Goal: Task Accomplishment & Management: Manage account settings

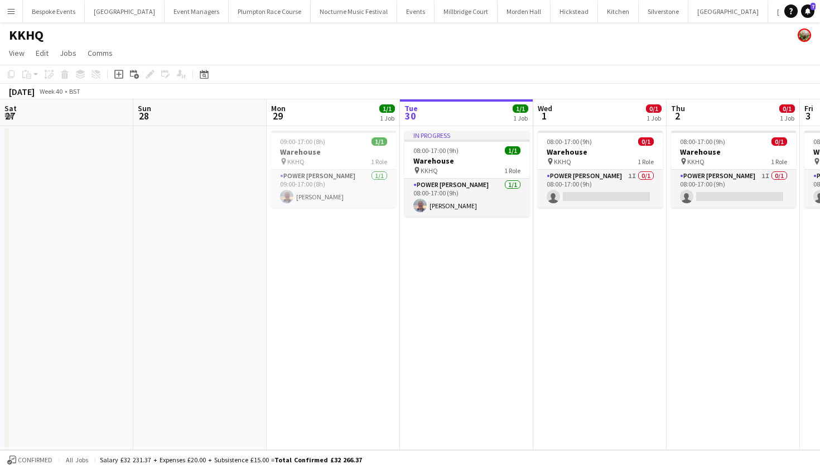
scroll to position [0, 267]
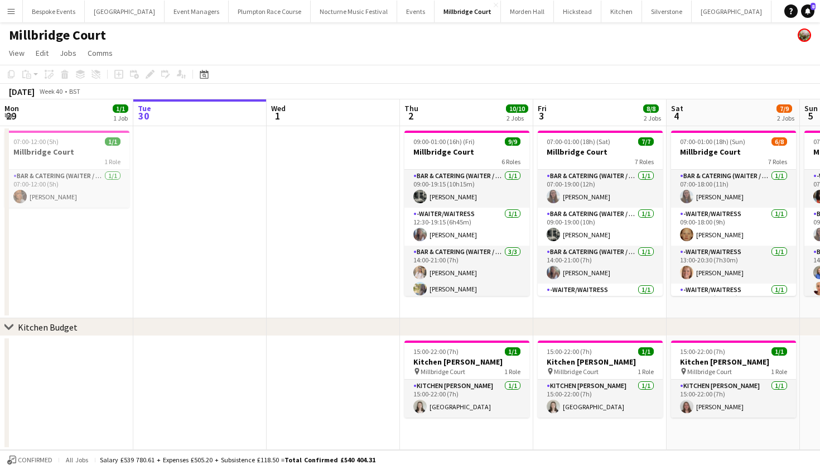
scroll to position [0, 383]
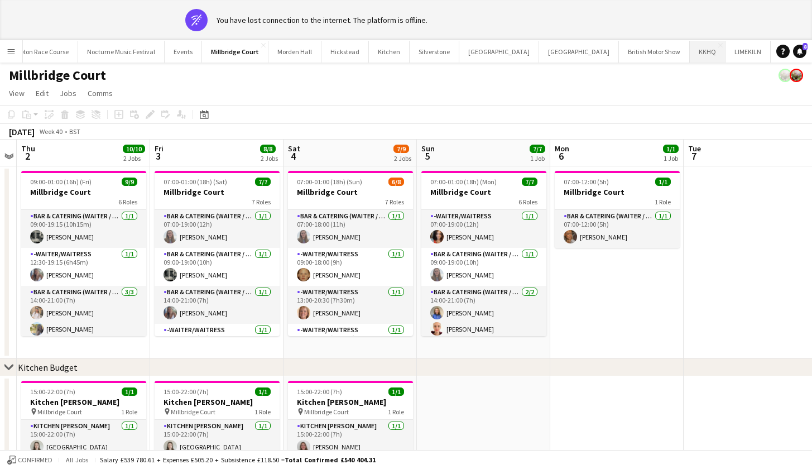
click at [690, 50] on button "KKHQ Close" at bounding box center [708, 52] width 36 height 22
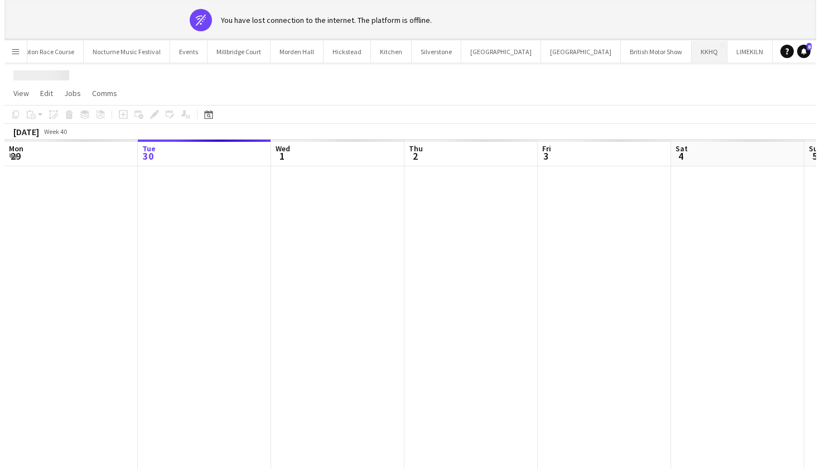
scroll to position [0, 223]
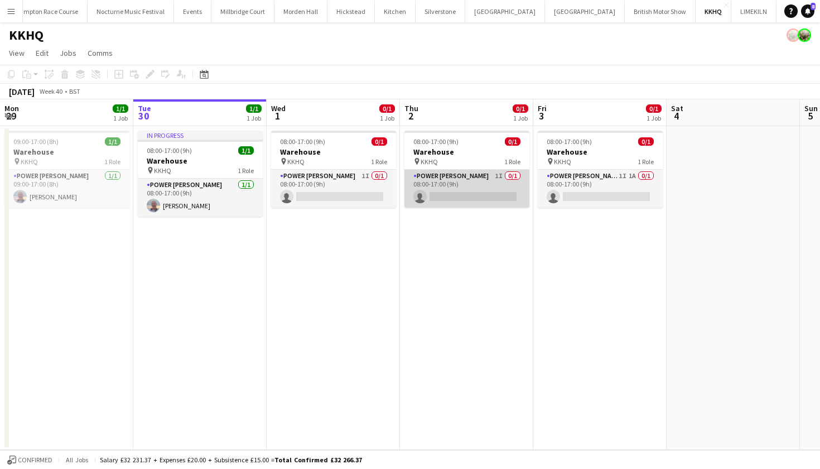
click at [451, 196] on app-card-role "Power Porter 1I 0/1 08:00-17:00 (9h) single-neutral-actions" at bounding box center [466, 189] width 125 height 38
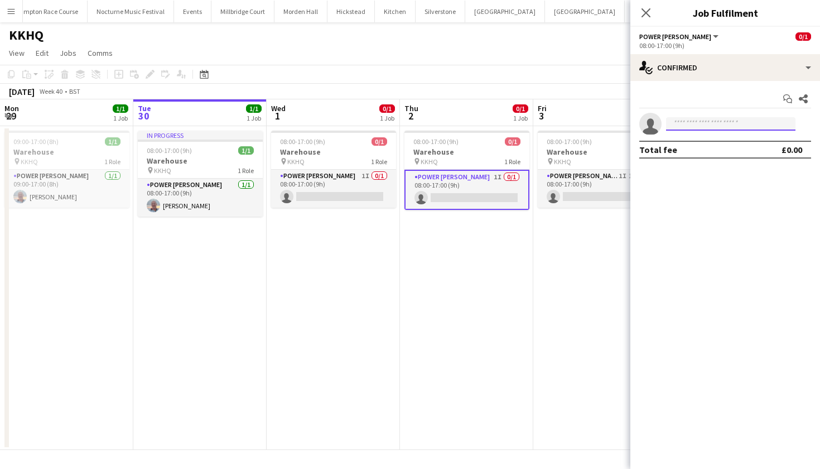
click at [721, 126] on input at bounding box center [730, 123] width 129 height 13
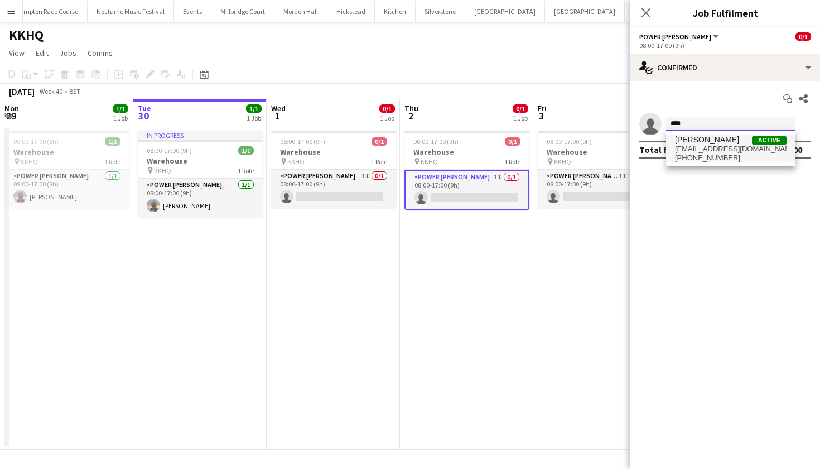
type input "****"
click at [746, 157] on span "+447706892576" at bounding box center [731, 157] width 112 height 9
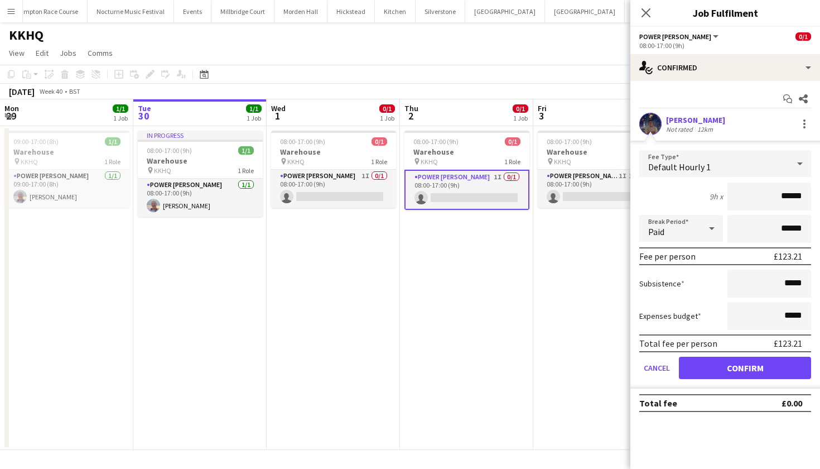
click at [739, 364] on button "Confirm" at bounding box center [745, 367] width 132 height 22
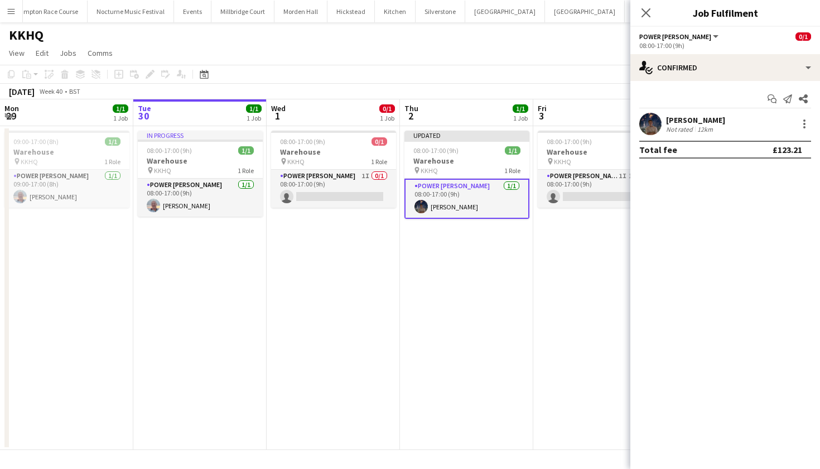
click at [527, 346] on app-date-cell "Updated 08:00-17:00 (9h) 1/1 Warehouse pin KKHQ 1 Role Power Porter 1/1 08:00-1…" at bounding box center [466, 288] width 133 height 324
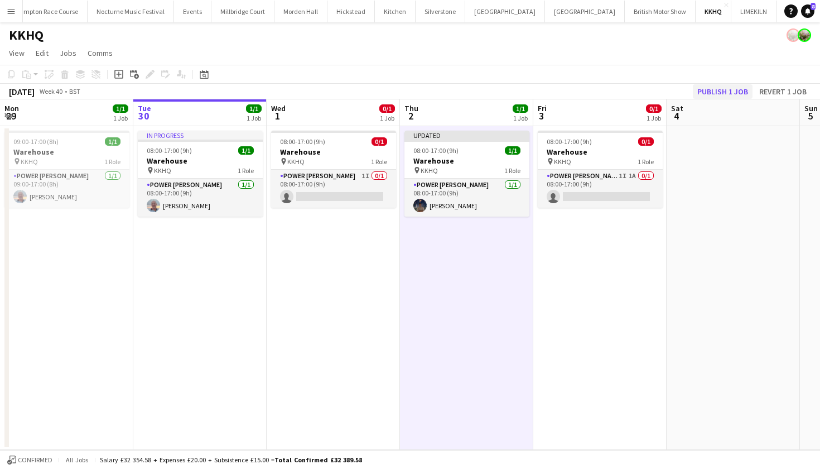
click at [719, 93] on button "Publish 1 job" at bounding box center [723, 91] width 60 height 15
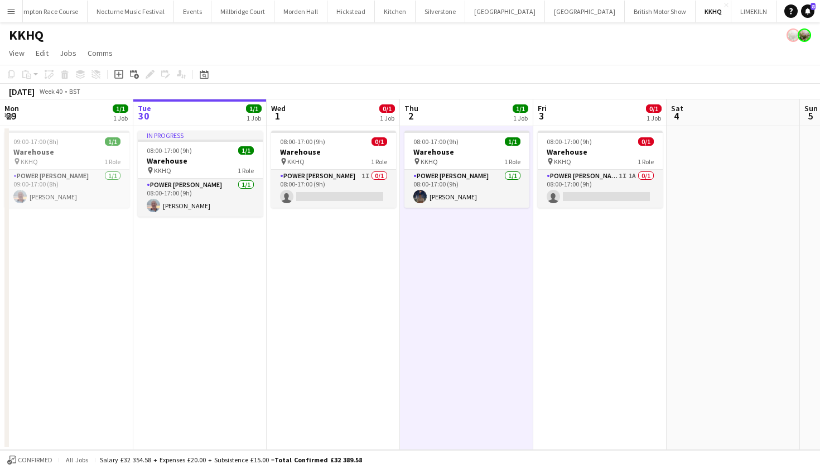
click at [471, 342] on app-date-cell "08:00-17:00 (9h) 1/1 Warehouse pin KKHQ 1 Role Power Porter 1/1 08:00-17:00 (9h…" at bounding box center [466, 288] width 133 height 324
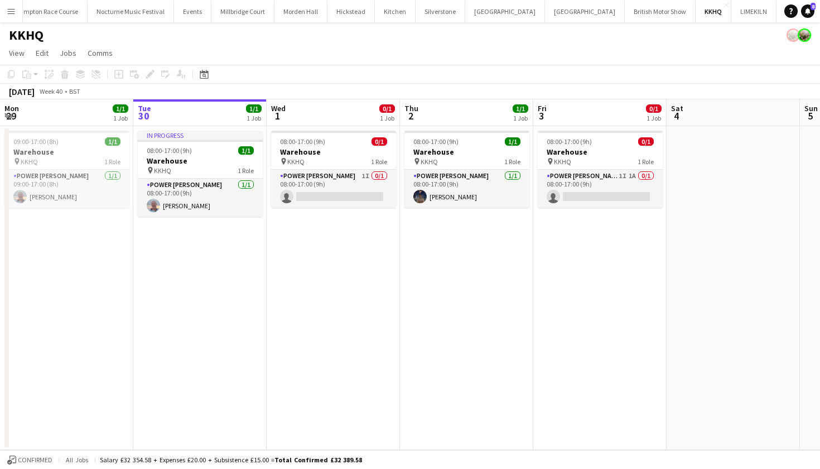
click at [16, 11] on button "Menu" at bounding box center [11, 11] width 22 height 22
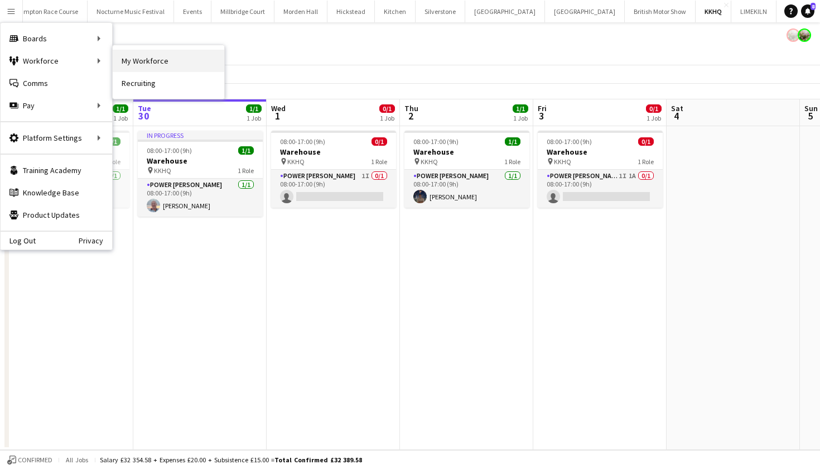
click at [131, 60] on link "My Workforce" at bounding box center [169, 61] width 112 height 22
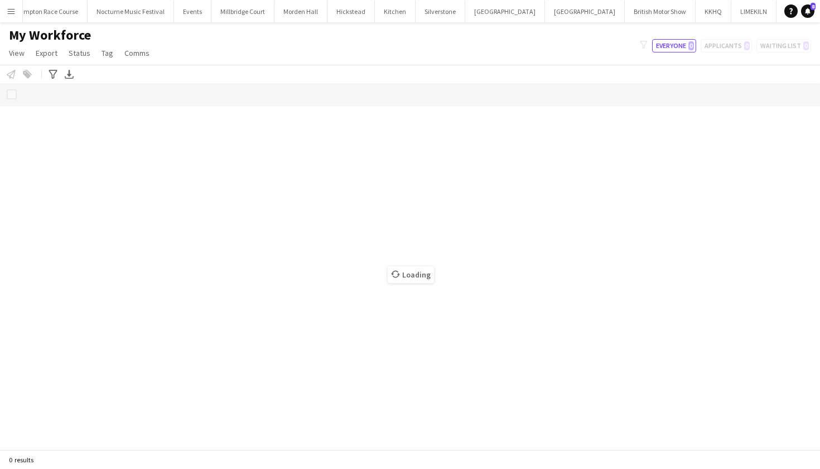
click at [131, 60] on link "Comms" at bounding box center [137, 53] width 34 height 15
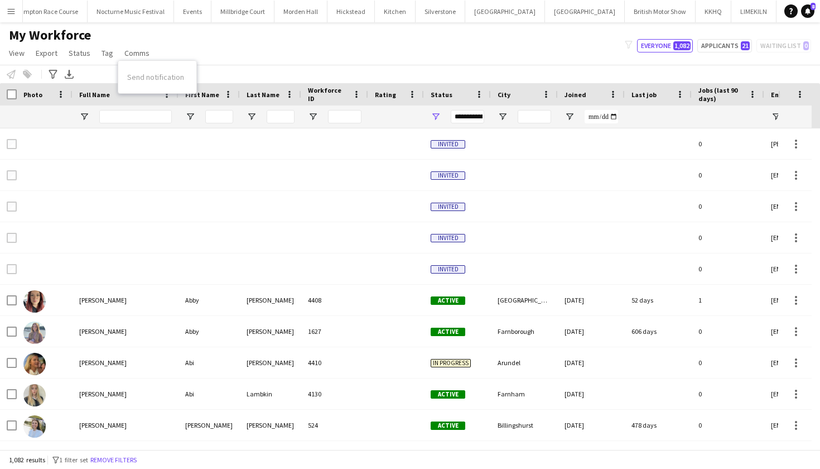
click at [99, 109] on div at bounding box center [126, 116] width 106 height 22
click at [440, 114] on span "Open Filter Menu" at bounding box center [436, 117] width 10 height 10
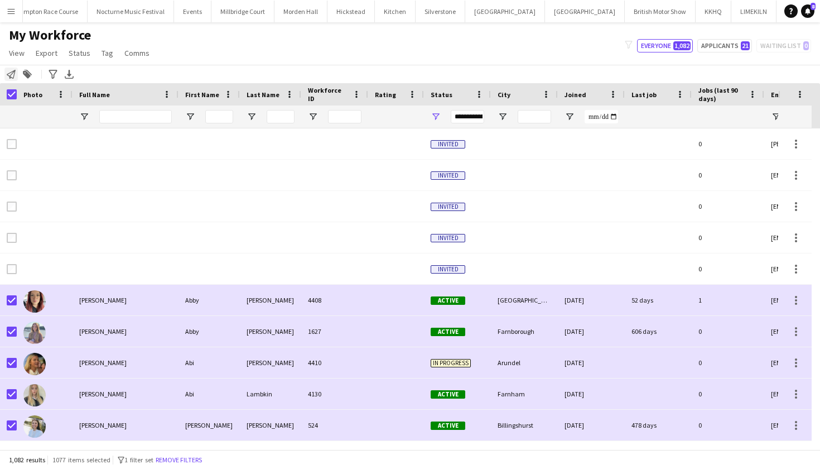
click at [10, 76] on icon at bounding box center [11, 74] width 9 height 9
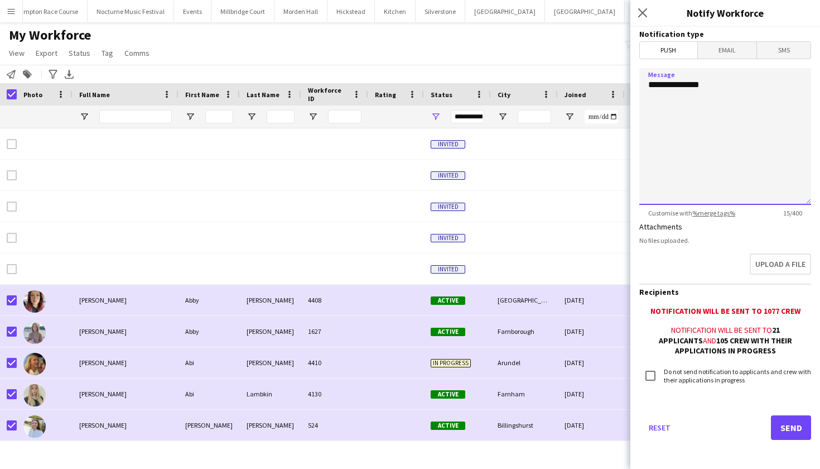
click at [717, 89] on textarea "**********" at bounding box center [725, 136] width 172 height 137
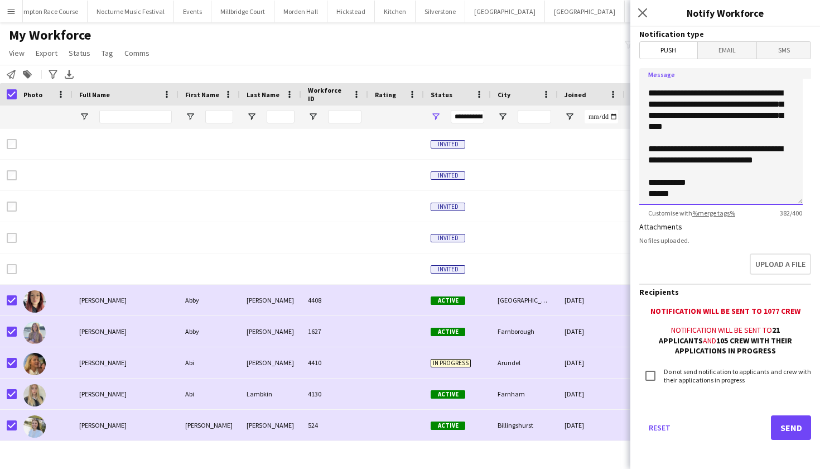
scroll to position [114, 0]
click at [724, 179] on textarea "**********" at bounding box center [720, 136] width 163 height 137
type textarea "**********"
click at [782, 428] on button "Send" at bounding box center [791, 427] width 40 height 25
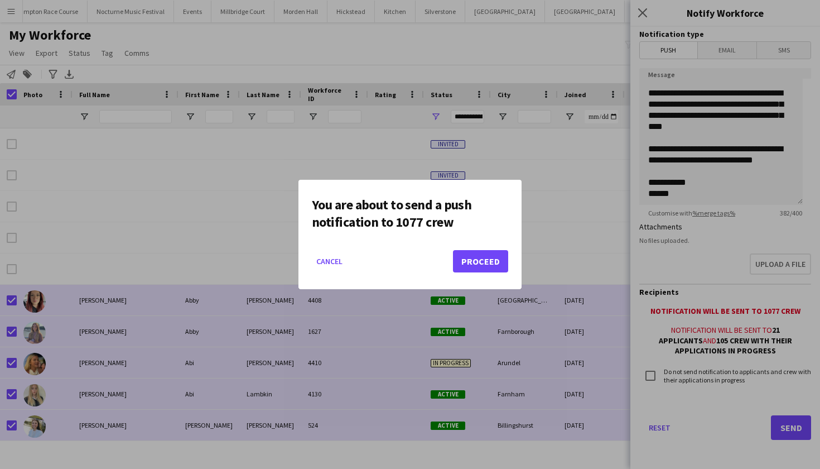
click at [474, 259] on button "Proceed" at bounding box center [480, 261] width 55 height 22
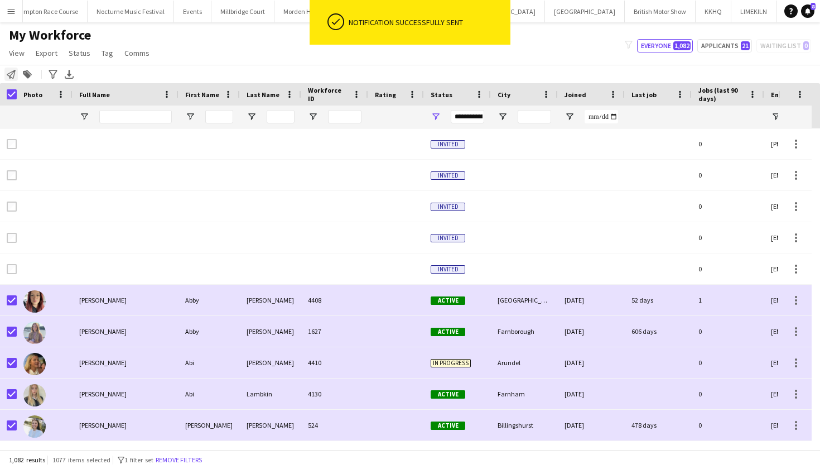
click at [8, 74] on icon at bounding box center [11, 74] width 9 height 9
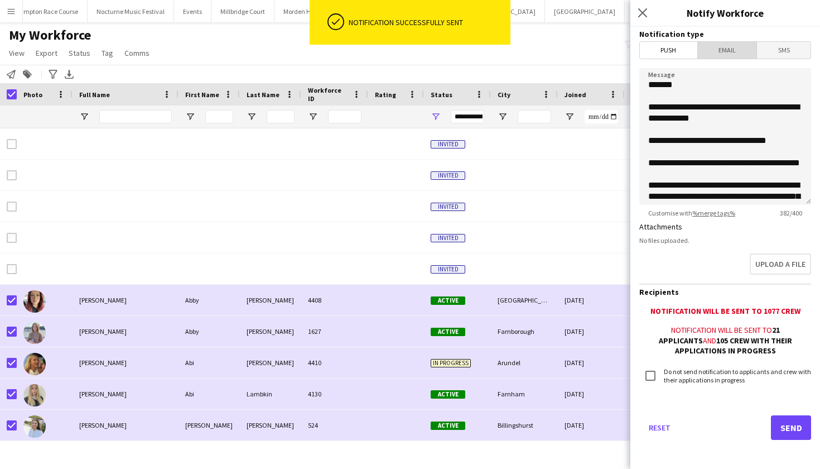
click at [727, 45] on span "Email" at bounding box center [727, 50] width 59 height 17
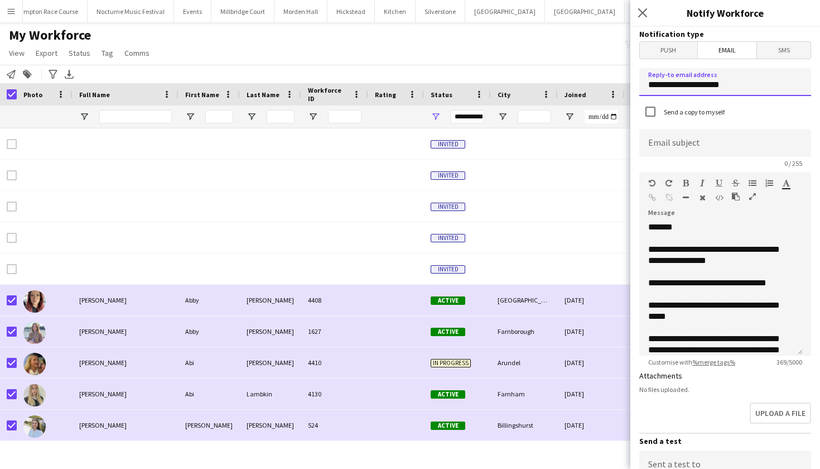
drag, startPoint x: 750, startPoint y: 79, endPoint x: 590, endPoint y: 79, distance: 159.6
type input "**********"
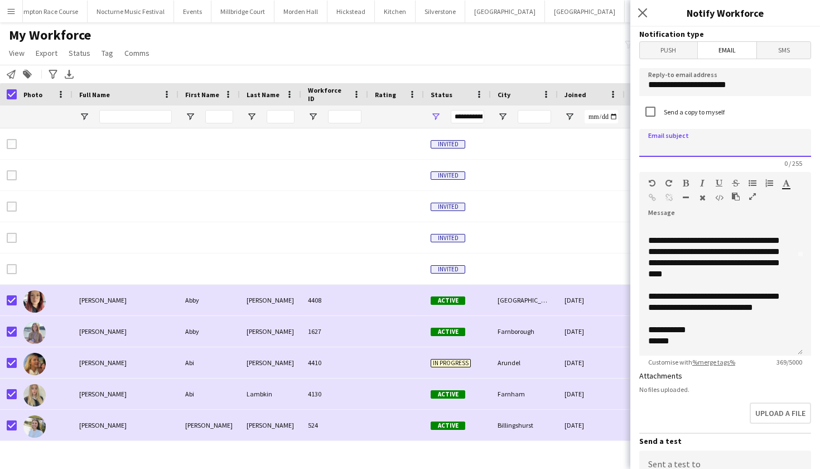
scroll to position [109, 0]
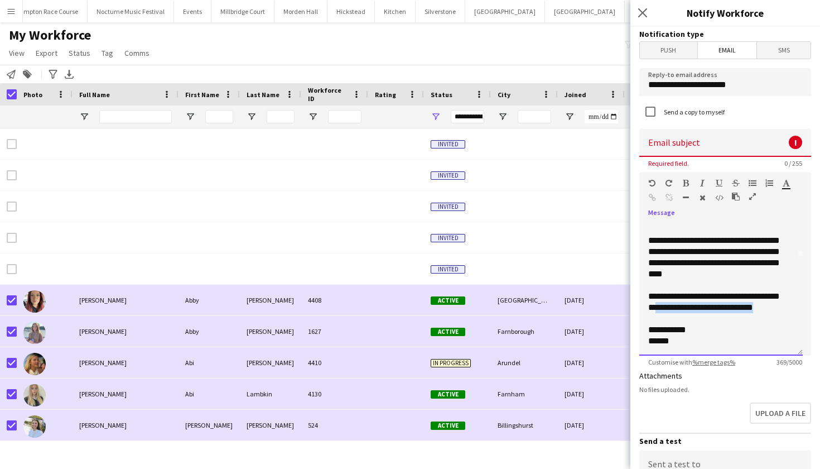
drag, startPoint x: 760, startPoint y: 310, endPoint x: 675, endPoint y: 297, distance: 85.8
click at [675, 297] on div "**********" at bounding box center [720, 288] width 163 height 134
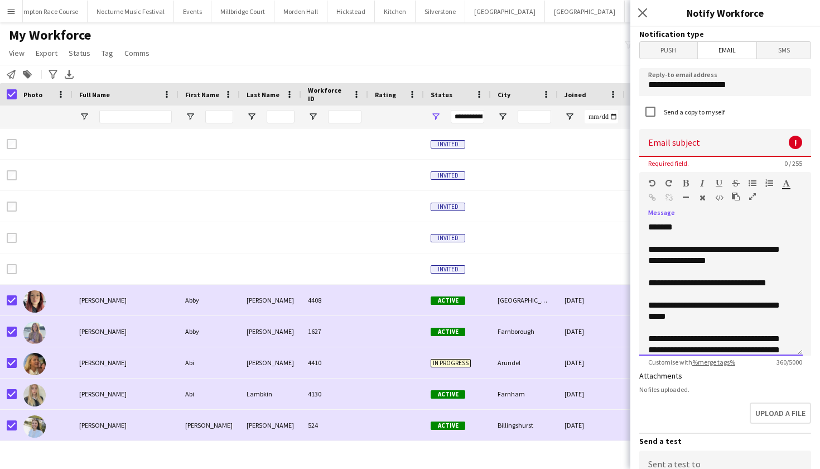
scroll to position [0, 0]
click at [705, 143] on input at bounding box center [725, 143] width 172 height 28
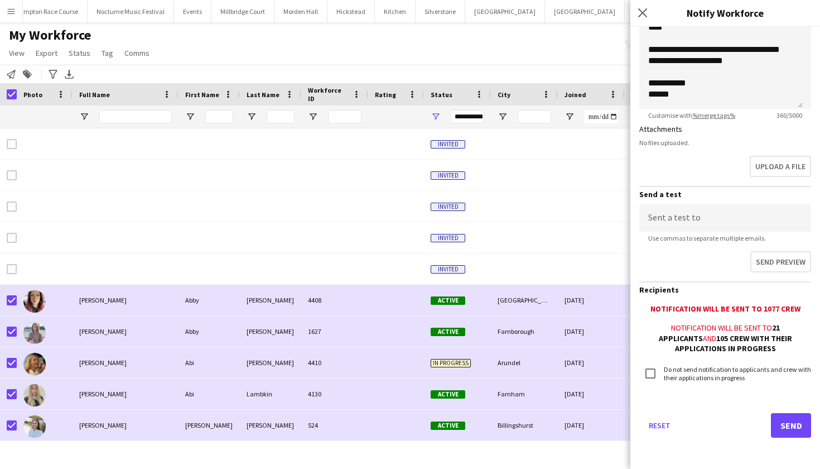
scroll to position [246, 0]
type input "**********"
click at [778, 432] on button "Send" at bounding box center [791, 425] width 40 height 25
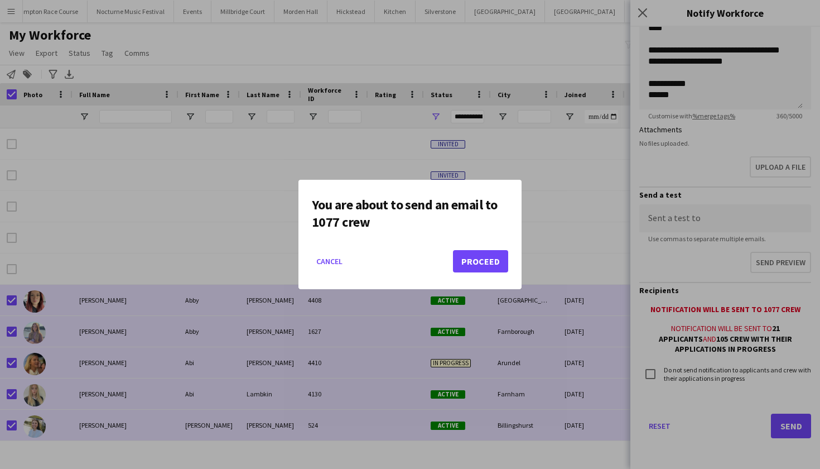
click at [497, 253] on button "Proceed" at bounding box center [480, 261] width 55 height 22
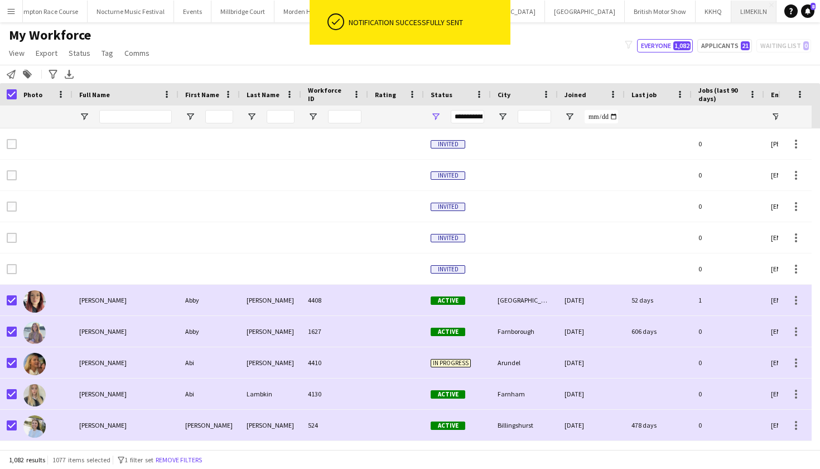
click at [731, 9] on button "LIMEKILN Close" at bounding box center [753, 12] width 45 height 22
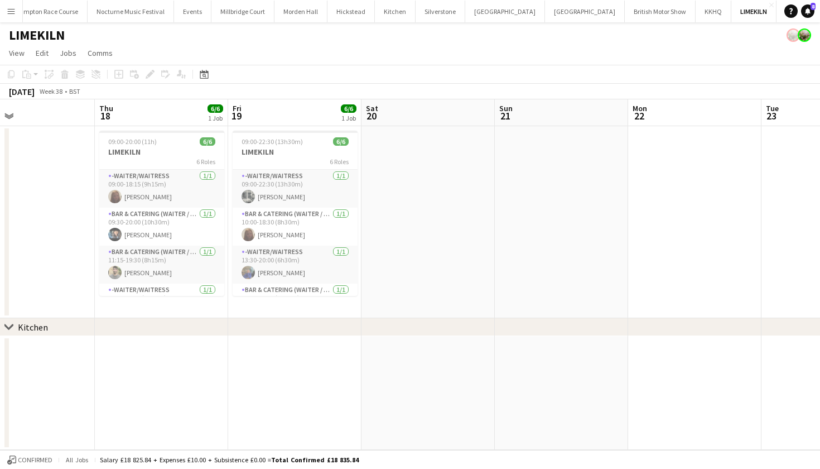
scroll to position [0, 304]
click at [174, 13] on button "Events Close" at bounding box center [192, 12] width 37 height 22
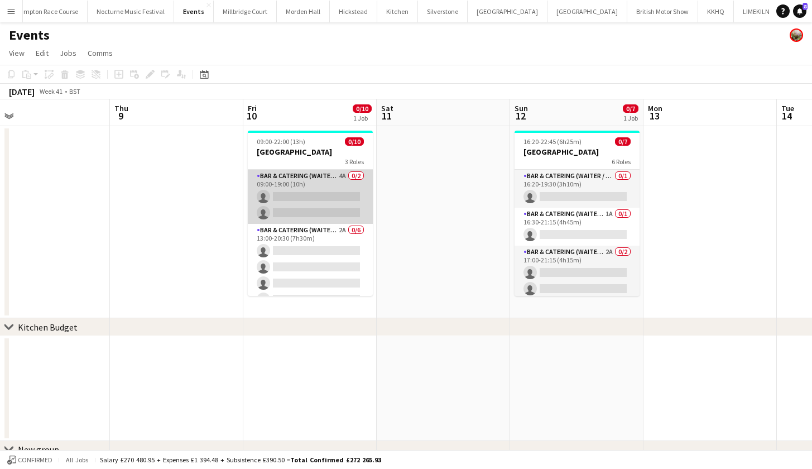
scroll to position [0, 423]
click at [288, 206] on app-card-role "Bar & Catering (Waiter / waitress) 4A 0/2 09:00-19:00 (10h) single-neutral-acti…" at bounding box center [310, 197] width 125 height 54
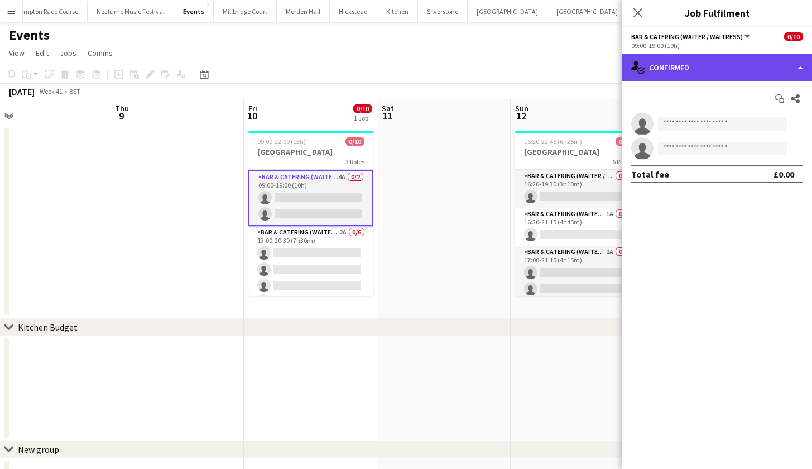
click at [717, 73] on div "single-neutral-actions-check-2 Confirmed" at bounding box center [717, 67] width 190 height 27
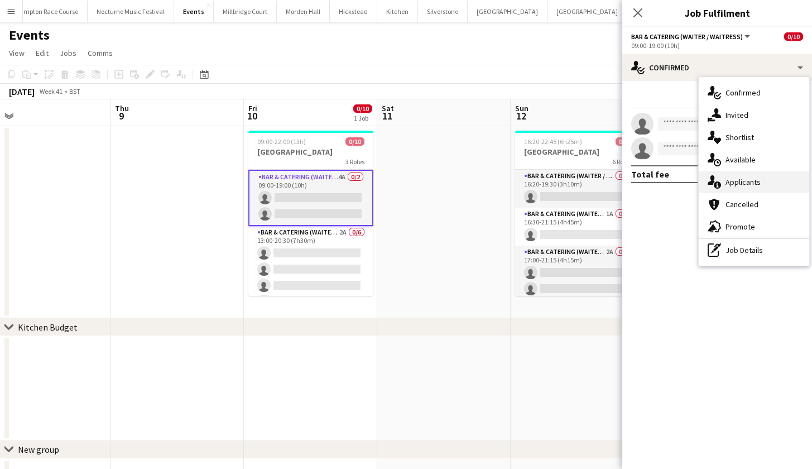
click at [726, 187] on div "single-neutral-actions-information Applicants" at bounding box center [753, 182] width 110 height 22
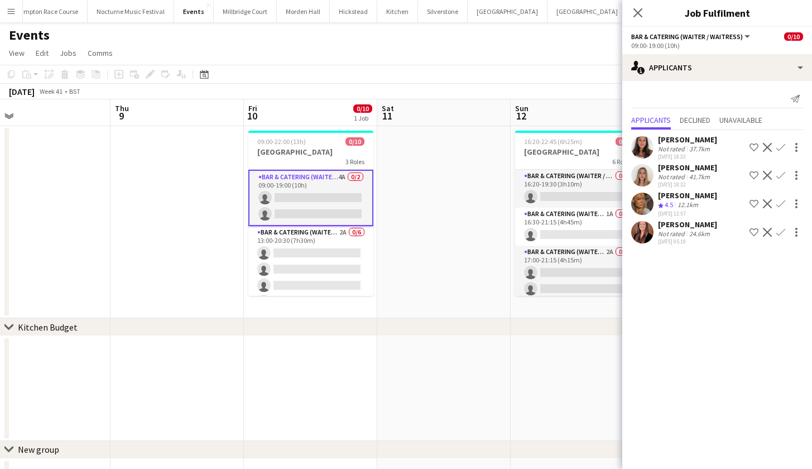
click at [781, 203] on app-icon "Confirm" at bounding box center [780, 203] width 9 height 9
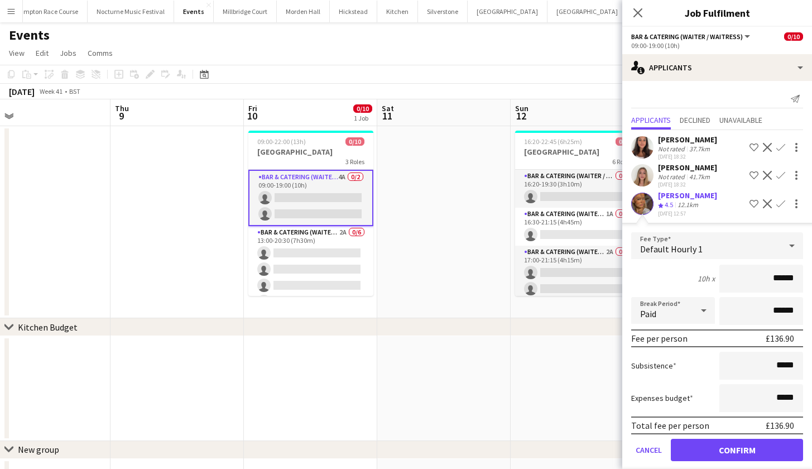
click at [732, 450] on button "Confirm" at bounding box center [737, 449] width 132 height 22
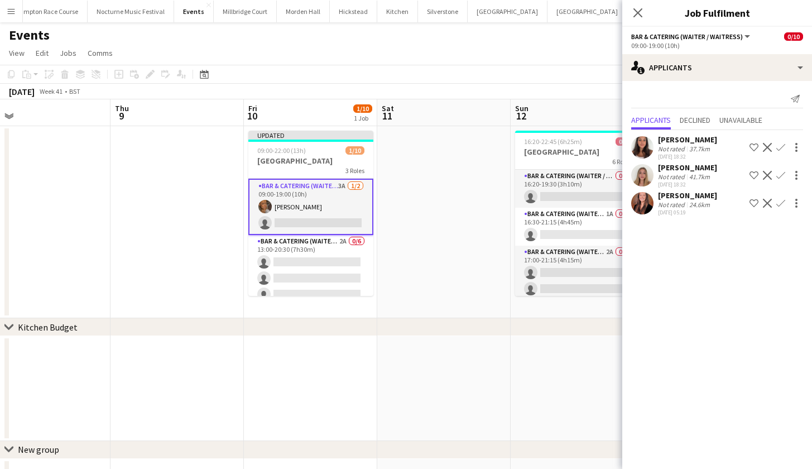
click at [646, 179] on app-user-avatar at bounding box center [642, 175] width 22 height 22
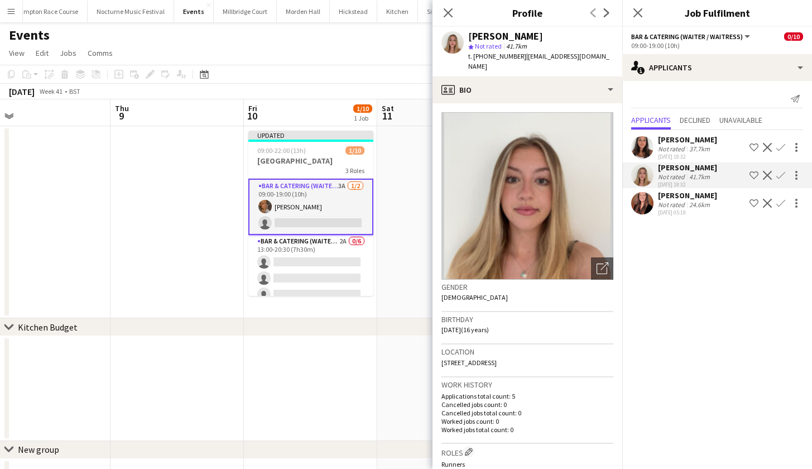
click at [640, 147] on app-user-avatar at bounding box center [642, 147] width 22 height 22
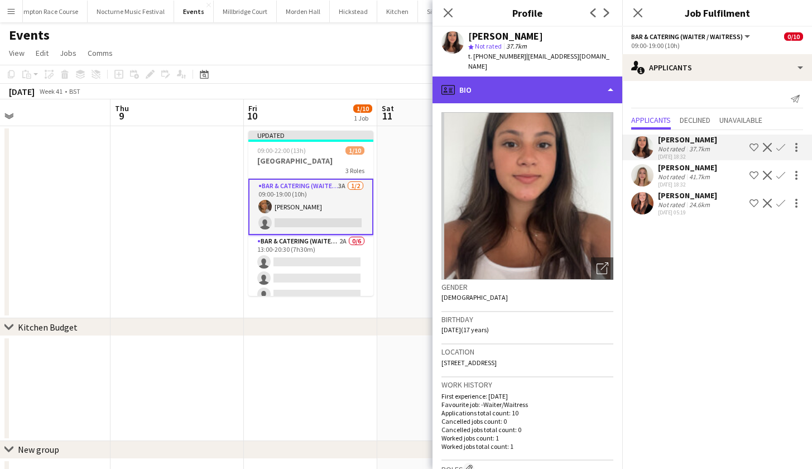
click at [570, 81] on div "profile Bio" at bounding box center [527, 89] width 190 height 27
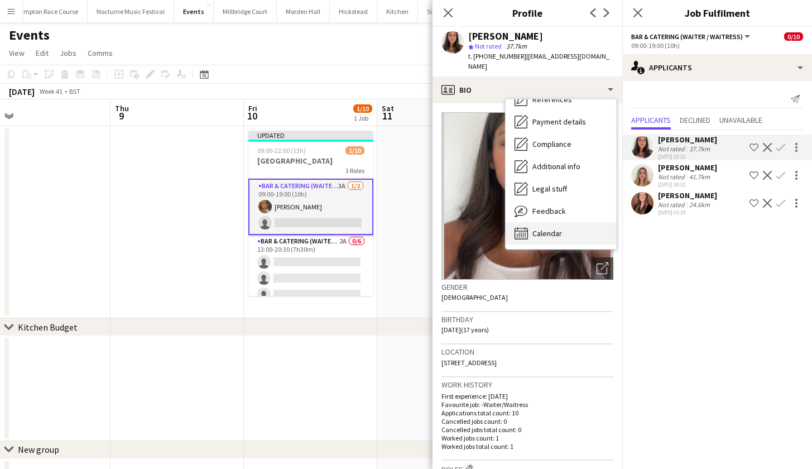
scroll to position [127, 0]
click at [562, 232] on div "Calendar Calendar" at bounding box center [560, 233] width 110 height 22
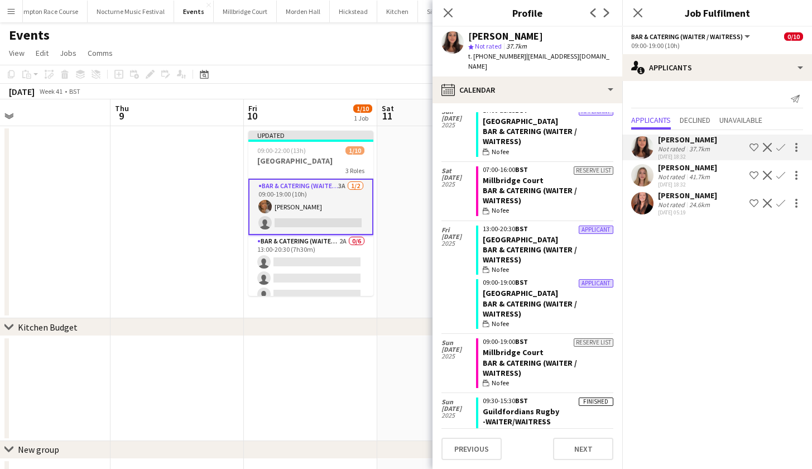
scroll to position [216, 0]
click at [640, 220] on div "Send notification Applicants Declined Unavailable Ella Gallini Not rated 37.7km…" at bounding box center [717, 154] width 190 height 146
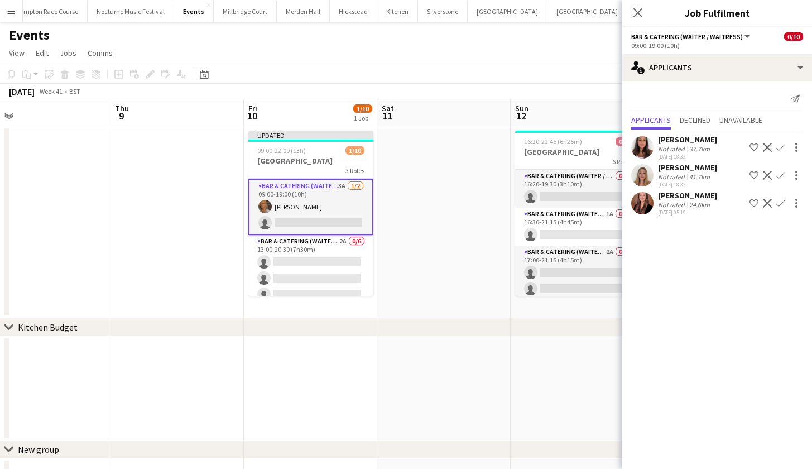
click at [640, 202] on app-user-avatar at bounding box center [642, 203] width 22 height 22
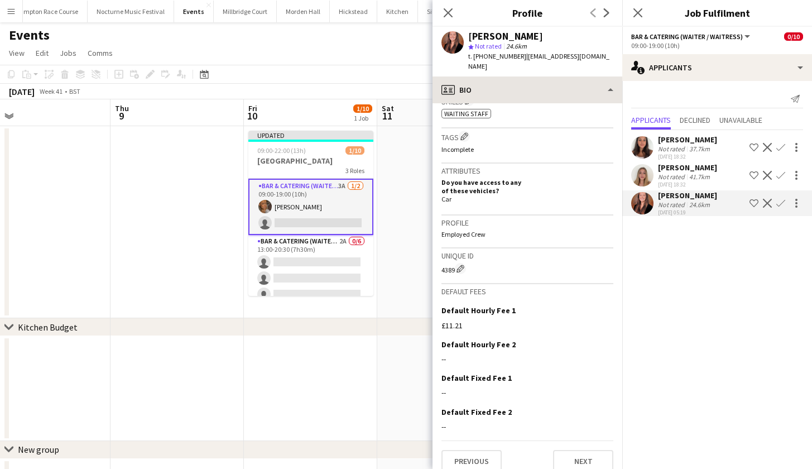
scroll to position [393, 0]
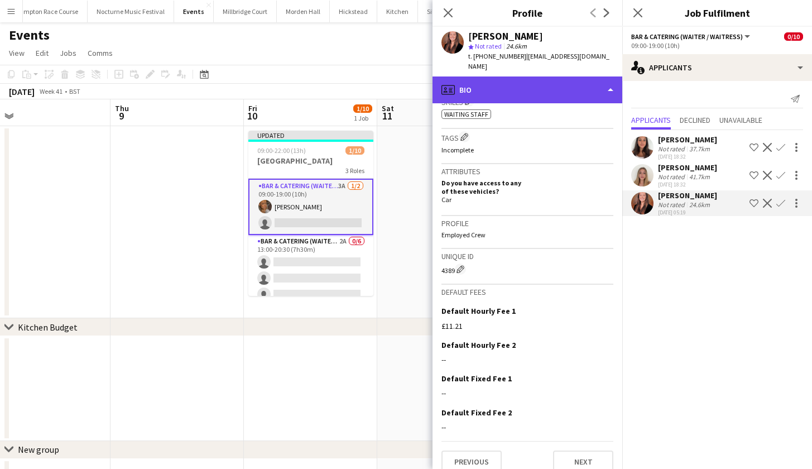
click at [550, 86] on div "profile Bio" at bounding box center [527, 89] width 190 height 27
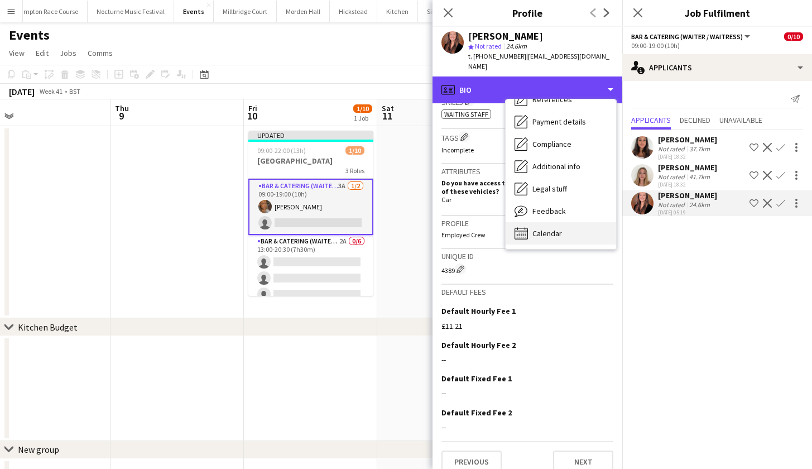
scroll to position [127, 0]
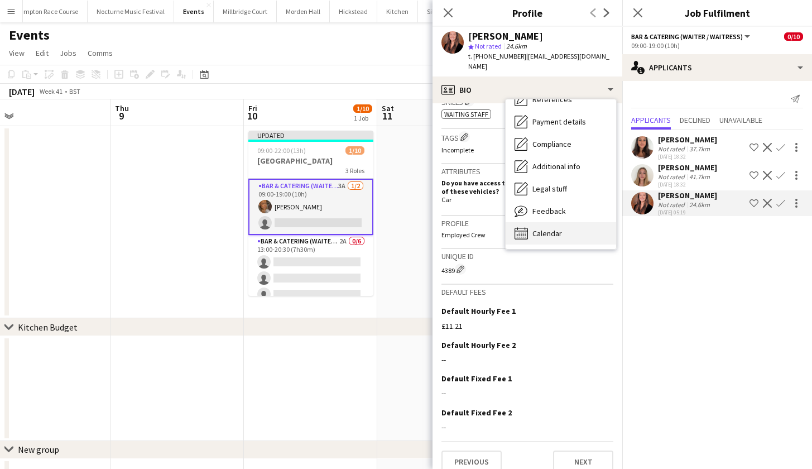
click at [542, 228] on span "Calendar" at bounding box center [547, 233] width 30 height 10
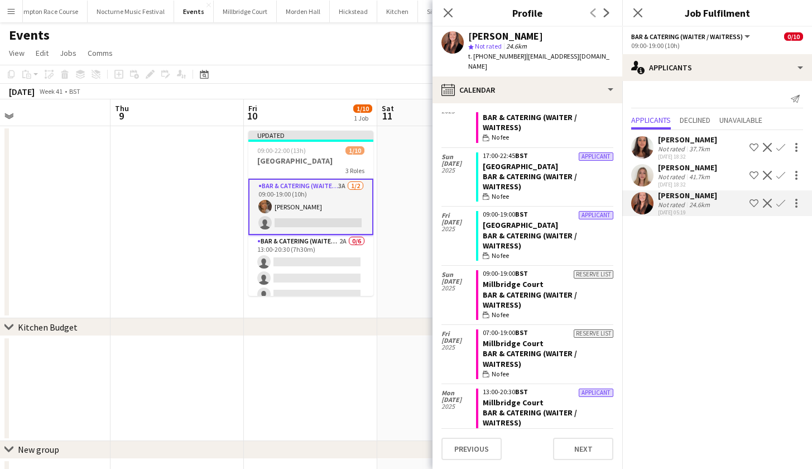
scroll to position [290, 0]
click at [642, 176] on app-user-avatar at bounding box center [642, 175] width 22 height 22
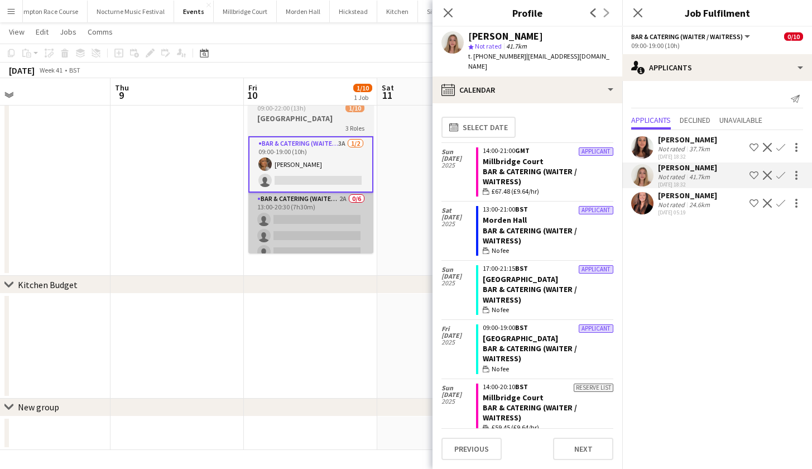
scroll to position [41, 0]
click at [316, 213] on app-card-role "Bar & Catering (Waiter / waitress) 2A 0/6 13:00-20:30 (7h30m) single-neutral-ac…" at bounding box center [310, 251] width 125 height 119
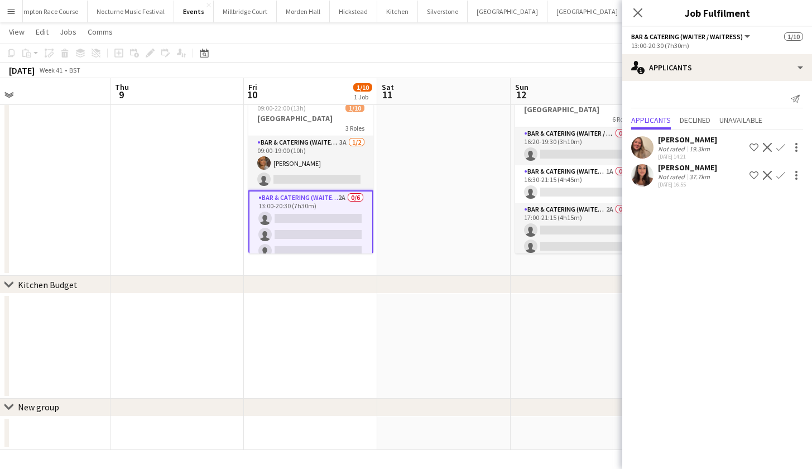
click at [782, 143] on app-icon "Confirm" at bounding box center [780, 147] width 9 height 9
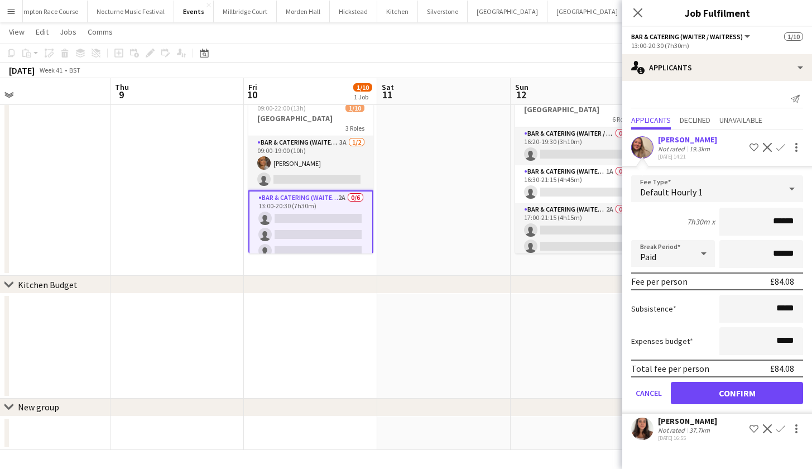
click at [731, 395] on button "Confirm" at bounding box center [737, 393] width 132 height 22
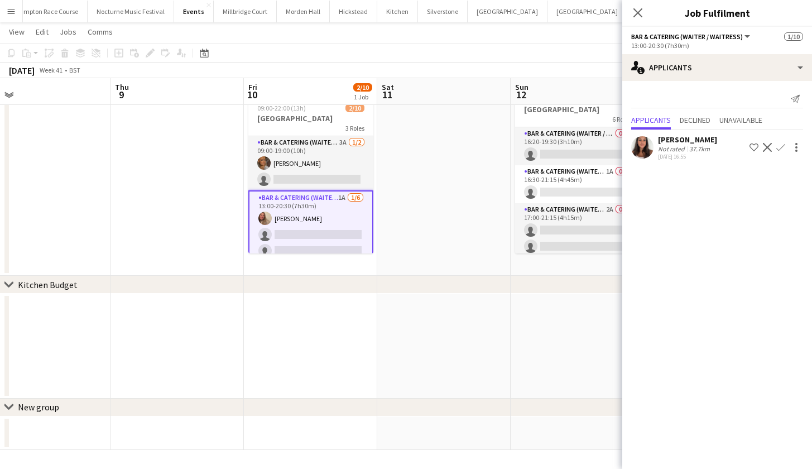
click at [784, 144] on app-icon "Confirm" at bounding box center [780, 147] width 9 height 9
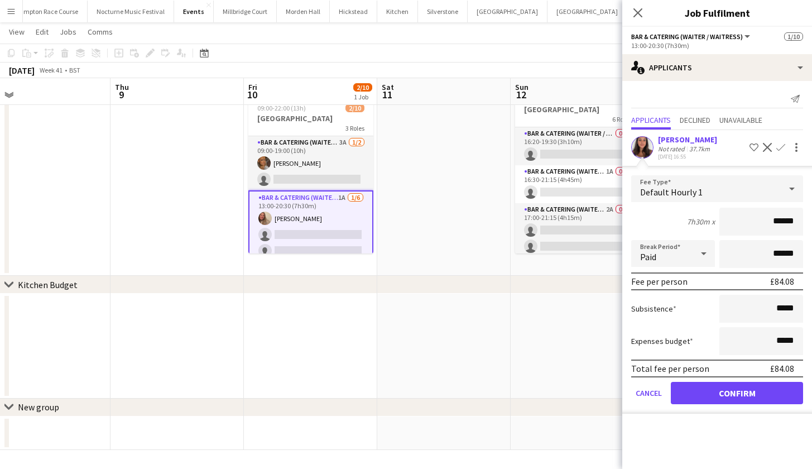
click at [720, 394] on button "Confirm" at bounding box center [737, 393] width 132 height 22
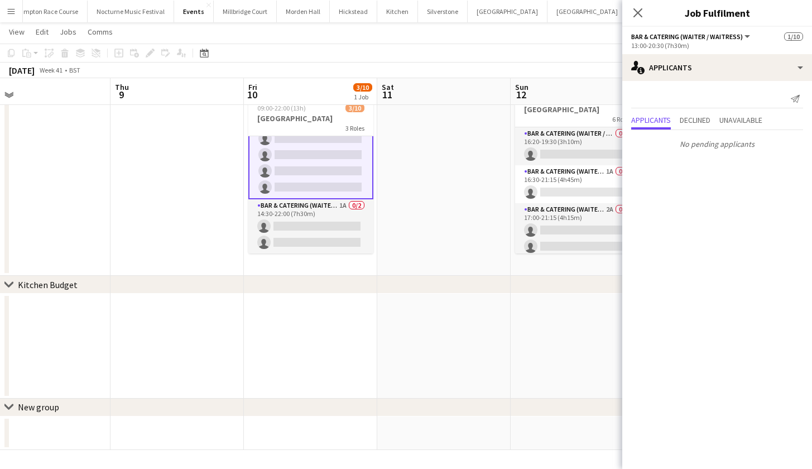
scroll to position [112, 0]
click at [300, 206] on app-card-role "Bar & Catering (Waiter / waitress) 1A 0/2 14:30-22:00 (7h30m) single-neutral-ac…" at bounding box center [310, 226] width 125 height 54
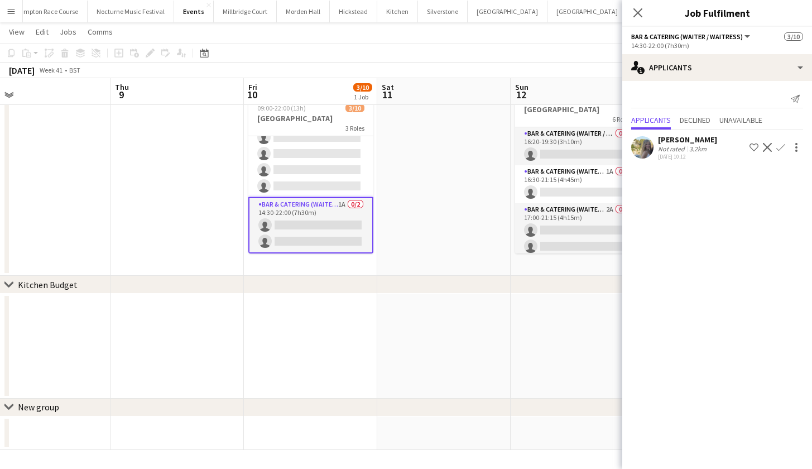
click at [782, 148] on app-icon "Confirm" at bounding box center [780, 147] width 9 height 9
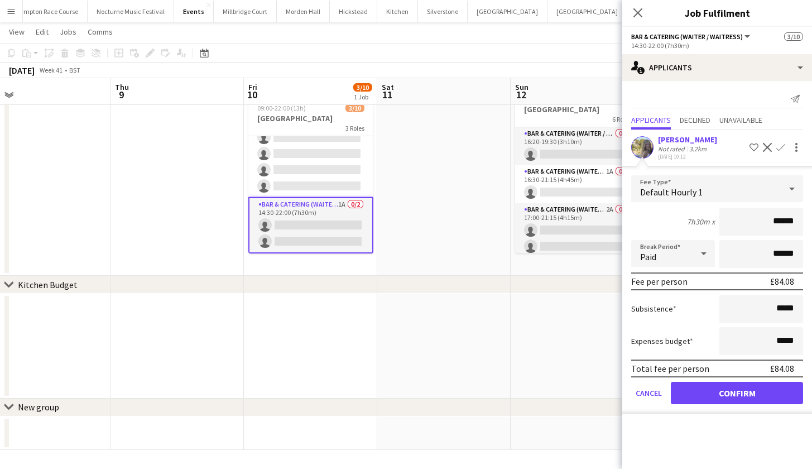
click at [726, 396] on button "Confirm" at bounding box center [737, 393] width 132 height 22
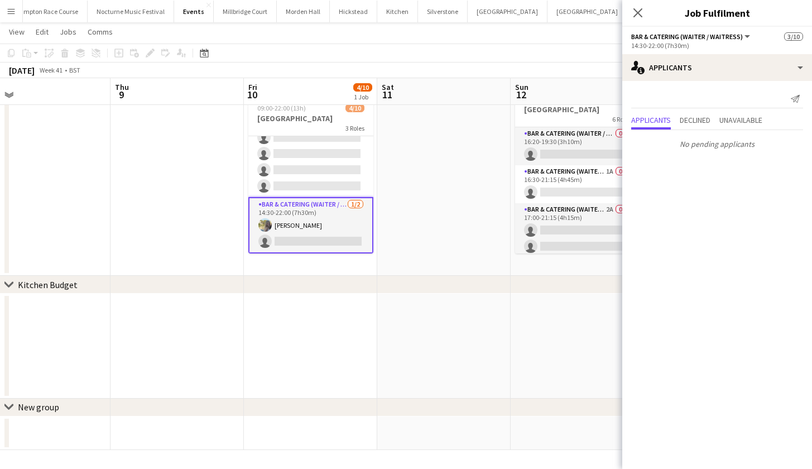
click at [321, 237] on app-card-role "Bar & Catering (Waiter / waitress) 1/2 14:30-22:00 (7h30m) Bella Burton single-…" at bounding box center [310, 225] width 125 height 56
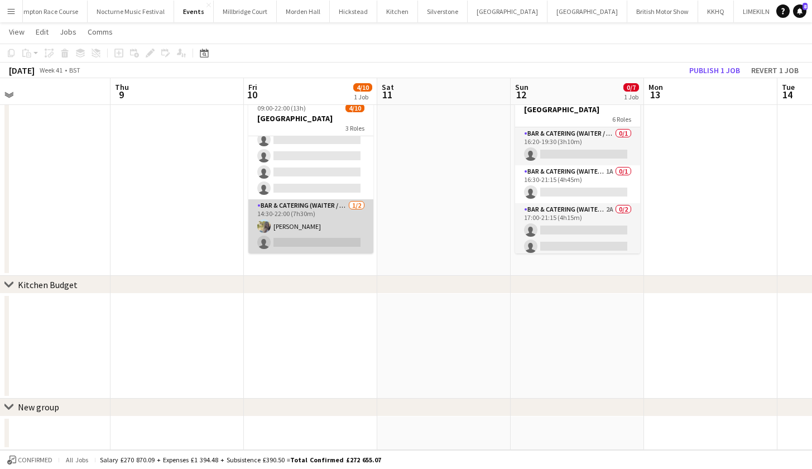
scroll to position [110, 0]
click at [321, 237] on app-card-role "Bar & Catering (Waiter / waitress) 1/2 14:30-22:00 (7h30m) Bella Burton single-…" at bounding box center [310, 226] width 125 height 54
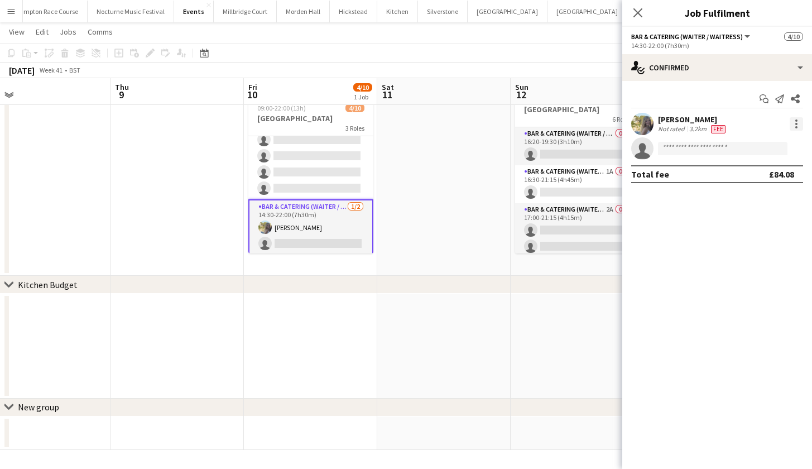
click at [799, 128] on div at bounding box center [795, 123] width 13 height 13
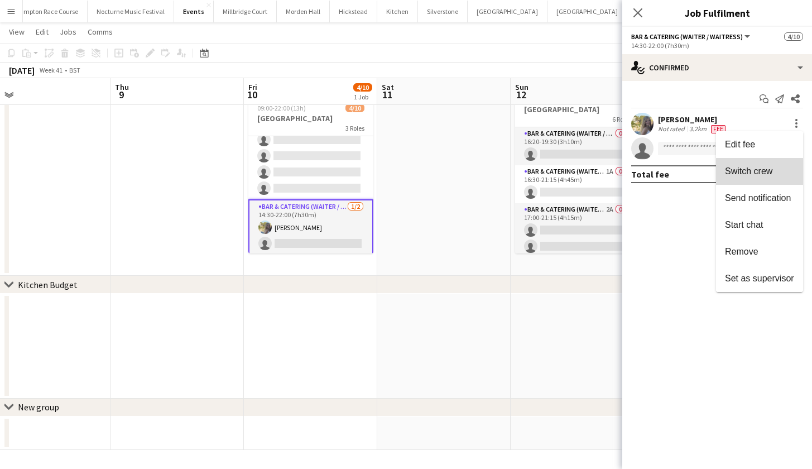
click at [763, 173] on span "Switch crew" at bounding box center [748, 170] width 47 height 9
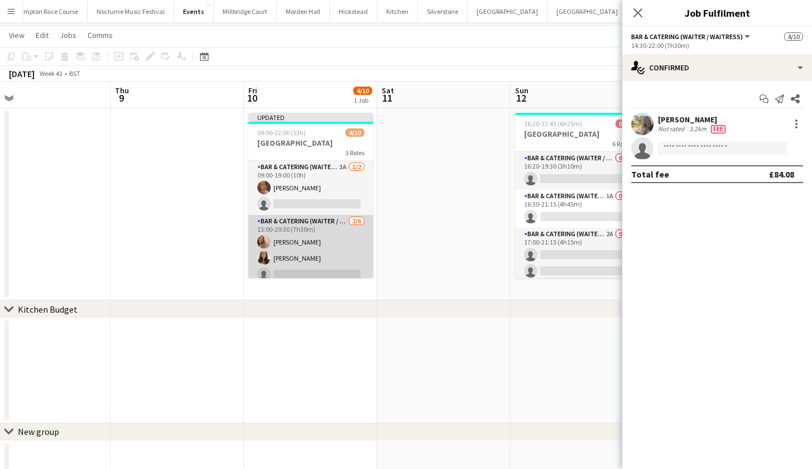
scroll to position [-1, 0]
click at [291, 195] on app-card-role "Bar & Catering (Waiter / waitress) 3A 1/2 09:00-19:00 (10h) Jessica Platt singl…" at bounding box center [310, 188] width 125 height 54
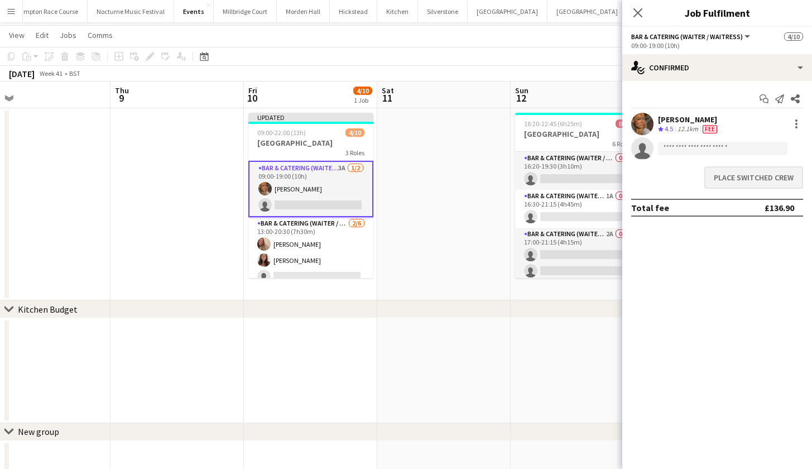
click at [727, 177] on button "Place switched crew" at bounding box center [753, 177] width 99 height 22
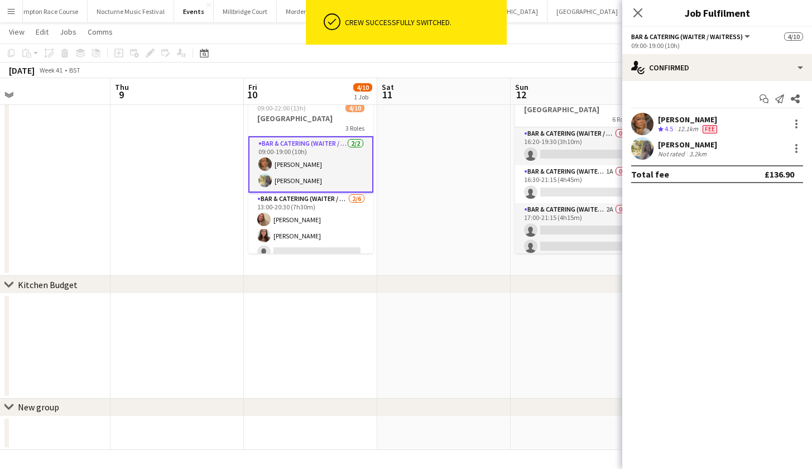
click at [288, 173] on app-card-role "Bar & Catering (Waiter / waitress) 2/2 09:00-19:00 (10h) Jessica Platt Bella Bu…" at bounding box center [310, 164] width 125 height 56
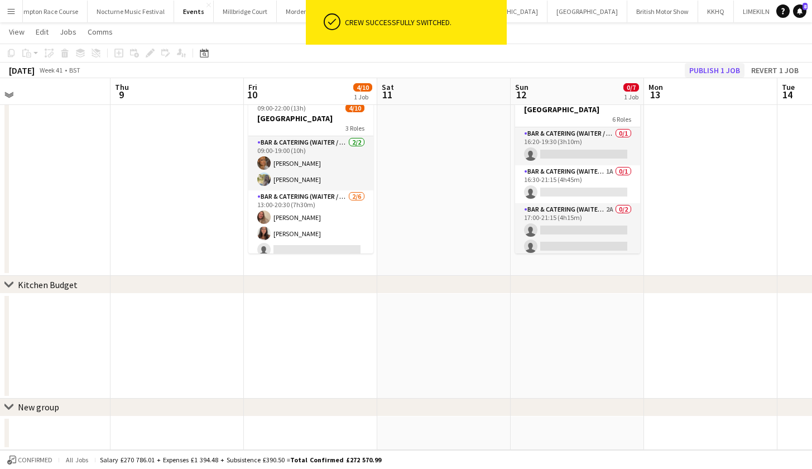
click at [713, 68] on button "Publish 1 job" at bounding box center [715, 70] width 60 height 15
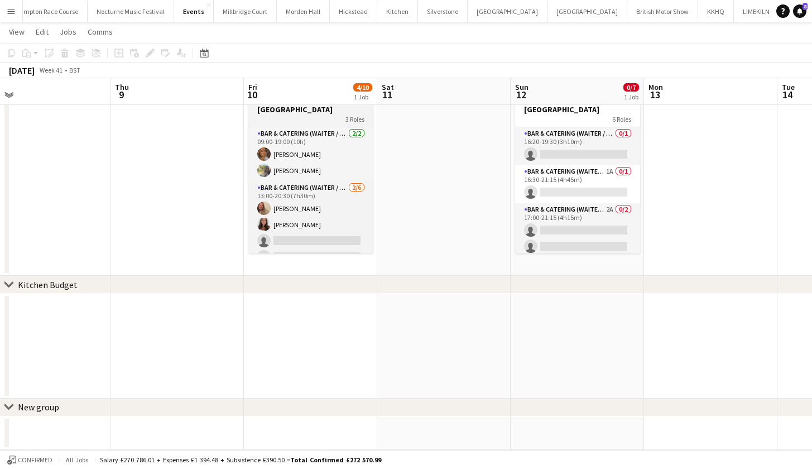
click at [282, 112] on h3 "Froyle Park" at bounding box center [310, 109] width 125 height 10
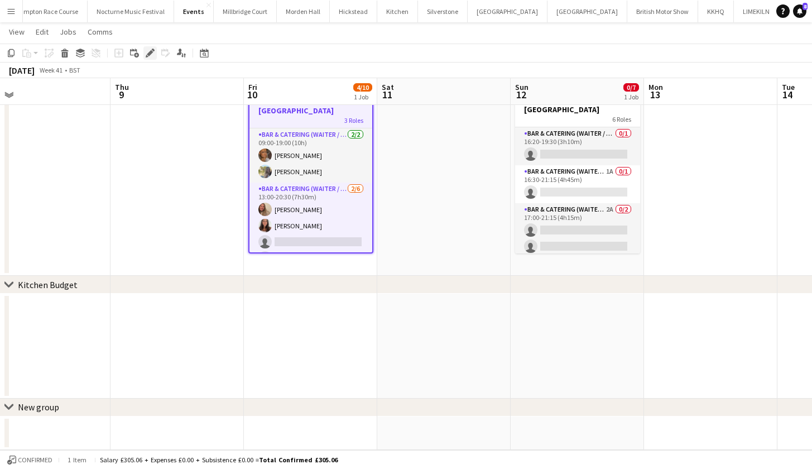
click at [147, 56] on icon at bounding box center [147, 56] width 3 height 3
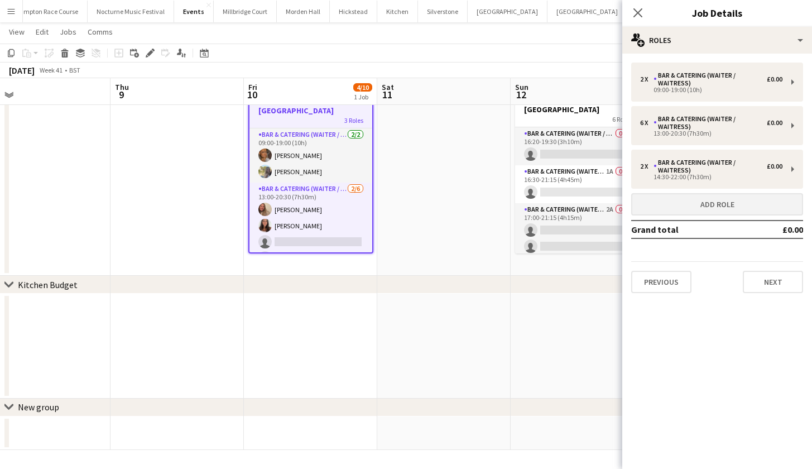
click at [688, 201] on button "Add role" at bounding box center [717, 204] width 172 height 22
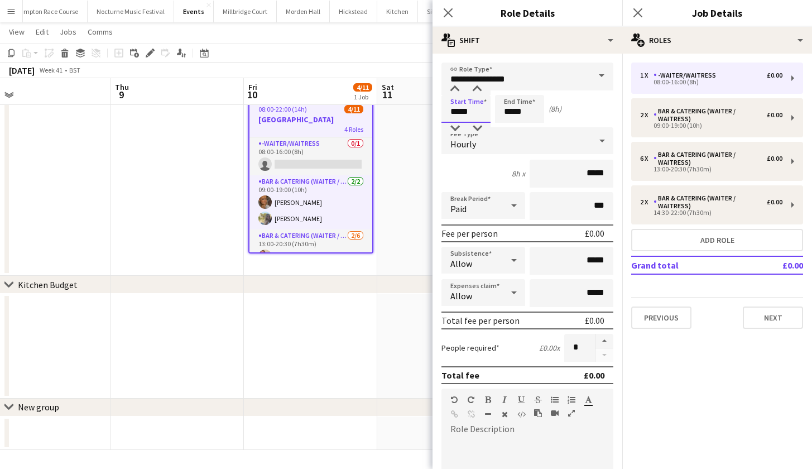
click at [457, 110] on input "*****" at bounding box center [465, 109] width 49 height 28
type input "*****"
click at [512, 110] on input "*****" at bounding box center [519, 109] width 49 height 28
type input "*****"
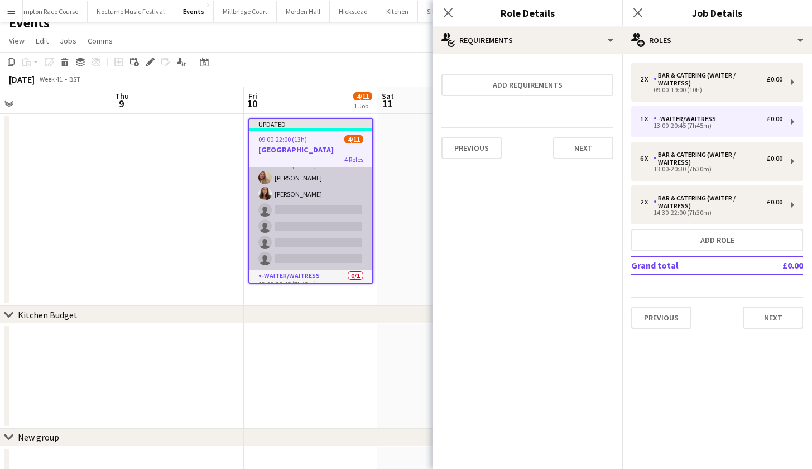
scroll to position [65, 0]
click at [307, 194] on app-card-role "Bar & Catering (Waiter / waitress) 2/6 13:00-20:30 (7h30m) Emma Johnson Ella Ga…" at bounding box center [310, 216] width 123 height 119
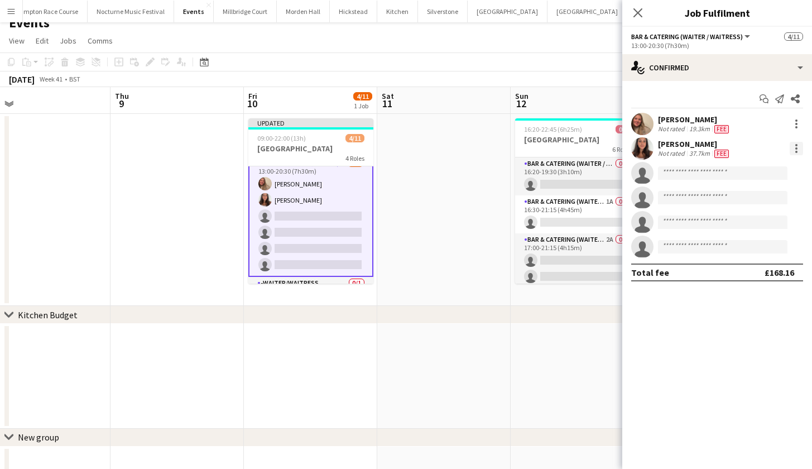
click at [797, 149] on div at bounding box center [795, 148] width 13 height 13
click at [794, 123] on div at bounding box center [406, 234] width 812 height 469
click at [794, 123] on div at bounding box center [795, 123] width 13 height 13
click at [772, 168] on span "Switch crew" at bounding box center [748, 170] width 47 height 9
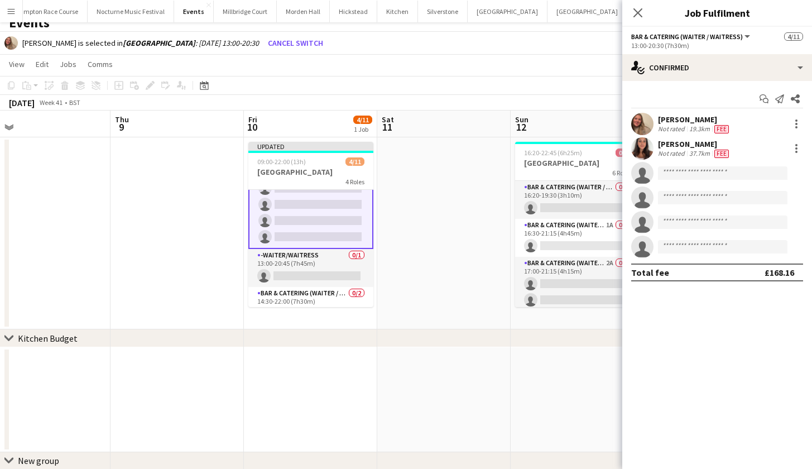
scroll to position [117, 0]
click at [326, 256] on app-card-role "-Waiter/Waitress 0/1 13:00-20:45 (7h45m) single-neutral-actions" at bounding box center [310, 267] width 125 height 38
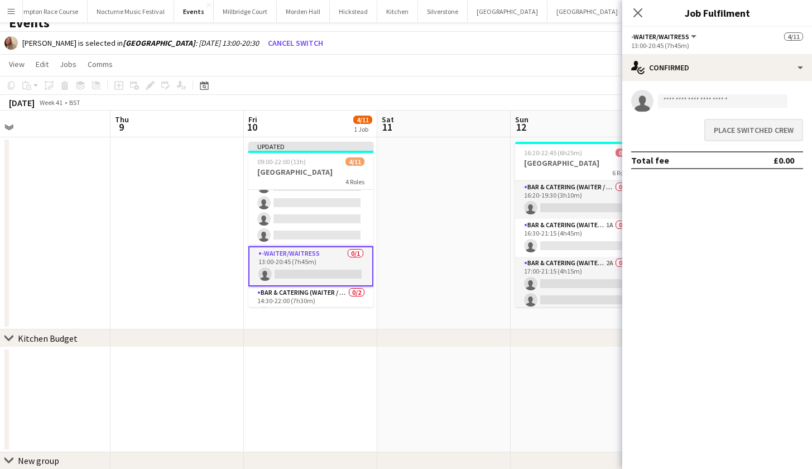
click at [759, 126] on button "Place switched crew" at bounding box center [753, 130] width 99 height 22
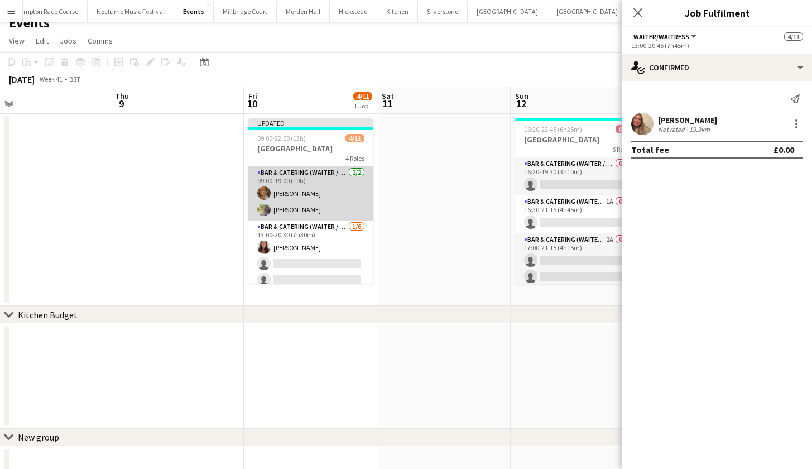
scroll to position [0, 0]
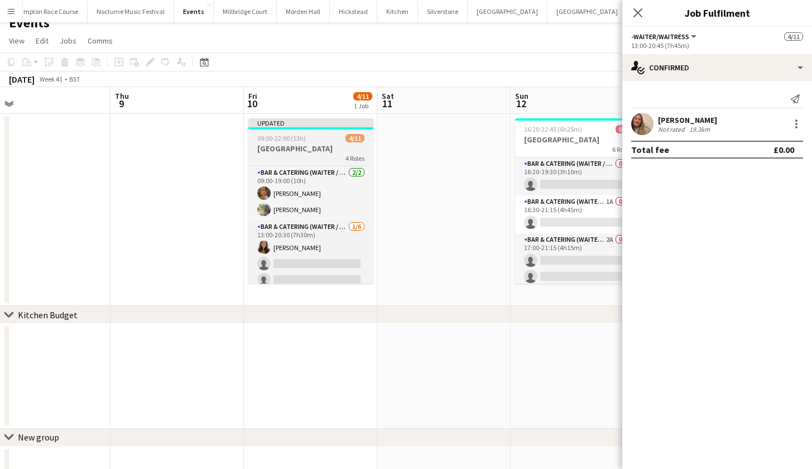
click at [329, 141] on div "09:00-22:00 (13h) 4/11" at bounding box center [310, 138] width 125 height 8
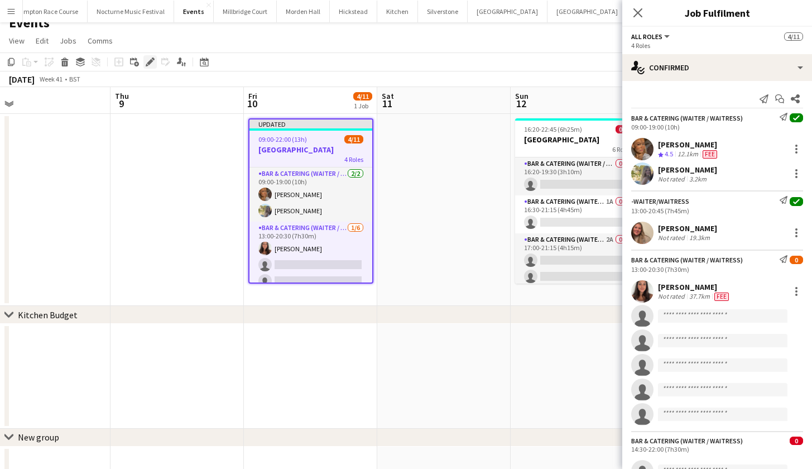
click at [153, 64] on icon "Edit" at bounding box center [150, 61] width 9 height 9
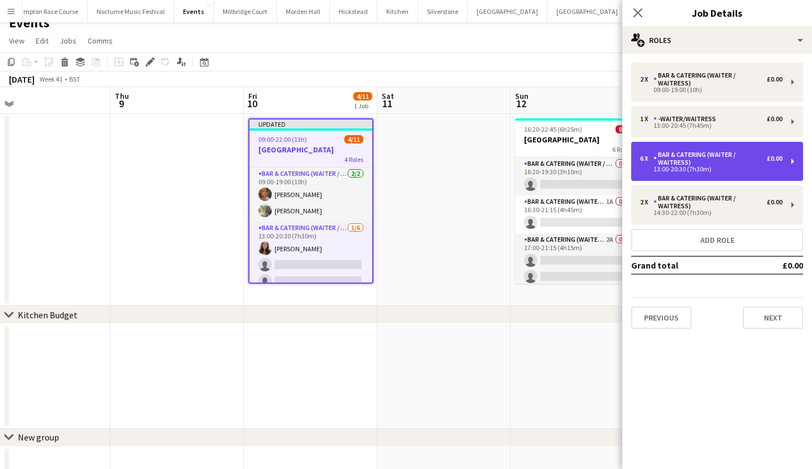
click at [693, 170] on div "13:00-20:30 (7h30m)" at bounding box center [711, 169] width 142 height 6
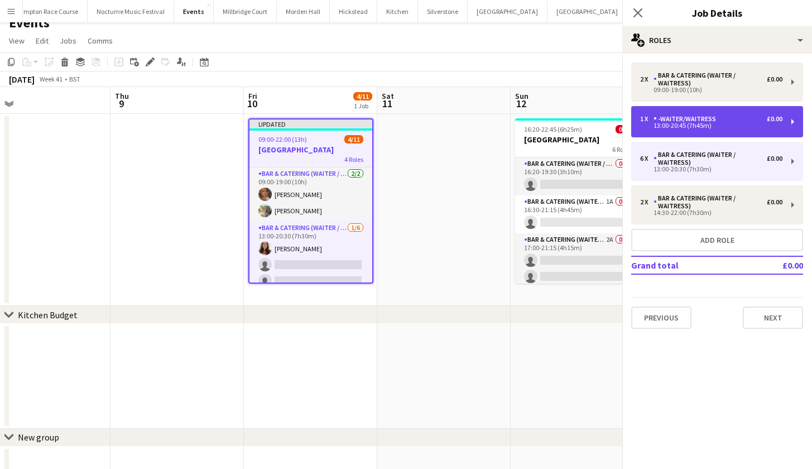
click at [691, 127] on div "13:00-20:45 (7h45m)" at bounding box center [711, 126] width 142 height 6
type input "**********"
type input "*****"
type input "*"
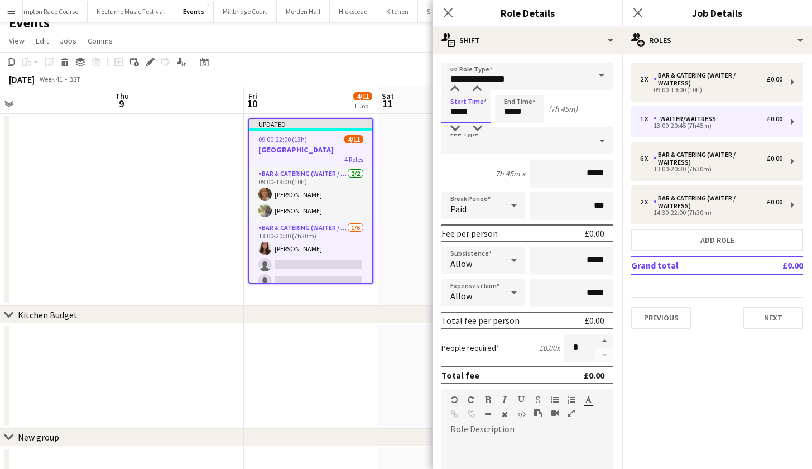
click at [457, 112] on input "*****" at bounding box center [465, 109] width 49 height 28
type input "*****"
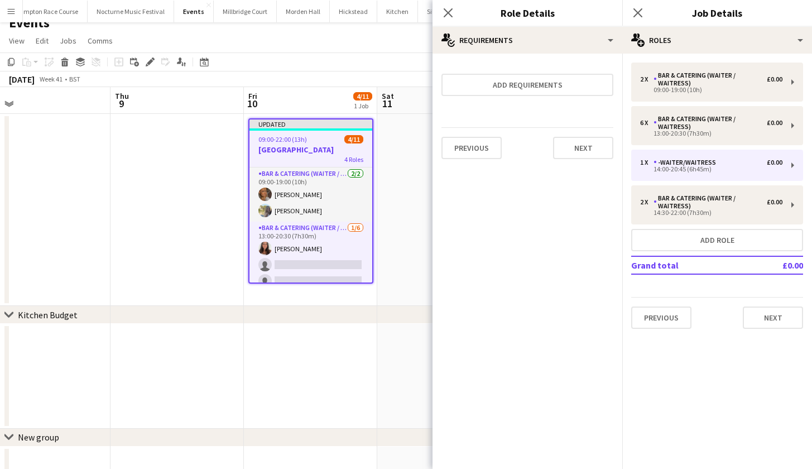
click at [300, 147] on h3 "Froyle Park" at bounding box center [310, 149] width 123 height 10
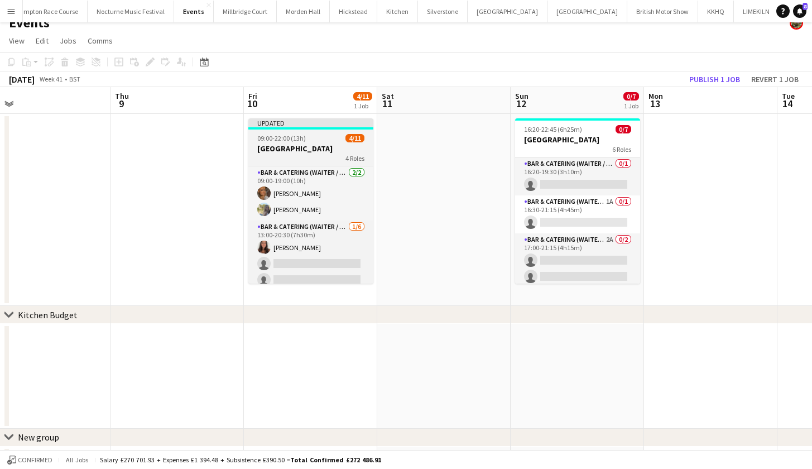
click at [271, 129] on app-job-card "Updated 09:00-22:00 (13h) 4/11 Froyle Park 4 Roles Bar & Catering (Waiter / wai…" at bounding box center [310, 200] width 125 height 165
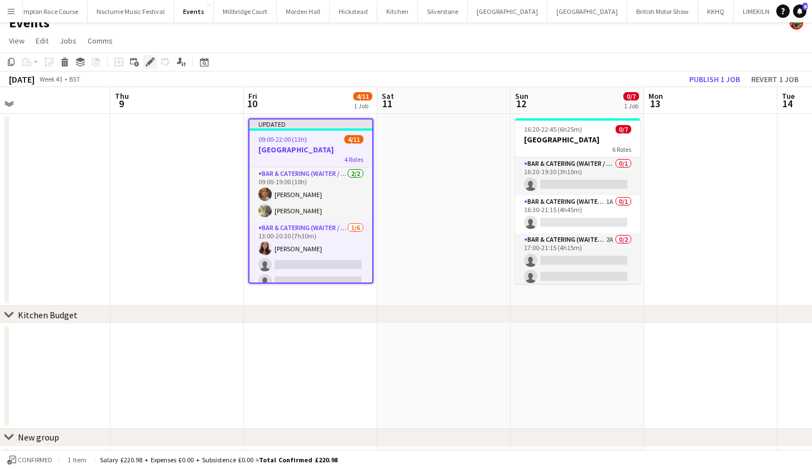
click at [149, 62] on icon at bounding box center [150, 62] width 6 height 6
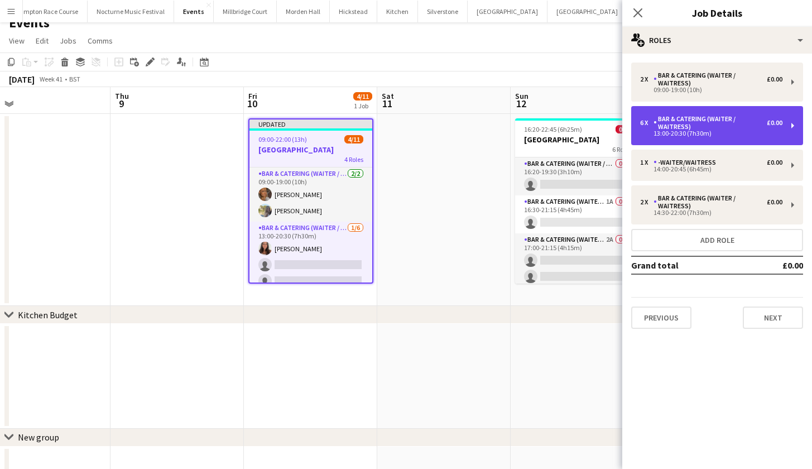
click at [655, 138] on div "6 x Bar & Catering (Waiter / waitress) £0.00 13:00-20:30 (7h30m)" at bounding box center [717, 125] width 172 height 39
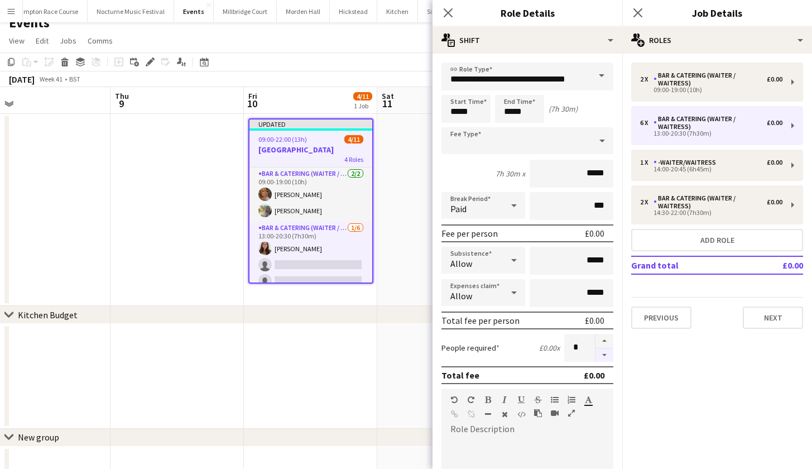
click at [597, 355] on button "button" at bounding box center [604, 355] width 18 height 14
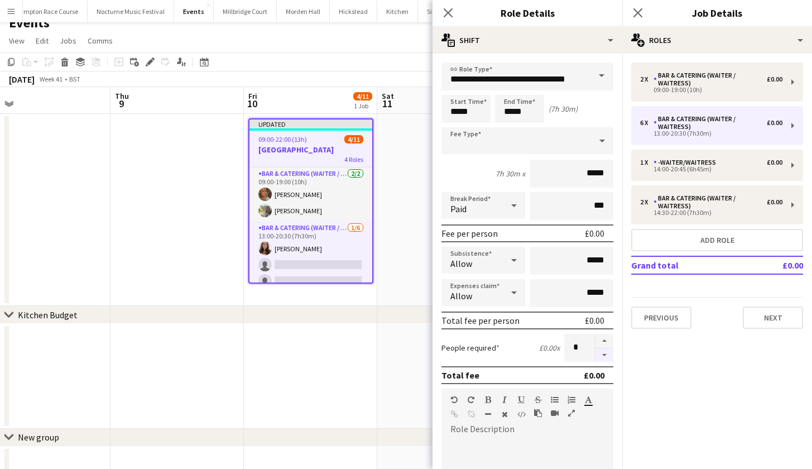
type input "*"
click at [402, 278] on app-date-cell at bounding box center [443, 210] width 133 height 192
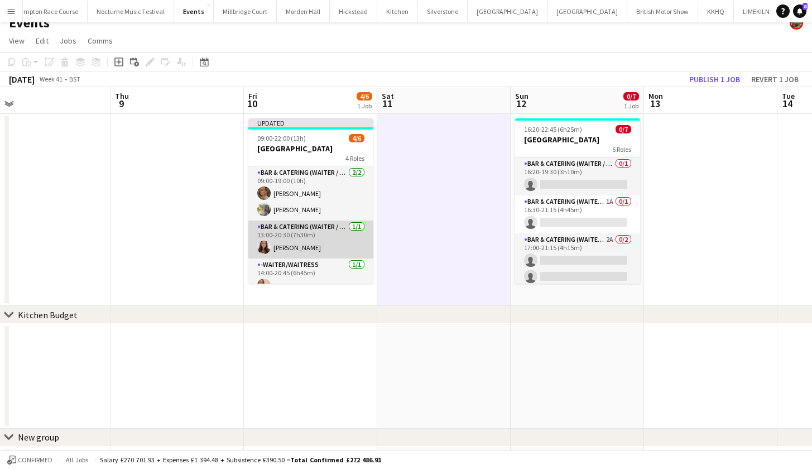
scroll to position [3, 0]
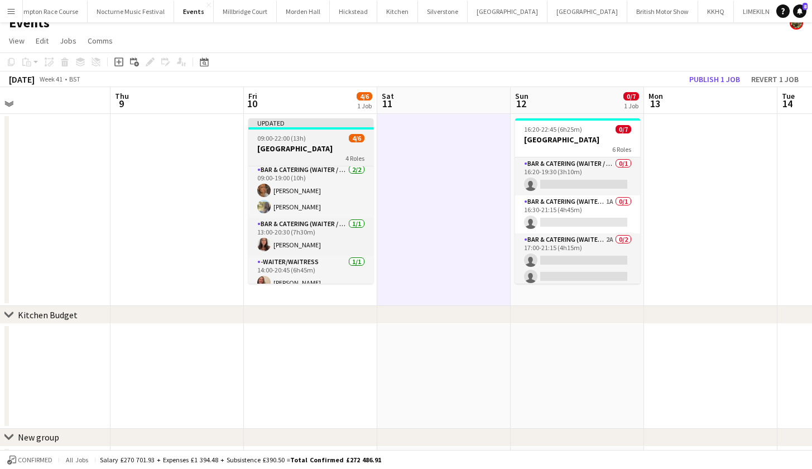
click at [279, 144] on h3 "Froyle Park" at bounding box center [310, 148] width 125 height 10
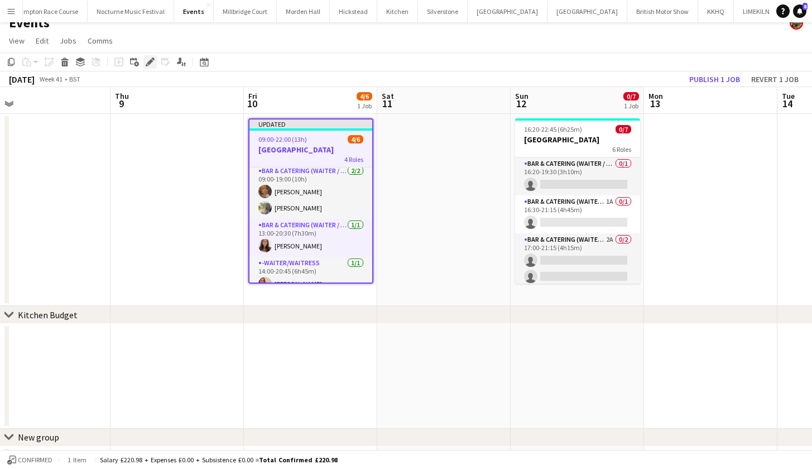
click at [149, 60] on icon "Edit" at bounding box center [150, 61] width 9 height 9
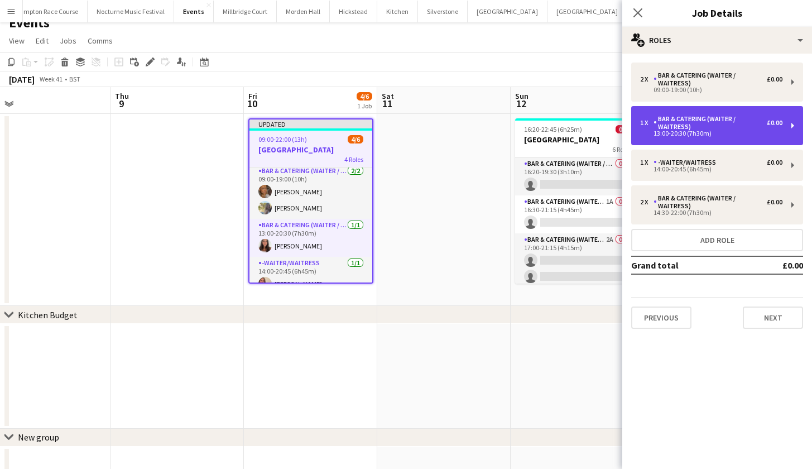
click at [677, 127] on div "Bar & Catering (Waiter / waitress)" at bounding box center [709, 123] width 113 height 16
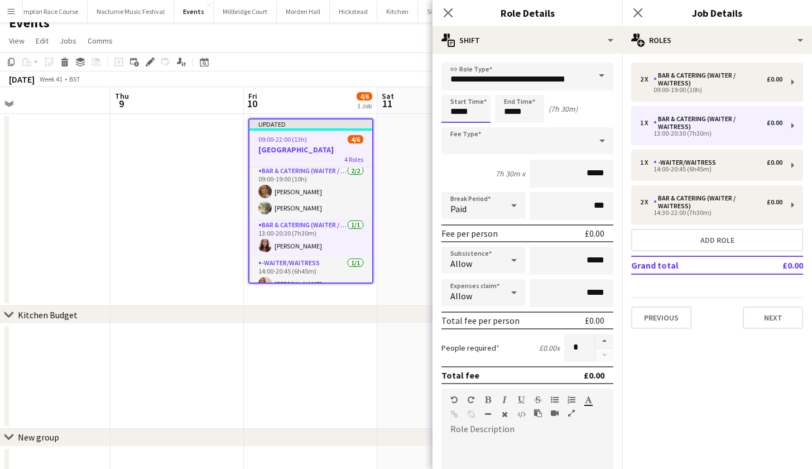
click at [457, 114] on input "*****" at bounding box center [465, 109] width 49 height 28
click at [513, 110] on input "*****" at bounding box center [519, 109] width 49 height 28
type input "*****"
click at [459, 112] on input "*****" at bounding box center [465, 109] width 49 height 28
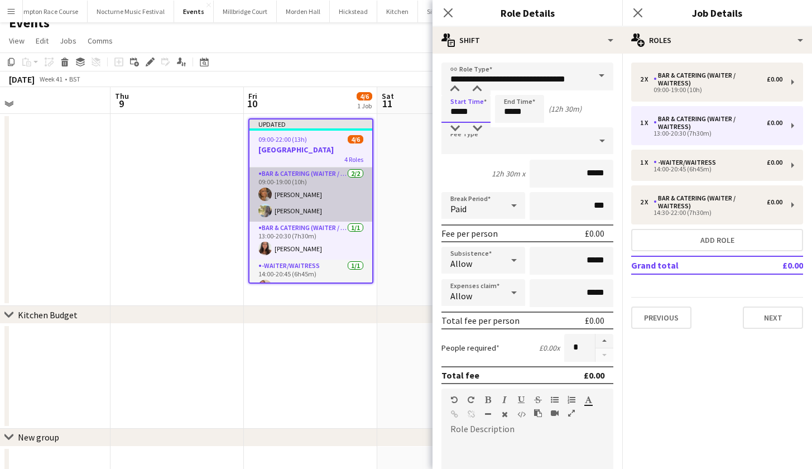
scroll to position [0, 0]
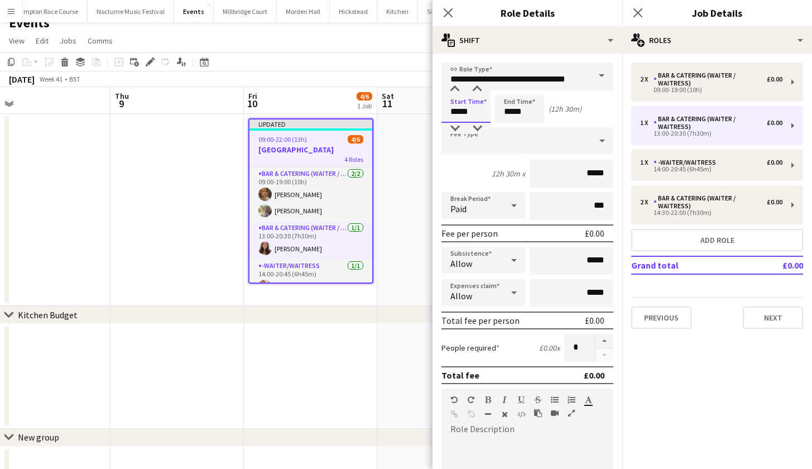
click at [459, 110] on input "*****" at bounding box center [465, 109] width 49 height 28
type input "*****"
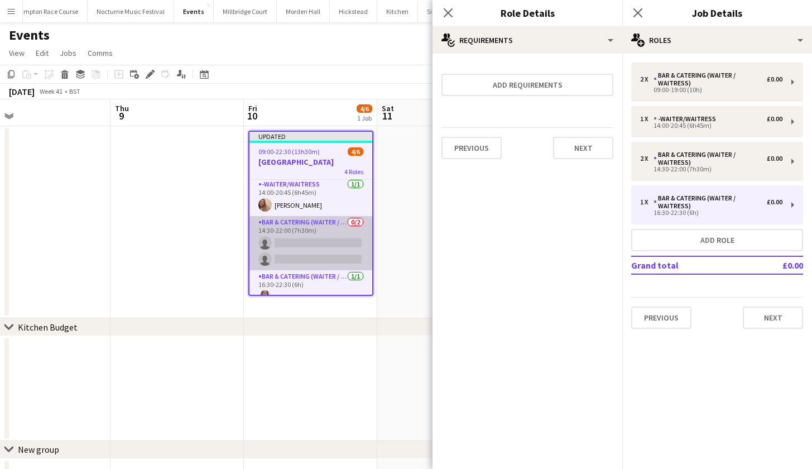
scroll to position [59, 0]
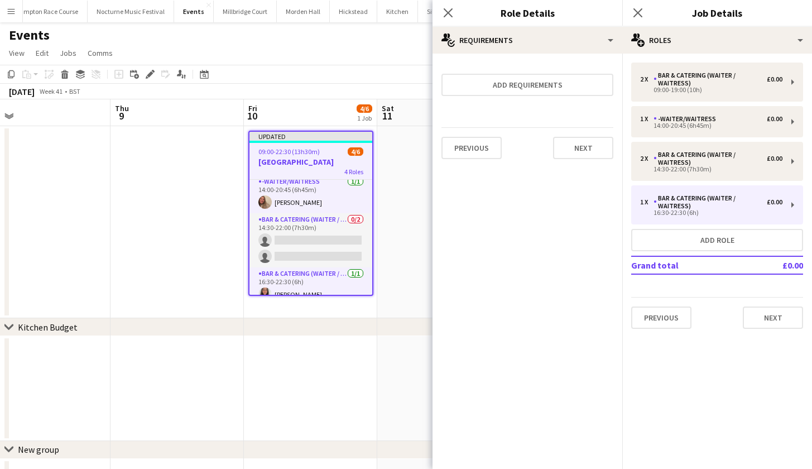
click at [303, 162] on h3 "Froyle Park" at bounding box center [310, 162] width 123 height 10
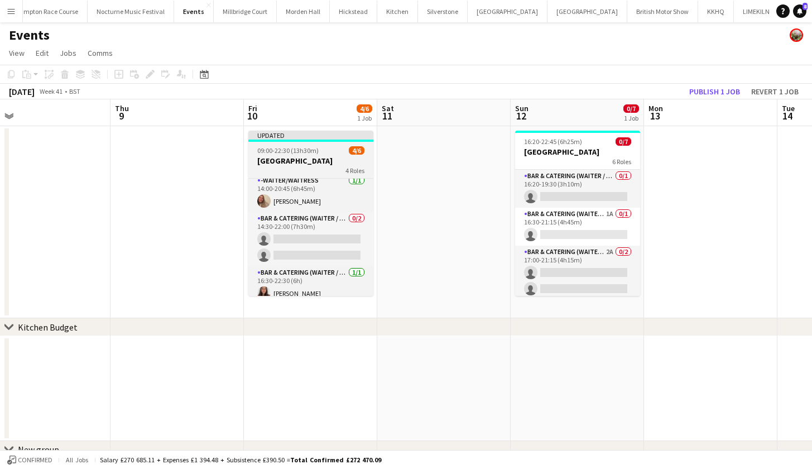
click at [303, 163] on h3 "Froyle Park" at bounding box center [310, 161] width 125 height 10
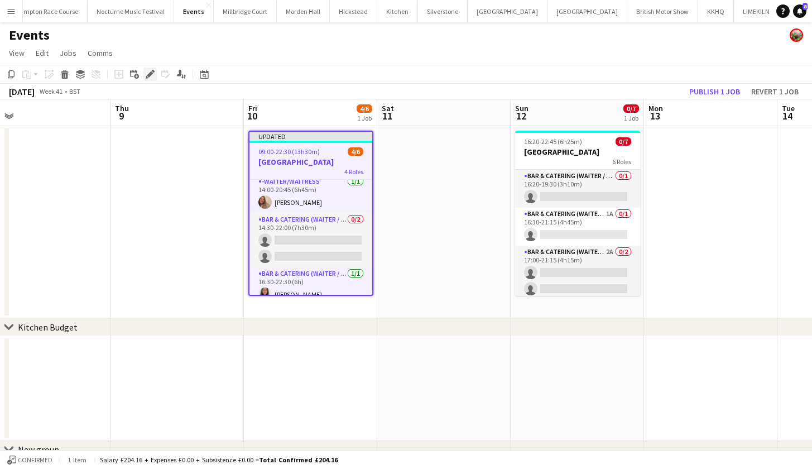
click at [153, 74] on icon "Edit" at bounding box center [150, 74] width 9 height 9
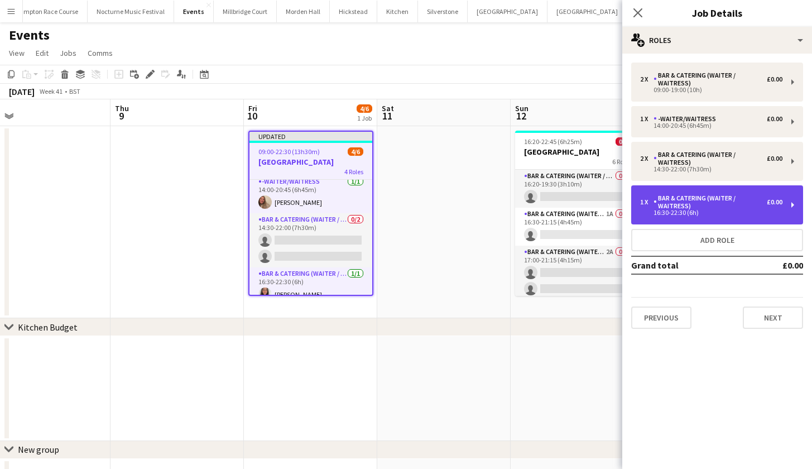
click at [705, 221] on div "1 x Bar & Catering (Waiter / waitress) £0.00 16:30-22:30 (6h)" at bounding box center [717, 204] width 172 height 39
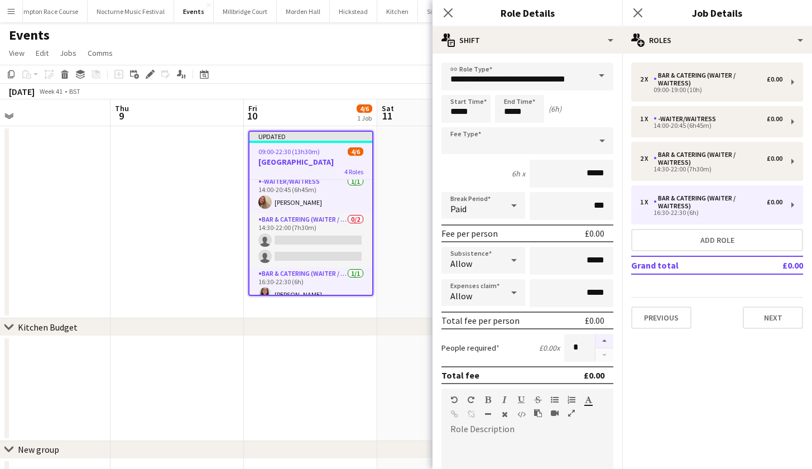
click at [595, 340] on button "button" at bounding box center [604, 341] width 18 height 15
type input "*"
click at [305, 336] on app-date-cell at bounding box center [310, 388] width 133 height 105
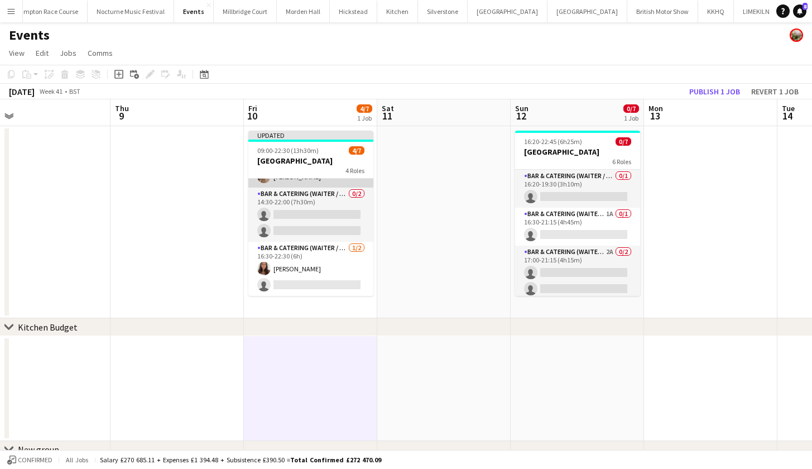
scroll to position [83, 0]
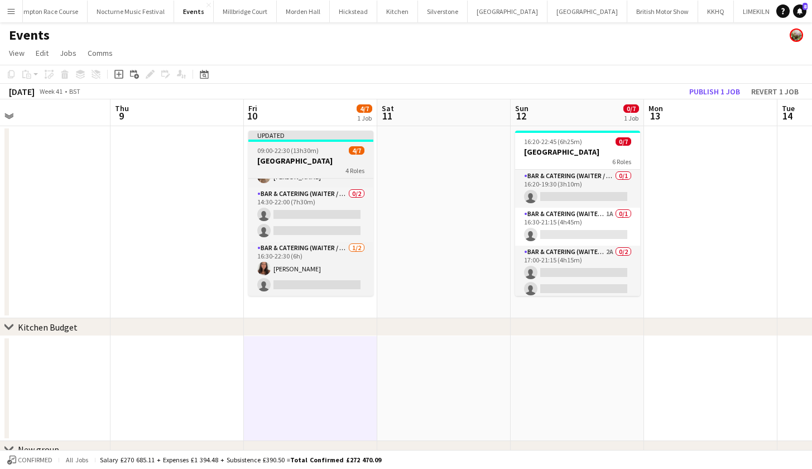
click at [325, 150] on div "09:00-22:30 (13h30m) 4/7" at bounding box center [310, 150] width 125 height 8
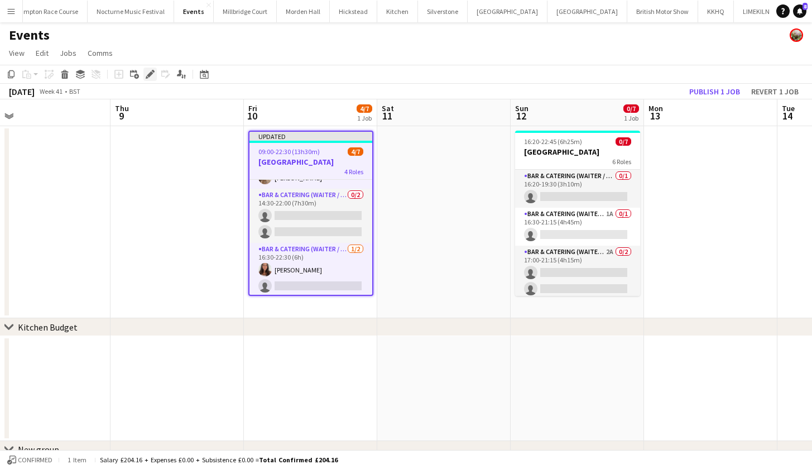
click at [151, 74] on icon at bounding box center [150, 74] width 6 height 6
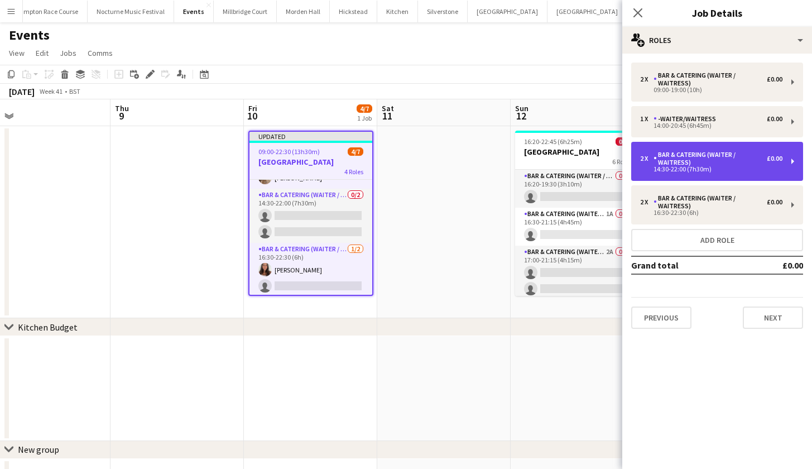
click at [752, 165] on div "Bar & Catering (Waiter / waitress)" at bounding box center [709, 159] width 113 height 16
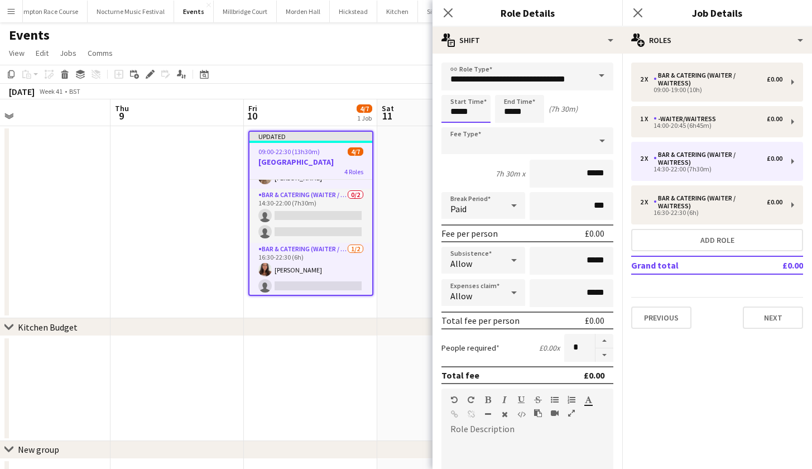
click at [460, 112] on input "*****" at bounding box center [465, 109] width 49 height 28
type input "*****"
click at [511, 110] on input "*****" at bounding box center [519, 109] width 49 height 28
type input "*****"
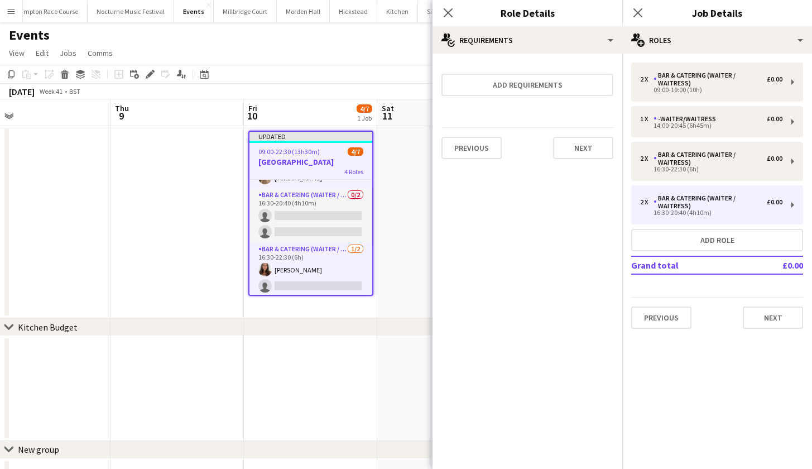
click at [225, 209] on app-date-cell at bounding box center [176, 222] width 133 height 192
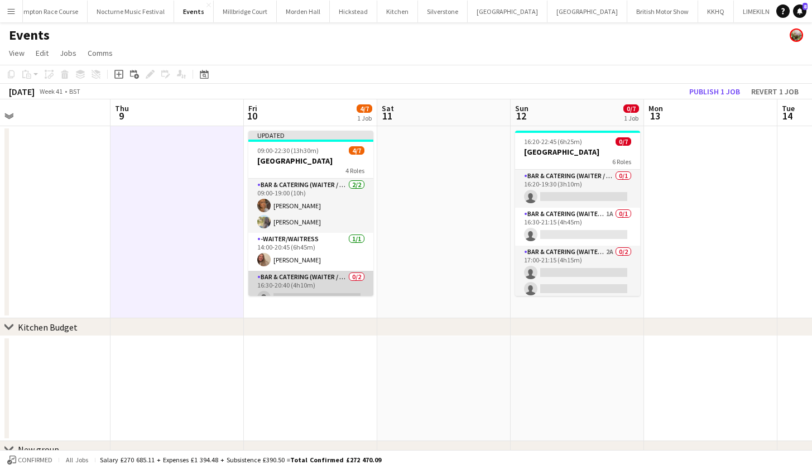
scroll to position [0, 0]
click at [712, 82] on app-toolbar "Copy Paste Paste Command V Paste with crew Command Shift V Paste linked Job Del…" at bounding box center [406, 74] width 812 height 19
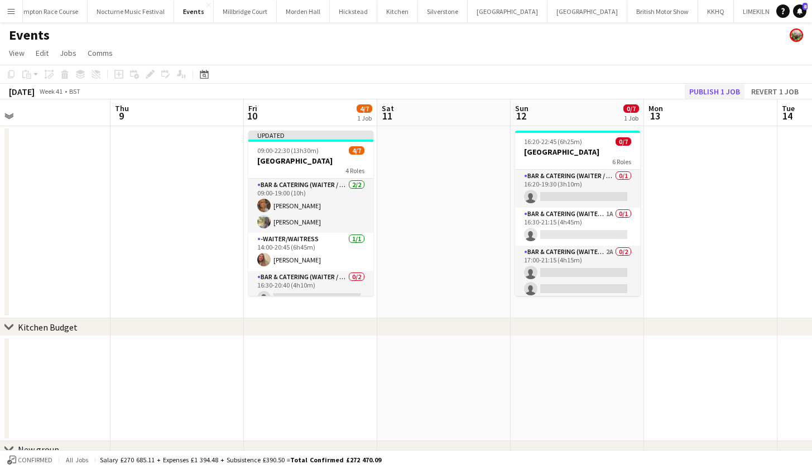
click at [712, 88] on button "Publish 1 job" at bounding box center [715, 91] width 60 height 15
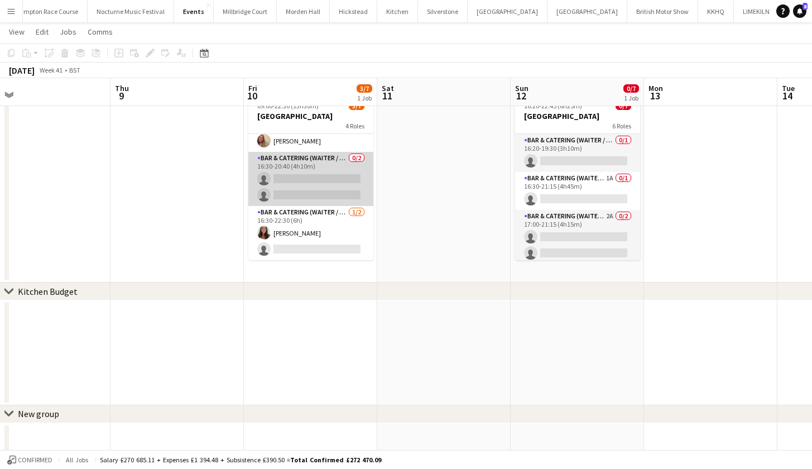
scroll to position [36, 0]
click at [309, 188] on app-card-role "Bar & Catering (Waiter / waitress) 0/2 16:30-20:40 (4h10m) single-neutral-actio…" at bounding box center [310, 178] width 125 height 54
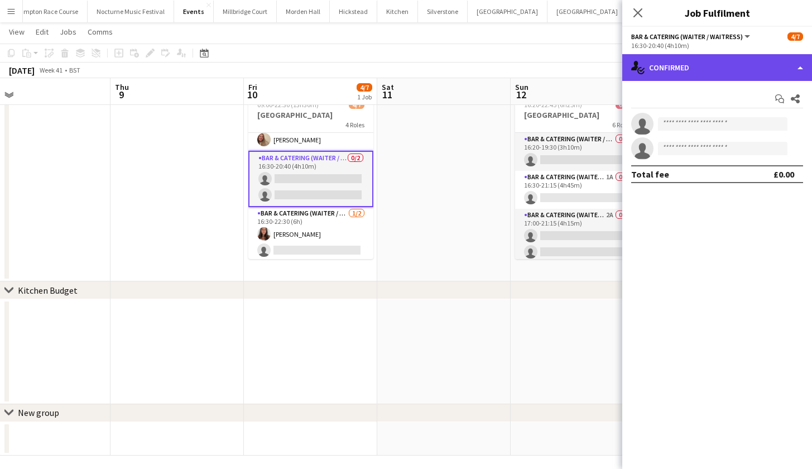
click at [711, 71] on div "single-neutral-actions-check-2 Confirmed" at bounding box center [717, 67] width 190 height 27
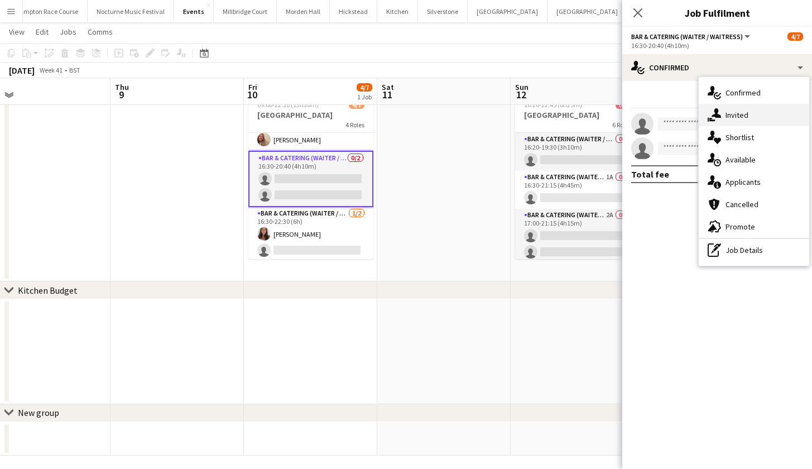
click at [730, 109] on div "single-neutral-actions-share-1 Invited" at bounding box center [753, 115] width 110 height 22
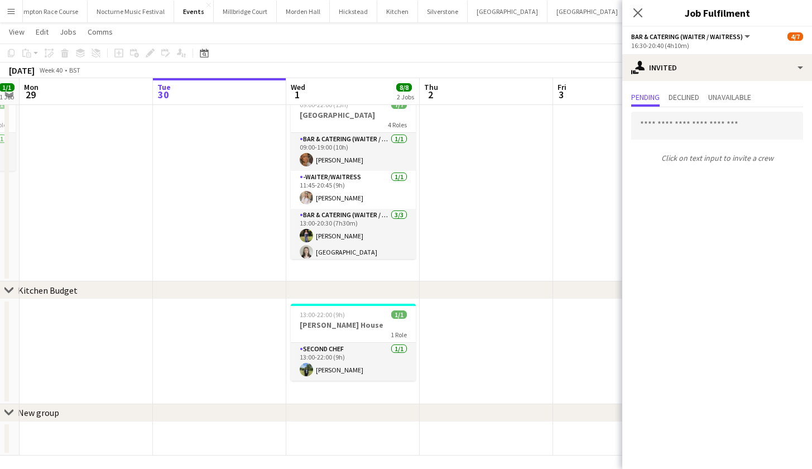
scroll to position [0, 266]
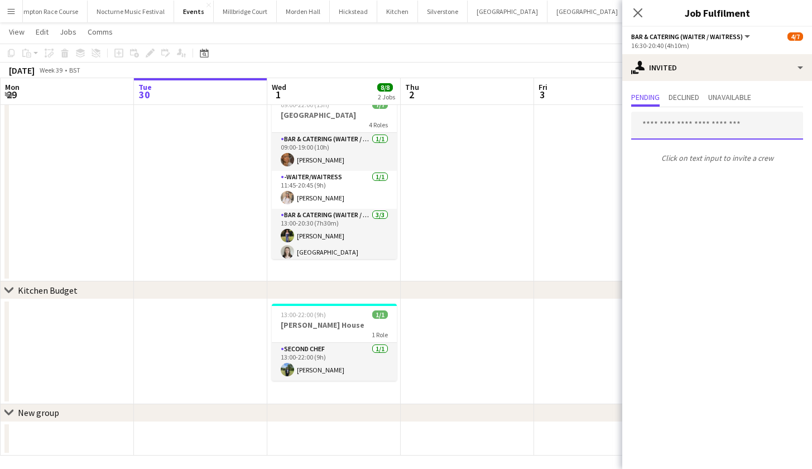
click at [724, 122] on input "text" at bounding box center [717, 126] width 172 height 28
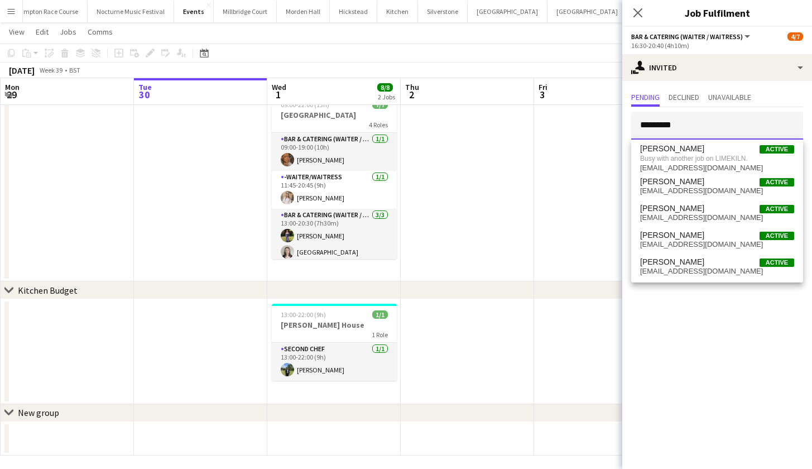
type input "*********"
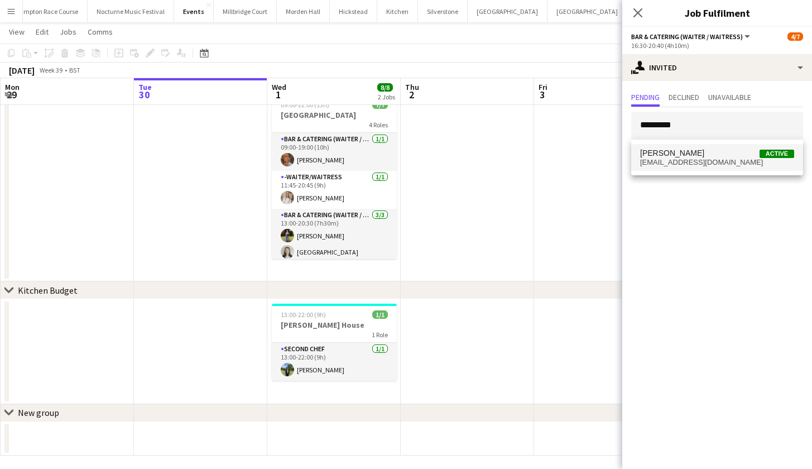
click at [730, 163] on span "lucyhogg8@icloud.com" at bounding box center [717, 162] width 154 height 9
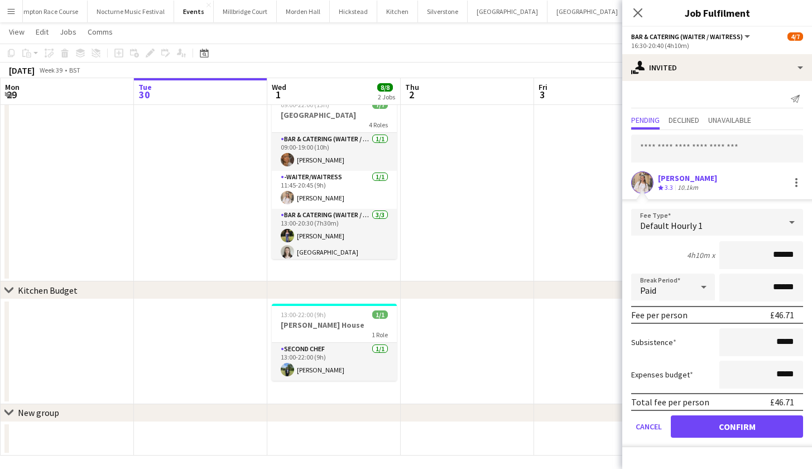
click at [734, 426] on button "Confirm" at bounding box center [737, 426] width 132 height 22
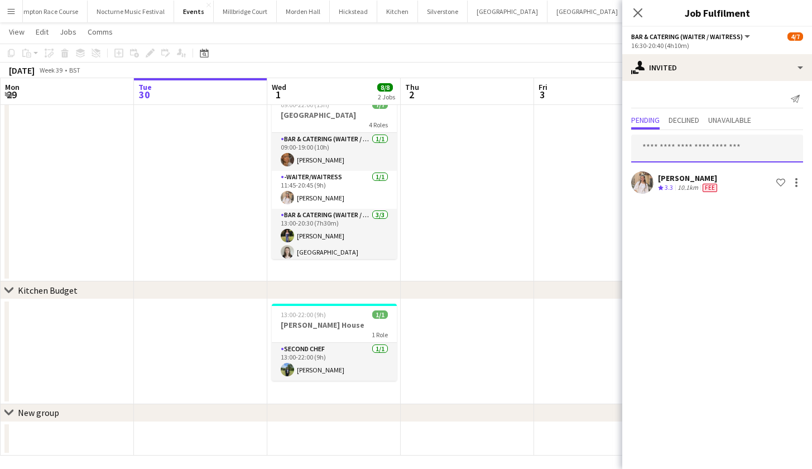
click at [764, 140] on input "text" at bounding box center [717, 148] width 172 height 28
type input "*"
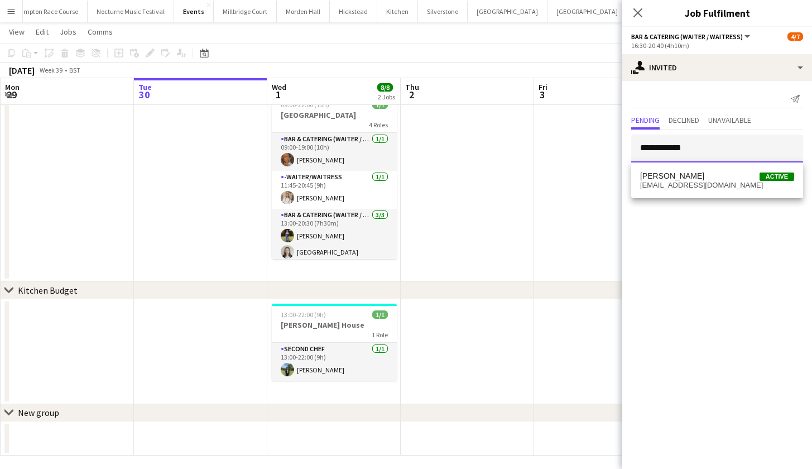
type input "**********"
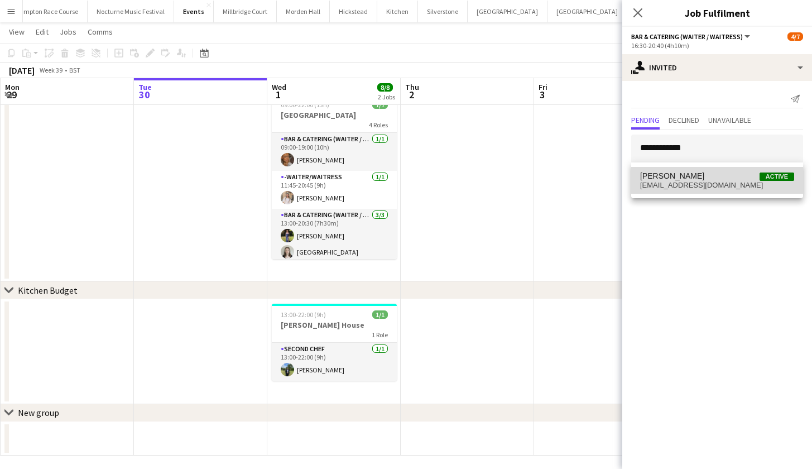
click at [749, 182] on span "hollysophiahunter@icloud.com" at bounding box center [717, 185] width 154 height 9
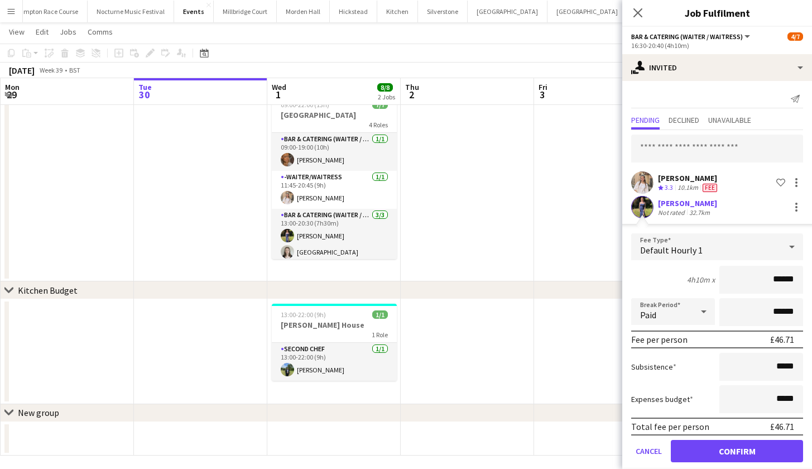
click at [732, 446] on button "Confirm" at bounding box center [737, 451] width 132 height 22
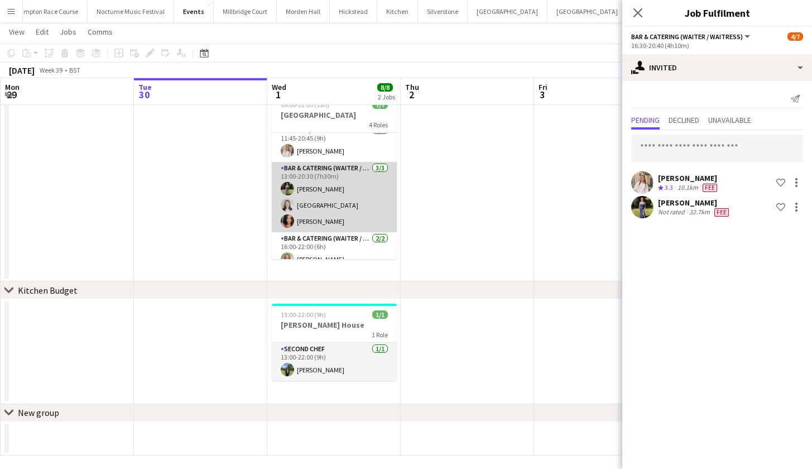
scroll to position [47, 0]
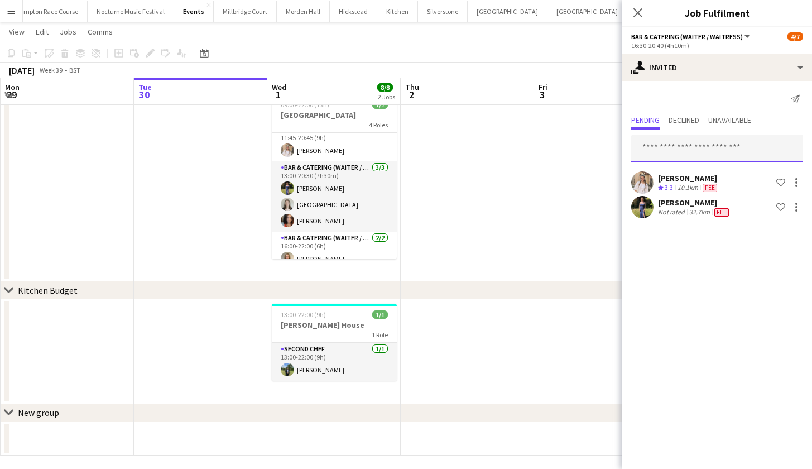
click at [666, 150] on input "text" at bounding box center [717, 148] width 172 height 28
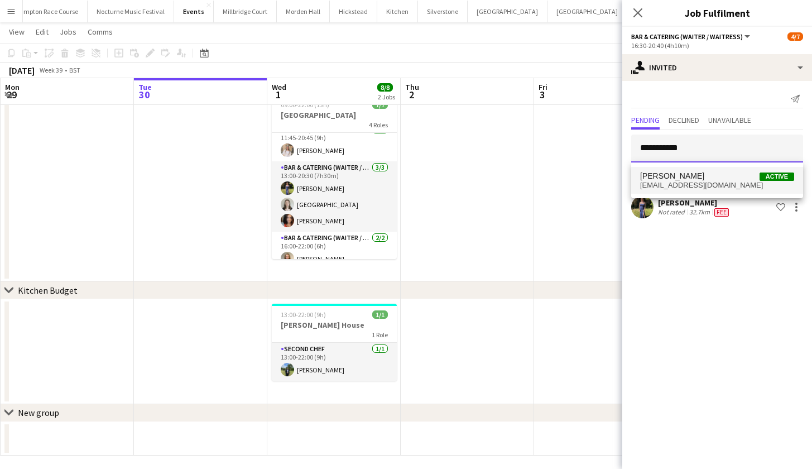
type input "**********"
click at [667, 184] on span "freya_cowie@outlook.com" at bounding box center [717, 185] width 154 height 9
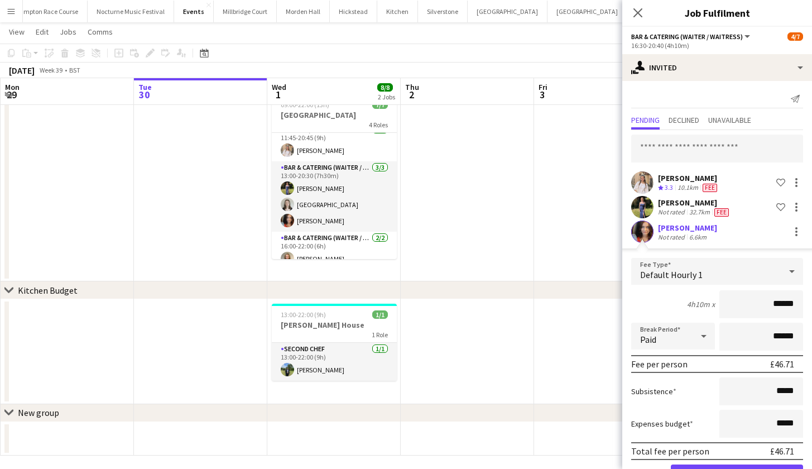
scroll to position [1, 0]
click at [708, 467] on button "Confirm" at bounding box center [737, 475] width 132 height 22
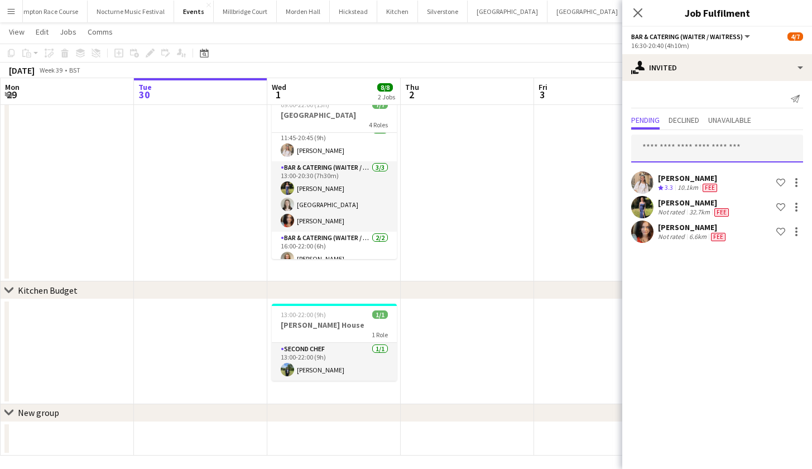
click at [685, 148] on input "text" at bounding box center [717, 148] width 172 height 28
click at [719, 150] on input "**********" at bounding box center [717, 148] width 172 height 28
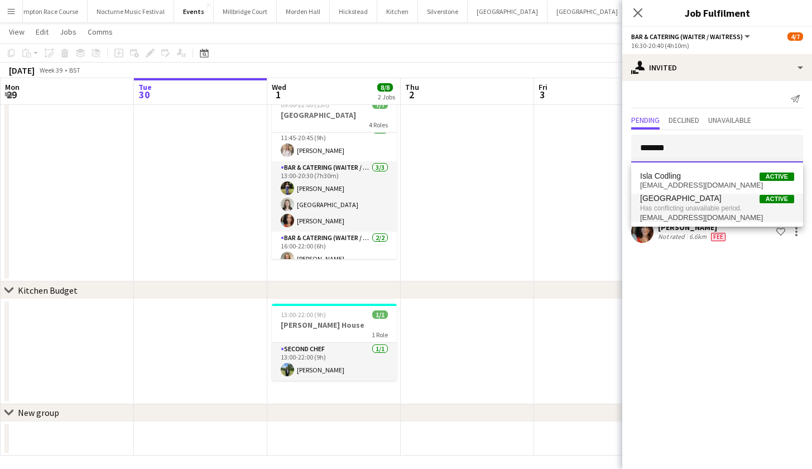
type input "*******"
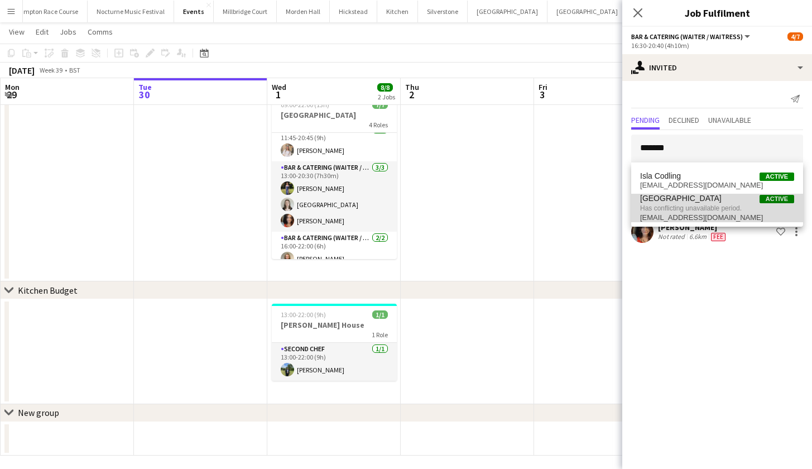
click at [689, 209] on span "Has conflicting unavailable period." at bounding box center [717, 208] width 154 height 10
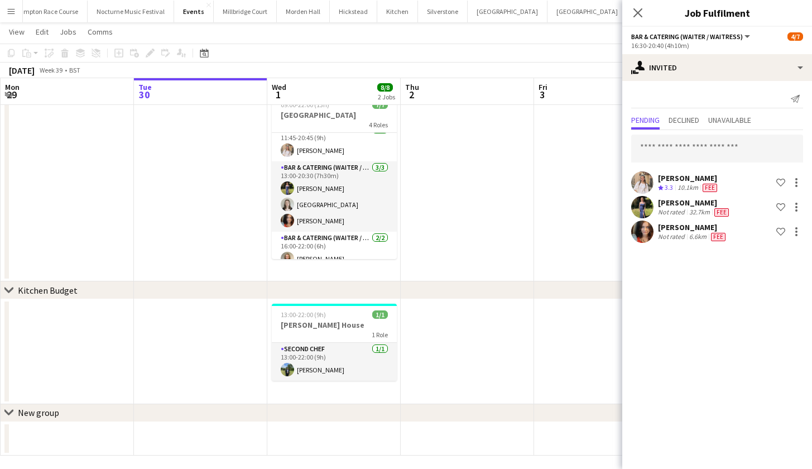
click at [538, 215] on app-date-cell at bounding box center [600, 185] width 133 height 192
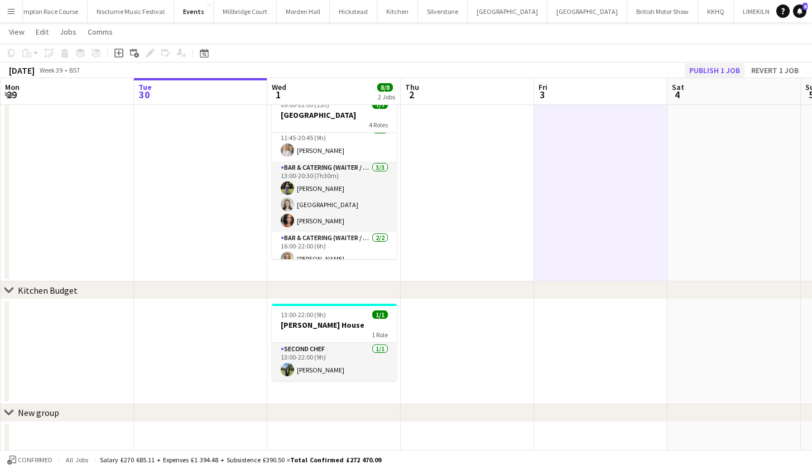
click at [709, 71] on button "Publish 1 job" at bounding box center [715, 70] width 60 height 15
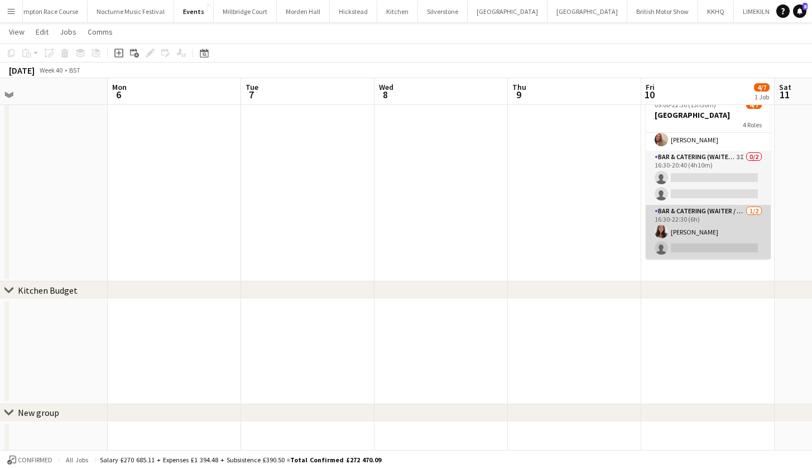
scroll to position [74, 0]
click at [706, 235] on app-card-role "Bar & Catering (Waiter / waitress) 1/2 16:30-22:30 (6h) Ella Gallini single-neu…" at bounding box center [707, 232] width 125 height 54
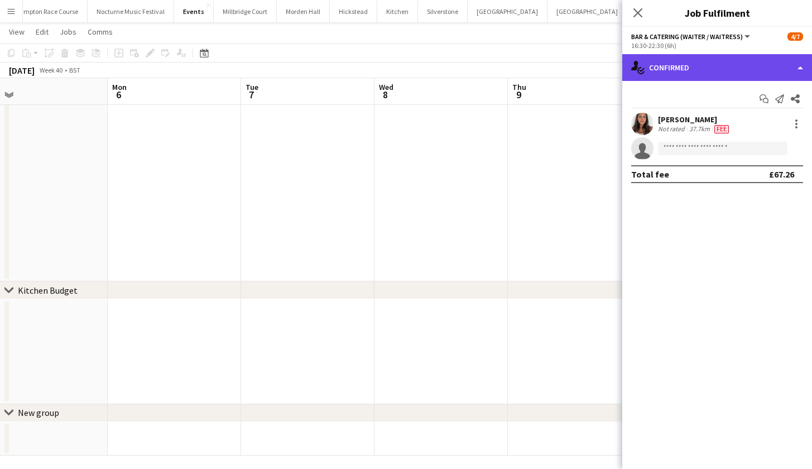
click at [733, 69] on div "single-neutral-actions-check-2 Confirmed" at bounding box center [717, 67] width 190 height 27
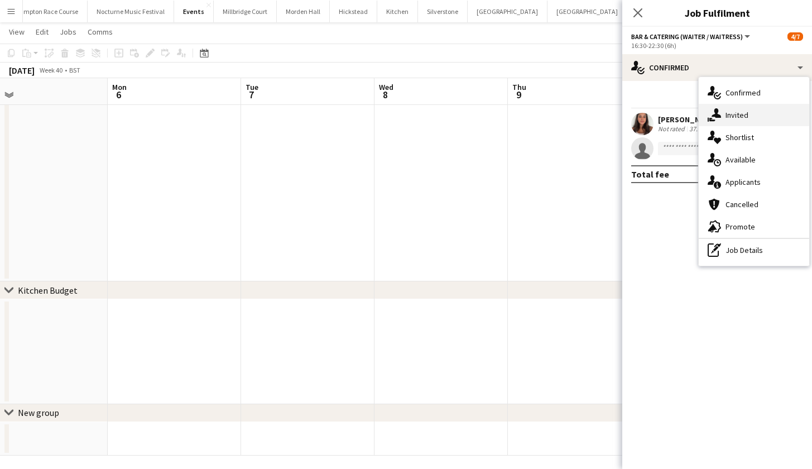
click at [753, 119] on div "single-neutral-actions-share-1 Invited" at bounding box center [753, 115] width 110 height 22
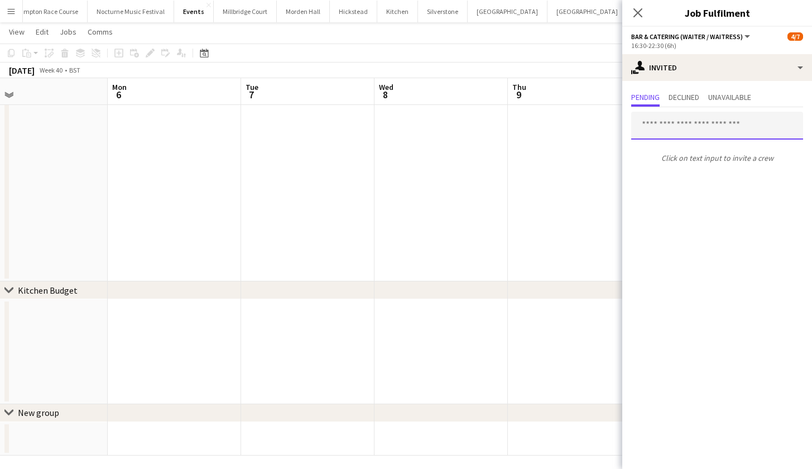
click at [702, 126] on input "text" at bounding box center [717, 126] width 172 height 28
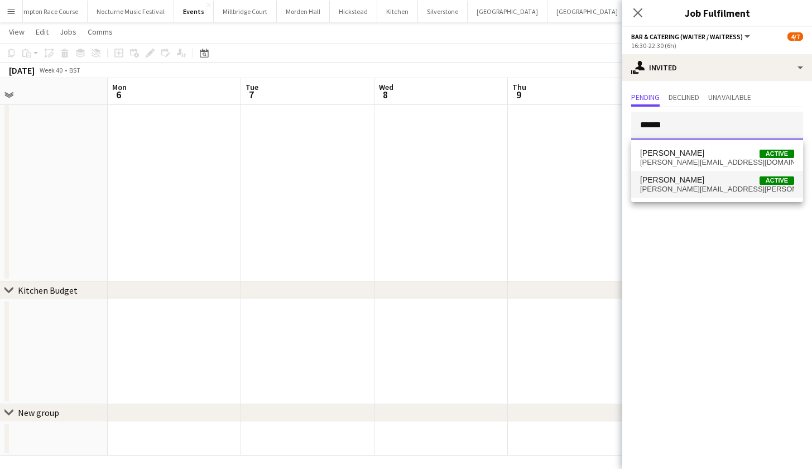
type input "******"
click at [691, 184] on span "Helena Lorenzen" at bounding box center [672, 179] width 64 height 9
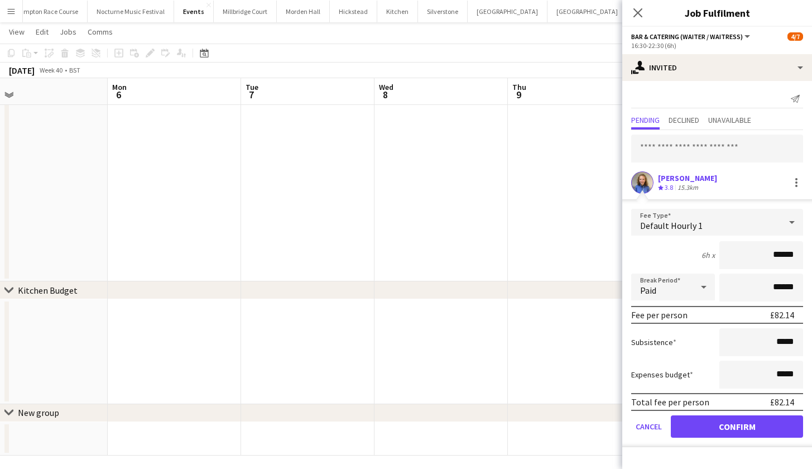
click at [714, 422] on button "Confirm" at bounding box center [737, 426] width 132 height 22
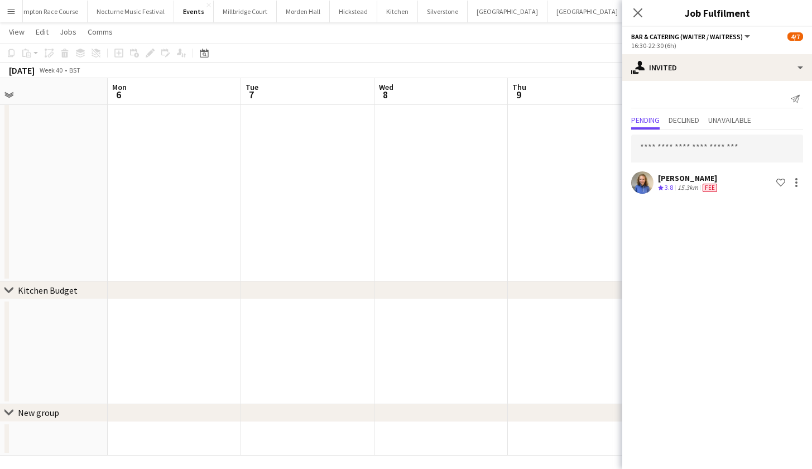
click at [513, 243] on app-date-cell at bounding box center [574, 185] width 133 height 192
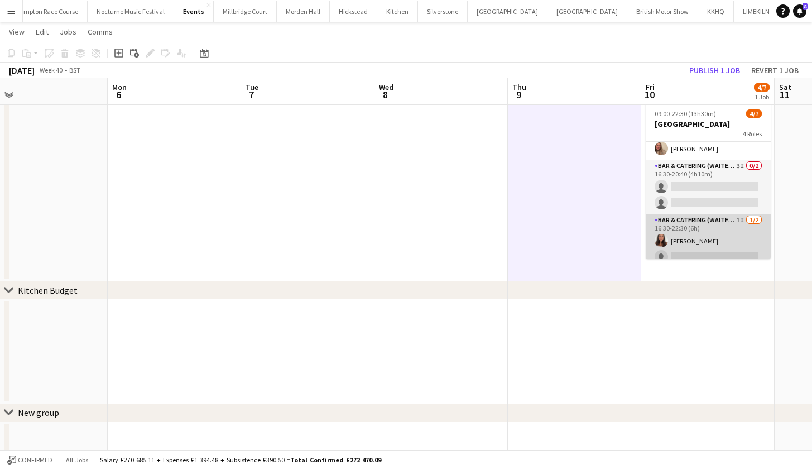
click at [703, 247] on app-card-role "Bar & Catering (Waiter / waitress) 1I 1/2 16:30-22:30 (6h) Ella Gallini single-…" at bounding box center [707, 241] width 125 height 54
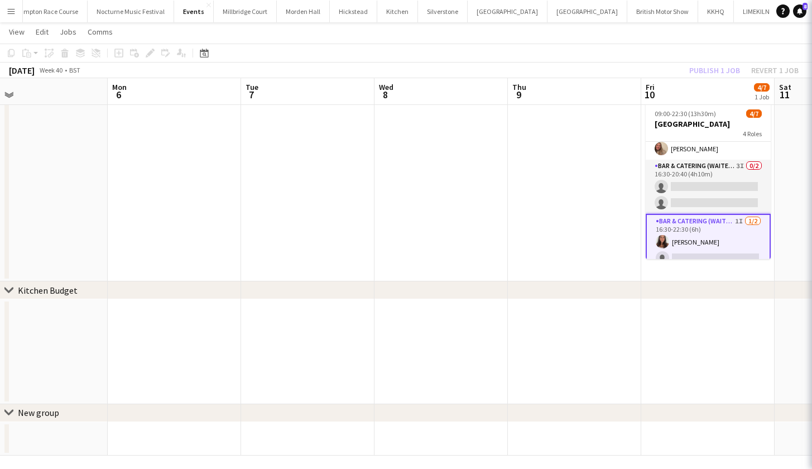
scroll to position [0, 558]
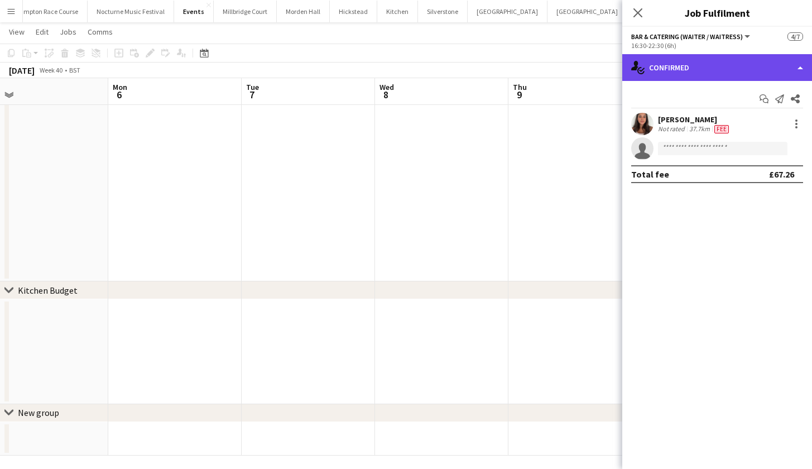
click at [738, 67] on div "single-neutral-actions-check-2 Confirmed" at bounding box center [717, 67] width 190 height 27
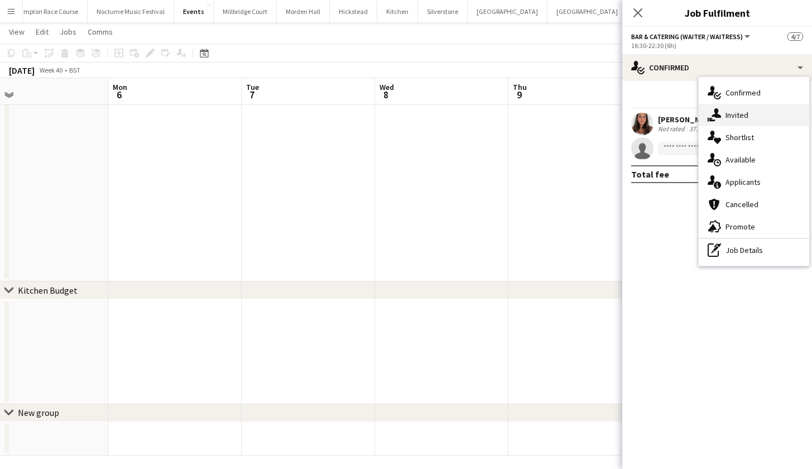
click at [734, 115] on span "Invited" at bounding box center [736, 115] width 23 height 10
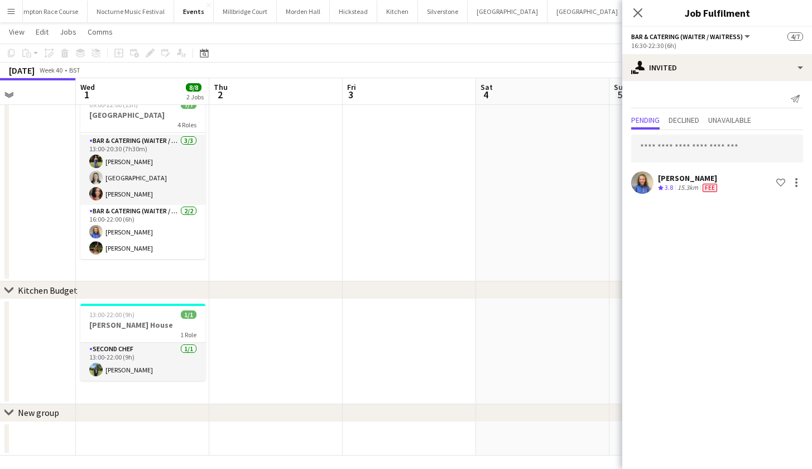
scroll to position [0, 317]
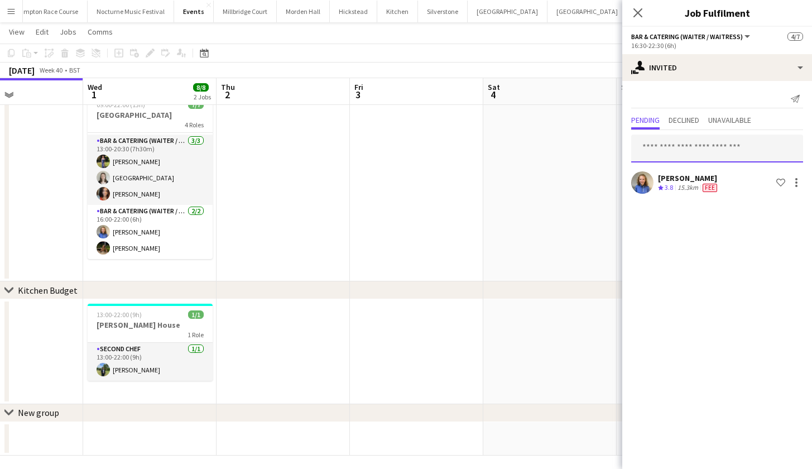
click at [699, 155] on input "text" at bounding box center [717, 148] width 172 height 28
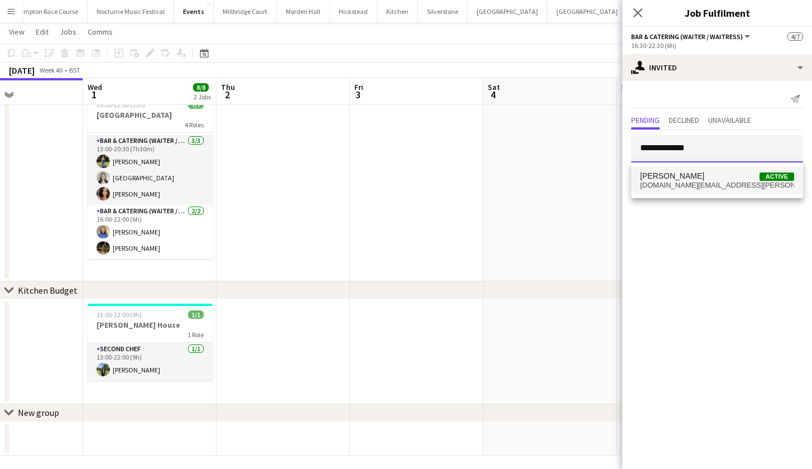
type input "**********"
click at [706, 186] on span "ellie.jackson.tc@gmail.com" at bounding box center [717, 185] width 154 height 9
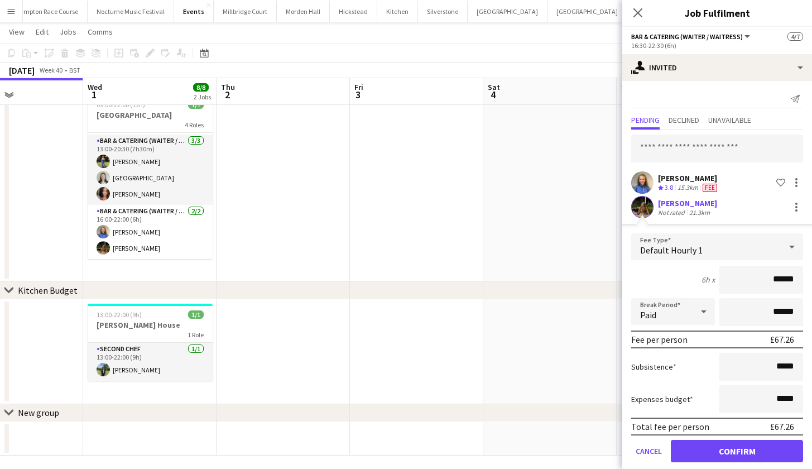
click at [709, 449] on button "Confirm" at bounding box center [737, 451] width 132 height 22
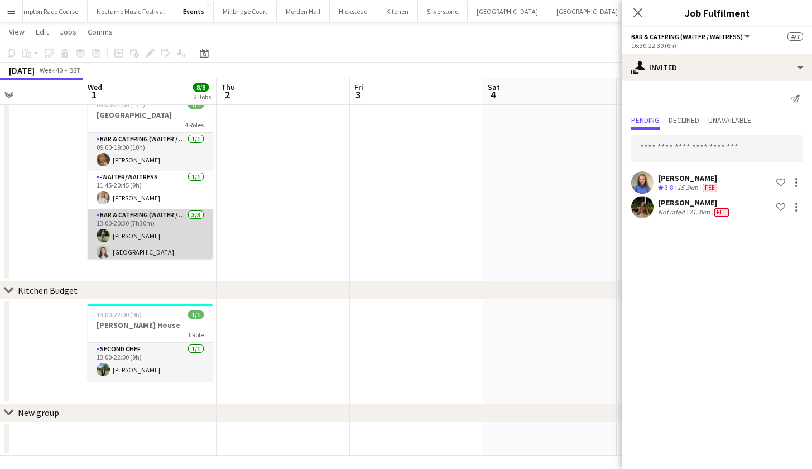
scroll to position [0, 0]
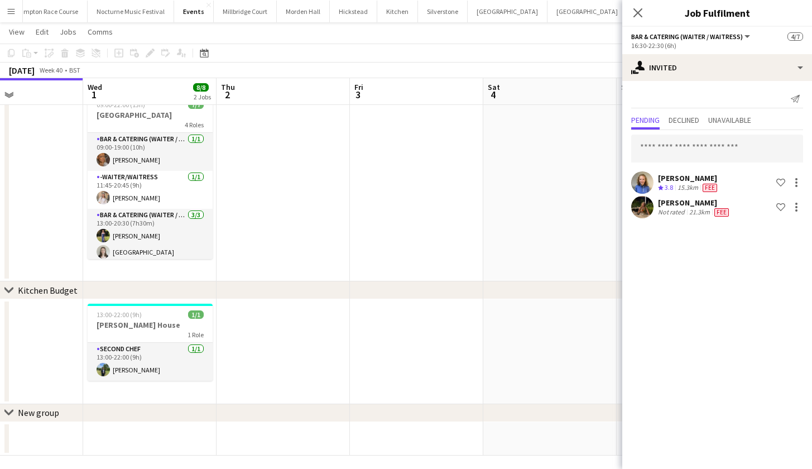
click at [568, 214] on app-date-cell at bounding box center [549, 185] width 133 height 192
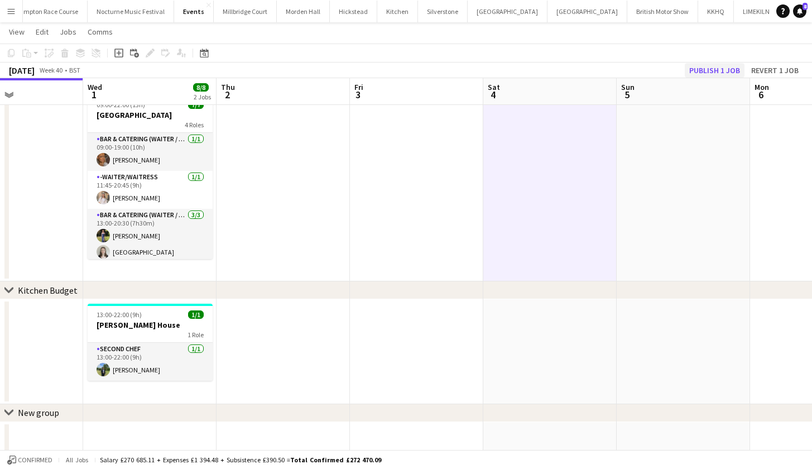
click at [732, 74] on button "Publish 1 job" at bounding box center [715, 70] width 60 height 15
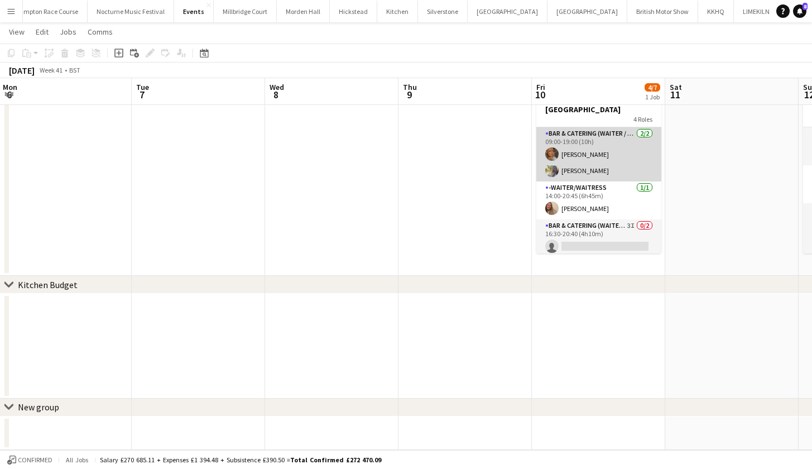
click at [633, 166] on app-card-role "Bar & Catering (Waiter / waitress) 2/2 09:00-19:00 (10h) Jessica Platt Bella Bu…" at bounding box center [598, 154] width 125 height 54
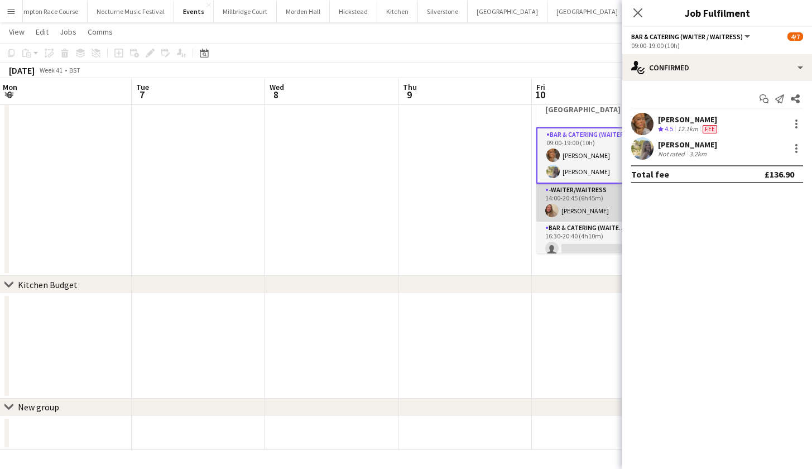
click at [611, 195] on app-card-role "-Waiter/Waitress 1/1 14:00-20:45 (6h45m) Emma Johnson" at bounding box center [598, 203] width 125 height 38
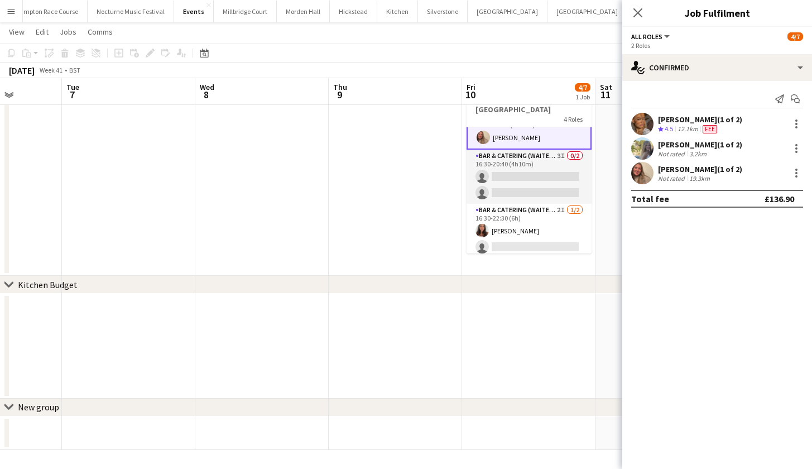
scroll to position [77, 0]
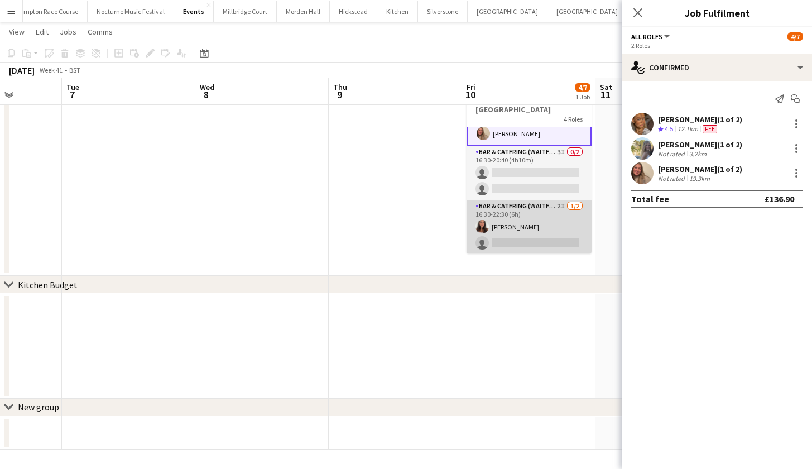
click at [573, 205] on app-card-role "Bar & Catering (Waiter / waitress) 2I 1/2 16:30-22:30 (6h) Ella Gallini single-…" at bounding box center [528, 227] width 125 height 54
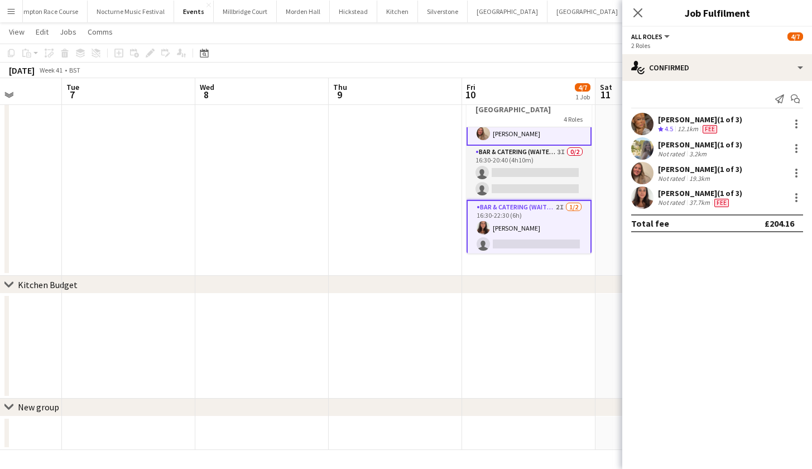
click at [509, 237] on app-card-role "Bar & Catering (Waiter / waitress) 2I 1/2 16:30-22:30 (6h) Ella Gallini single-…" at bounding box center [528, 228] width 125 height 56
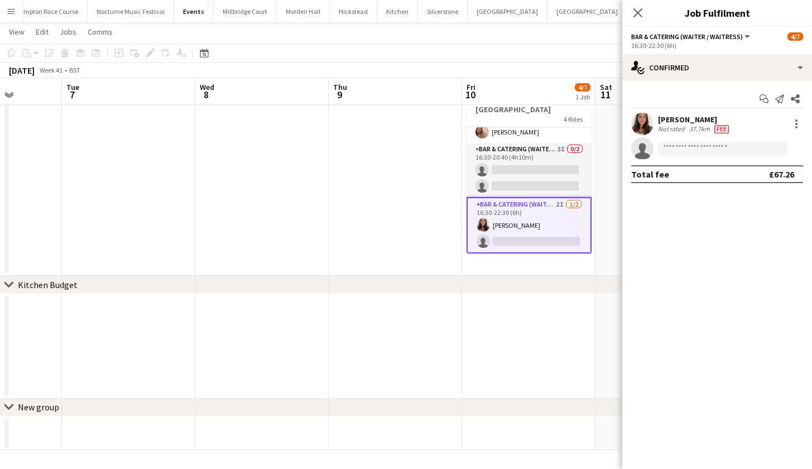
click at [509, 237] on app-card-role "Bar & Catering (Waiter / waitress) 2I 1/2 16:30-22:30 (6h) Ella Gallini single-…" at bounding box center [528, 225] width 125 height 56
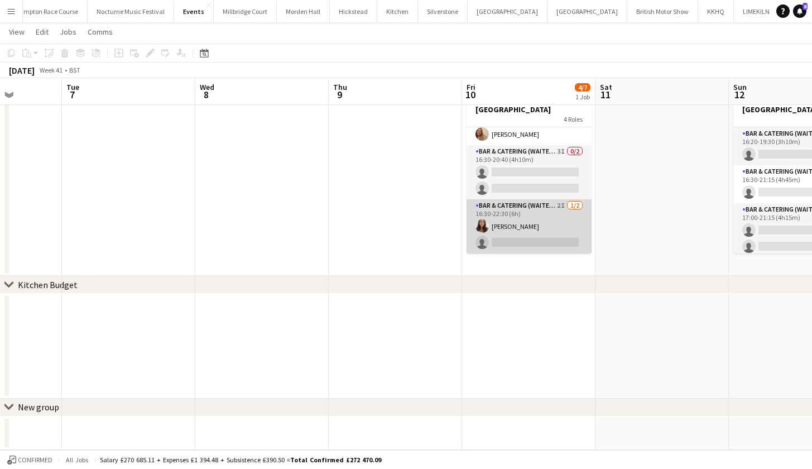
click at [503, 234] on app-card-role "Bar & Catering (Waiter / waitress) 2I 1/2 16:30-22:30 (6h) Ella Gallini single-…" at bounding box center [528, 226] width 125 height 54
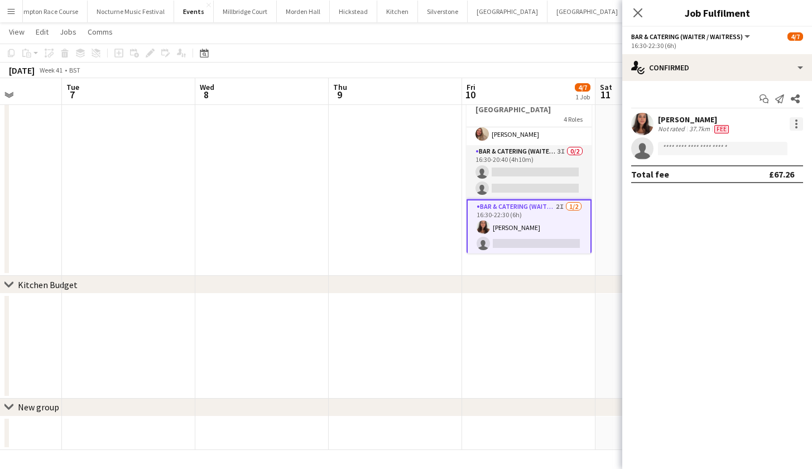
click at [794, 126] on div at bounding box center [795, 123] width 13 height 13
click at [661, 256] on div at bounding box center [406, 234] width 812 height 469
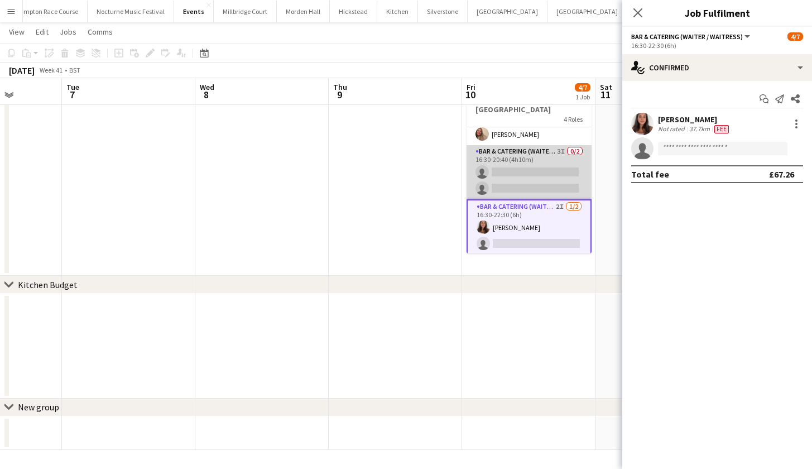
click at [523, 181] on app-card-role "Bar & Catering (Waiter / waitress) 3I 0/2 16:30-20:40 (4h10m) single-neutral-ac…" at bounding box center [528, 172] width 125 height 54
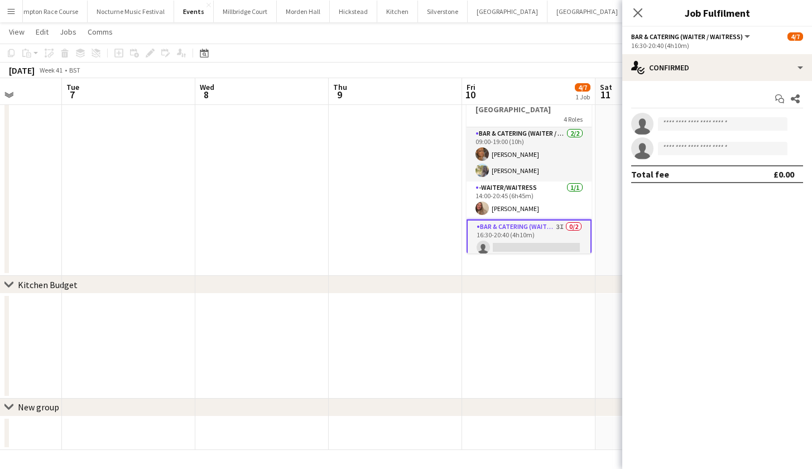
scroll to position [0, 0]
click at [509, 176] on app-card-role "Bar & Catering (Waiter / waitress) 2/2 09:00-19:00 (10h) Jessica Platt Bella Bu…" at bounding box center [528, 154] width 125 height 54
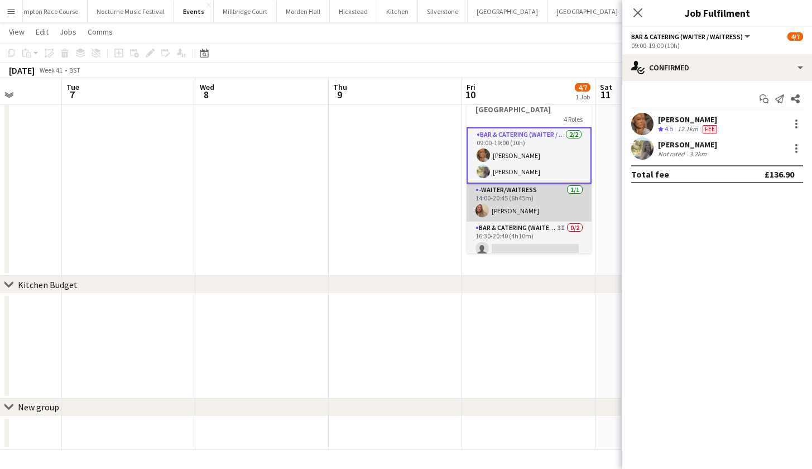
scroll to position [0, 338]
click at [510, 203] on app-card-role "-Waiter/Waitress 1/1 14:00-20:45 (6h45m) Emma Johnson" at bounding box center [529, 203] width 125 height 38
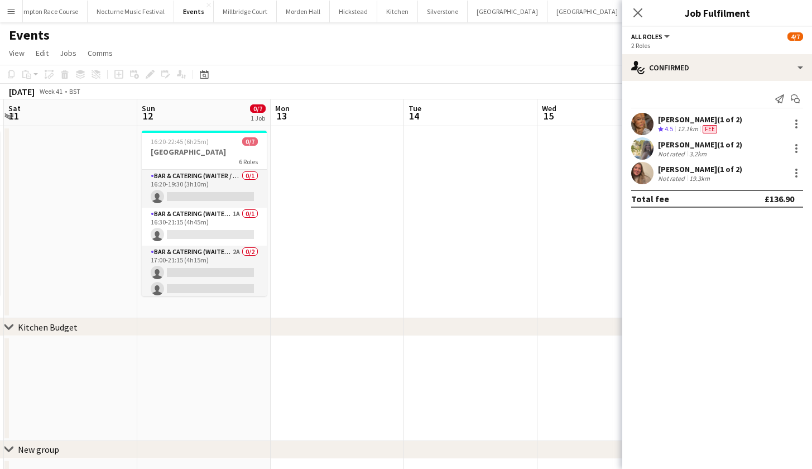
scroll to position [0, 0]
click at [373, 48] on app-page-menu "View Day view expanded Day view collapsed Month view Date picker Jump to today …" at bounding box center [406, 54] width 812 height 21
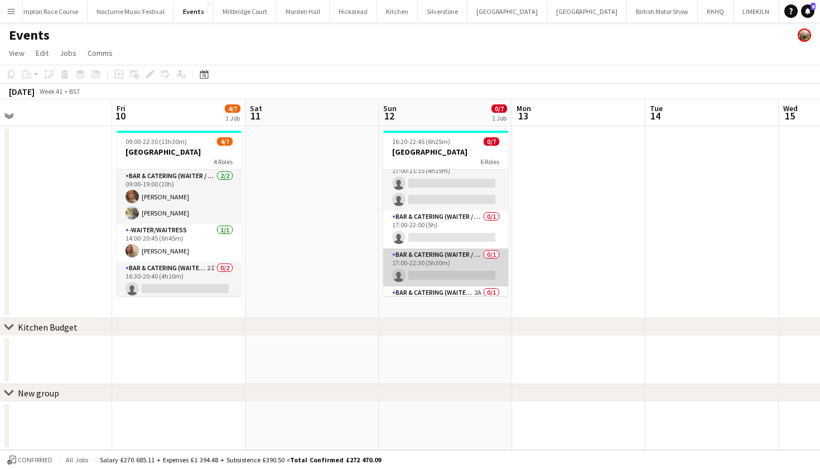
scroll to position [78, 0]
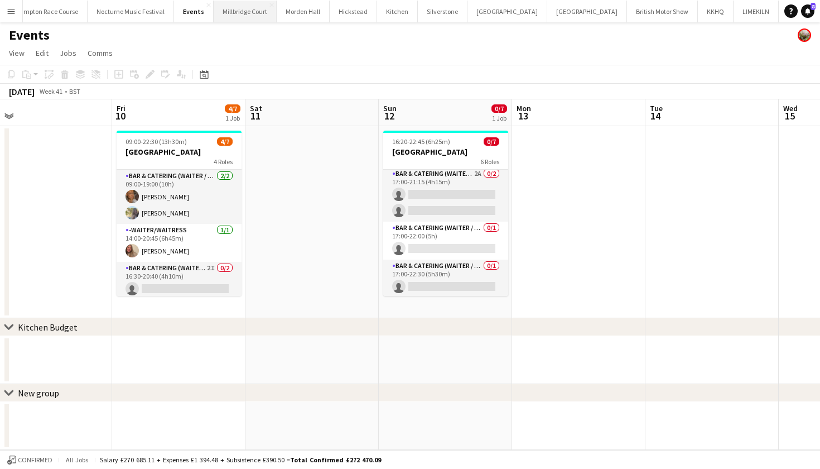
click at [230, 12] on button "Millbridge Court Close" at bounding box center [245, 12] width 63 height 22
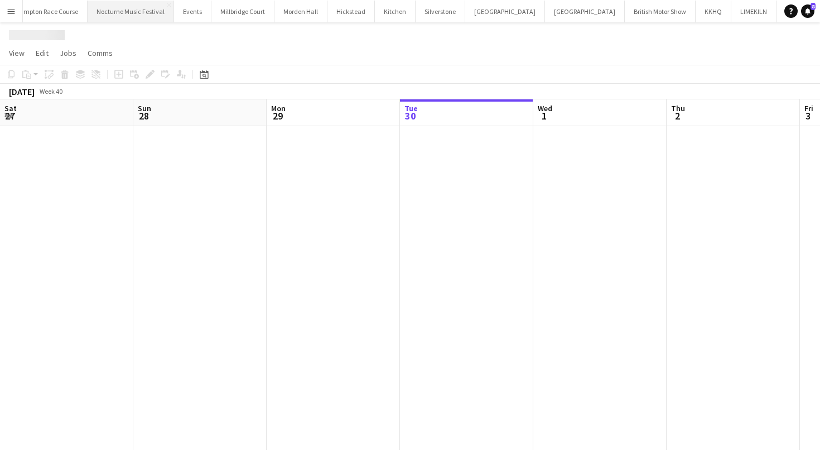
scroll to position [0, 267]
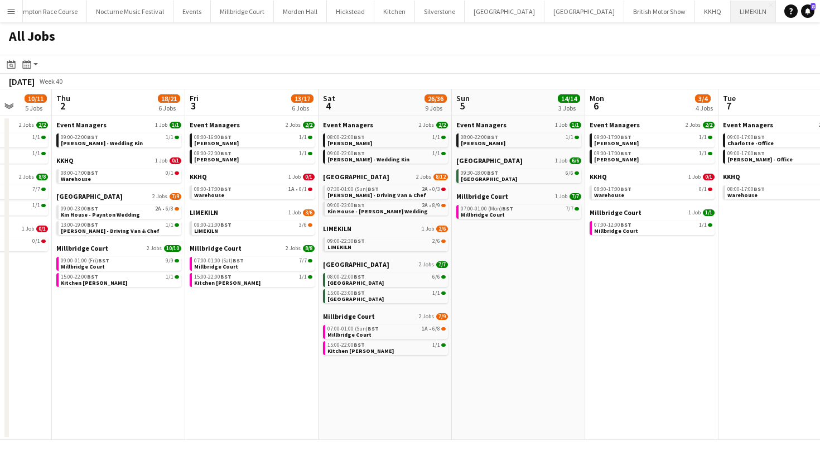
scroll to position [0, 223]
click at [696, 15] on button "KKHQ Close" at bounding box center [714, 12] width 36 height 22
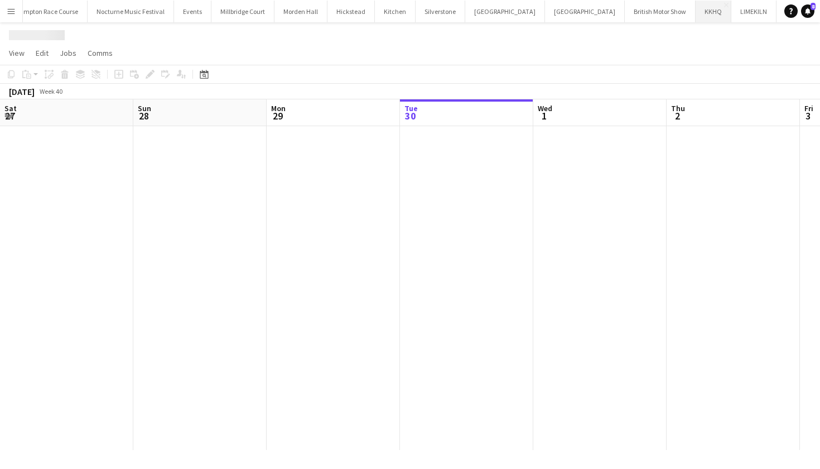
scroll to position [0, 267]
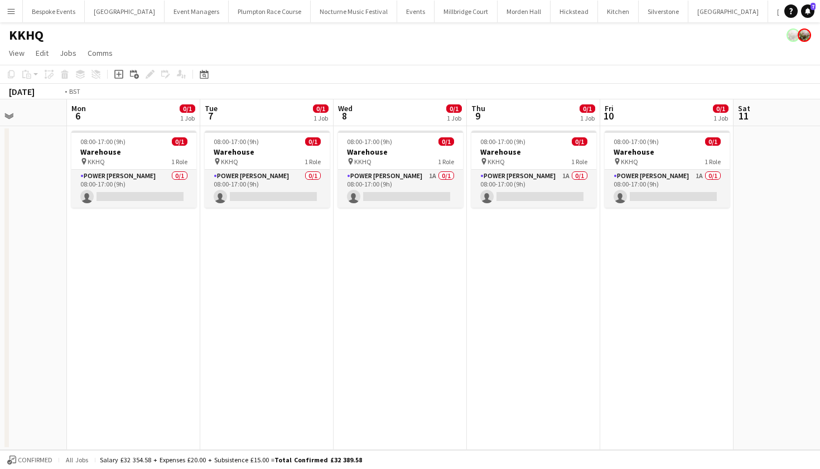
scroll to position [0, 514]
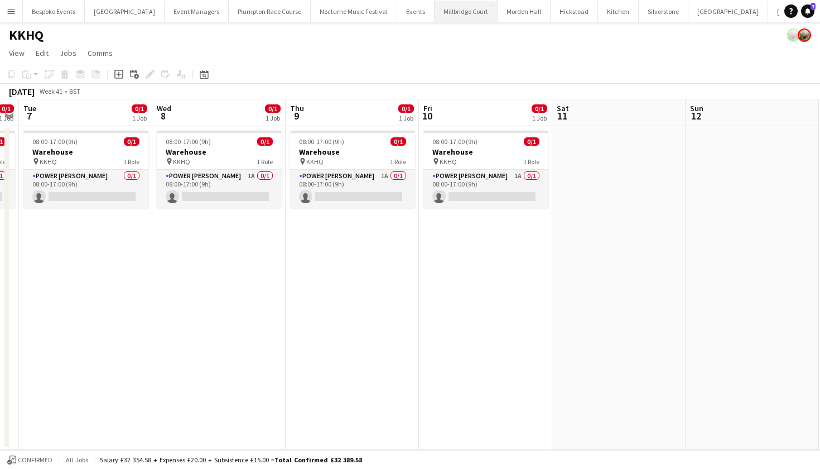
click at [450, 2] on button "Millbridge Court Close" at bounding box center [466, 12] width 63 height 22
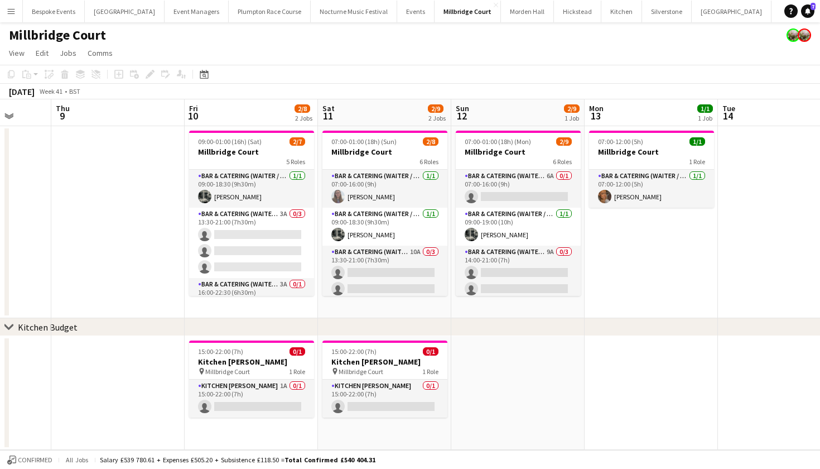
scroll to position [0, 436]
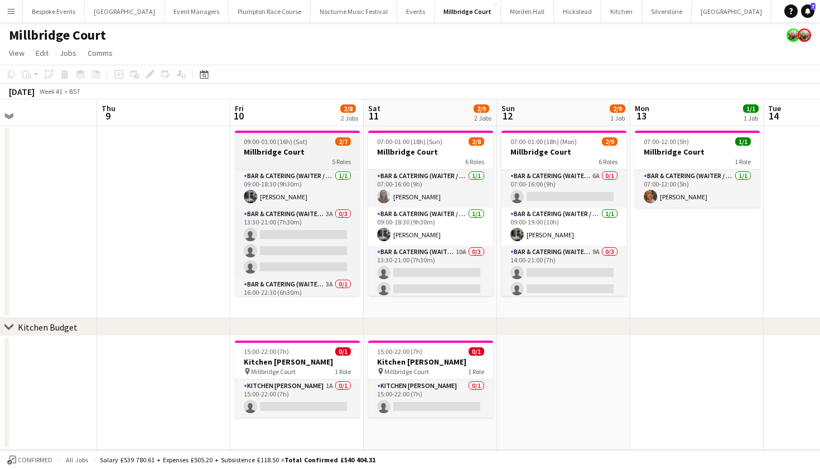
click at [256, 142] on span "09:00-01:00 (16h) (Sat)" at bounding box center [276, 141] width 64 height 8
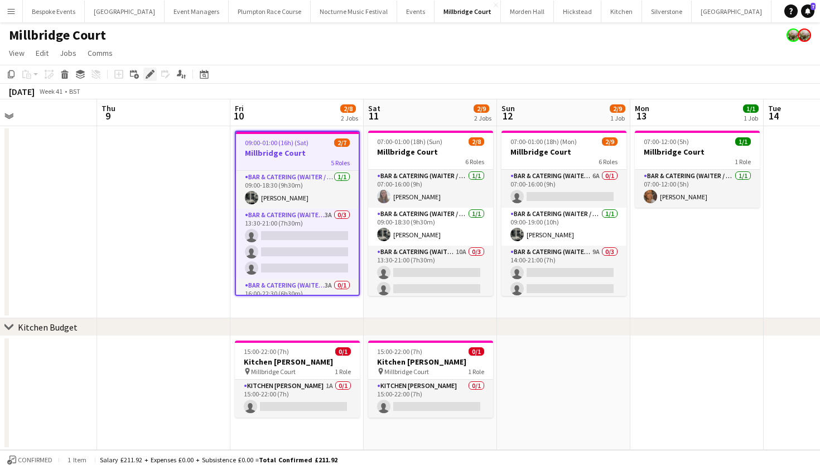
click at [150, 70] on icon "Edit" at bounding box center [150, 74] width 9 height 9
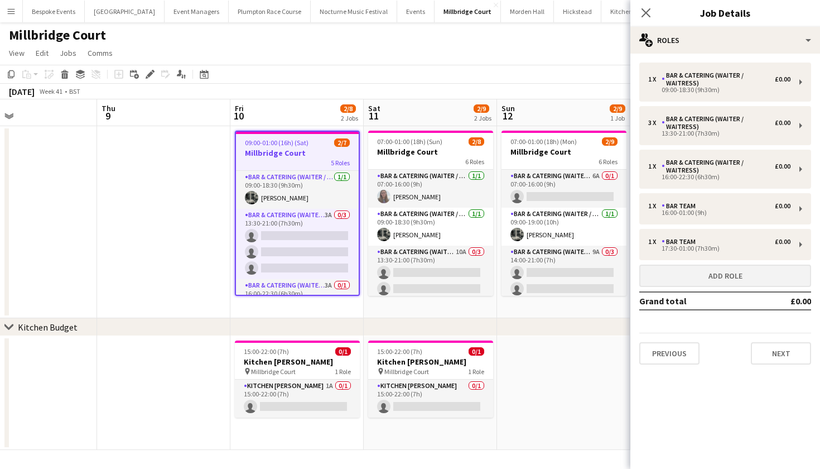
click at [697, 281] on button "Add role" at bounding box center [725, 275] width 172 height 22
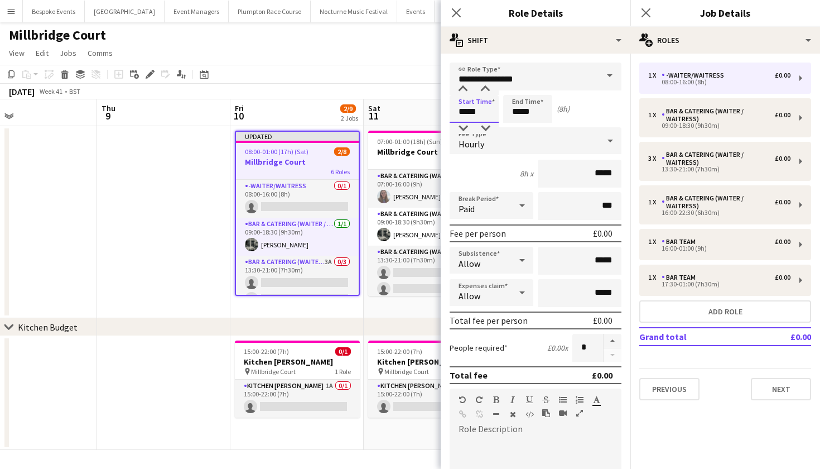
click at [467, 110] on input "*****" at bounding box center [474, 109] width 49 height 28
type input "*****"
click at [521, 110] on input "*****" at bounding box center [527, 109] width 49 height 28
type input "*****"
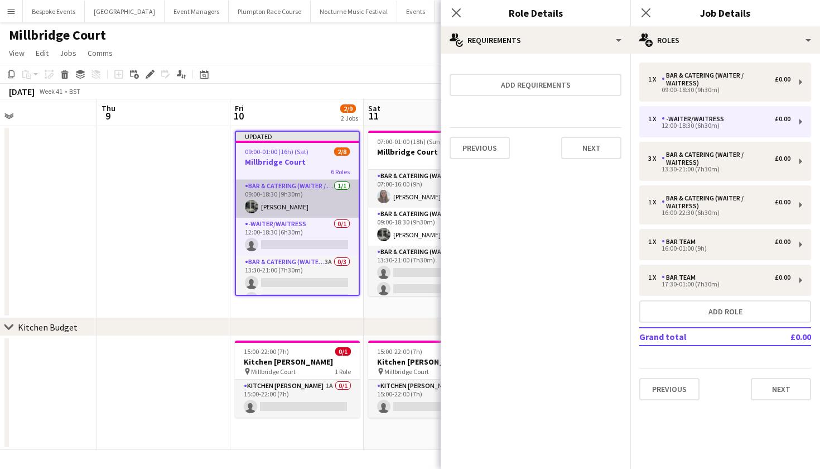
scroll to position [0, 0]
click at [294, 212] on app-card-role "Bar & Catering (Waiter / waitress) 1/1 09:00-18:30 (9h30m) Molly Middlehurst" at bounding box center [297, 199] width 123 height 38
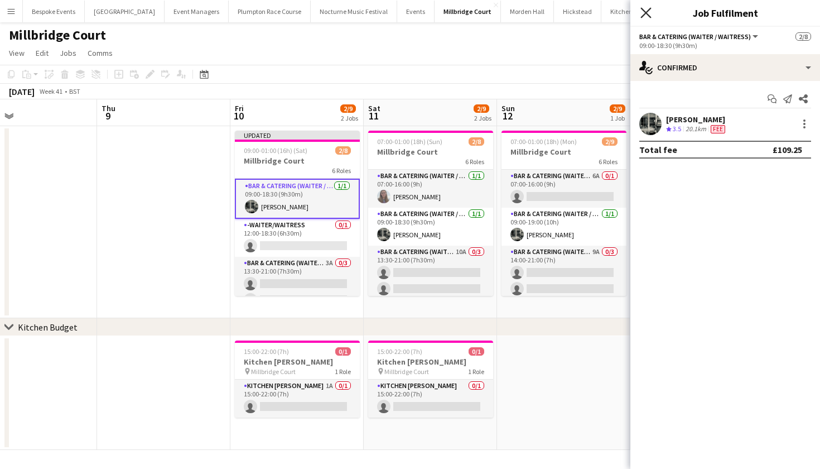
click at [643, 13] on icon "Close pop-in" at bounding box center [645, 12] width 11 height 11
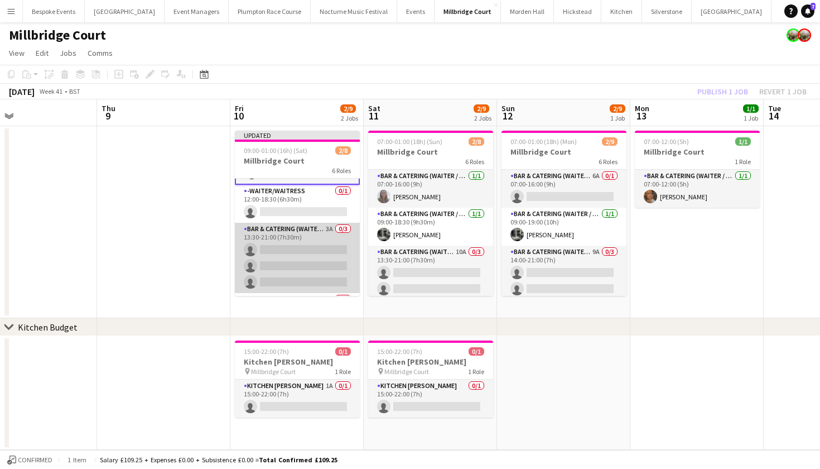
scroll to position [35, 0]
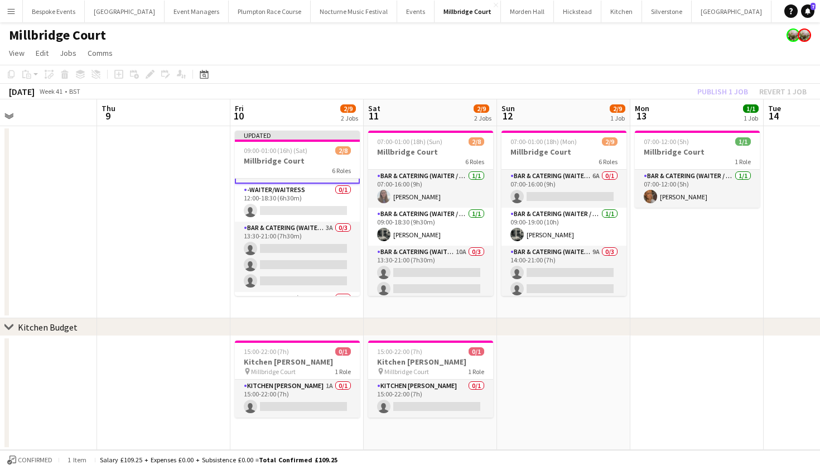
click at [669, 35] on div "Millbridge Court" at bounding box center [410, 32] width 820 height 21
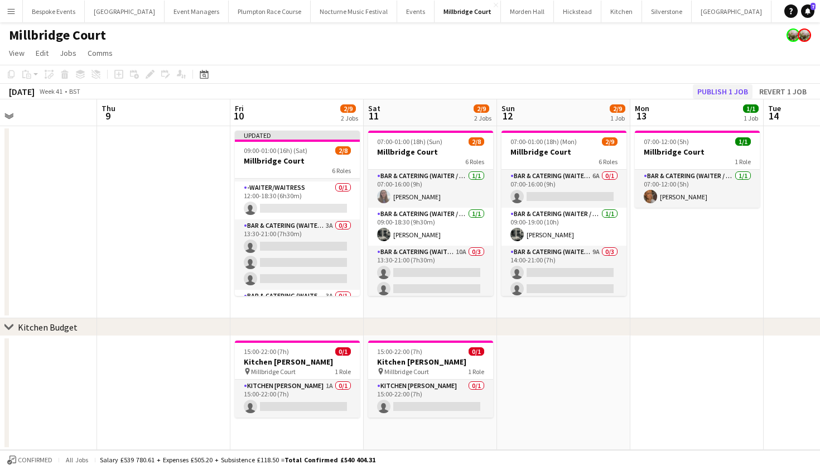
click at [707, 91] on button "Publish 1 job" at bounding box center [723, 91] width 60 height 15
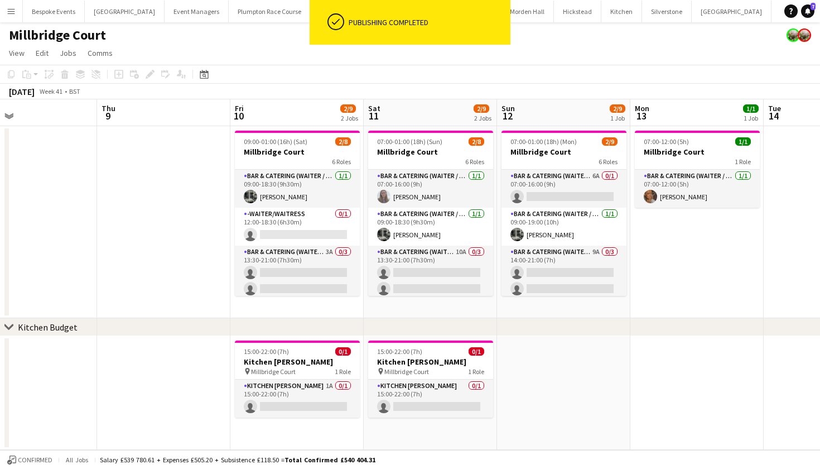
scroll to position [0, 0]
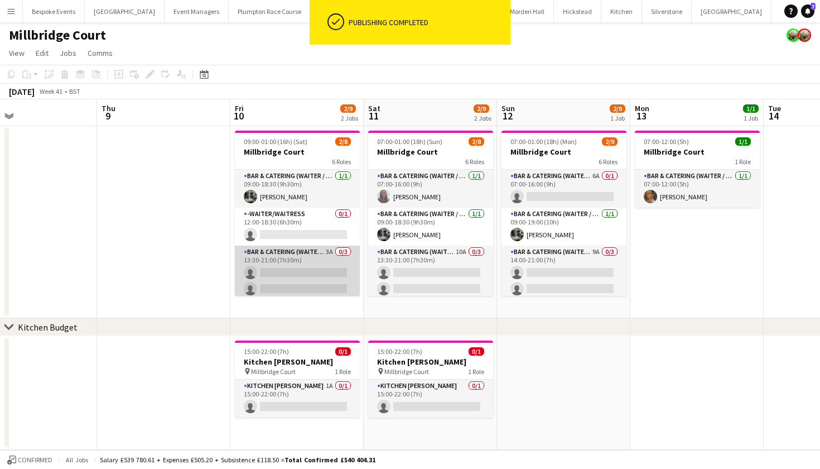
click at [298, 272] on app-card-role "Bar & Catering (Waiter / waitress) 3A 0/3 13:30-21:00 (7h30m) single-neutral-ac…" at bounding box center [297, 280] width 125 height 70
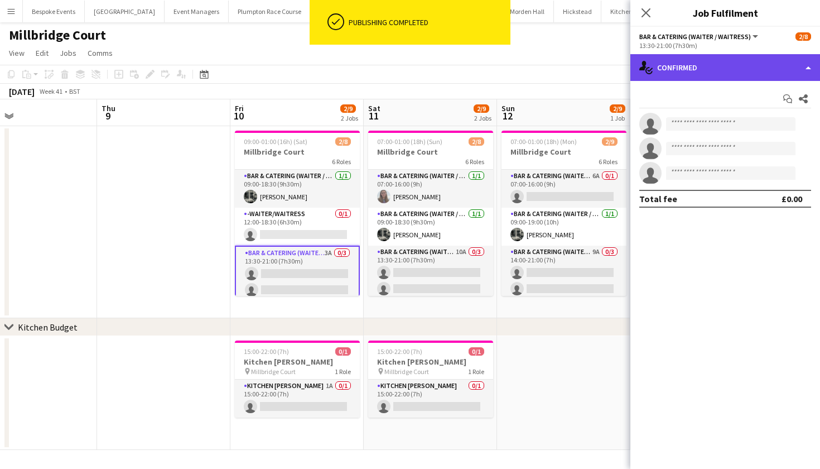
click at [720, 62] on div "single-neutral-actions-check-2 Confirmed" at bounding box center [725, 67] width 190 height 27
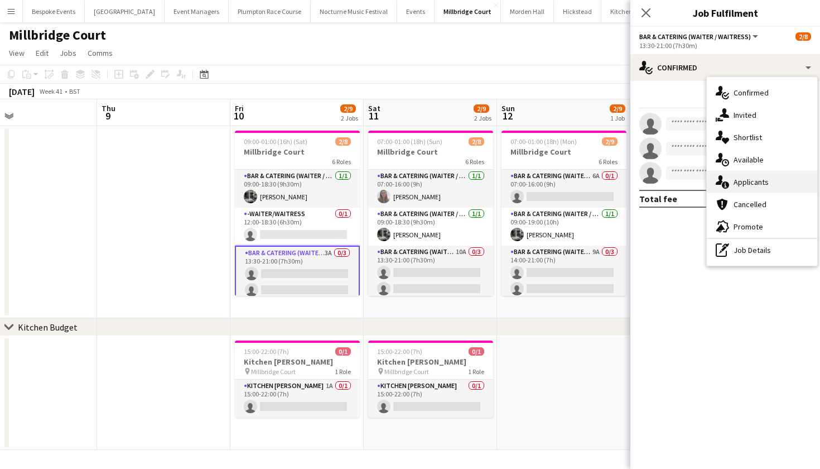
click at [754, 180] on span "Applicants" at bounding box center [751, 182] width 35 height 10
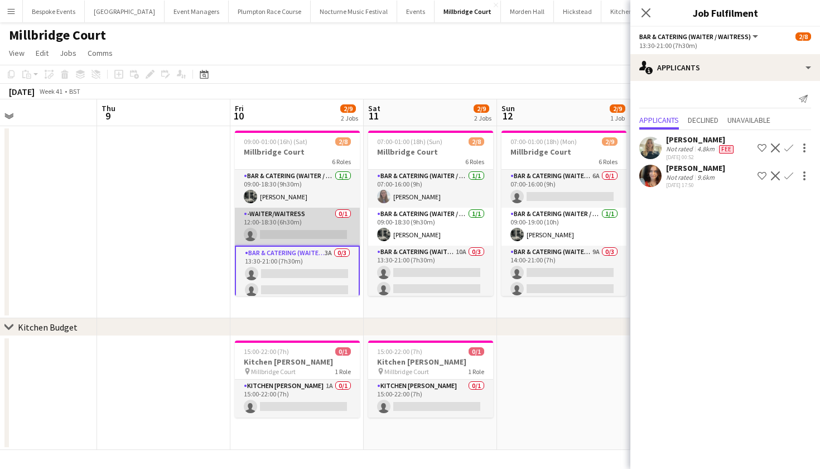
click at [297, 231] on app-card-role "-Waiter/Waitress 0/1 12:00-18:30 (6h30m) single-neutral-actions" at bounding box center [297, 227] width 125 height 38
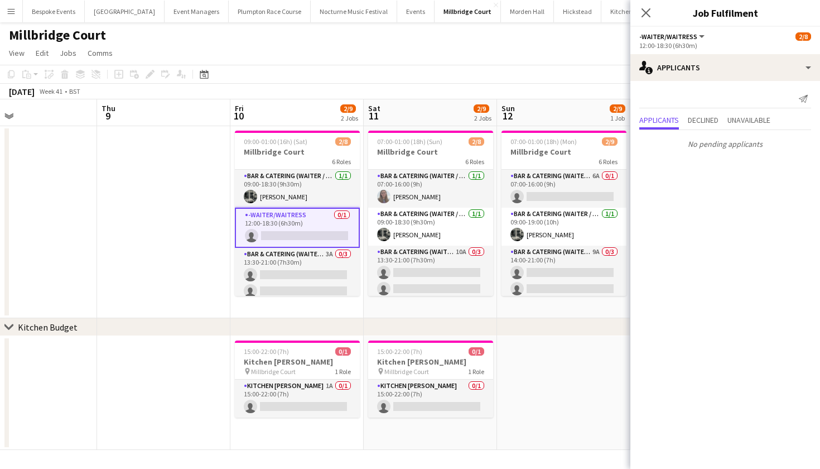
click at [274, 229] on app-card-role "-Waiter/Waitress 0/1 12:00-18:30 (6h30m) single-neutral-actions" at bounding box center [297, 228] width 125 height 40
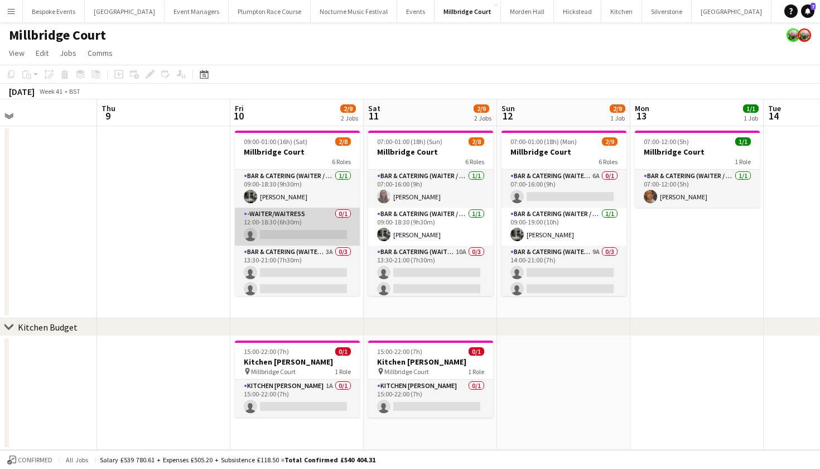
click at [274, 229] on app-card-role "-Waiter/Waitress 0/1 12:00-18:30 (6h30m) single-neutral-actions" at bounding box center [297, 227] width 125 height 38
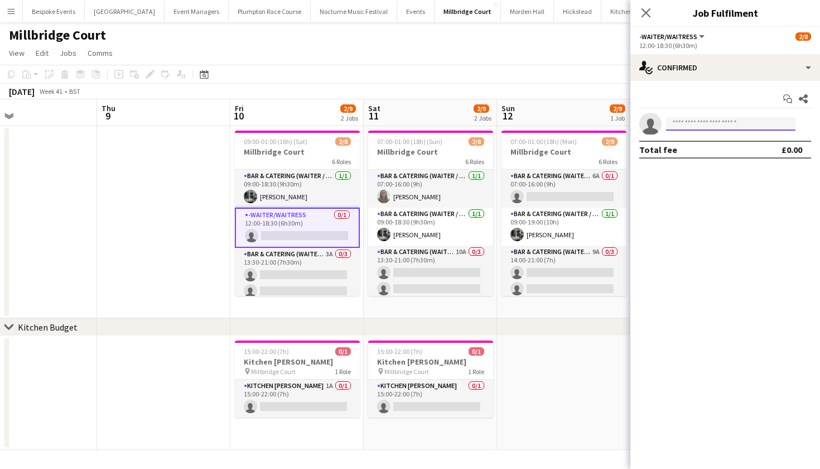
click at [686, 126] on input at bounding box center [730, 123] width 129 height 13
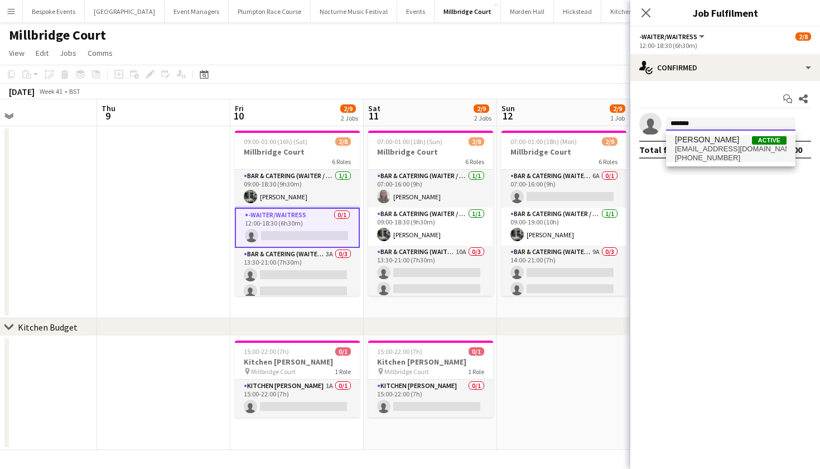
type input "*******"
click at [709, 136] on span "Freya Cowie" at bounding box center [707, 139] width 64 height 9
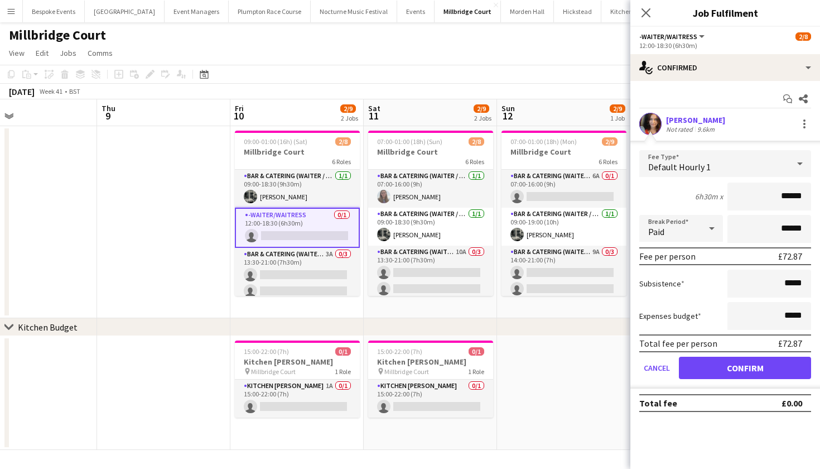
click at [750, 365] on button "Confirm" at bounding box center [745, 367] width 132 height 22
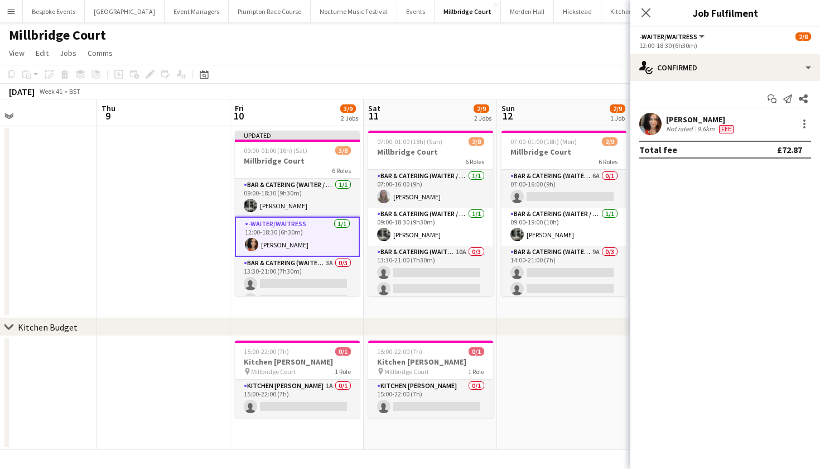
click at [604, 349] on app-date-cell at bounding box center [563, 393] width 133 height 114
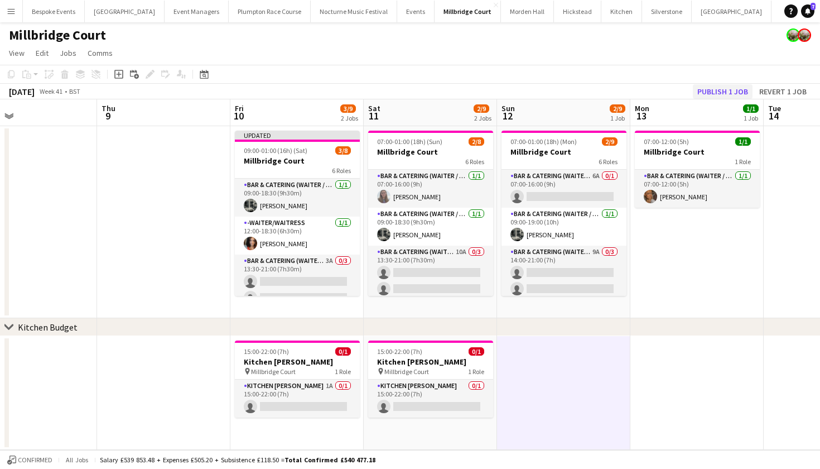
click at [731, 89] on button "Publish 1 job" at bounding box center [723, 91] width 60 height 15
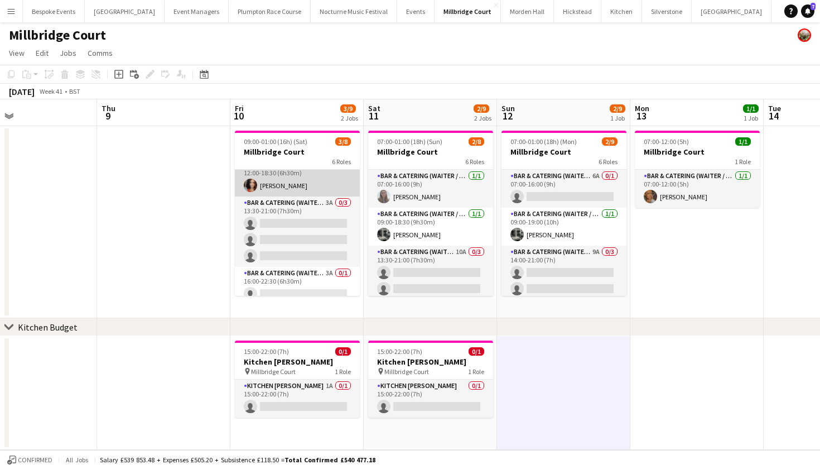
scroll to position [59, 0]
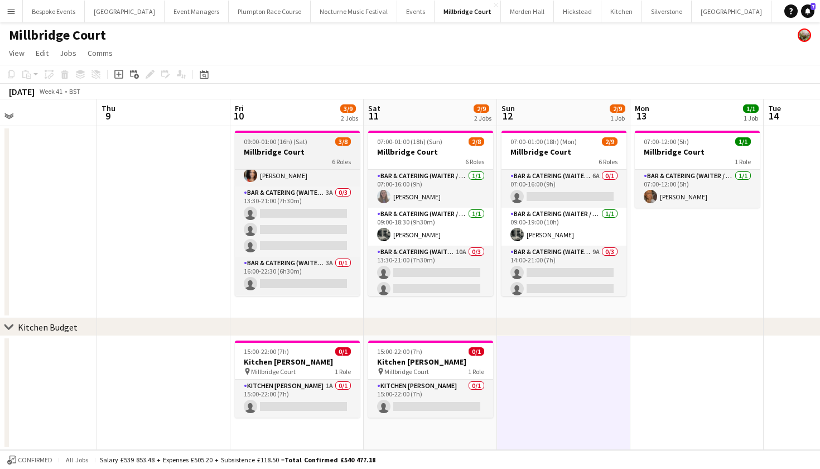
click at [298, 157] on h3 "Millbridge Court" at bounding box center [297, 152] width 125 height 10
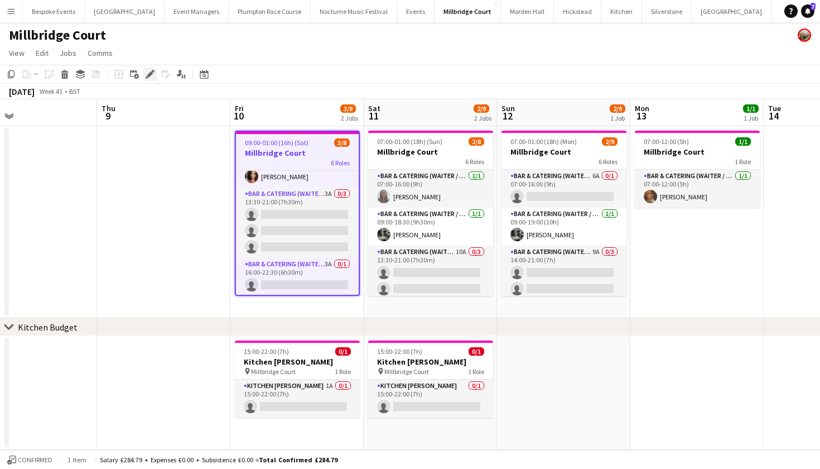
click at [147, 78] on icon at bounding box center [150, 74] width 6 height 6
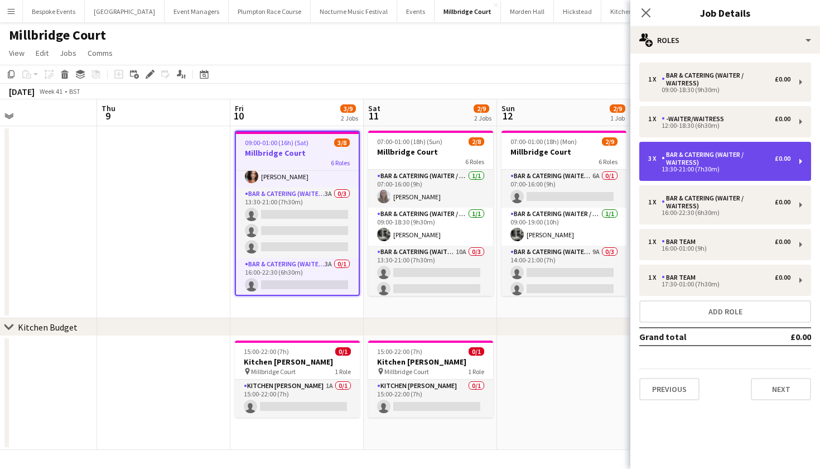
click at [711, 175] on div "3 x Bar & Catering (Waiter / waitress) £0.00 13:30-21:00 (7h30m)" at bounding box center [725, 161] width 172 height 39
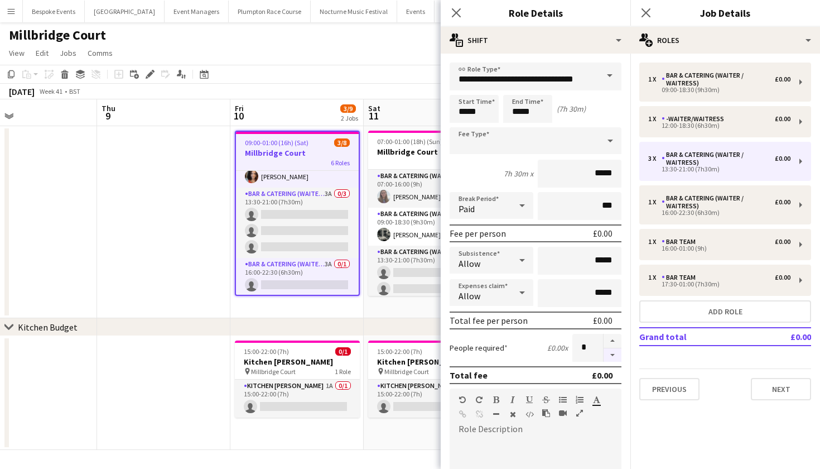
click at [609, 353] on button "button" at bounding box center [613, 355] width 18 height 14
type input "*"
click at [98, 196] on app-date-cell at bounding box center [163, 222] width 133 height 192
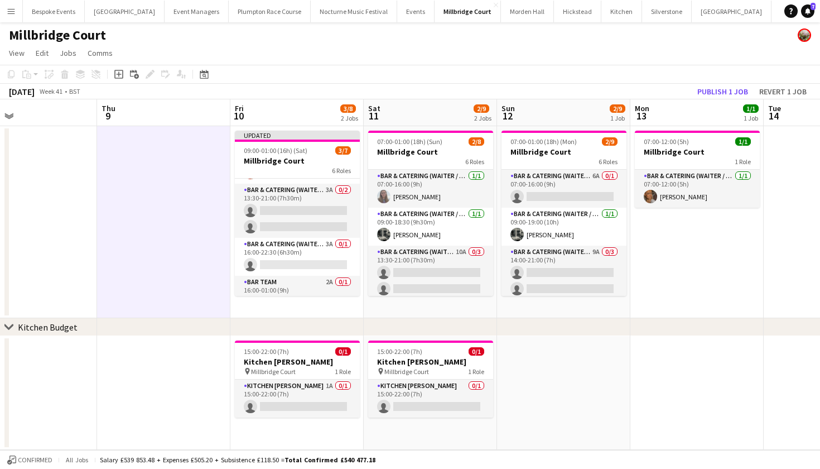
scroll to position [73, 0]
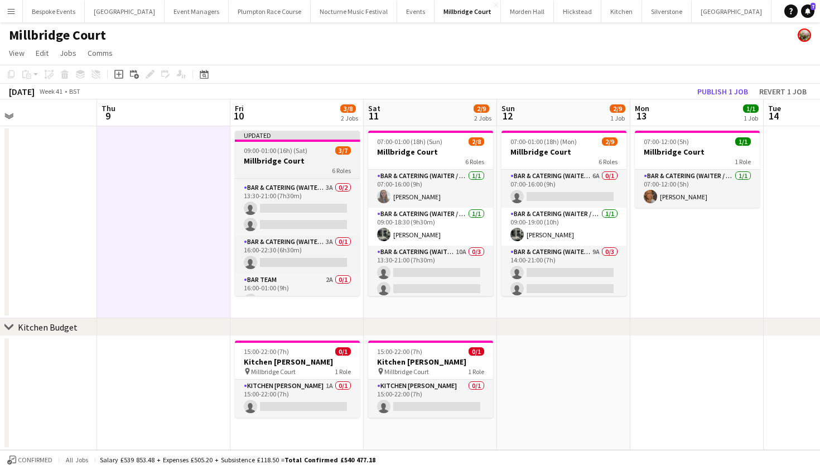
click at [277, 166] on h3 "Millbridge Court" at bounding box center [297, 161] width 125 height 10
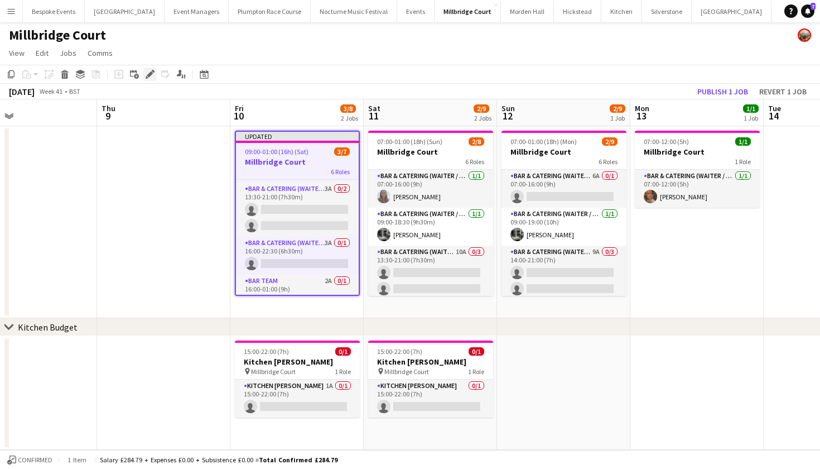
click at [151, 72] on icon "Edit" at bounding box center [150, 74] width 9 height 9
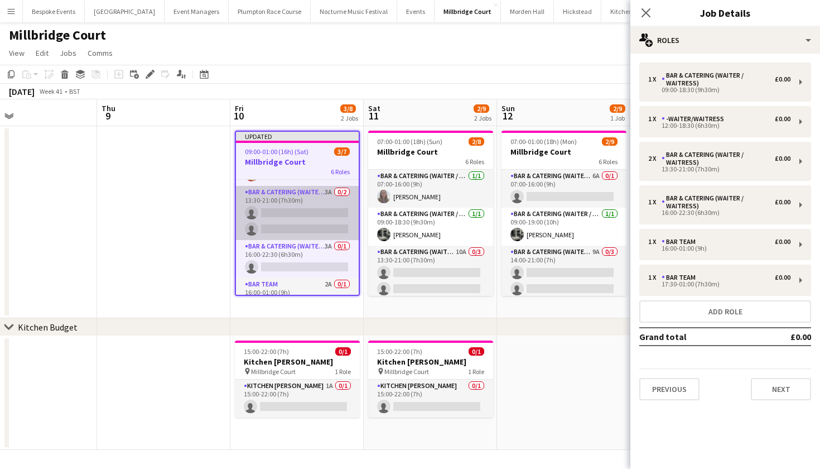
scroll to position [73, 0]
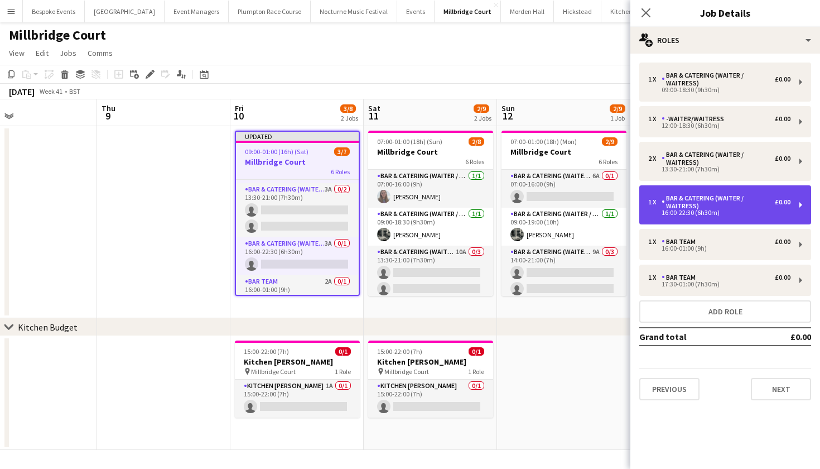
click at [661, 208] on div "1 x Bar & Catering (Waiter / waitress) £0.00" at bounding box center [719, 202] width 142 height 16
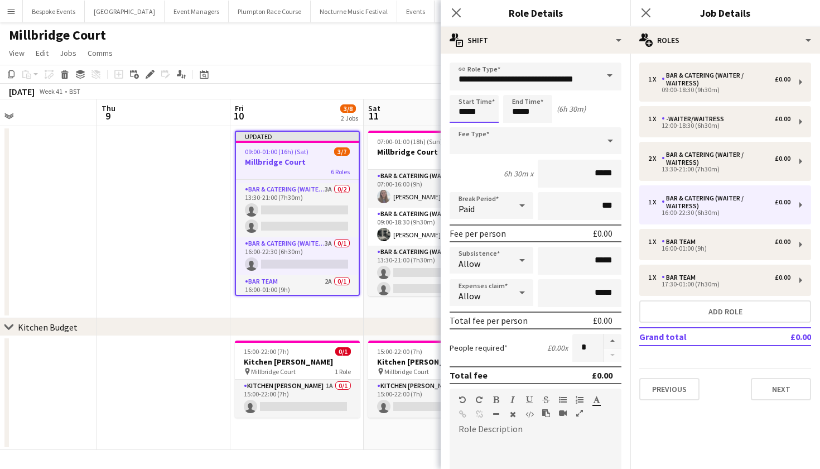
click at [466, 112] on input "*****" at bounding box center [474, 109] width 49 height 28
type input "*****"
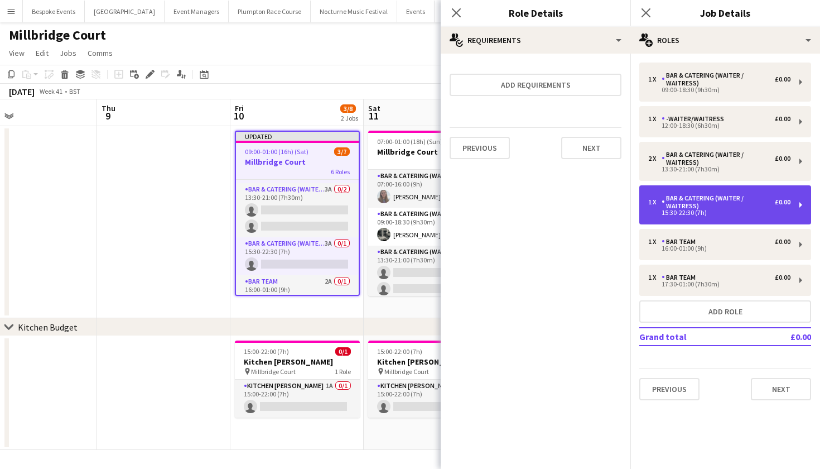
click at [734, 207] on div "Bar & Catering (Waiter / waitress)" at bounding box center [718, 202] width 113 height 16
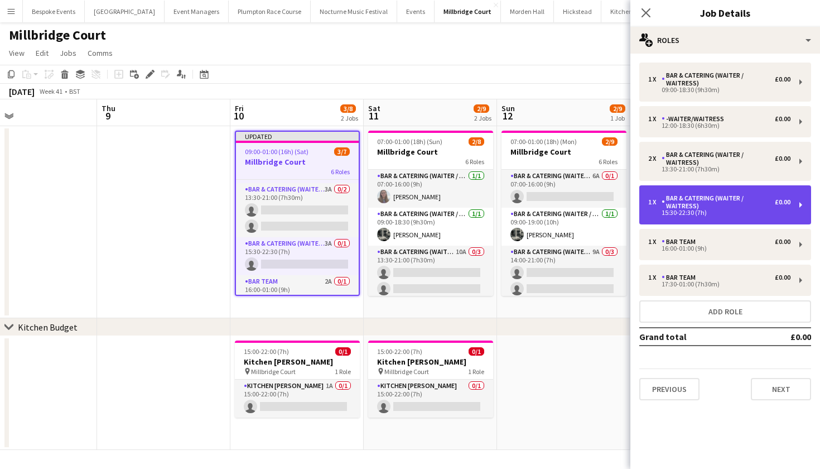
click at [725, 201] on div "Bar & Catering (Waiter / waitress)" at bounding box center [718, 202] width 113 height 16
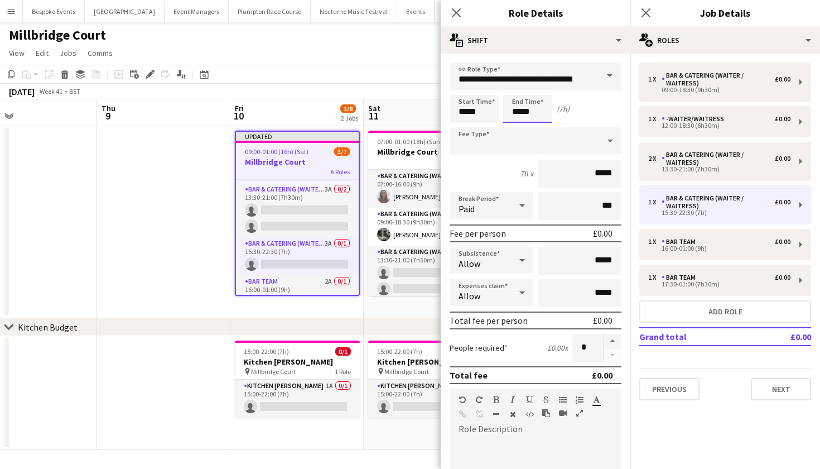
click at [526, 108] on input "*****" at bounding box center [527, 109] width 49 height 28
type input "*****"
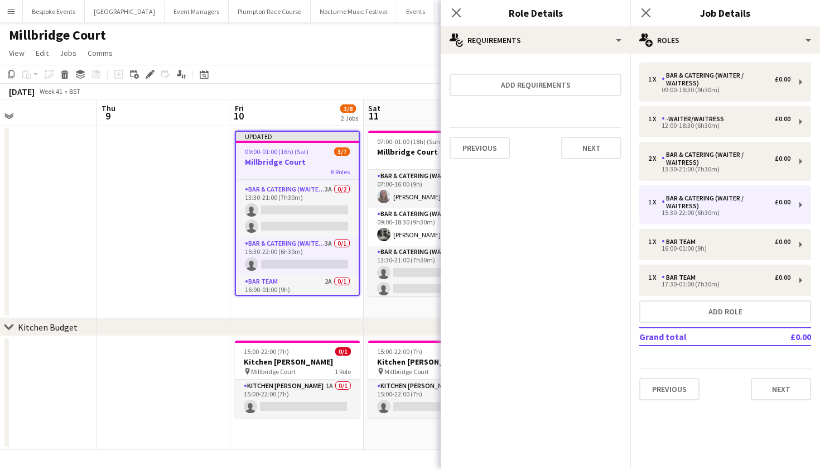
click at [107, 188] on app-date-cell at bounding box center [163, 222] width 133 height 192
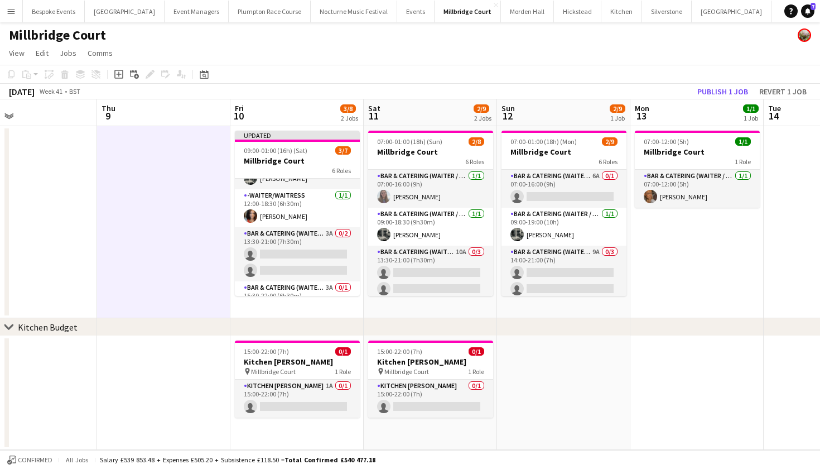
scroll to position [38, 0]
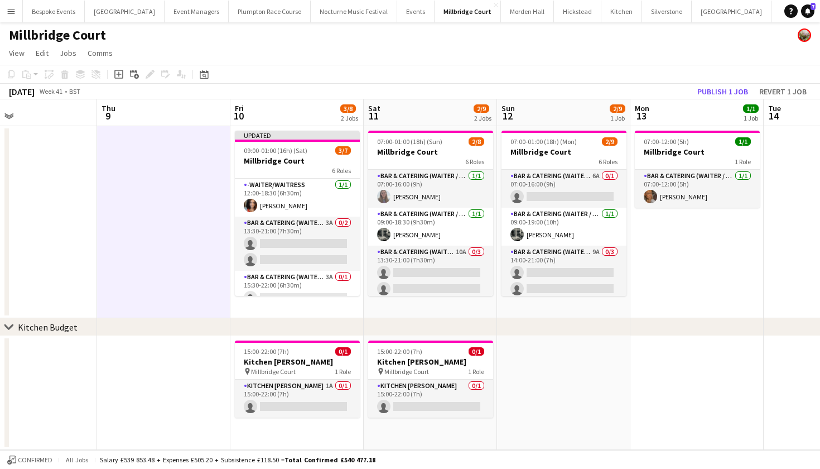
click at [710, 90] on button "Publish 1 job" at bounding box center [723, 91] width 60 height 15
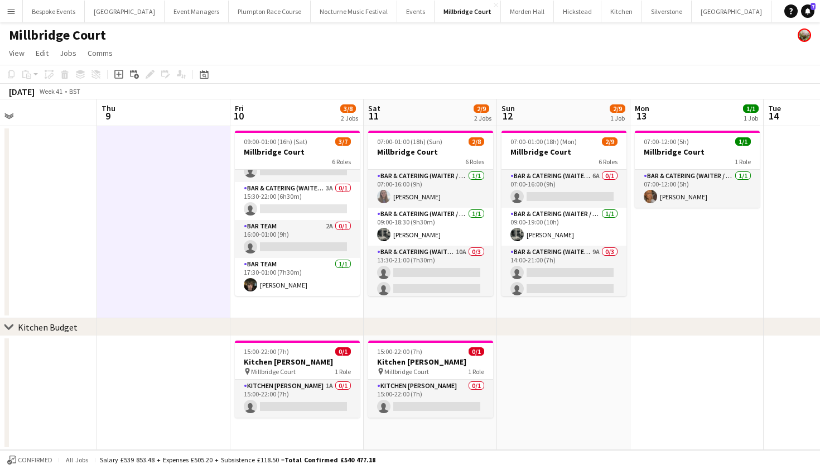
scroll to position [118, 0]
click at [287, 243] on app-card-role "Bar Team 2A 0/1 16:00-01:00 (9h) single-neutral-actions" at bounding box center [297, 239] width 125 height 38
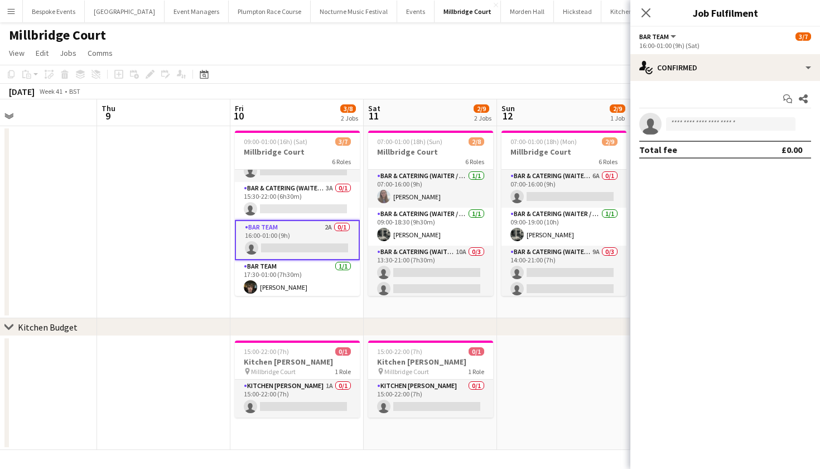
click at [287, 243] on app-card-role "Bar Team 2A 0/1 16:00-01:00 (9h) single-neutral-actions" at bounding box center [297, 240] width 125 height 40
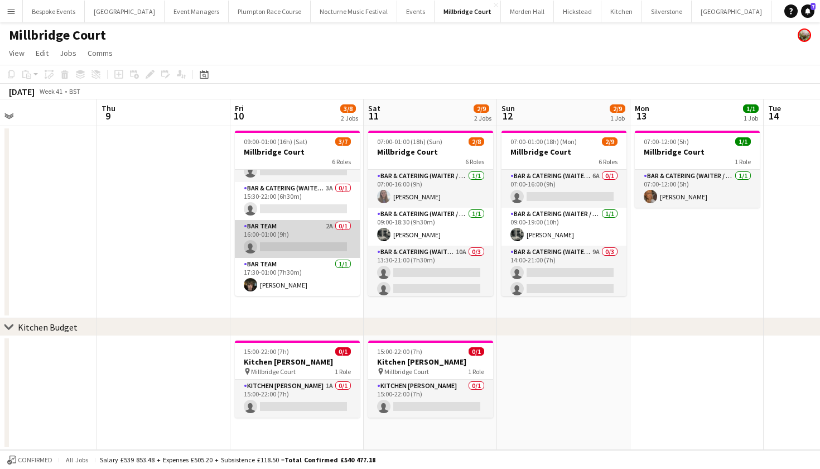
click at [287, 243] on app-card-role "Bar Team 2A 0/1 16:00-01:00 (9h) single-neutral-actions" at bounding box center [297, 239] width 125 height 38
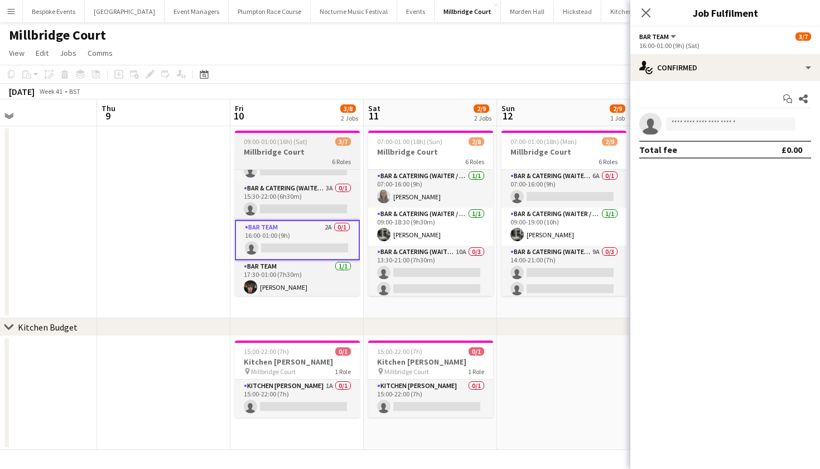
click at [319, 143] on div "09:00-01:00 (16h) (Sat) 3/7" at bounding box center [297, 141] width 125 height 8
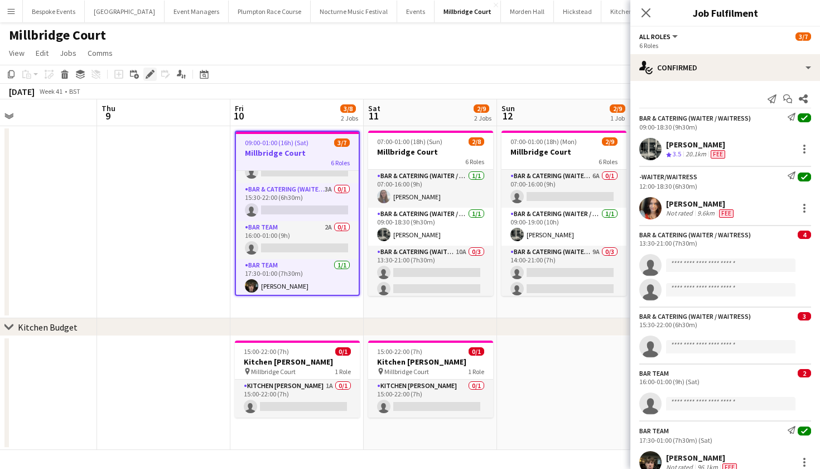
click at [152, 73] on icon at bounding box center [150, 74] width 6 height 6
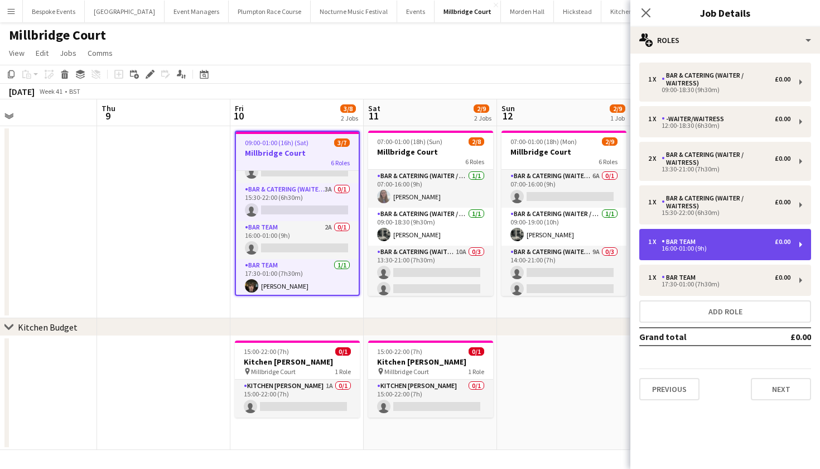
click at [688, 244] on div "Bar Team" at bounding box center [681, 242] width 38 height 8
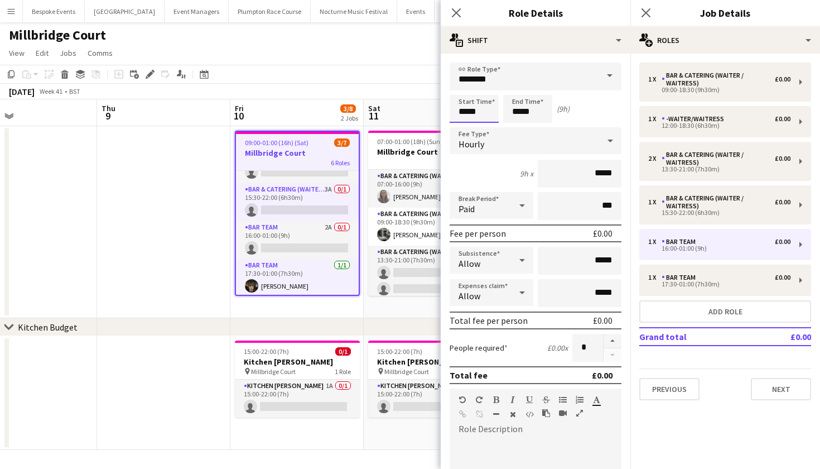
click at [466, 109] on input "*****" at bounding box center [474, 109] width 49 height 28
type input "*****"
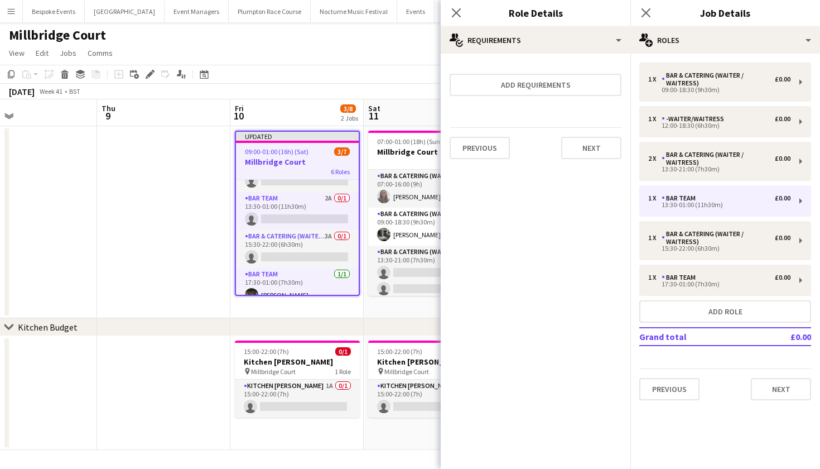
click at [161, 172] on app-date-cell at bounding box center [163, 222] width 133 height 192
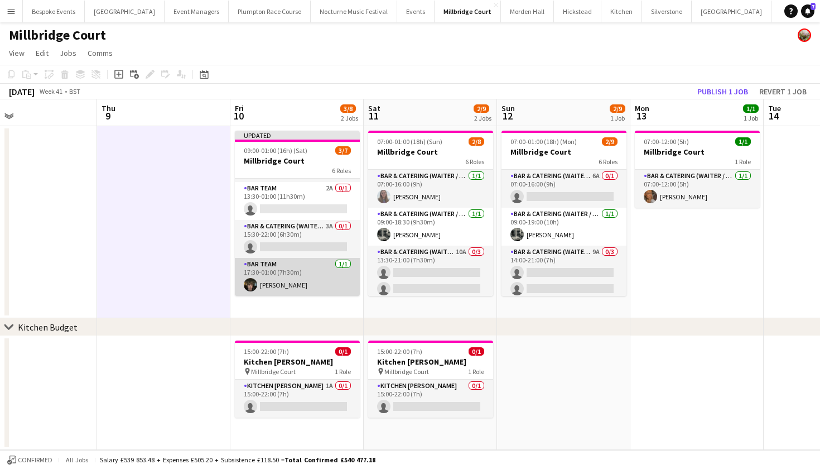
scroll to position [0, 0]
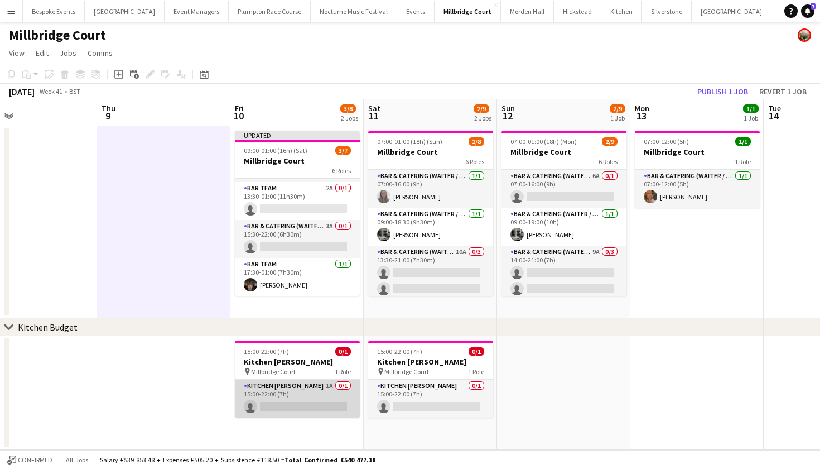
click at [300, 409] on app-card-role "Kitchen Porter 1A 0/1 15:00-22:00 (7h) single-neutral-actions" at bounding box center [297, 398] width 125 height 38
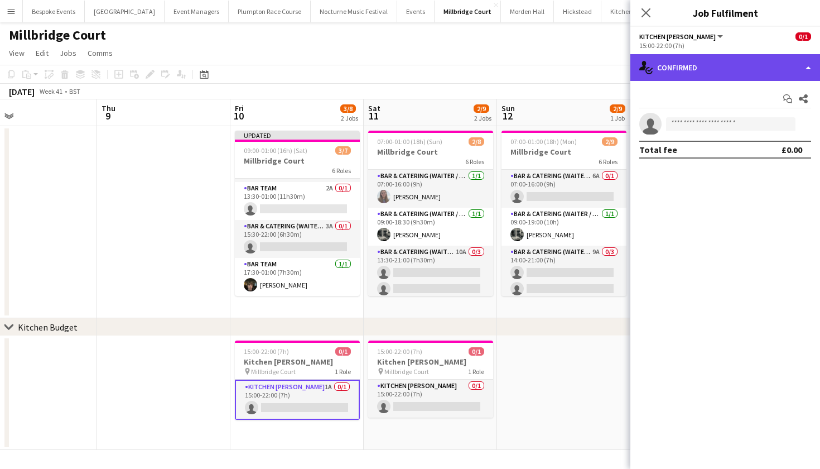
click at [728, 67] on div "single-neutral-actions-check-2 Confirmed" at bounding box center [725, 67] width 190 height 27
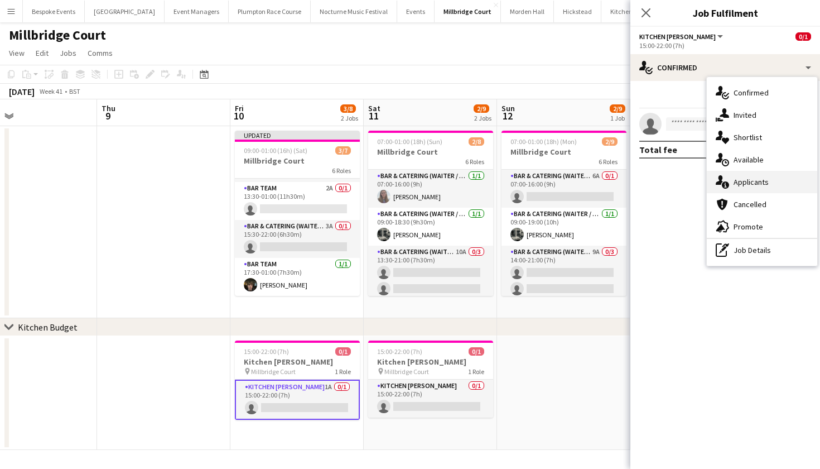
click at [751, 180] on span "Applicants" at bounding box center [751, 182] width 35 height 10
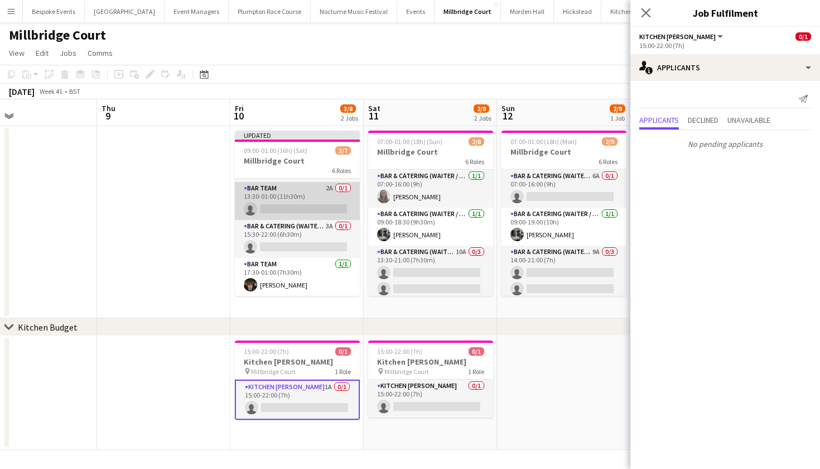
click at [298, 206] on app-card-role "Bar Team 2A 0/1 13:30-01:00 (11h30m) single-neutral-actions" at bounding box center [297, 201] width 125 height 38
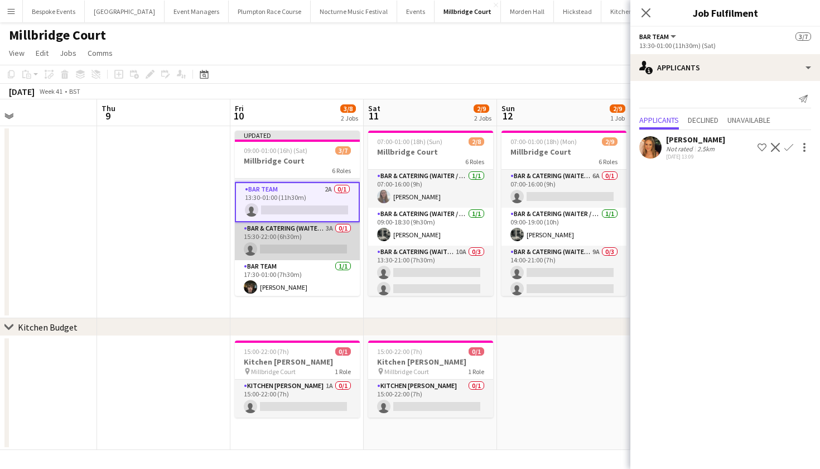
click at [306, 243] on app-card-role "Bar & Catering (Waiter / waitress) 3A 0/1 15:30-22:00 (6h30m) single-neutral-ac…" at bounding box center [297, 241] width 125 height 38
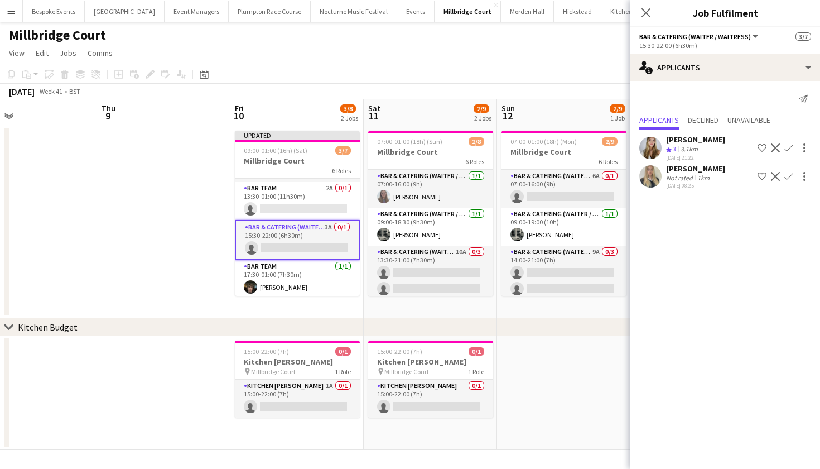
click at [791, 180] on app-icon "Confirm" at bounding box center [788, 176] width 9 height 9
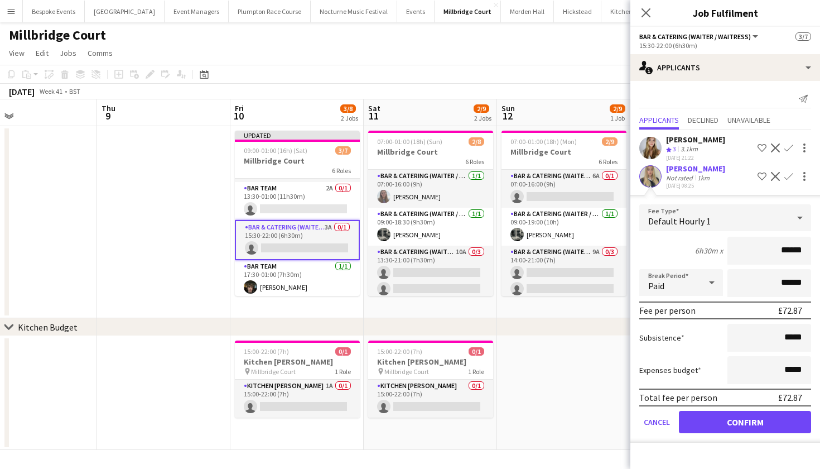
click at [745, 415] on button "Confirm" at bounding box center [745, 422] width 132 height 22
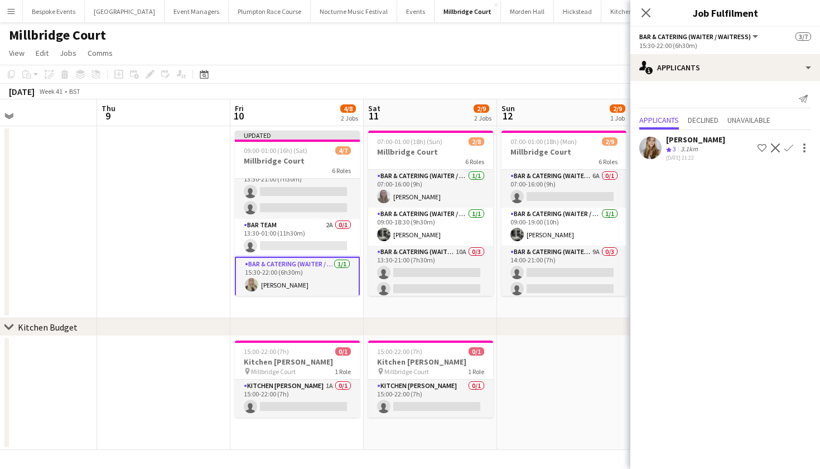
scroll to position [84, 0]
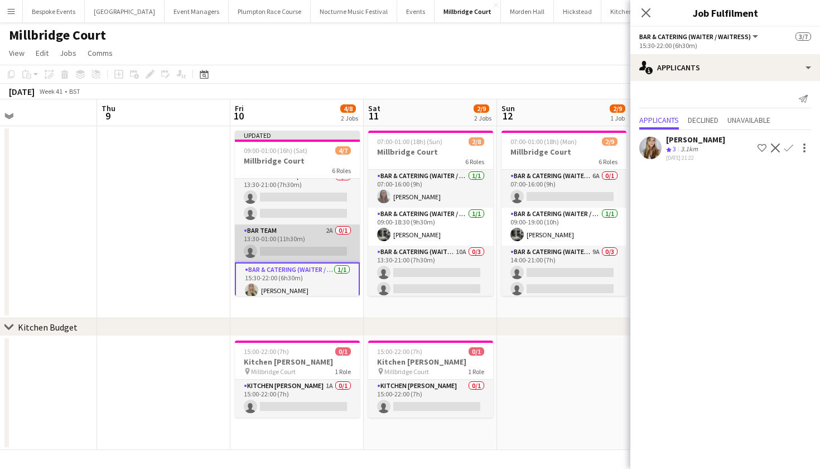
click at [320, 247] on app-card-role "Bar Team 2A 0/1 13:30-01:00 (11h30m) single-neutral-actions" at bounding box center [297, 243] width 125 height 38
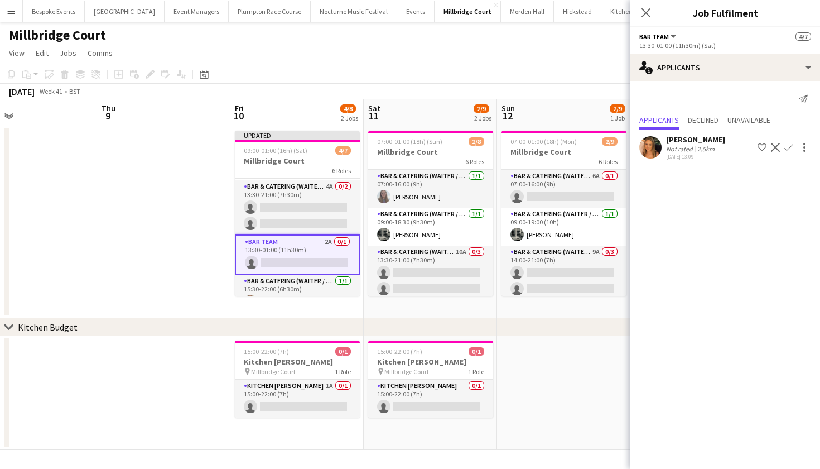
scroll to position [52, 0]
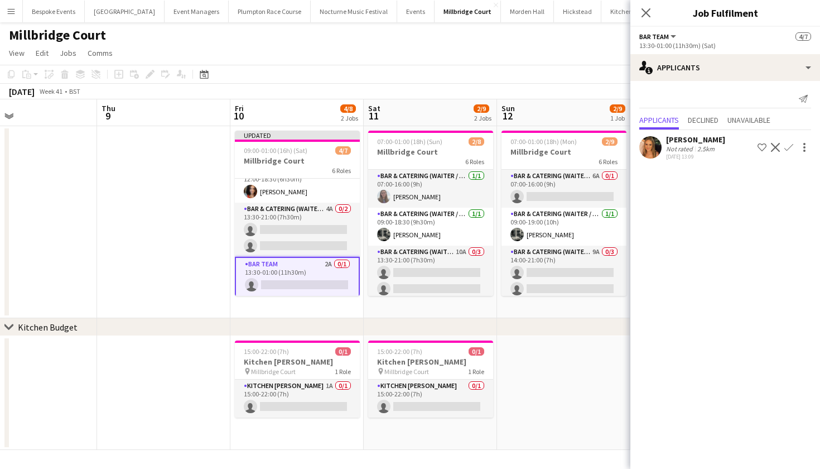
click at [789, 147] on app-icon "Confirm" at bounding box center [788, 147] width 9 height 9
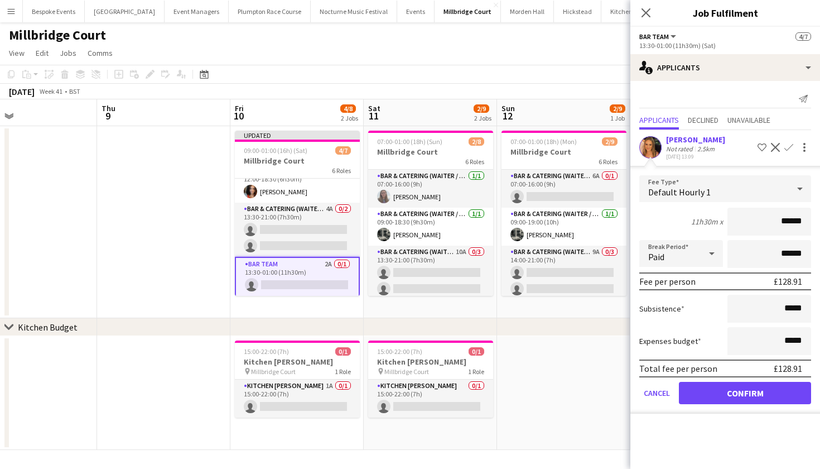
click at [723, 393] on button "Confirm" at bounding box center [745, 393] width 132 height 22
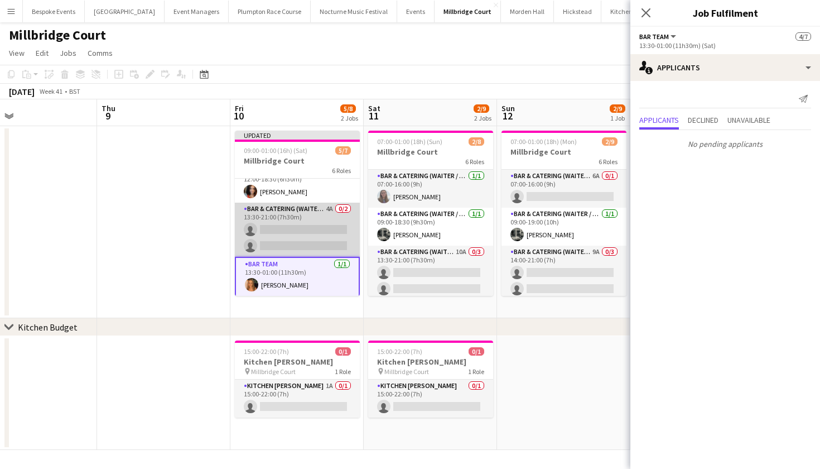
click at [326, 218] on app-card-role "Bar & Catering (Waiter / waitress) 4A 0/2 13:30-21:00 (7h30m) single-neutral-ac…" at bounding box center [297, 230] width 125 height 54
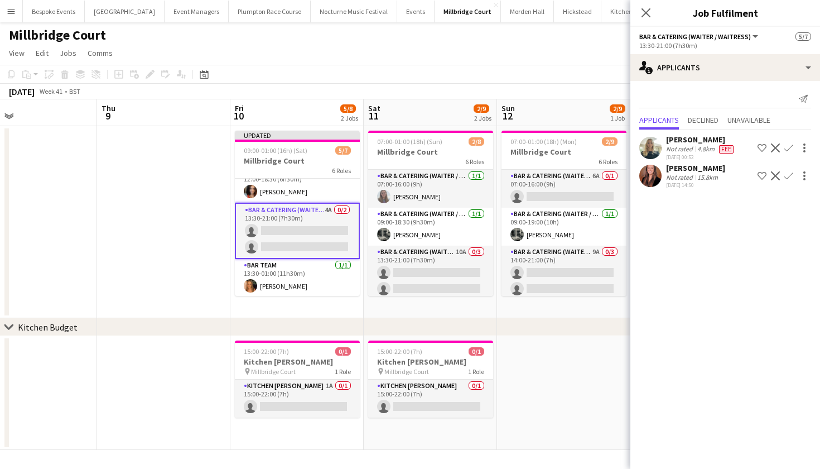
click at [787, 148] on app-icon "Confirm" at bounding box center [788, 147] width 9 height 9
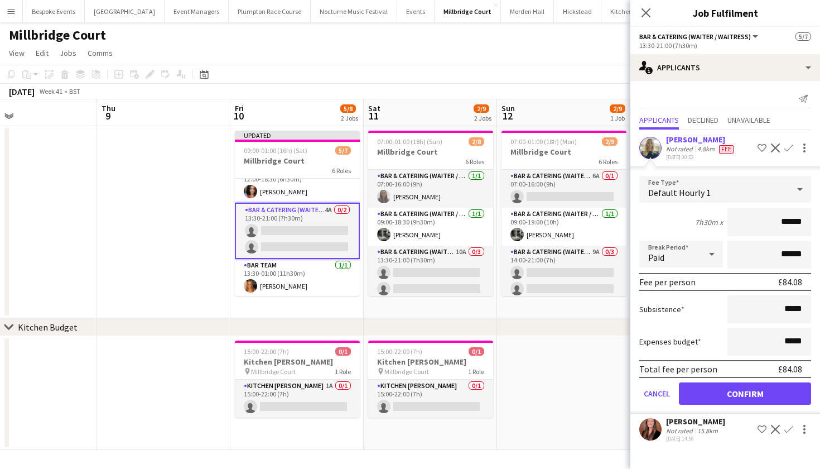
click at [725, 391] on button "Confirm" at bounding box center [745, 393] width 132 height 22
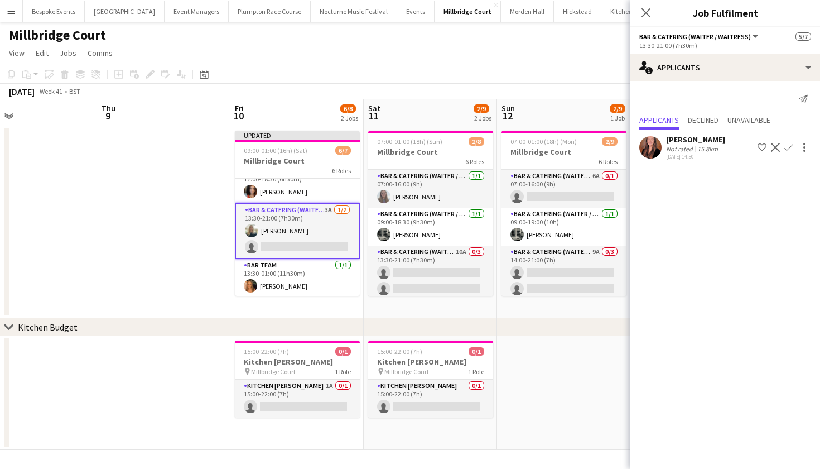
click at [787, 142] on button "Confirm" at bounding box center [788, 147] width 13 height 13
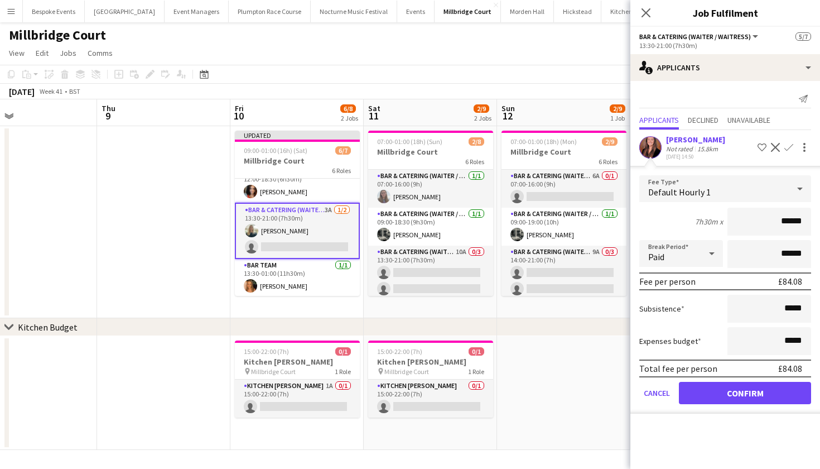
click at [730, 394] on button "Confirm" at bounding box center [745, 393] width 132 height 22
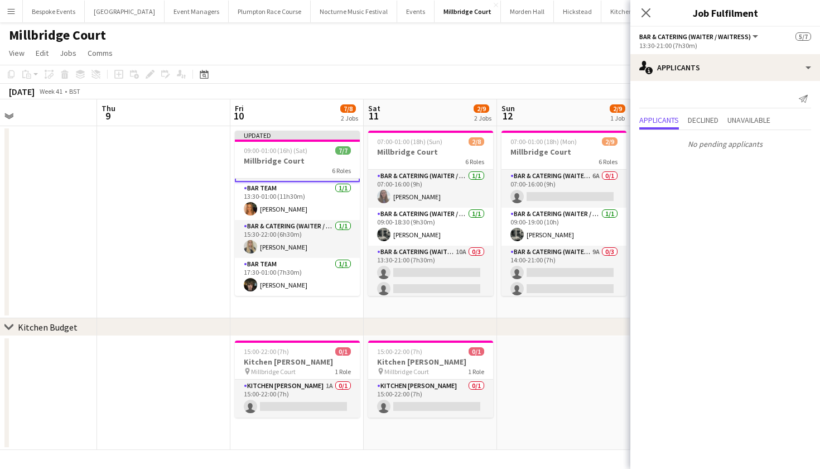
scroll to position [0, 436]
click at [158, 205] on app-date-cell at bounding box center [164, 222] width 133 height 192
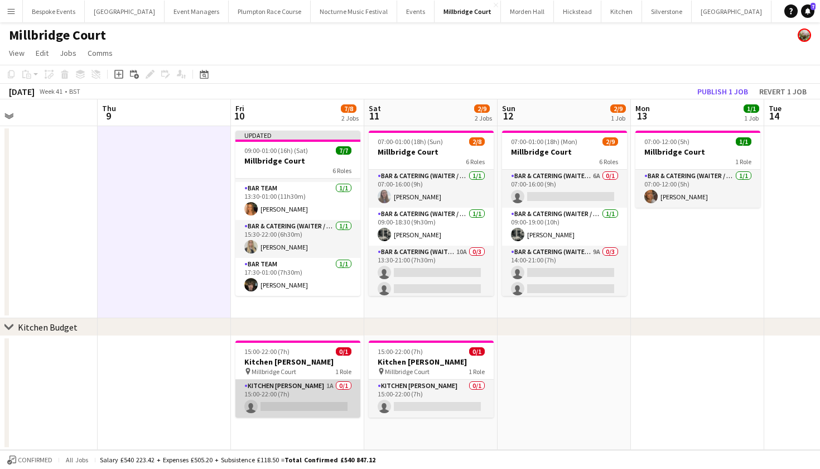
click at [324, 396] on app-card-role "Kitchen Porter 1A 0/1 15:00-22:00 (7h) single-neutral-actions" at bounding box center [297, 398] width 125 height 38
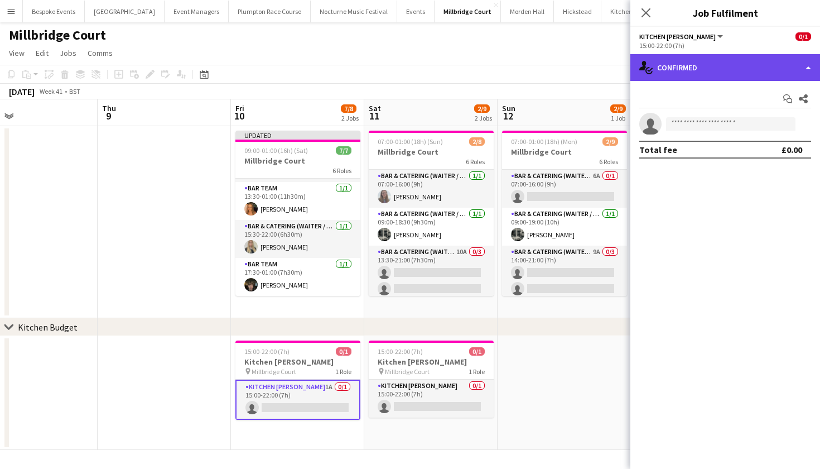
click at [676, 75] on div "single-neutral-actions-check-2 Confirmed" at bounding box center [725, 67] width 190 height 27
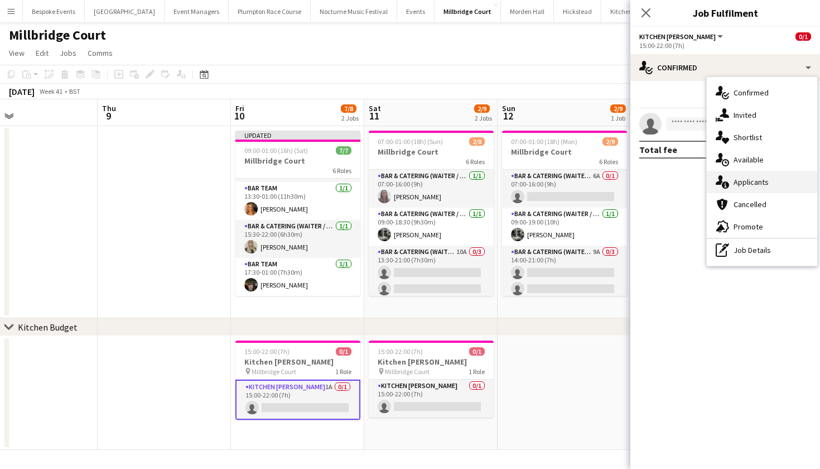
click at [738, 192] on div "single-neutral-actions-information Applicants" at bounding box center [762, 182] width 110 height 22
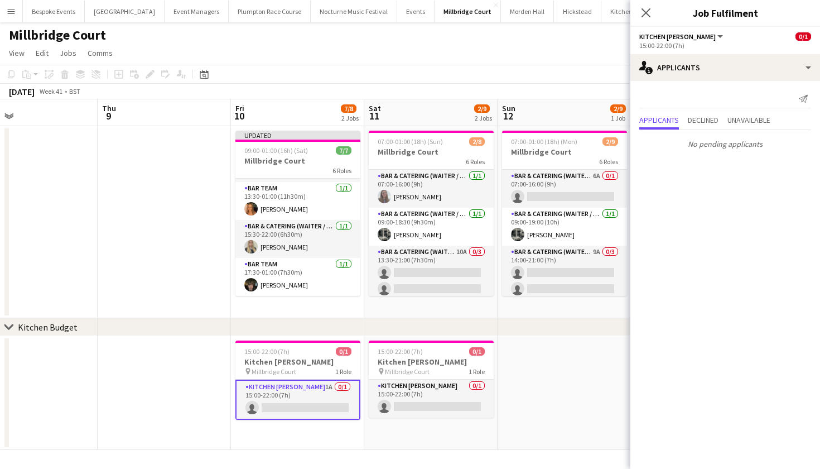
click at [170, 221] on app-date-cell at bounding box center [164, 222] width 133 height 192
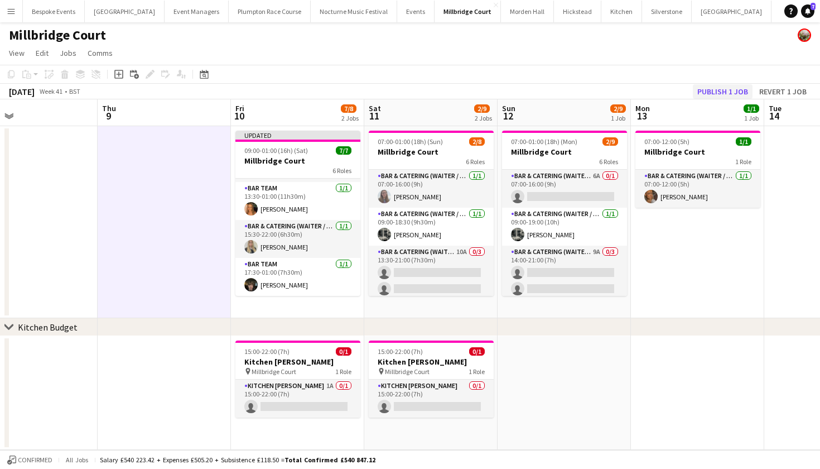
click at [722, 90] on button "Publish 1 job" at bounding box center [723, 91] width 60 height 15
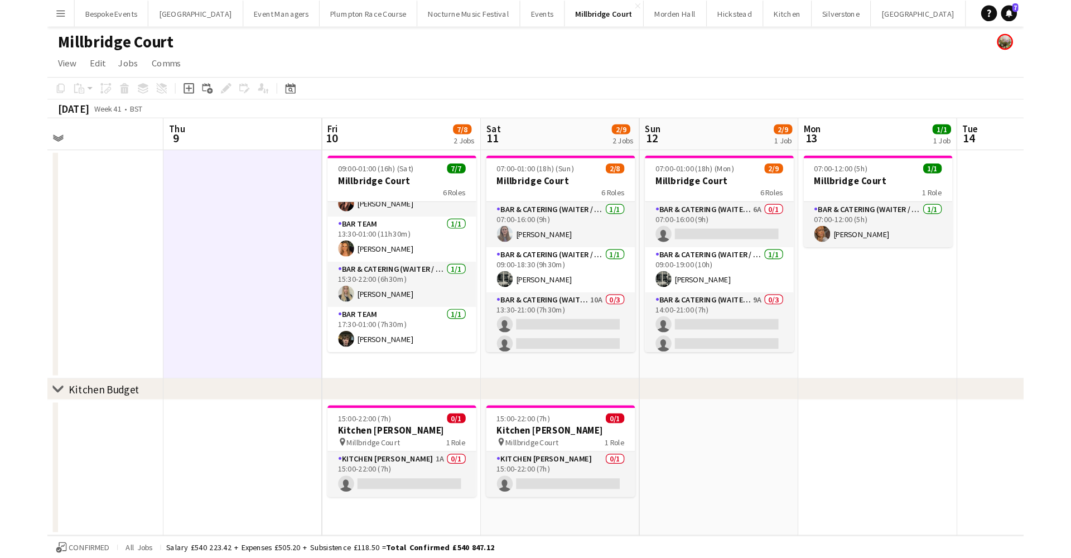
scroll to position [0, 0]
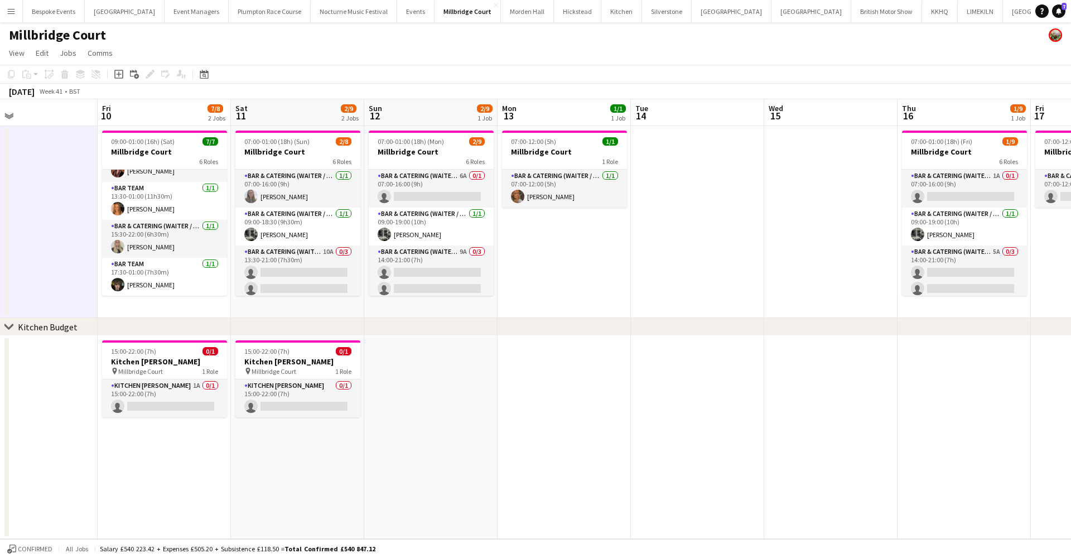
click at [820, 11] on app-icon "Add" at bounding box center [1089, 11] width 4 height 4
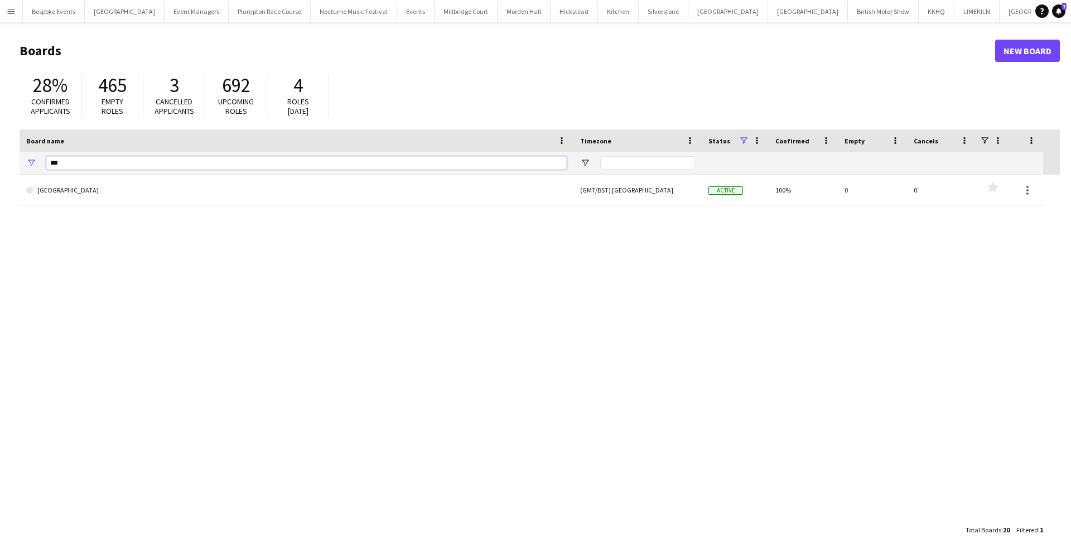
click at [72, 158] on input "***" at bounding box center [306, 162] width 520 height 13
type input "*"
type input "***"
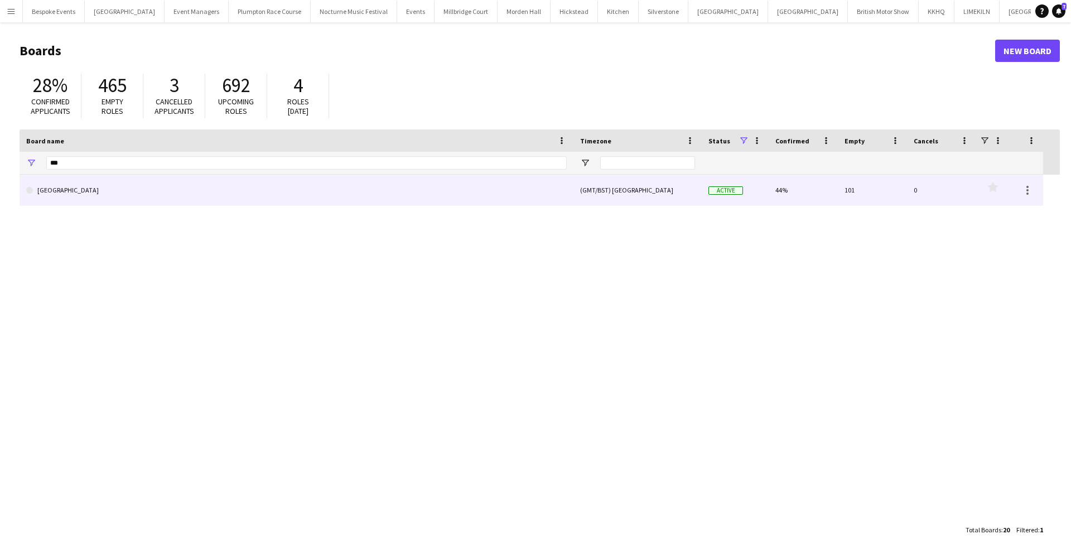
click at [119, 191] on link "[GEOGRAPHIC_DATA]" at bounding box center [296, 190] width 541 height 31
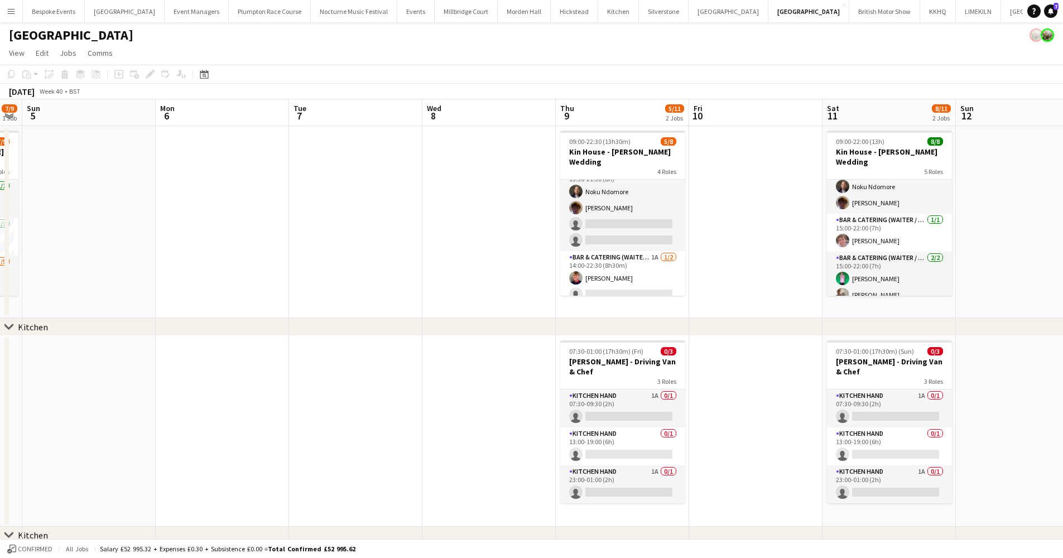
scroll to position [90, 0]
click at [639, 204] on app-card-role "Bar & Catering (Waiter / waitress) 2A 2/4 13:30-21:30 (8h) Noku Ndomore Scott H…" at bounding box center [622, 208] width 125 height 86
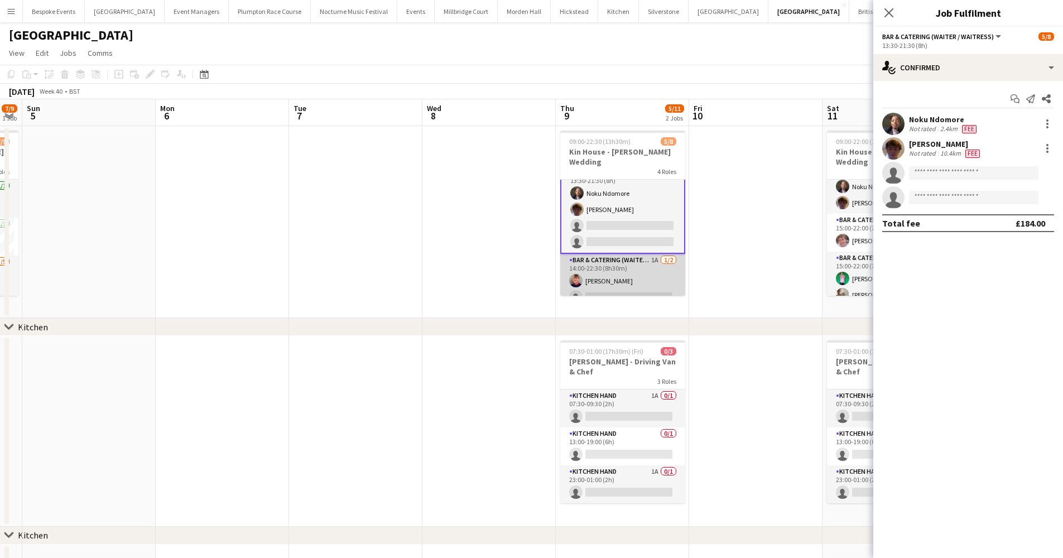
click at [639, 272] on app-card-role "Bar & Catering (Waiter / waitress) 1A 1/2 14:00-22:30 (8h30m) Harry Etchells si…" at bounding box center [622, 281] width 125 height 54
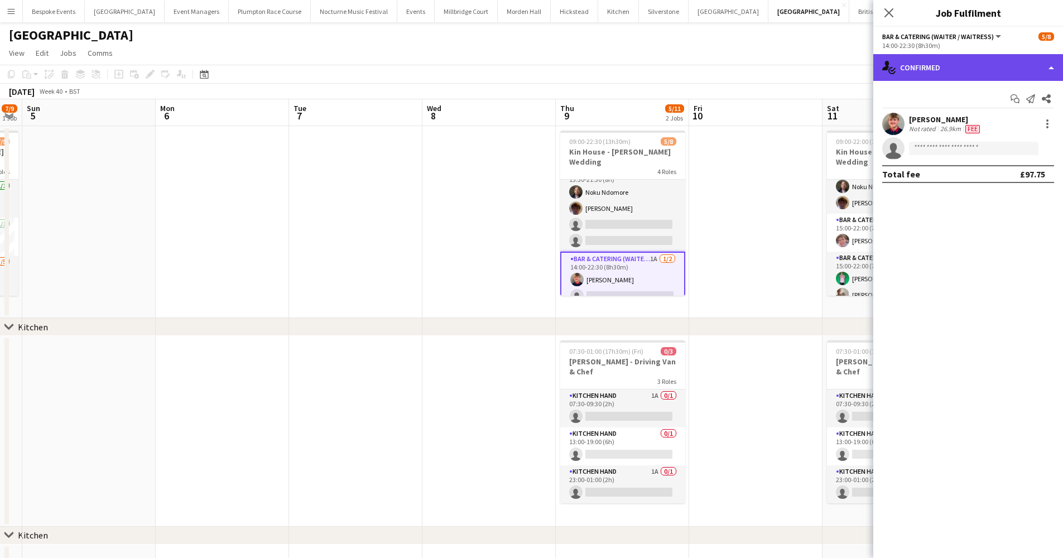
click at [820, 66] on div "single-neutral-actions-check-2 Confirmed" at bounding box center [968, 67] width 190 height 27
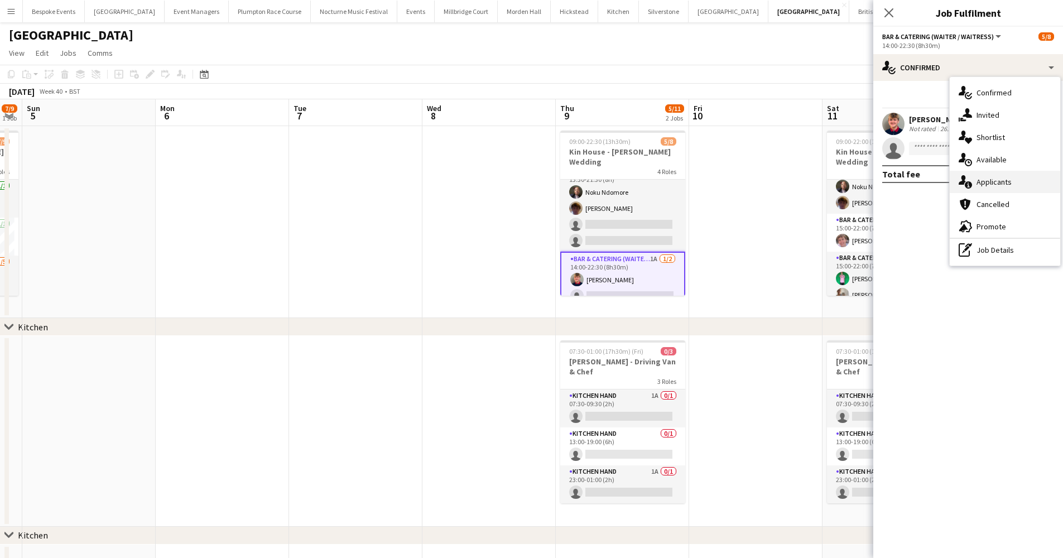
click at [820, 180] on span "Applicants" at bounding box center [993, 182] width 35 height 10
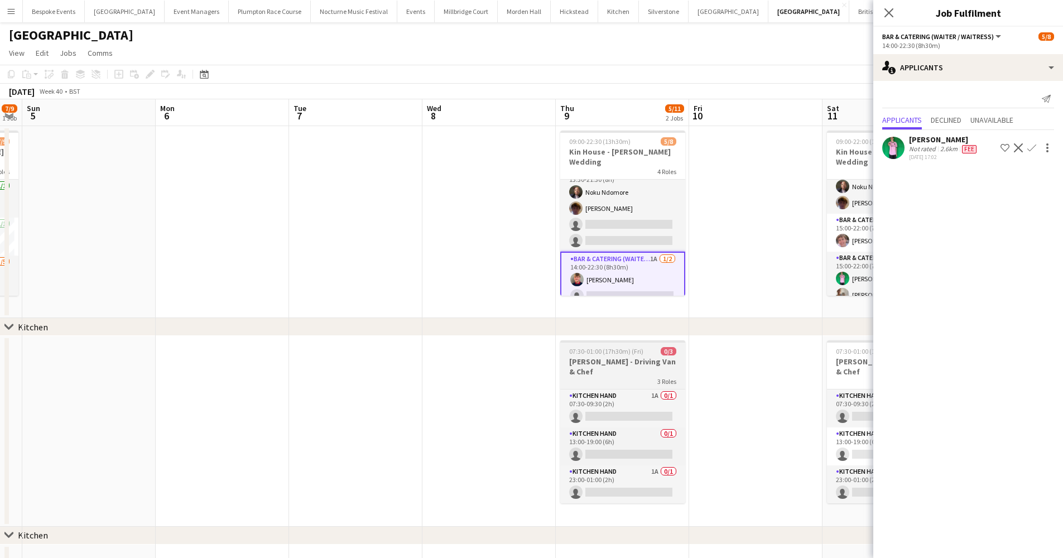
click at [613, 360] on h3 "[PERSON_NAME] - Driving Van & Chef" at bounding box center [622, 366] width 125 height 20
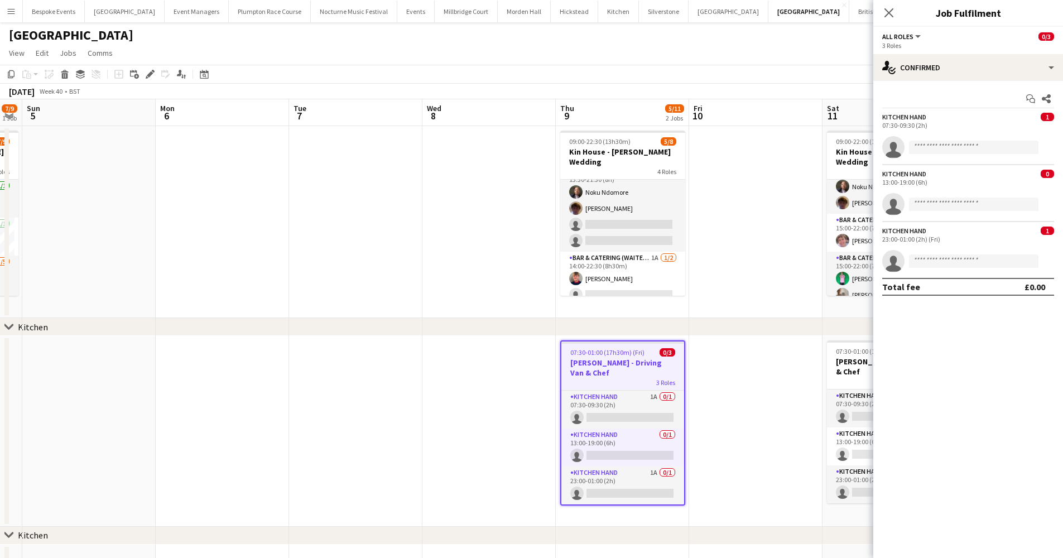
click at [741, 269] on app-date-cell at bounding box center [755, 222] width 133 height 192
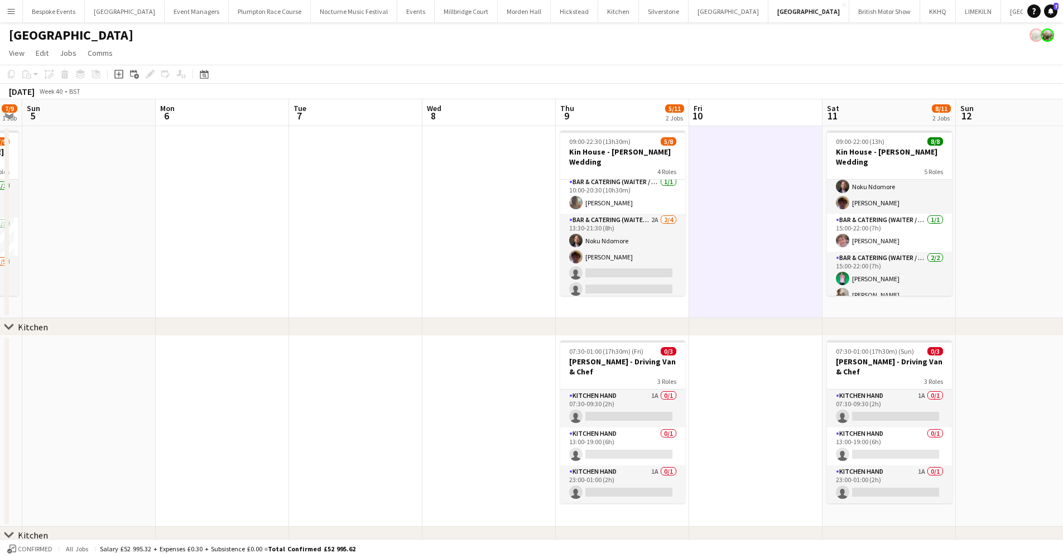
scroll to position [49, 0]
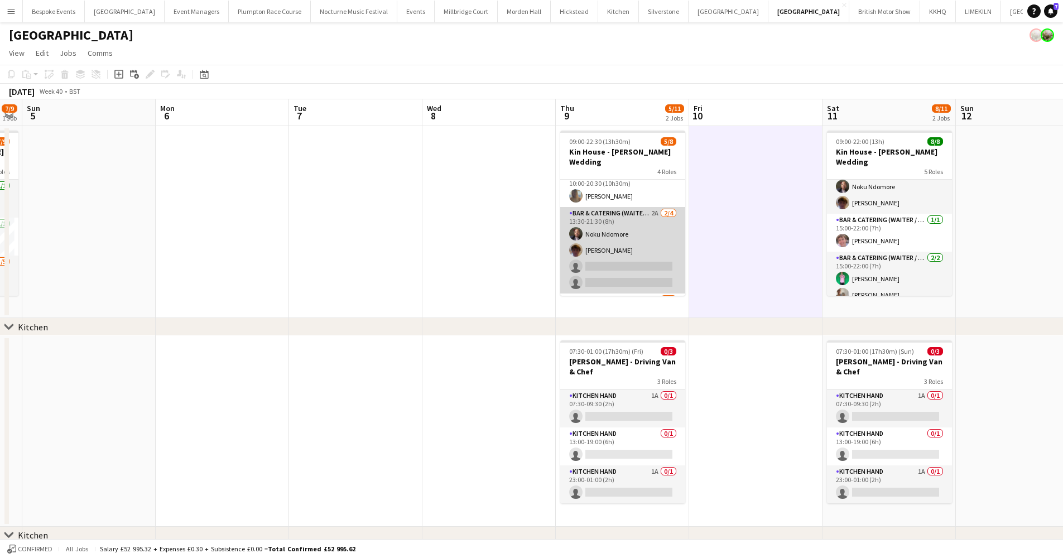
click at [659, 243] on app-card-role "Bar & Catering (Waiter / waitress) 2A 2/4 13:30-21:30 (8h) Noku Ndomore Scott H…" at bounding box center [622, 250] width 125 height 86
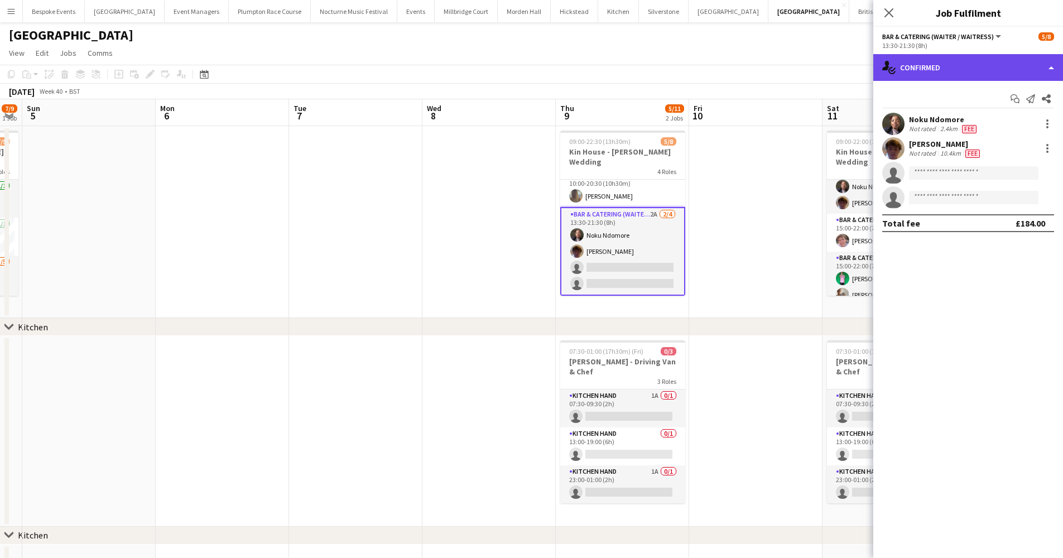
click at [820, 70] on div "single-neutral-actions-check-2 Confirmed" at bounding box center [968, 67] width 190 height 27
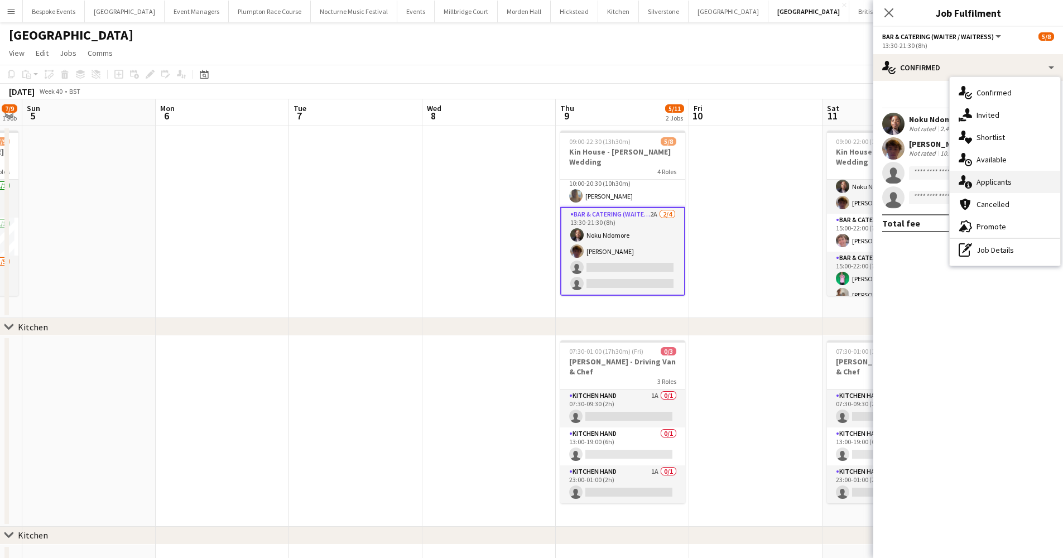
click at [820, 183] on span "Applicants" at bounding box center [993, 182] width 35 height 10
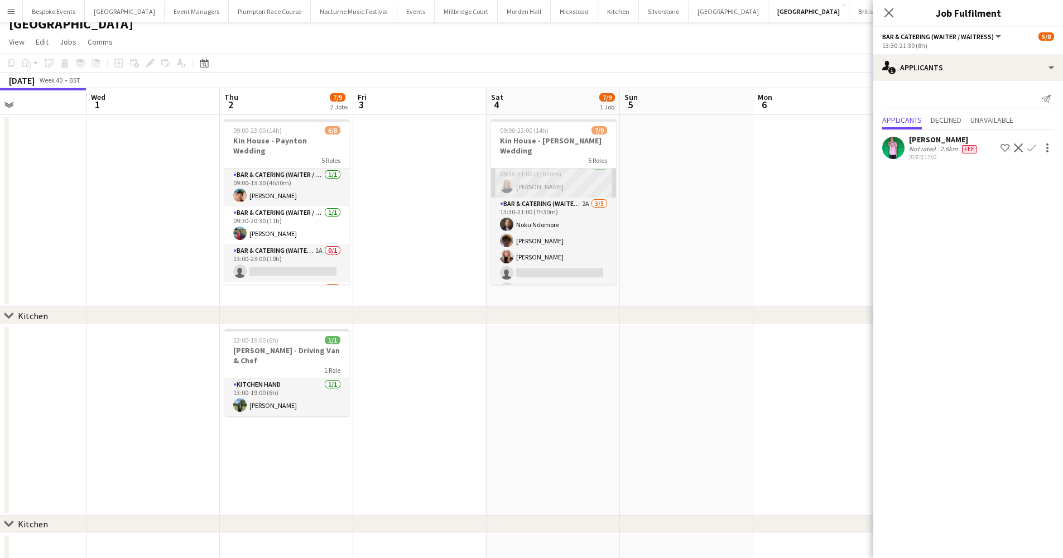
scroll to position [46, 0]
click at [579, 210] on app-card-role "Bar & Catering (Waiter / waitress) 2A 3/5 13:30-21:00 (7h30m) Noku Ndomore Scot…" at bounding box center [553, 250] width 125 height 103
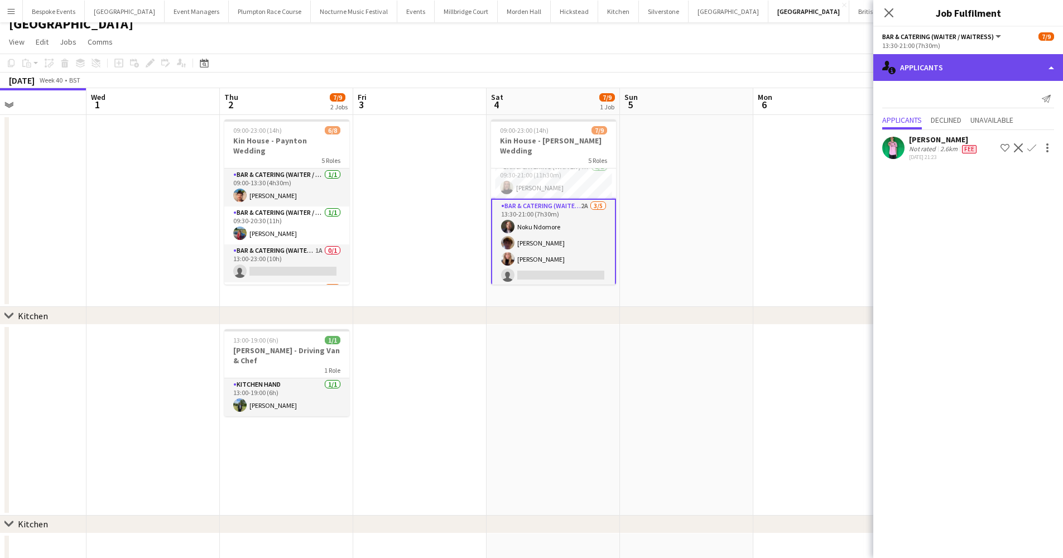
click at [820, 74] on div "single-neutral-actions-information Applicants" at bounding box center [968, 67] width 190 height 27
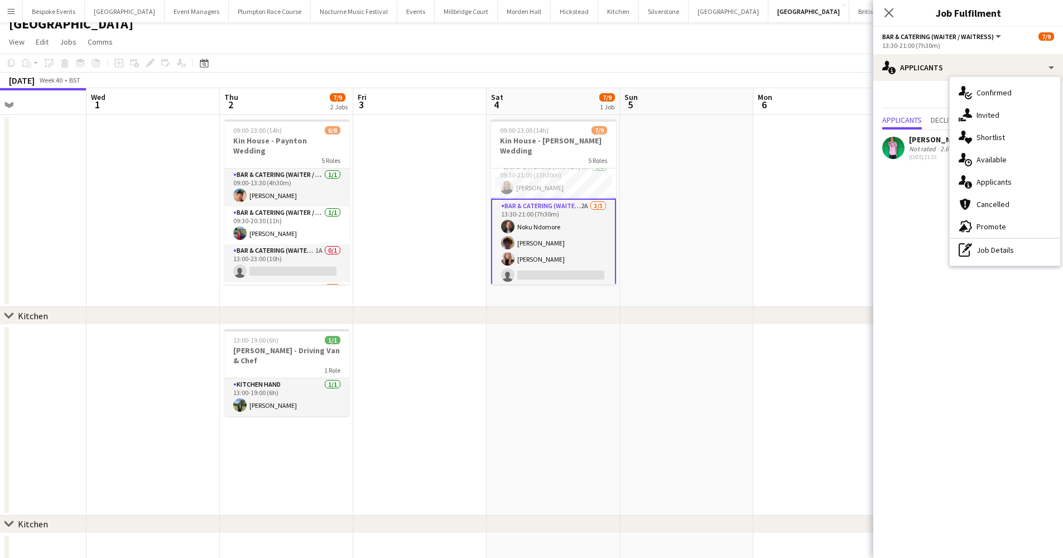
click at [792, 215] on app-date-cell at bounding box center [819, 211] width 133 height 192
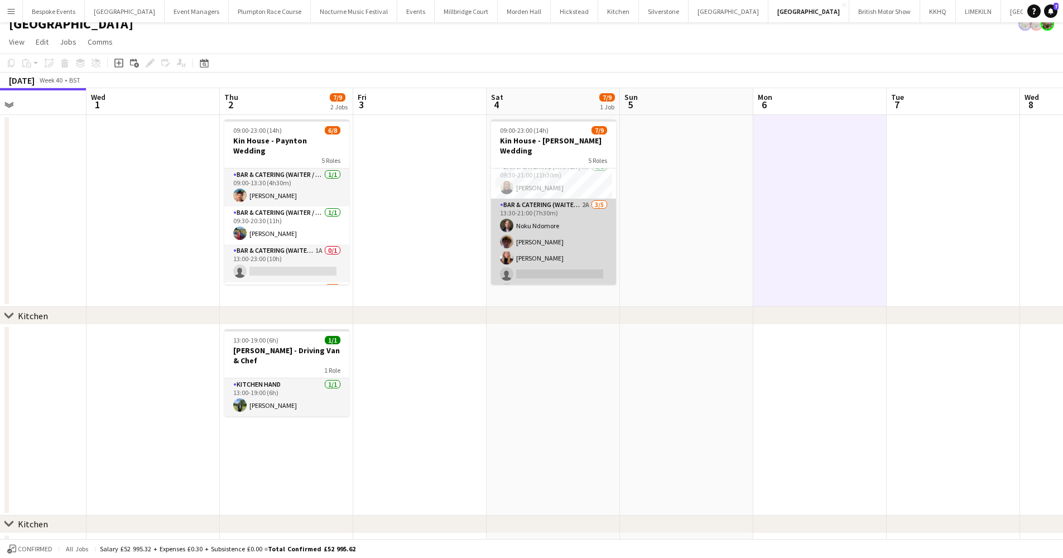
click at [556, 205] on app-card-role "Bar & Catering (Waiter / waitress) 2A 3/5 13:30-21:00 (7h30m) Noku Ndomore Scot…" at bounding box center [553, 250] width 125 height 103
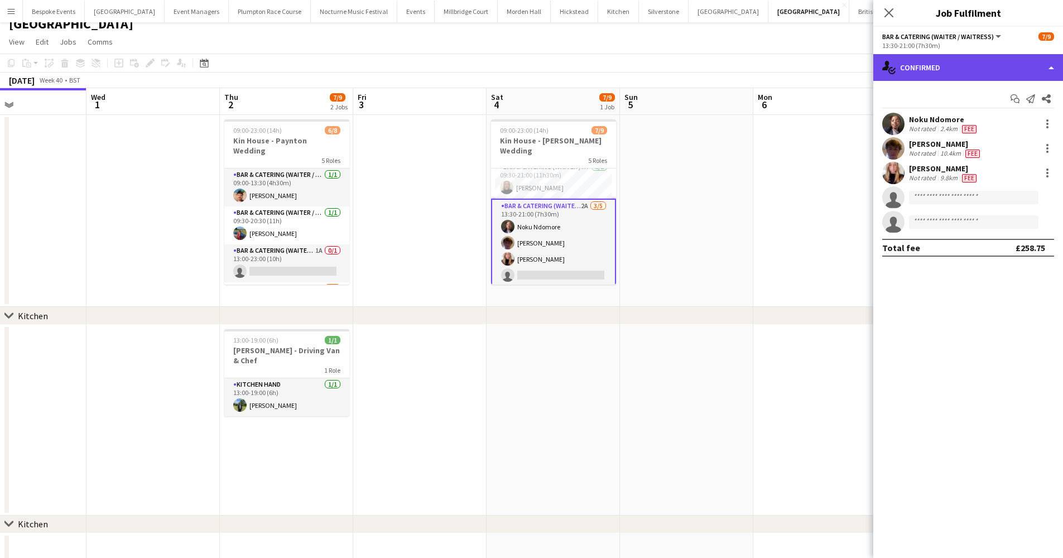
click at [820, 75] on div "single-neutral-actions-check-2 Confirmed" at bounding box center [968, 67] width 190 height 27
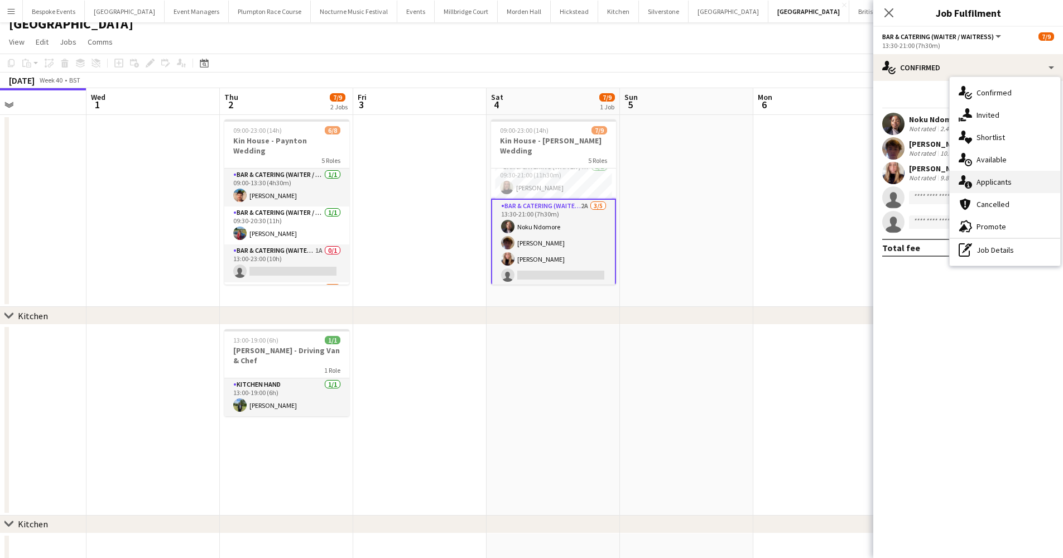
click at [820, 180] on span "Applicants" at bounding box center [993, 182] width 35 height 10
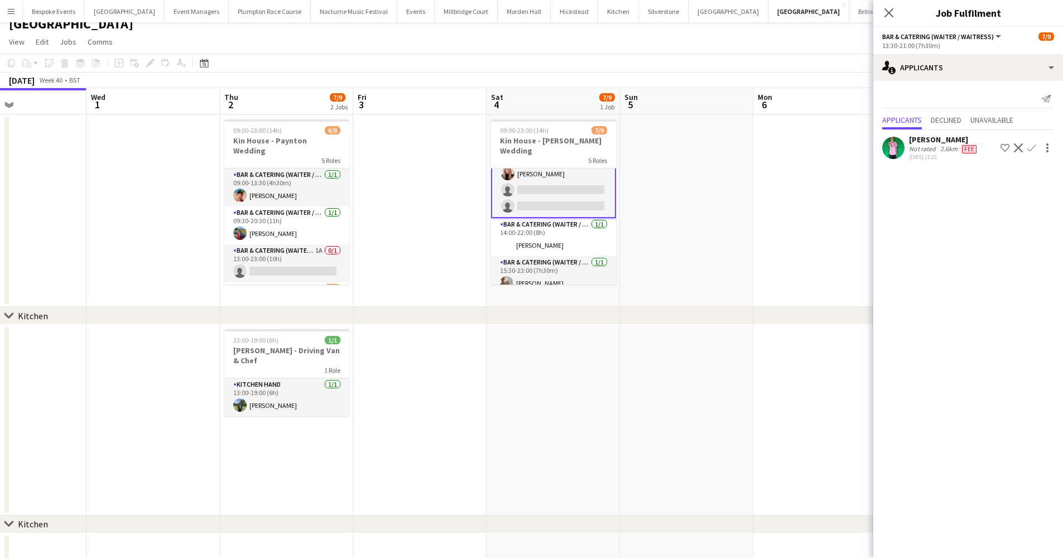
scroll to position [131, 0]
click at [568, 263] on app-card-role "Bar & Catering (Waiter / waitress) 1/1 15:30-23:00 (7h30m) freya baxter" at bounding box center [553, 276] width 125 height 38
click at [555, 230] on app-card-role "Bar & Catering (Waiter / waitress) 1/1 14:00-22:00 (8h) ellie hamill" at bounding box center [553, 235] width 125 height 38
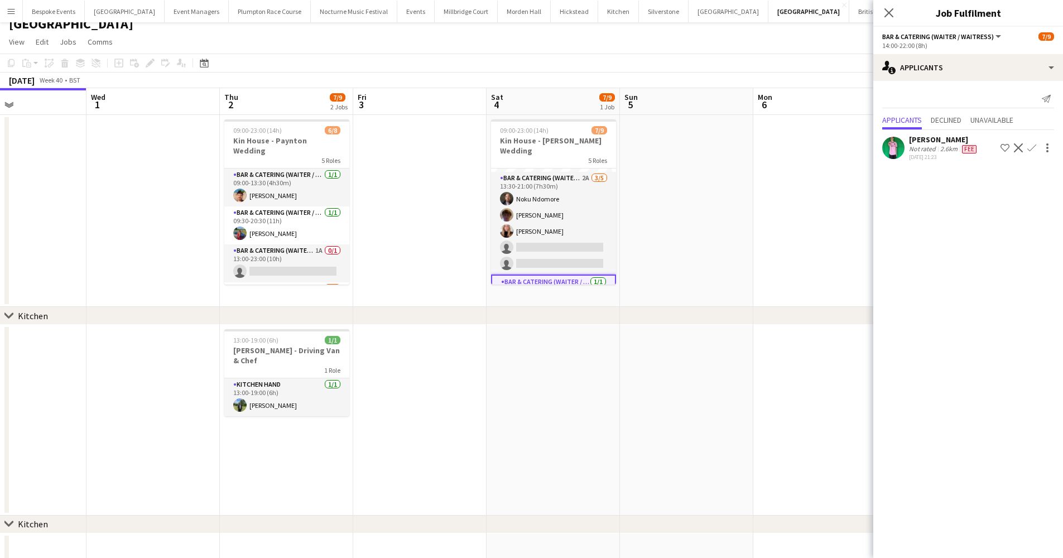
scroll to position [61, 0]
click at [555, 230] on app-card-role "Bar & Catering (Waiter / waitress) 2A 3/5 13:30-21:00 (7h30m) Noku Ndomore Scot…" at bounding box center [553, 235] width 125 height 103
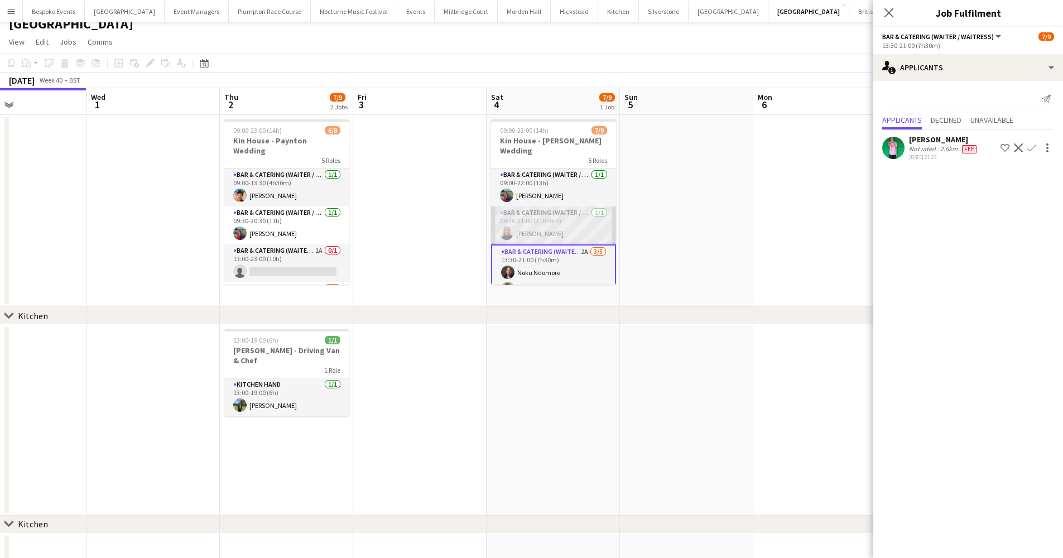
scroll to position [0, 0]
click at [552, 217] on app-card-role "Bar & Catering (Waiter / waitress) 1/1 09:30-21:00 (11h30m) Mia Hall" at bounding box center [553, 225] width 125 height 38
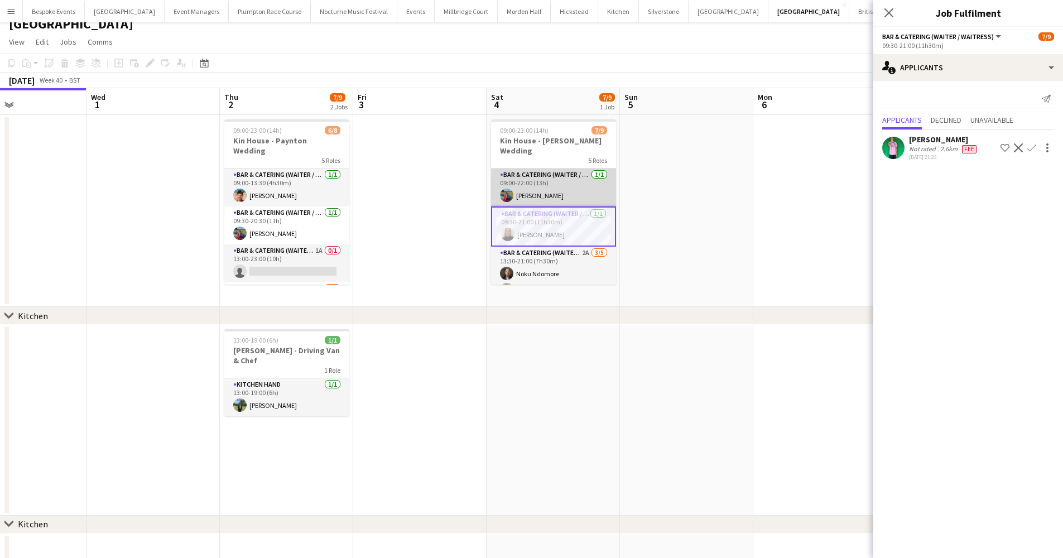
click at [547, 182] on app-card-role "Bar & Catering (Waiter / waitress) 1/1 09:00-22:00 (13h) Megan Hamill" at bounding box center [553, 187] width 125 height 38
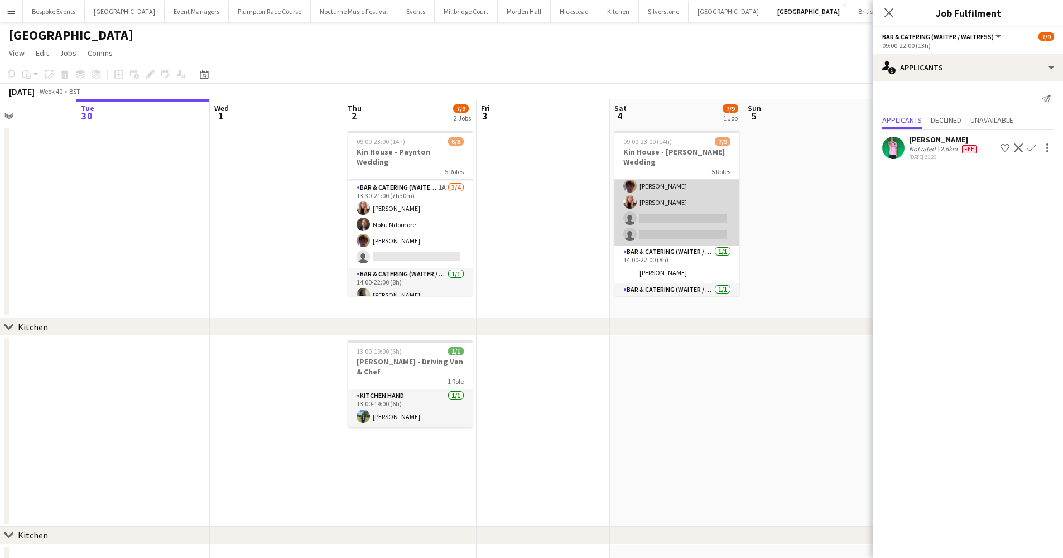
click at [714, 220] on app-card-role "Bar & Catering (Waiter / waitress) 2A 3/5 13:30-21:00 (7h30m) Noku Ndomore Scot…" at bounding box center [676, 194] width 125 height 103
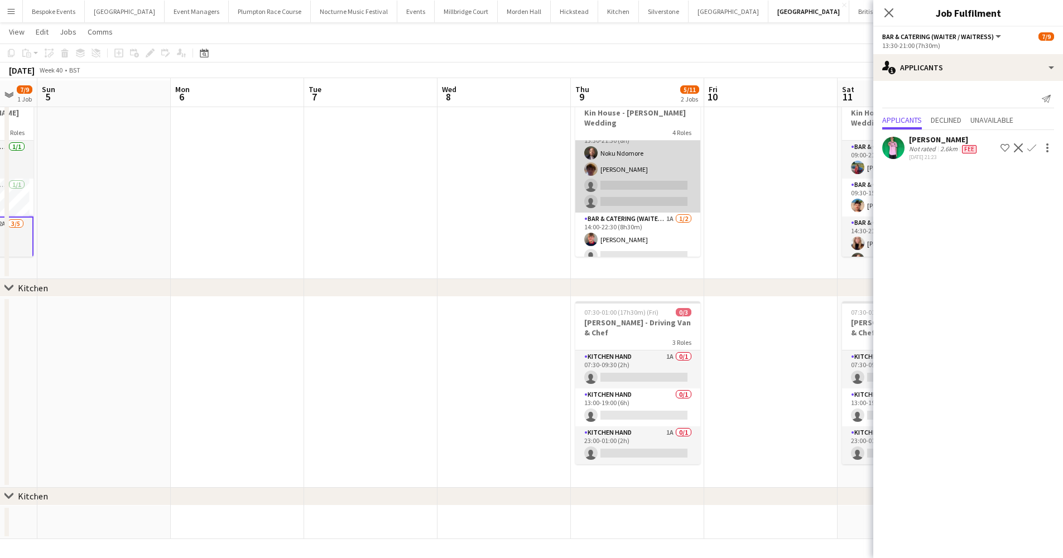
scroll to position [39, 0]
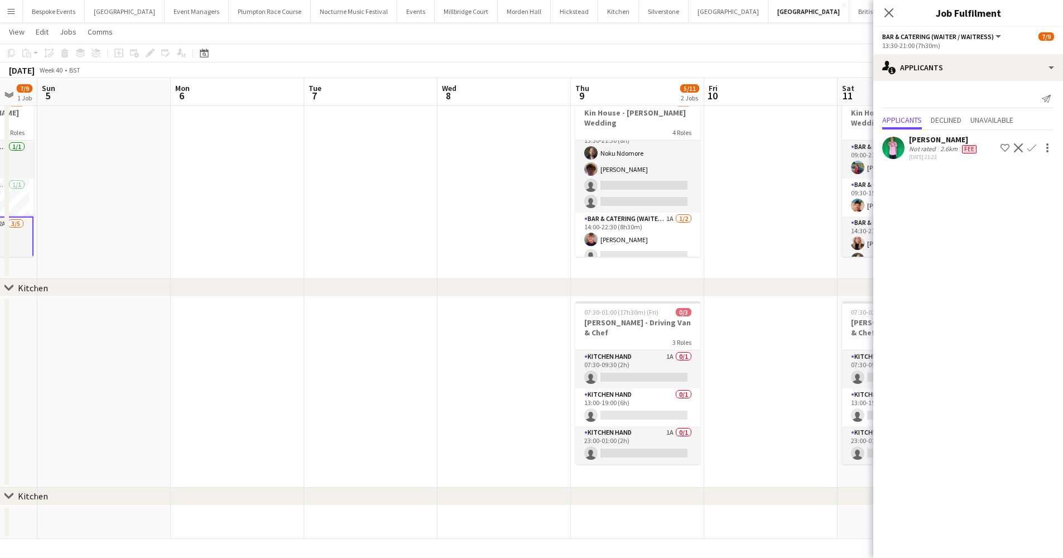
click at [770, 136] on app-date-cell at bounding box center [770, 183] width 133 height 192
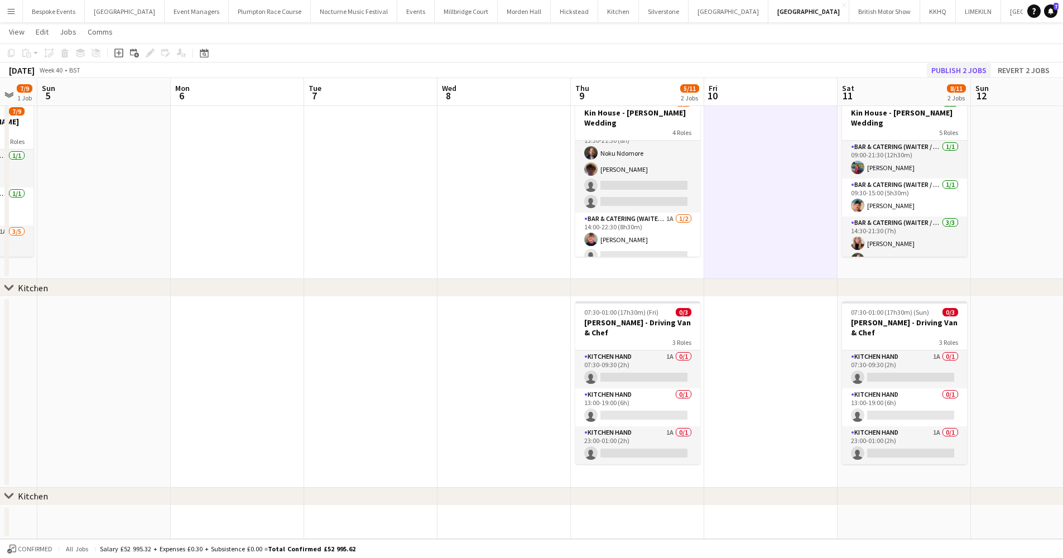
click at [820, 67] on button "Publish 2 jobs" at bounding box center [959, 70] width 64 height 15
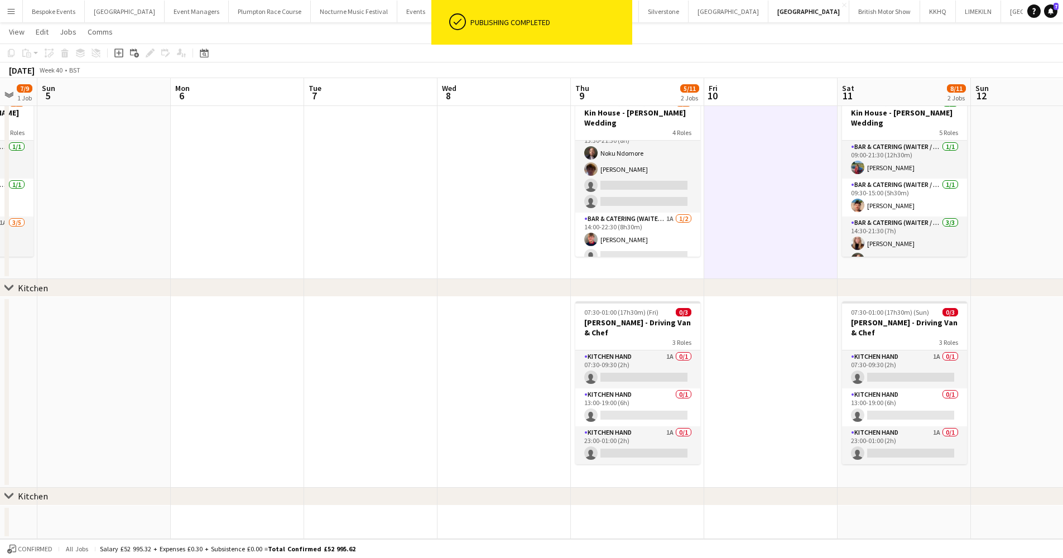
click at [324, 28] on app-page-menu "View Day view expanded Day view collapsed Month view Date picker Jump to today …" at bounding box center [531, 32] width 1063 height 21
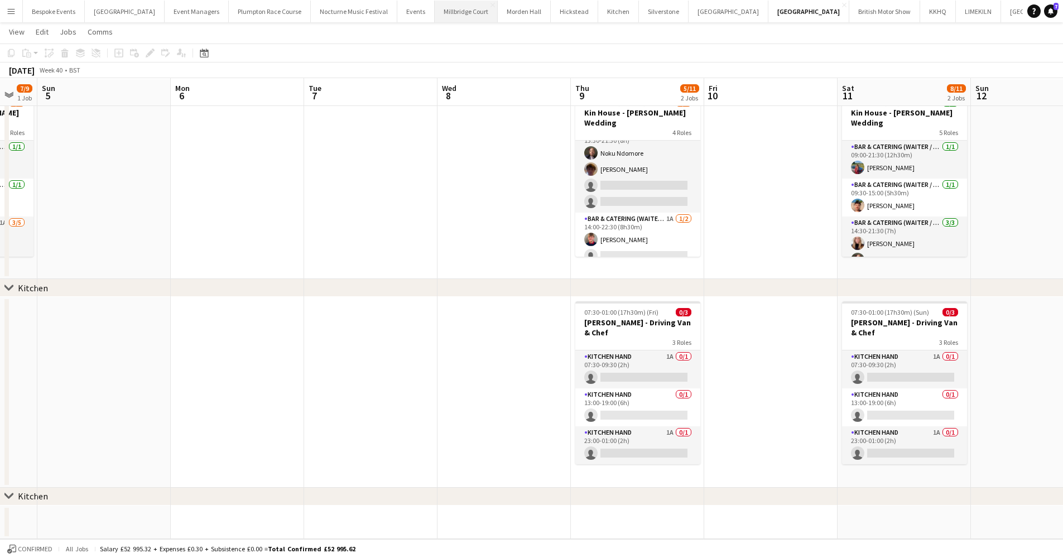
click at [435, 9] on button "Millbridge Court Close" at bounding box center [466, 12] width 63 height 22
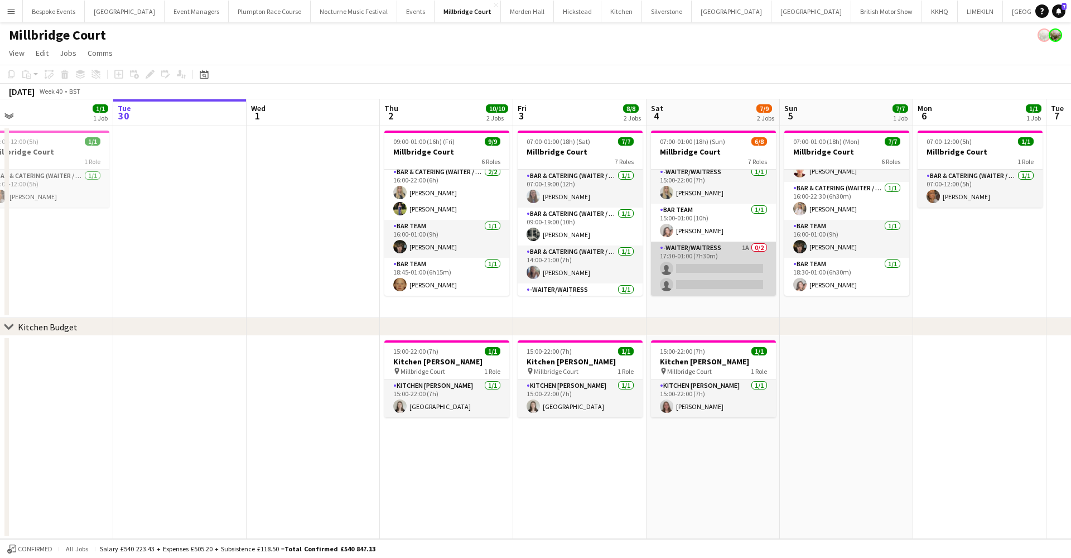
scroll to position [118, 0]
click at [728, 288] on app-card-role "-Waiter/Waitress 1A 0/2 17:30-01:00 (7h30m) single-neutral-actions single-neutr…" at bounding box center [713, 269] width 125 height 54
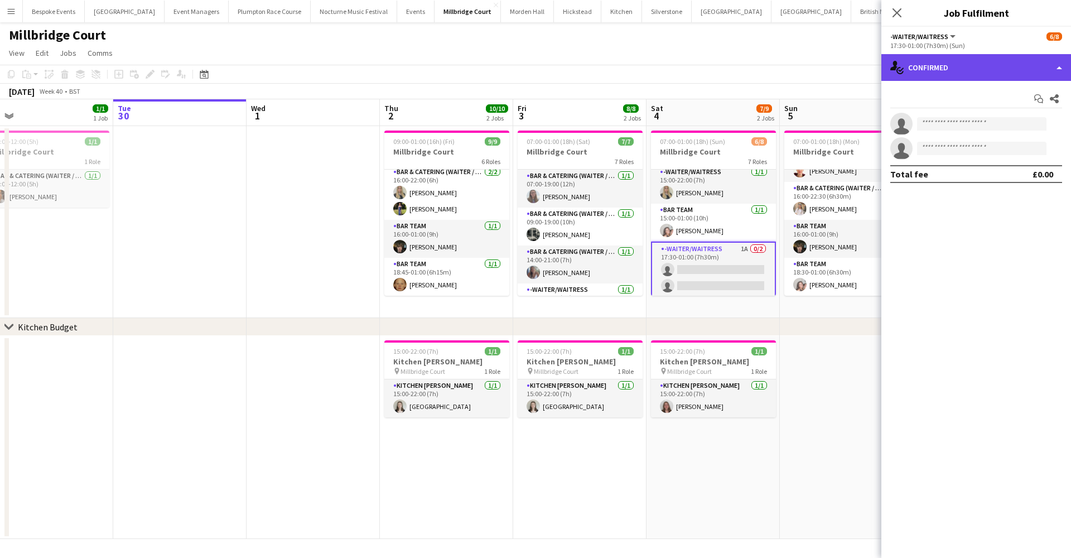
click at [820, 73] on div "single-neutral-actions-check-2 Confirmed" at bounding box center [976, 67] width 190 height 27
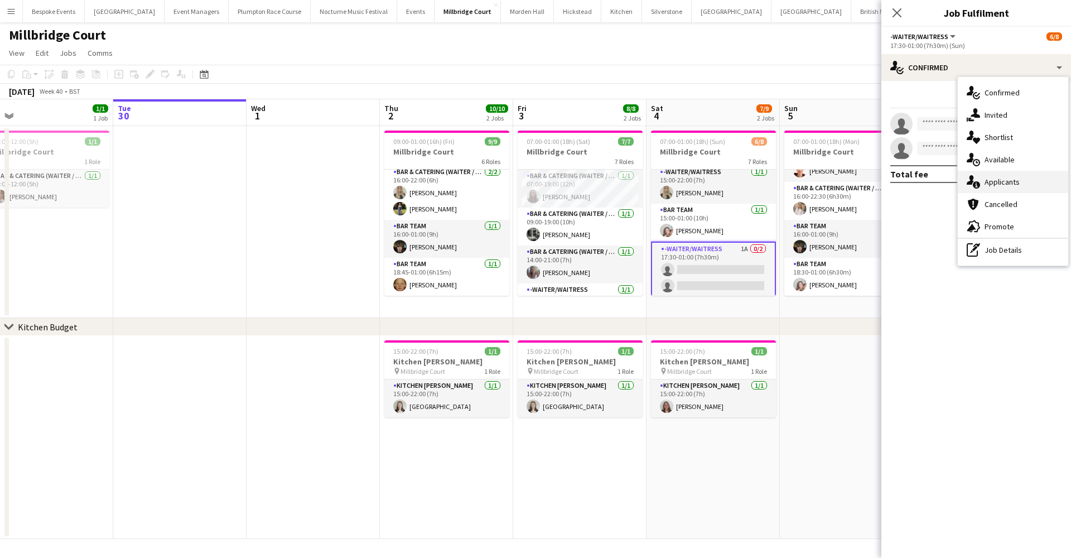
click at [820, 180] on span "Applicants" at bounding box center [1002, 182] width 35 height 10
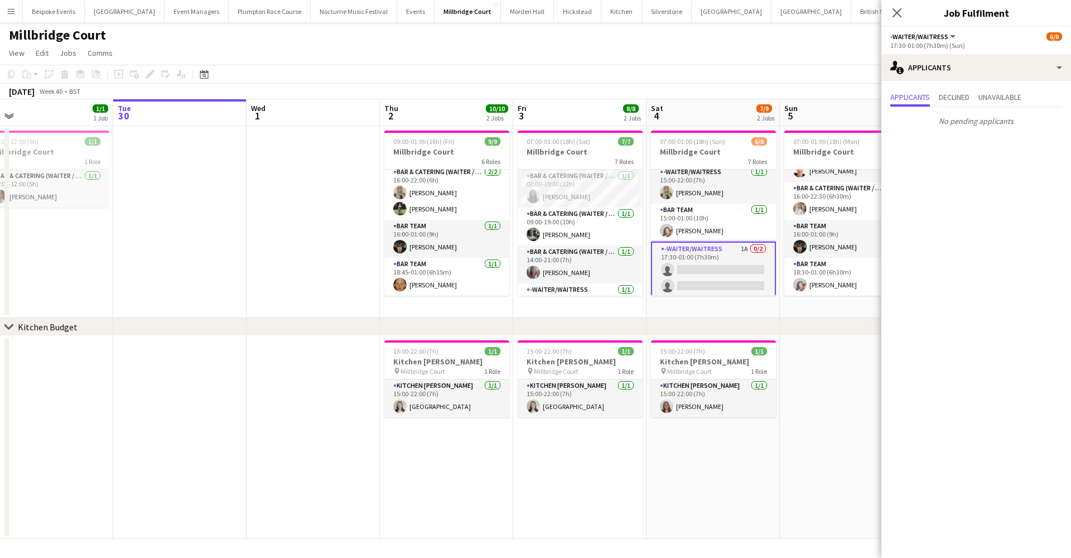
click at [780, 52] on app-page-menu "View Day view expanded Day view collapsed Month view Date picker Jump to today …" at bounding box center [535, 54] width 1071 height 21
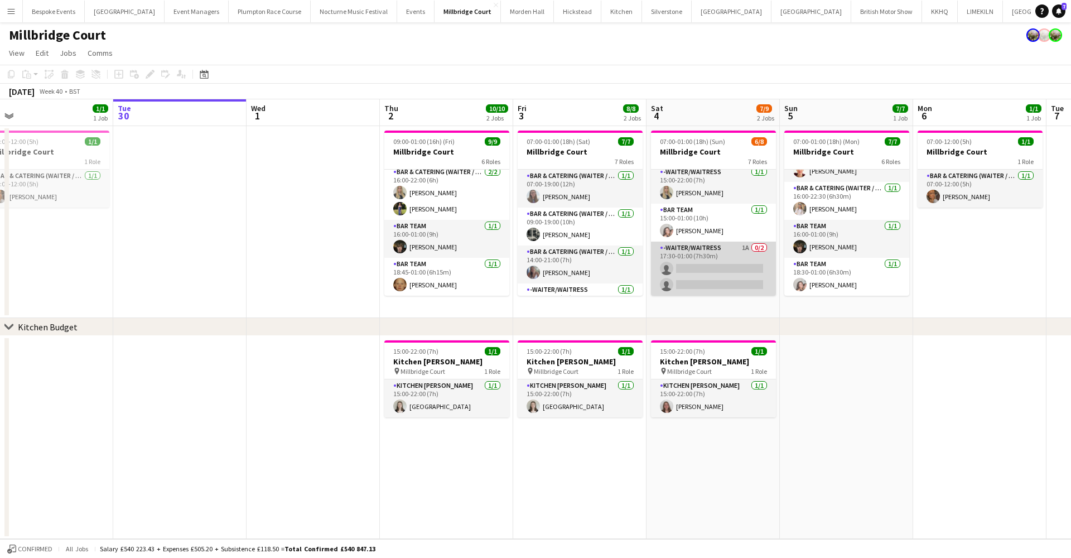
scroll to position [0, 0]
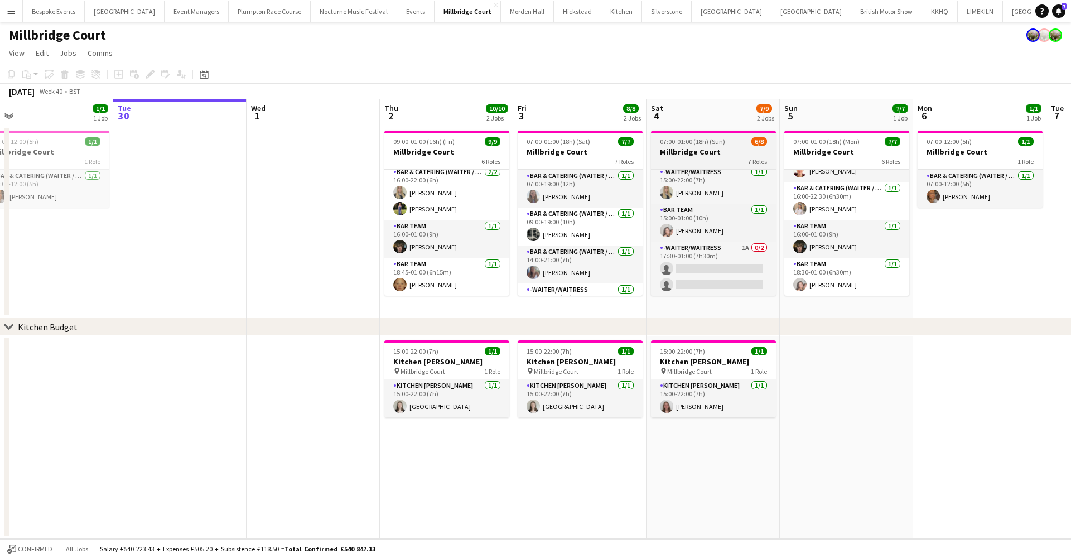
click at [690, 151] on h3 "Millbridge Court" at bounding box center [713, 152] width 125 height 10
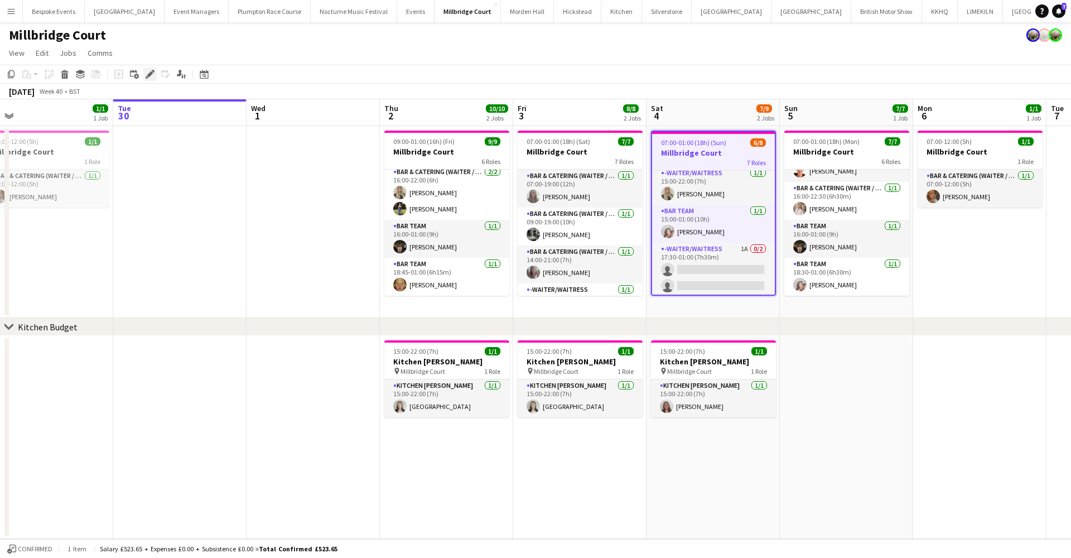
click at [148, 76] on icon at bounding box center [150, 74] width 6 height 6
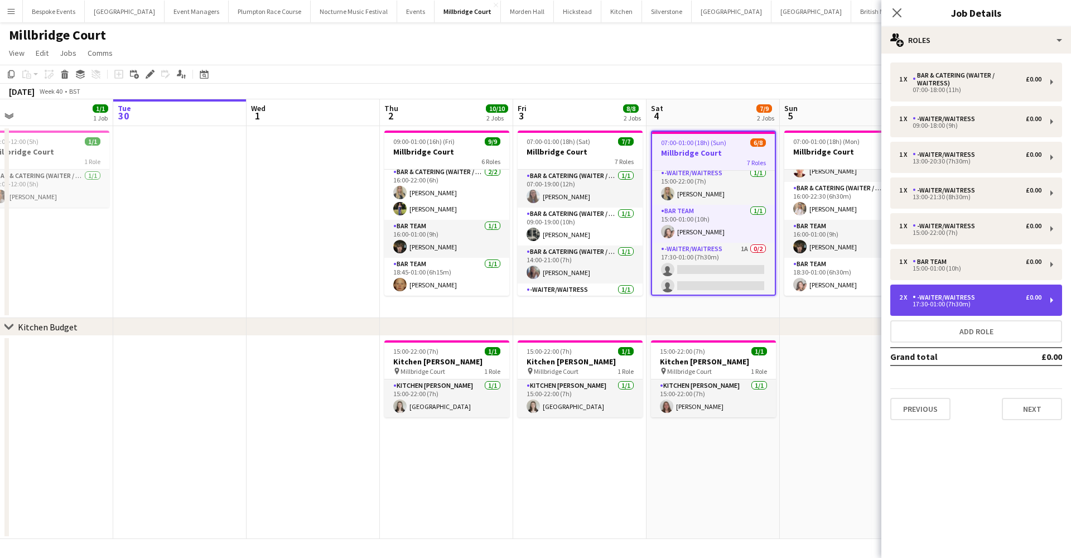
click at [820, 310] on div "2 x -Waiter/Waitress £0.00 17:30-01:00 (7h30m)" at bounding box center [976, 300] width 172 height 31
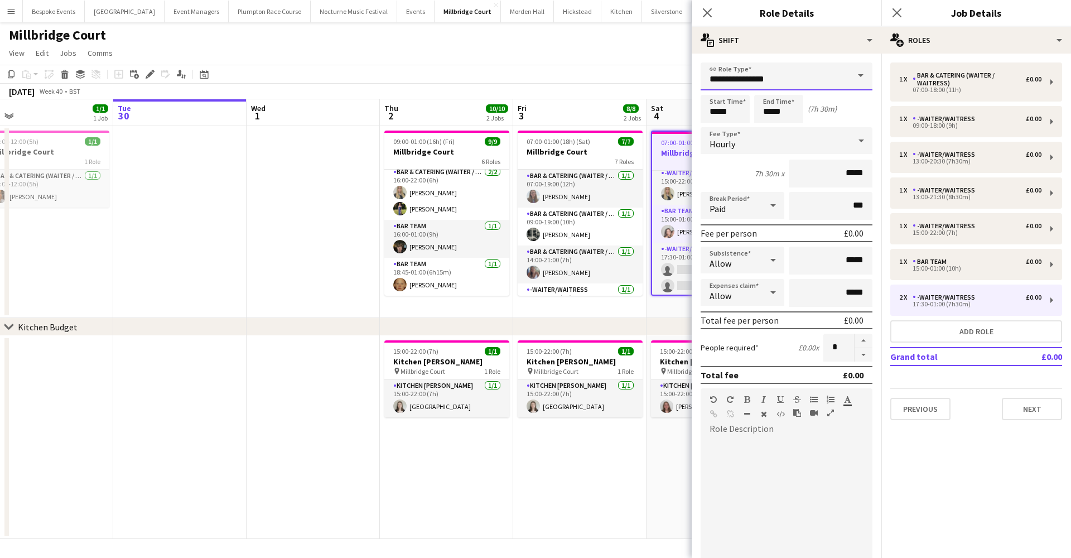
click at [820, 82] on input "**********" at bounding box center [787, 76] width 172 height 28
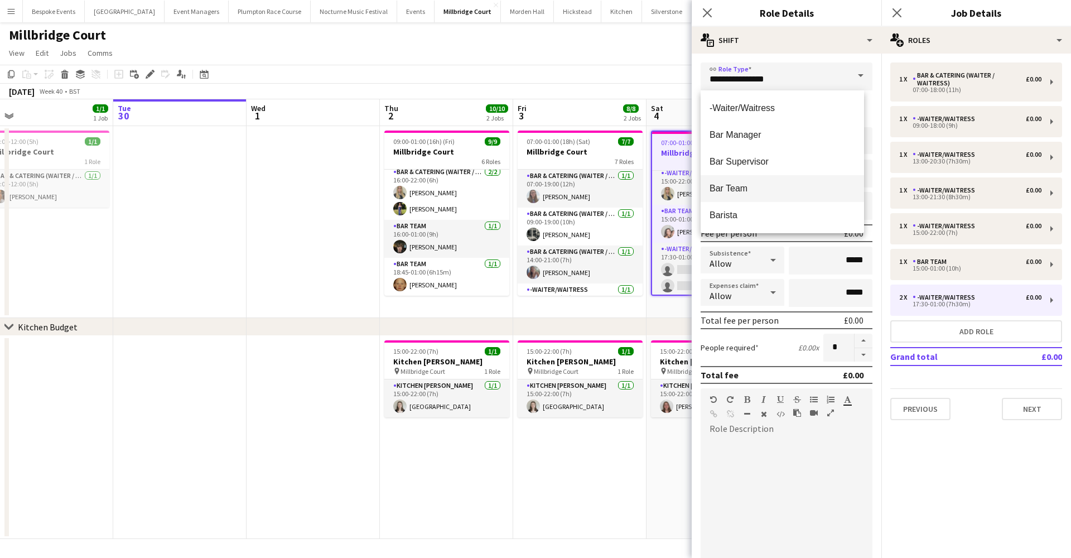
click at [820, 177] on mat-option "Bar Team" at bounding box center [782, 188] width 163 height 27
type input "********"
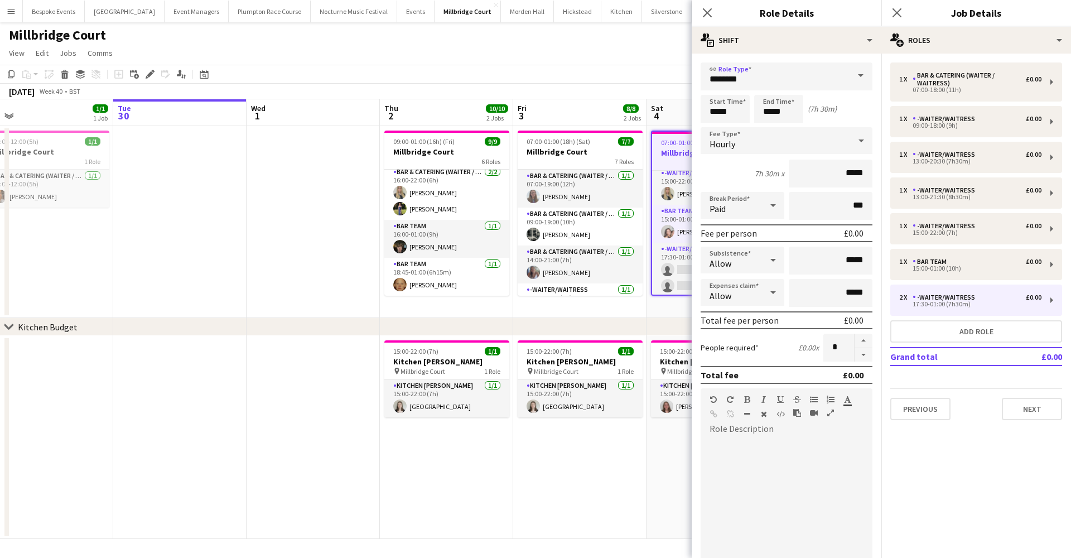
click at [654, 36] on div "Millbridge Court" at bounding box center [535, 32] width 1071 height 21
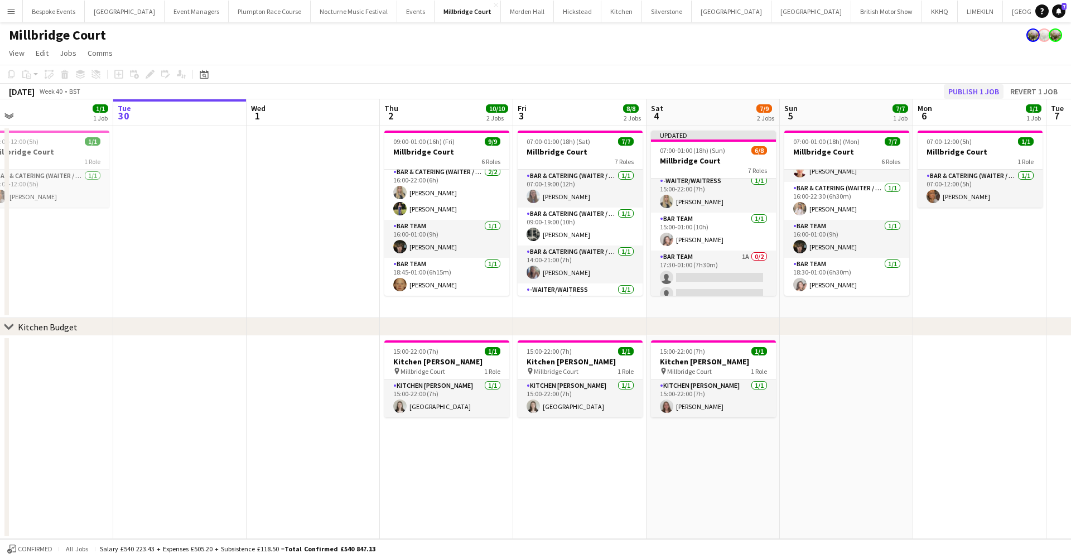
click at [820, 93] on button "Publish 1 job" at bounding box center [974, 91] width 60 height 15
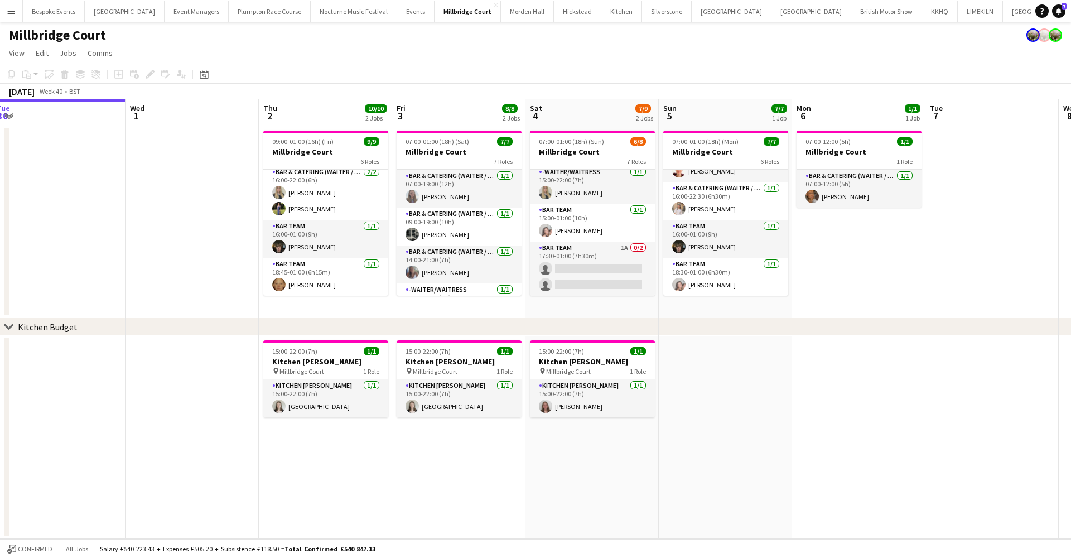
scroll to position [156, 0]
click at [744, 387] on app-date-cell at bounding box center [725, 437] width 133 height 203
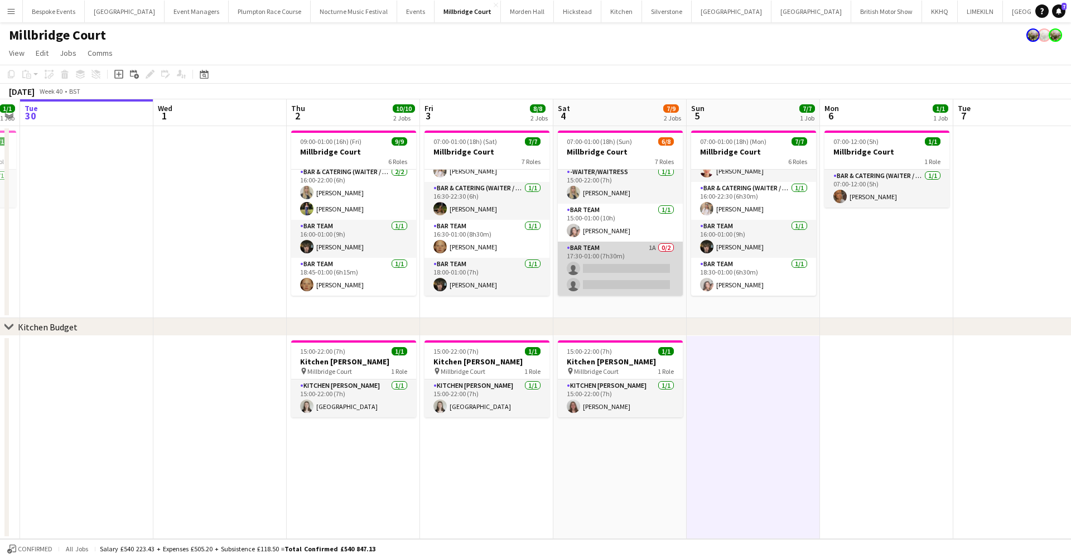
scroll to position [0, 0]
click at [632, 264] on app-card-role "Bar Team 1A 0/2 17:30-01:00 (7h30m) single-neutral-actions single-neutral-actio…" at bounding box center [620, 269] width 125 height 54
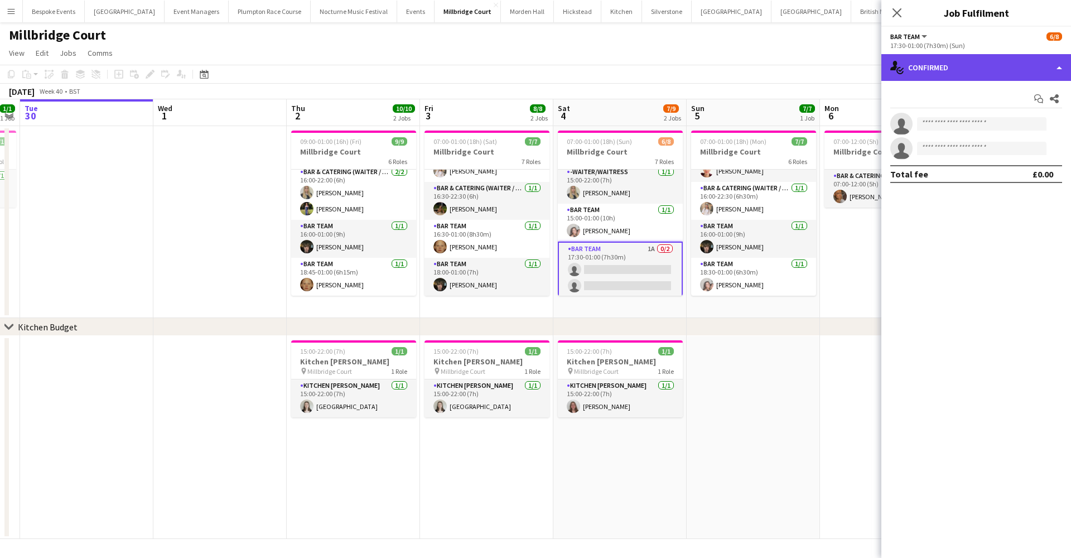
click at [820, 68] on div "single-neutral-actions-check-2 Confirmed" at bounding box center [976, 67] width 190 height 27
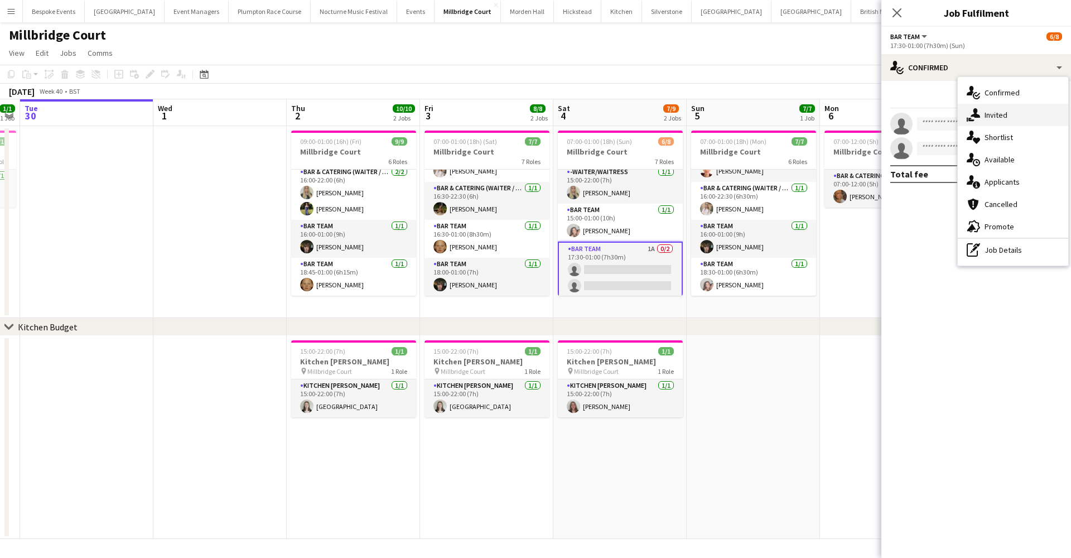
click at [820, 115] on span "Invited" at bounding box center [996, 115] width 23 height 10
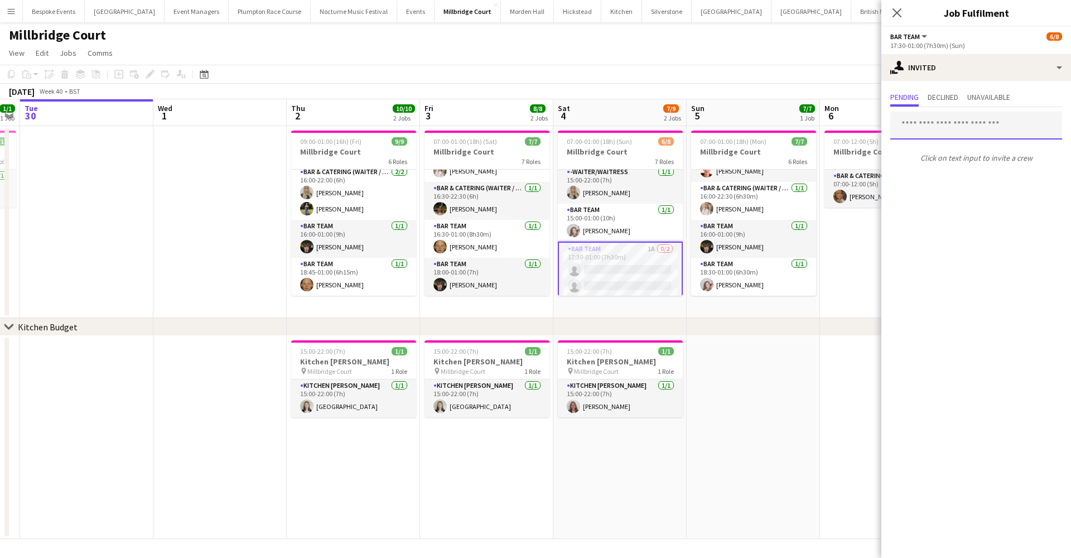
click at [820, 129] on input "text" at bounding box center [976, 126] width 172 height 28
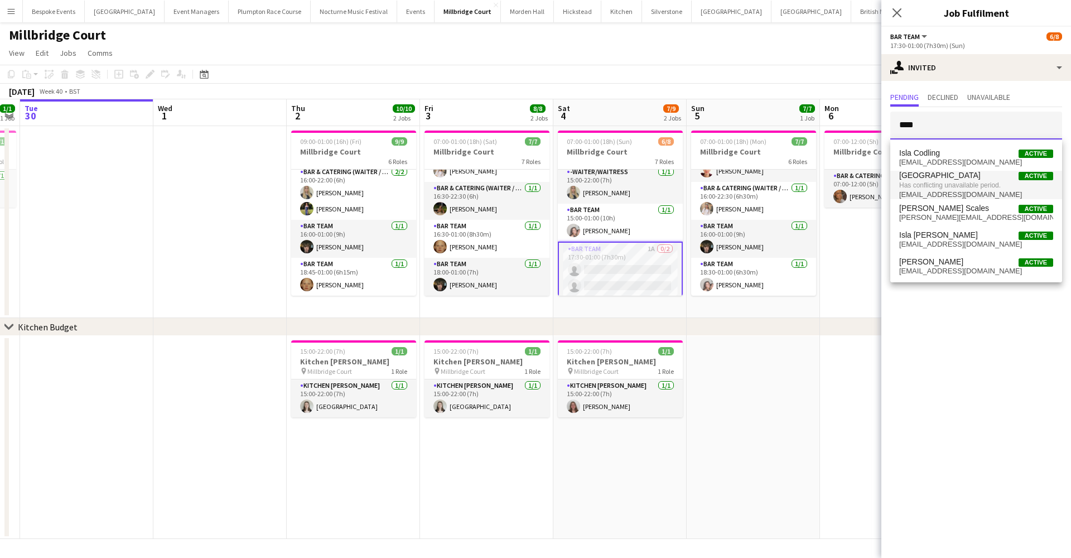
type input "****"
click at [820, 178] on span "Isla Corfield Active" at bounding box center [976, 175] width 154 height 9
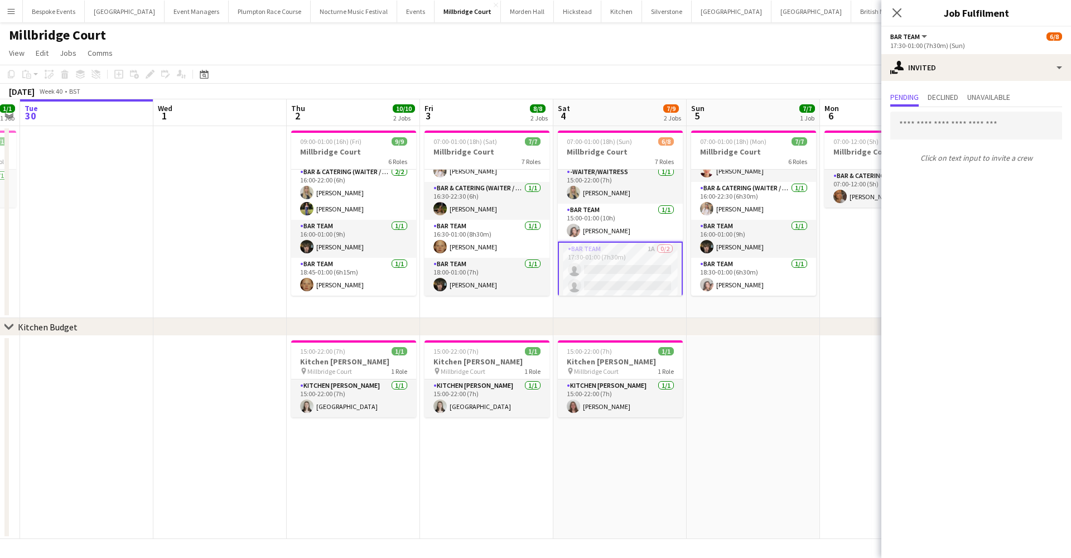
click at [785, 399] on app-date-cell at bounding box center [753, 437] width 133 height 203
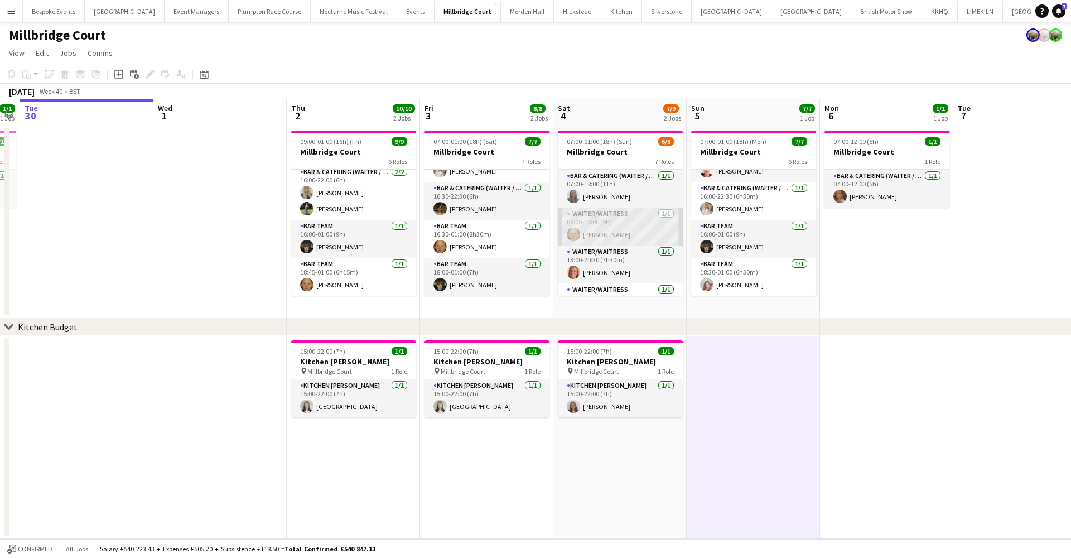
click at [634, 226] on app-card-role "-Waiter/Waitress 1/1 09:00-18:00 (9h) Genevieve Whiteley" at bounding box center [620, 227] width 125 height 38
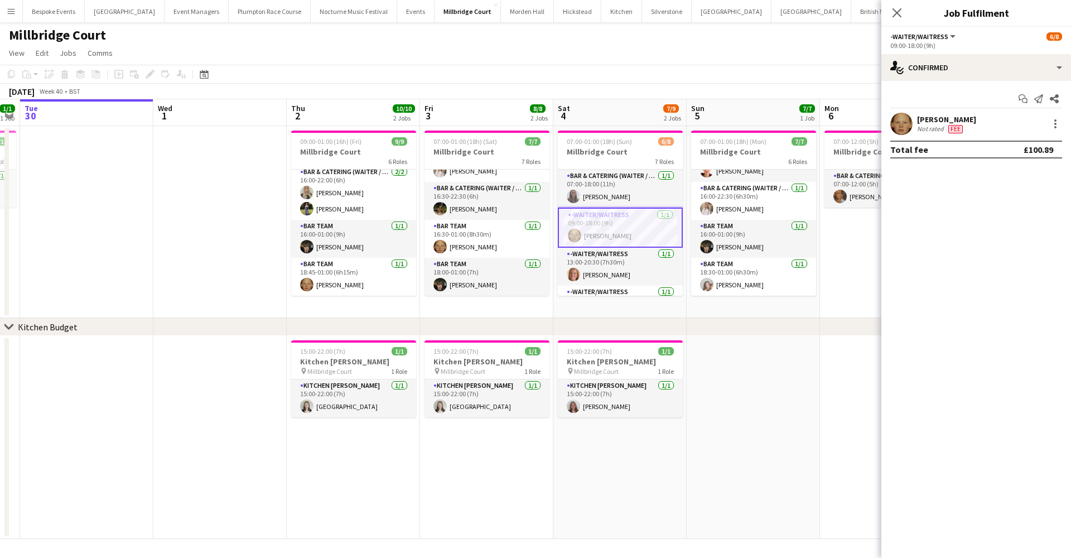
scroll to position [0, 246]
click at [635, 226] on app-card-role "-Waiter/Waitress 1/1 09:00-18:00 (9h) Genevieve Whiteley" at bounding box center [620, 228] width 125 height 40
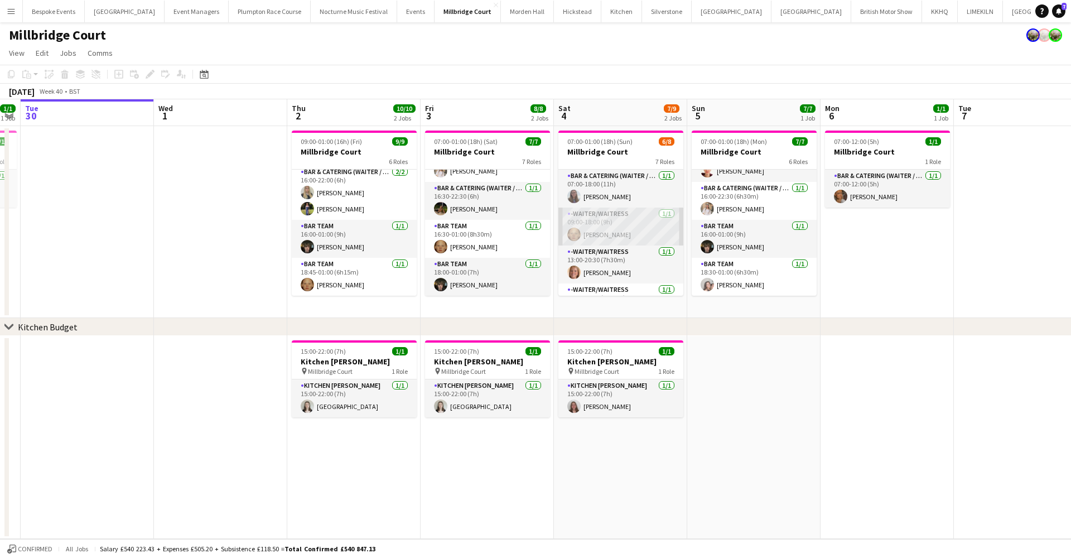
click at [635, 226] on app-card-role "-Waiter/Waitress 1/1 09:00-18:00 (9h) Genevieve Whiteley" at bounding box center [620, 227] width 125 height 38
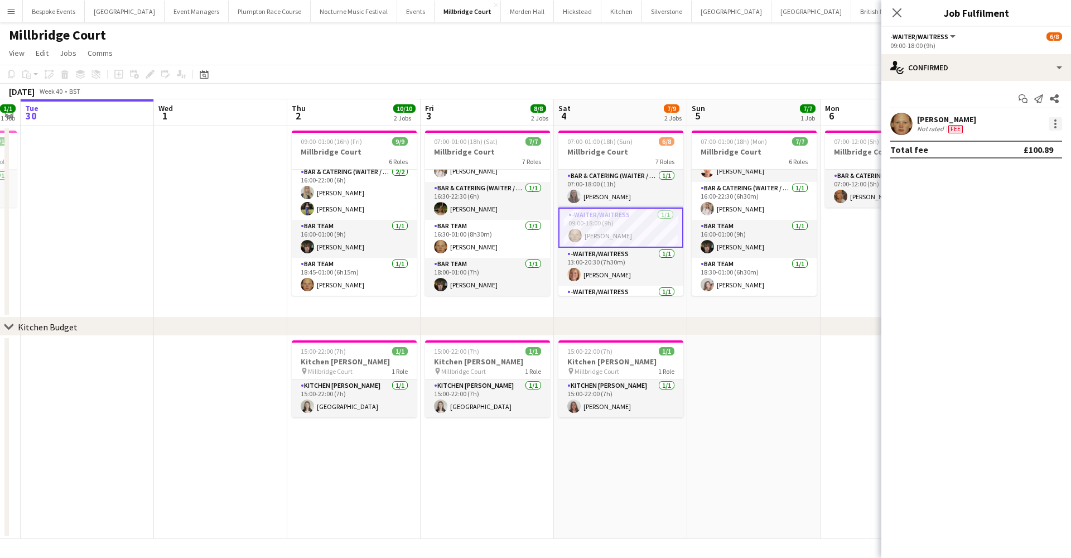
click at [820, 128] on div at bounding box center [1055, 127] width 2 height 2
click at [589, 196] on div at bounding box center [535, 279] width 1071 height 558
click at [589, 196] on app-card-role "Bar & Catering (Waiter / waitress) 1/1 07:00-18:00 (11h) Jess Cullen" at bounding box center [620, 189] width 125 height 38
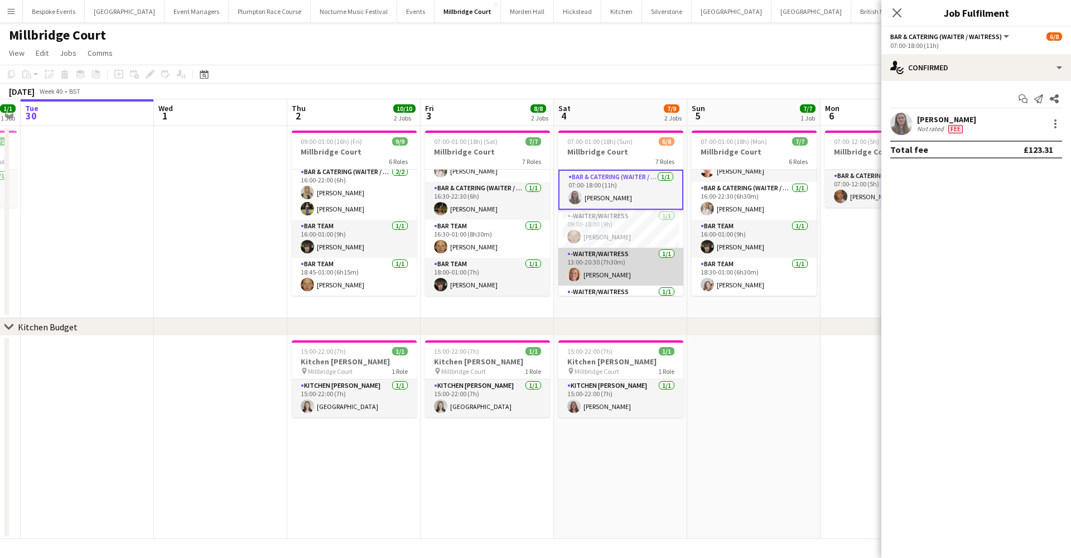
click at [591, 265] on app-card-role "-Waiter/Waitress 1/1 13:00-20:30 (7h30m) Maddy Franklin" at bounding box center [620, 267] width 125 height 38
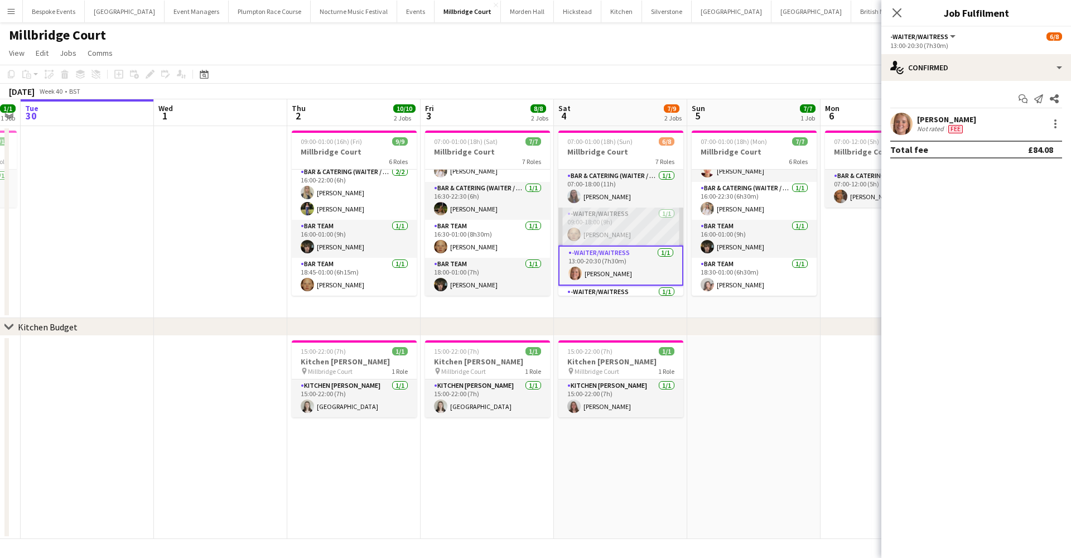
click at [604, 209] on app-card-role "-Waiter/Waitress 1/1 09:00-18:00 (9h) Genevieve Whiteley" at bounding box center [620, 227] width 125 height 38
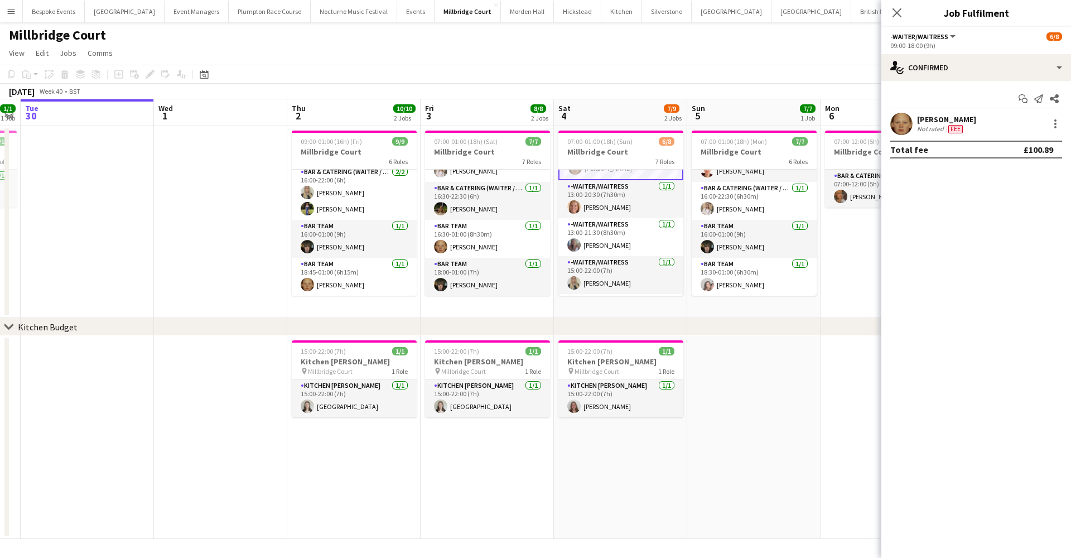
scroll to position [71, 0]
click at [605, 228] on app-card-role "-Waiter/Waitress 1/1 13:00-21:30 (8h30m) Chloe Bower" at bounding box center [620, 233] width 125 height 38
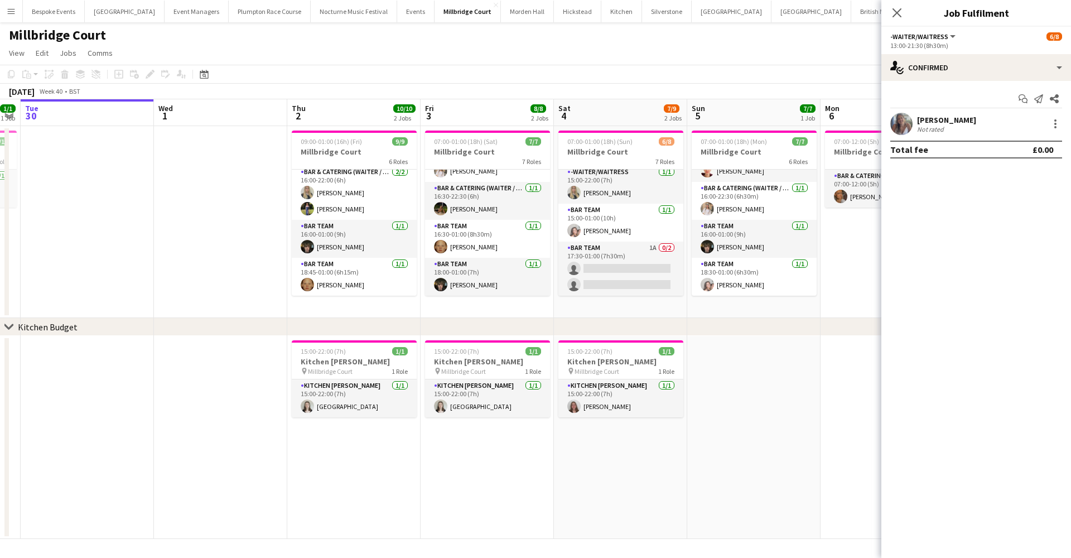
scroll to position [158, 0]
click at [611, 256] on app-card-role "Bar Team 1A 0/2 17:30-01:00 (7h30m) single-neutral-actions single-neutral-actio…" at bounding box center [620, 269] width 125 height 54
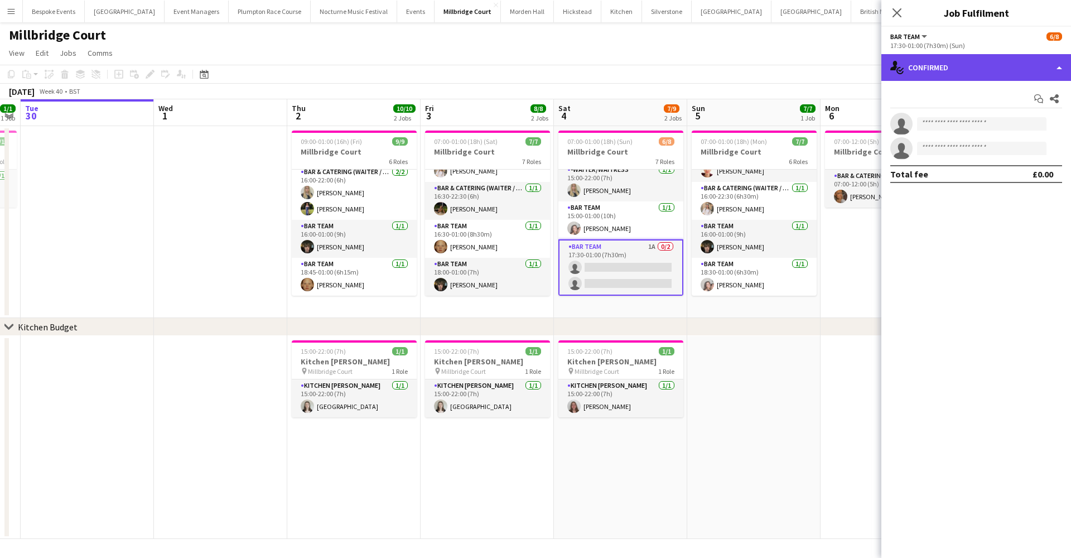
click at [820, 70] on div "single-neutral-actions-check-2 Confirmed" at bounding box center [976, 67] width 190 height 27
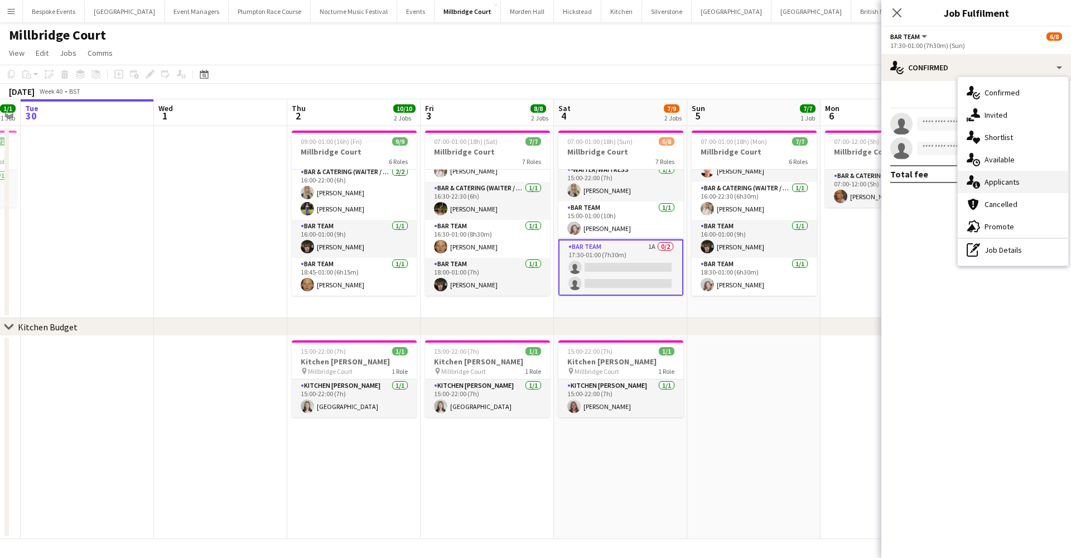
click at [820, 182] on span "Applicants" at bounding box center [1002, 182] width 35 height 10
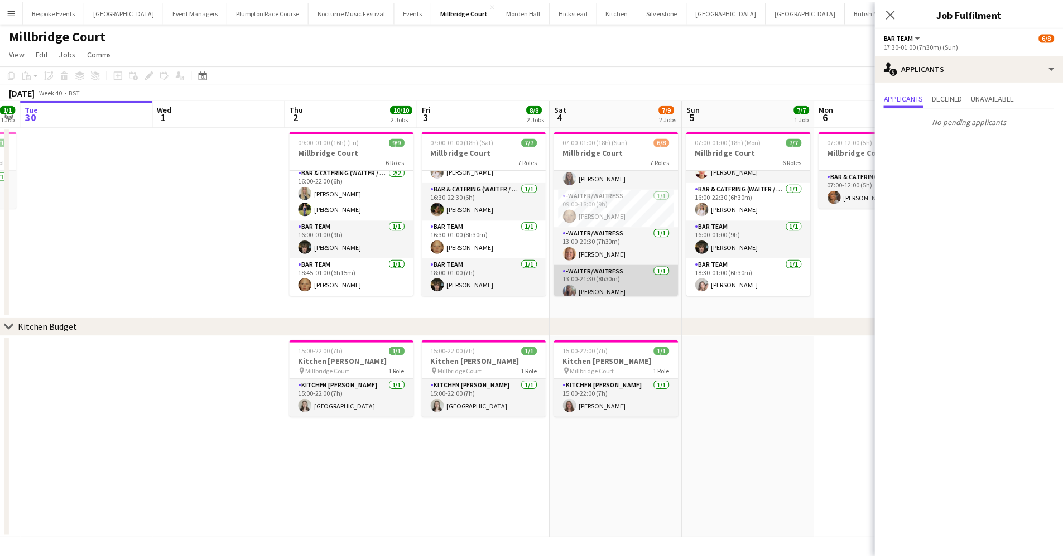
scroll to position [15, 0]
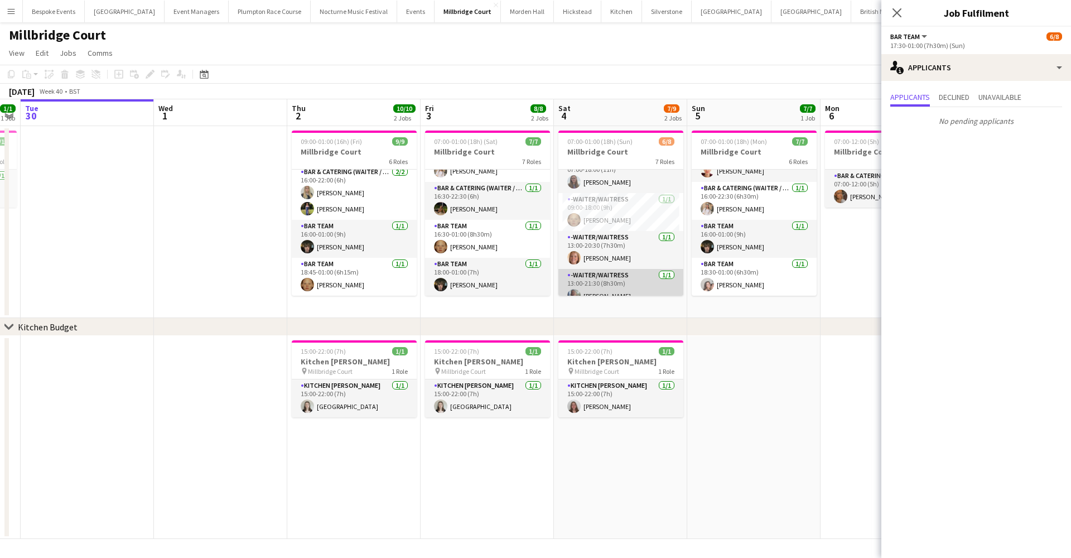
click at [609, 206] on app-card-role "-Waiter/Waitress 1/1 09:00-18:00 (9h) Genevieve Whiteley" at bounding box center [620, 212] width 125 height 38
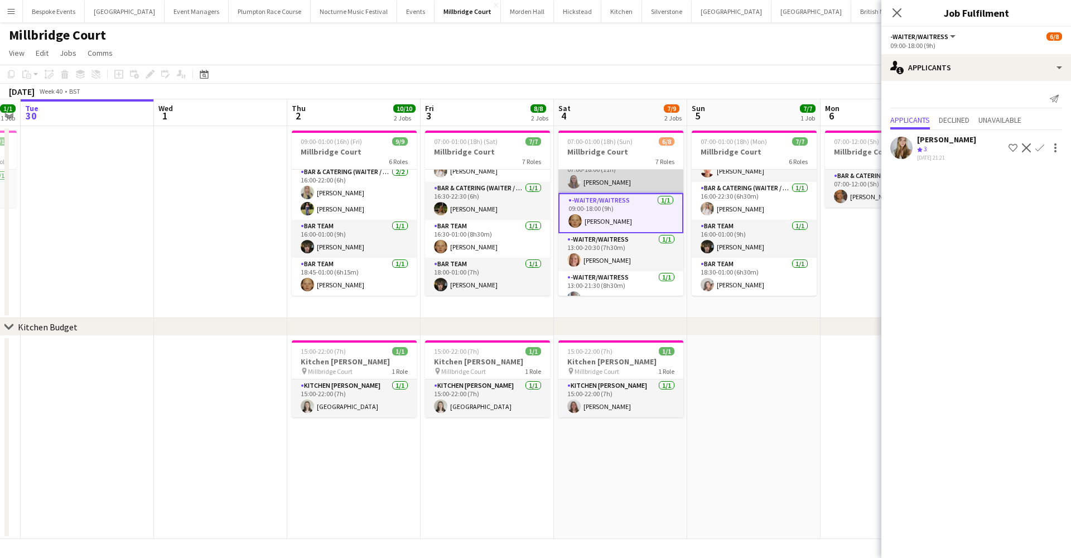
click at [609, 185] on app-card-role "Bar & Catering (Waiter / waitress) 1/1 07:00-18:00 (11h) Jess Cullen" at bounding box center [620, 174] width 125 height 38
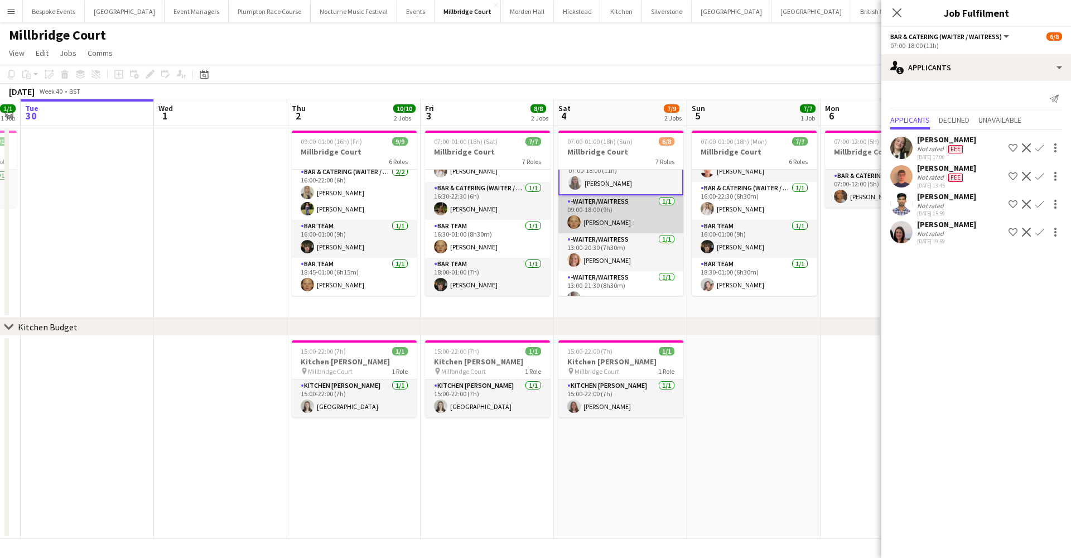
click at [624, 218] on app-card-role "-Waiter/Waitress 1/1 09:00-18:00 (9h) Genevieve Whiteley" at bounding box center [620, 214] width 125 height 38
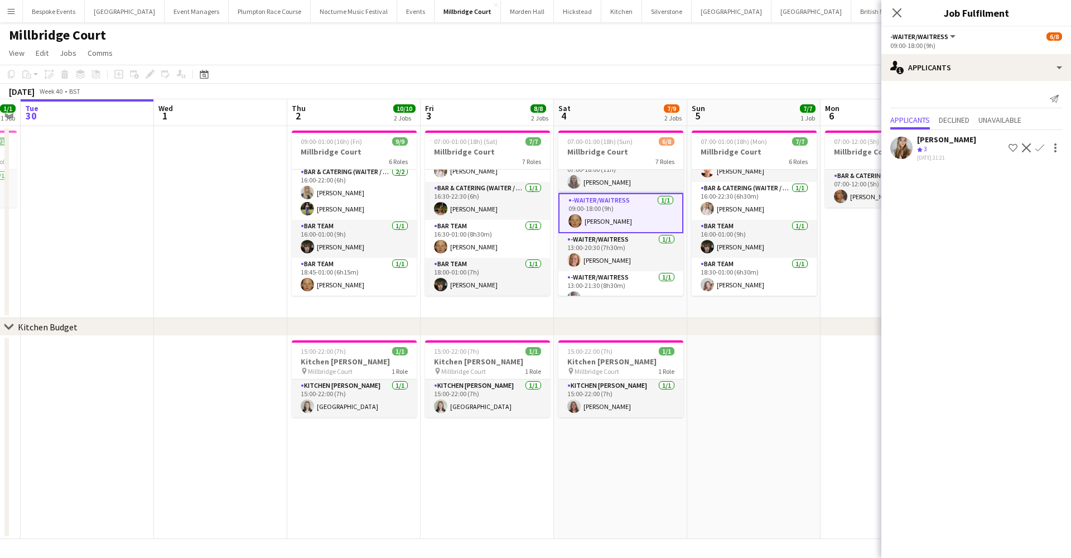
click at [624, 218] on app-card-role "-Waiter/Waitress 1/1 09:00-18:00 (9h) Genevieve Whiteley" at bounding box center [620, 213] width 125 height 40
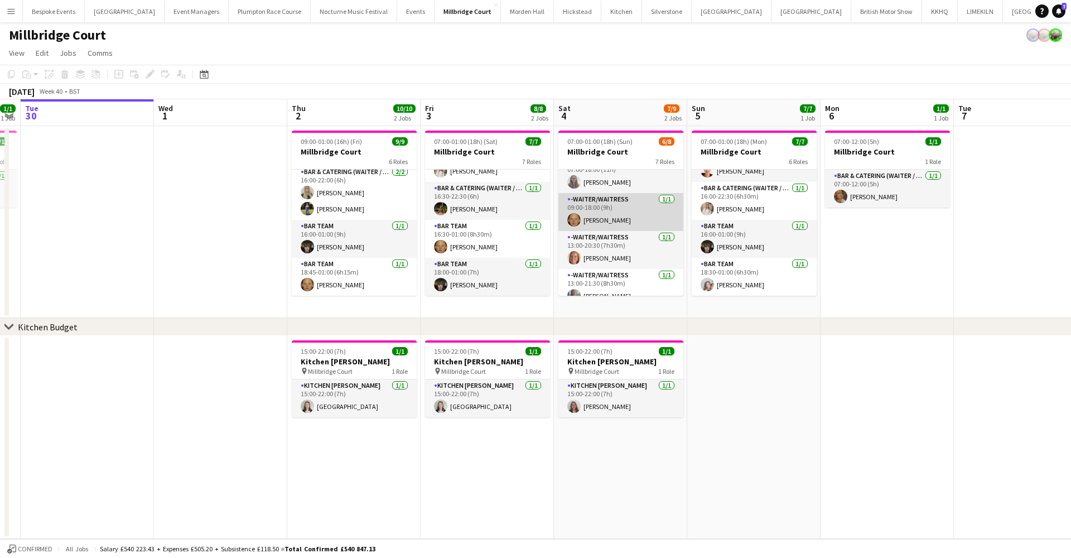
click at [624, 218] on app-card-role "-Waiter/Waitress 1/1 09:00-18:00 (9h) Genevieve Whiteley" at bounding box center [620, 212] width 125 height 38
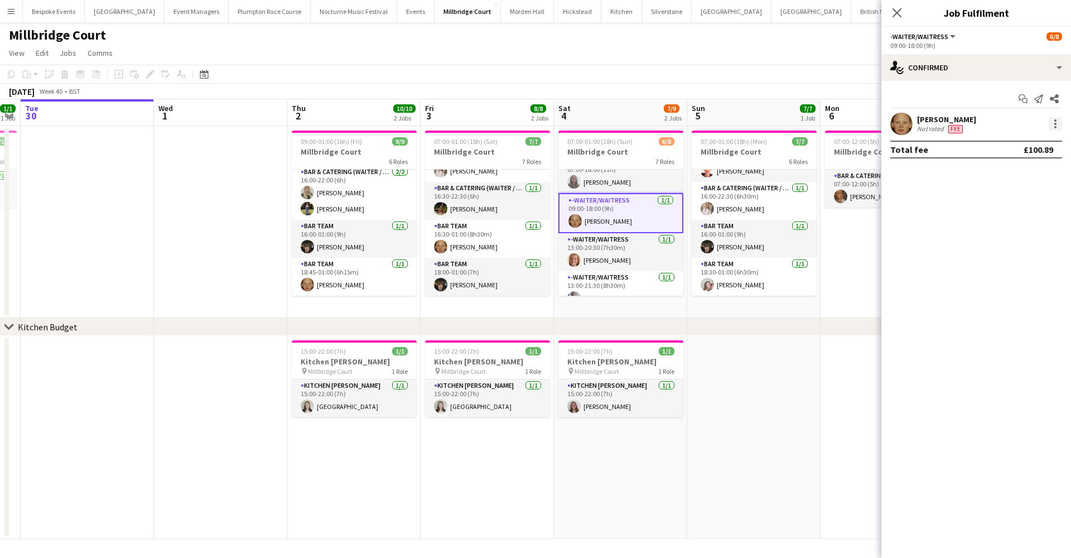
click at [820, 126] on div at bounding box center [1055, 123] width 13 height 13
click at [820, 176] on button "Switch crew" at bounding box center [1018, 171] width 87 height 27
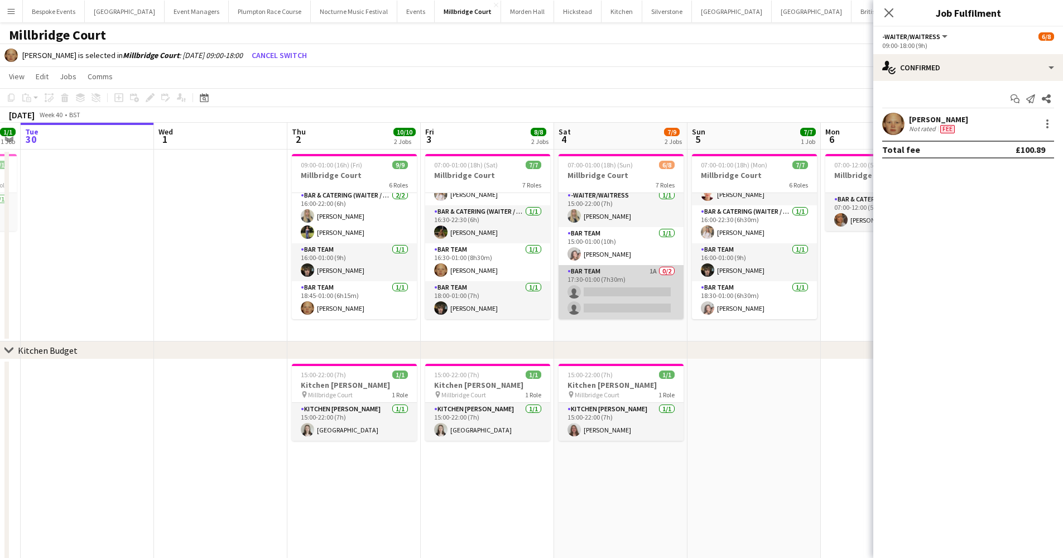
click at [648, 301] on app-card-role "Bar Team 1A 0/2 17:30-01:00 (7h30m) single-neutral-actions single-neutral-actio…" at bounding box center [620, 292] width 125 height 54
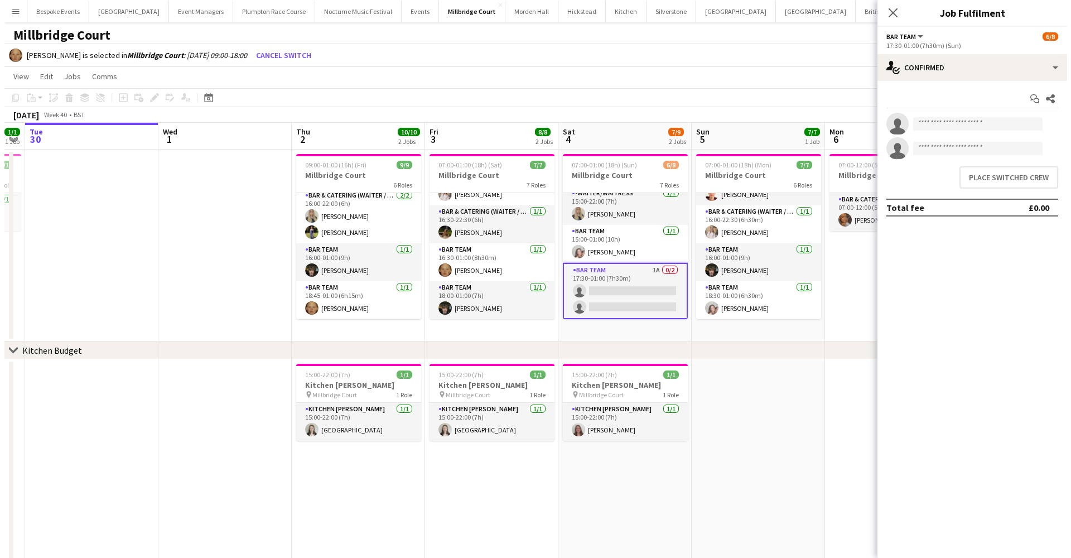
scroll to position [158, 0]
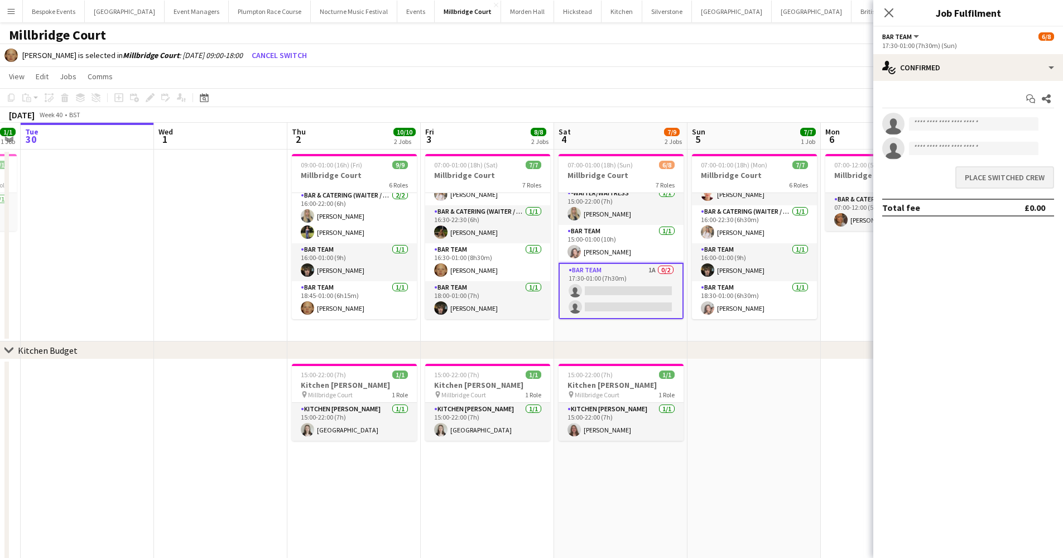
click at [820, 176] on button "Place switched crew" at bounding box center [1004, 177] width 99 height 22
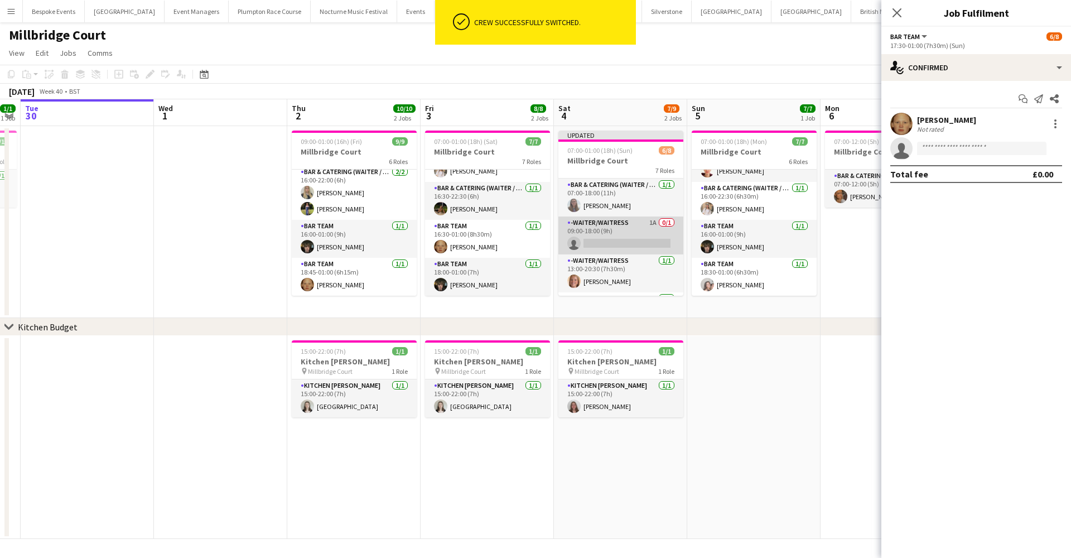
scroll to position [0, 0]
click at [622, 238] on app-card-role "-Waiter/Waitress 1A 0/1 09:00-18:00 (9h) single-neutral-actions" at bounding box center [620, 235] width 125 height 38
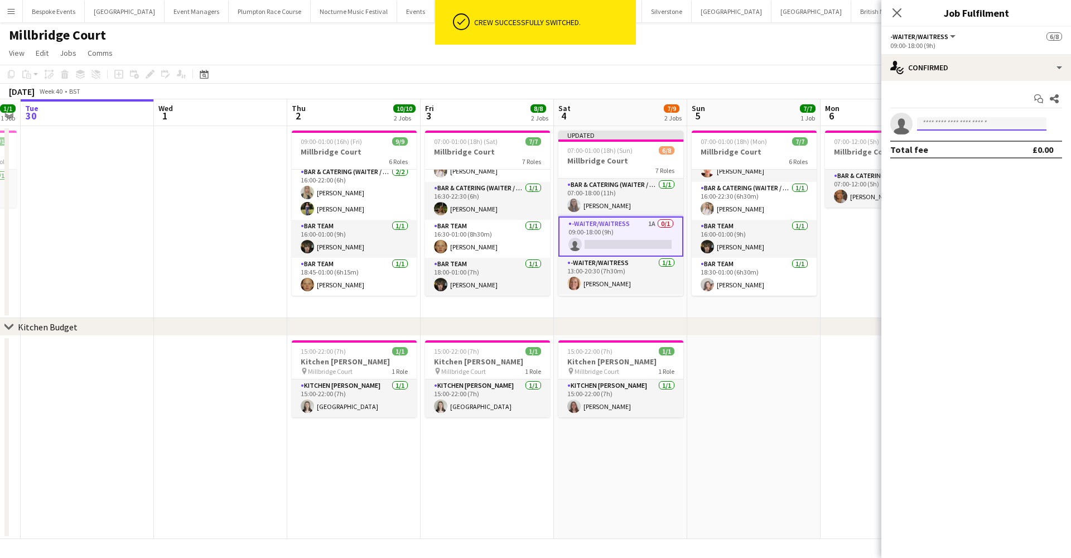
click at [820, 121] on input at bounding box center [981, 123] width 129 height 13
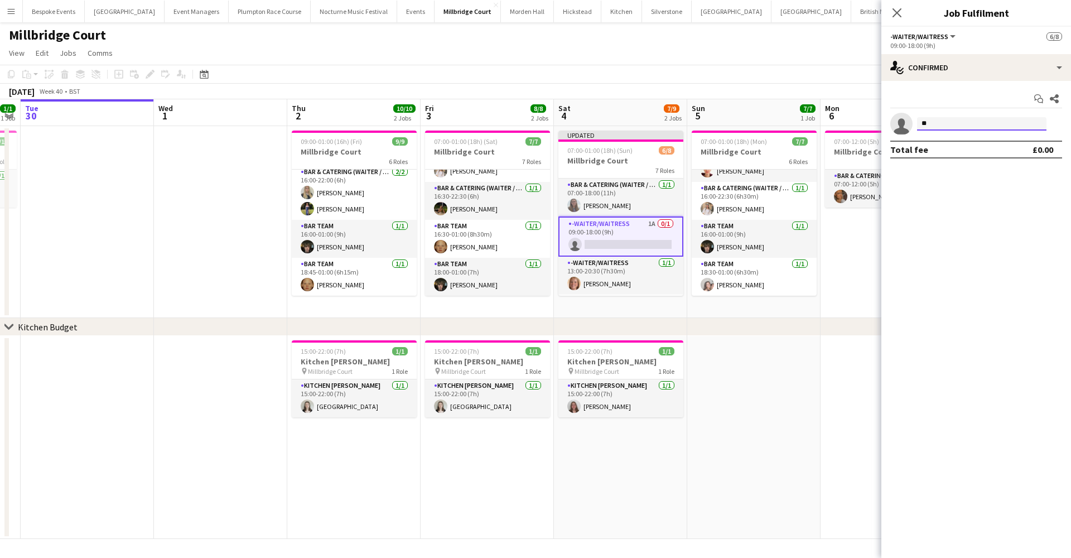
type input "*"
type input "****"
click at [820, 134] on div "Phoebe Marman Active phoebemarman16@gmail.com +447383004269" at bounding box center [981, 149] width 129 height 36
click at [820, 152] on span "phoebemarman16@gmail.com" at bounding box center [982, 148] width 112 height 9
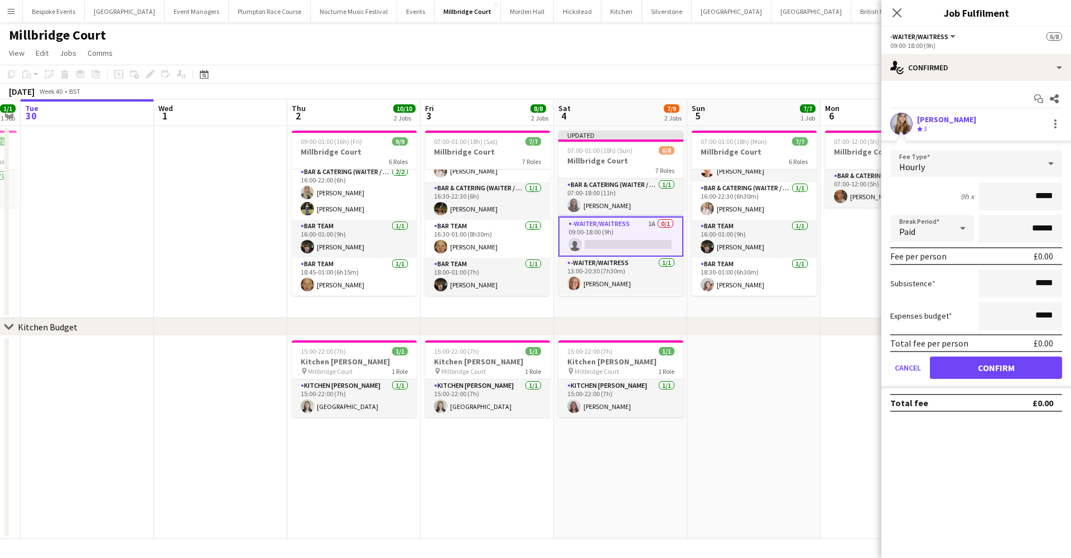
click at [820, 367] on button "Confirm" at bounding box center [996, 367] width 132 height 22
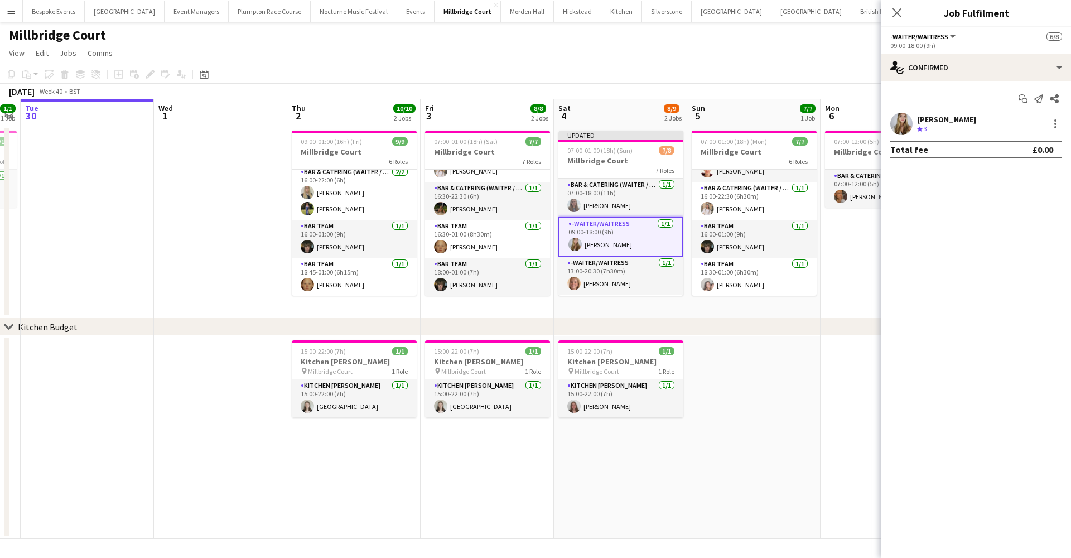
click at [769, 357] on app-date-cell at bounding box center [753, 437] width 133 height 203
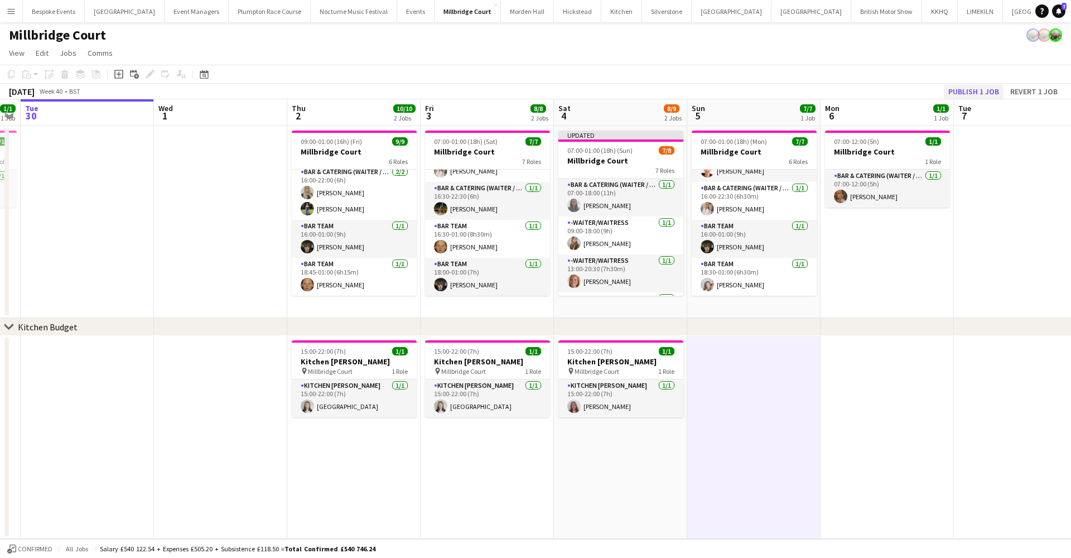
click at [820, 88] on button "Publish 1 job" at bounding box center [974, 91] width 60 height 15
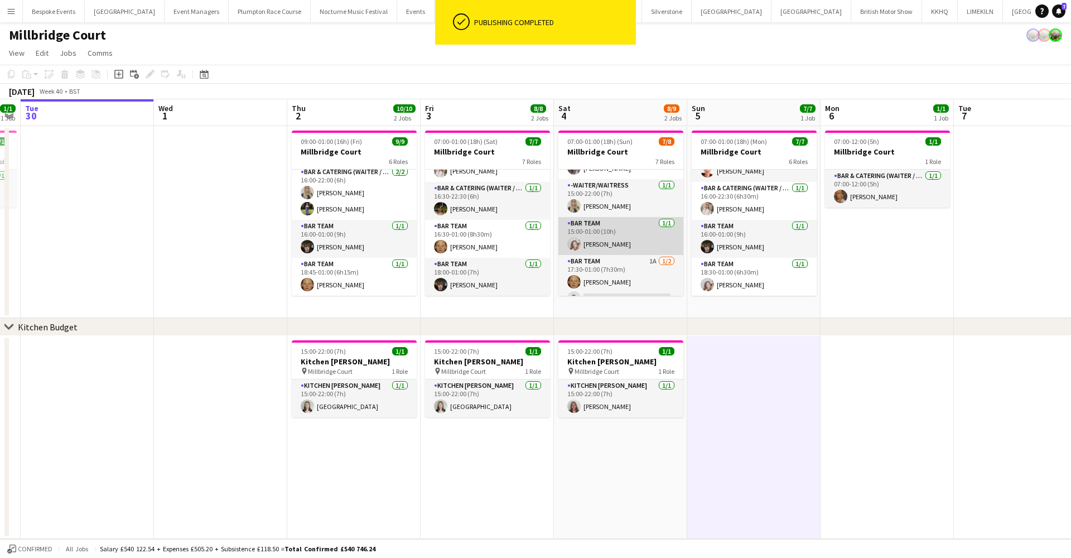
scroll to position [140, 0]
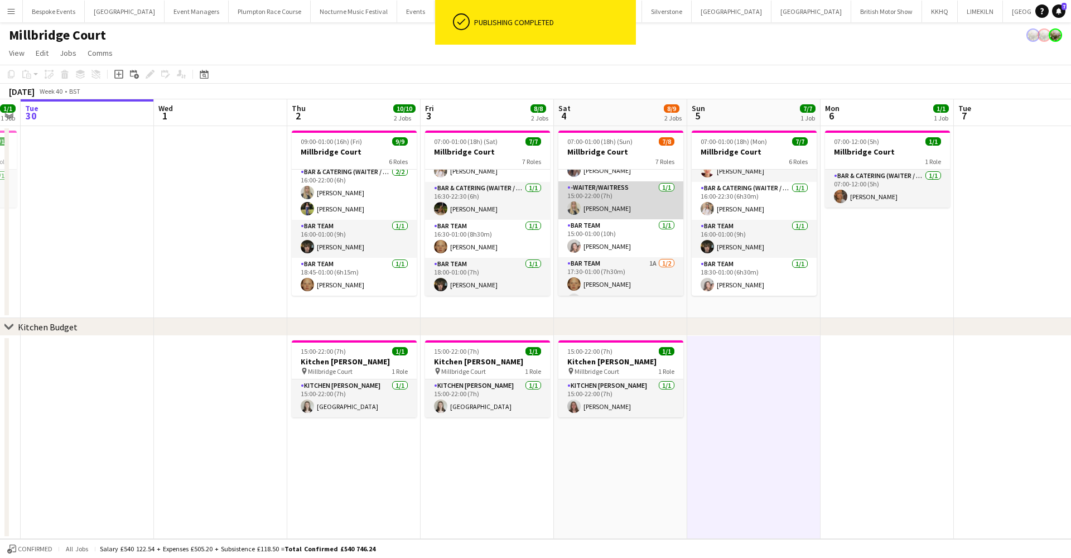
click at [604, 203] on app-card-role "-Waiter/Waitress 1/1 15:00-22:00 (7h) Abi Lambkin" at bounding box center [620, 200] width 125 height 38
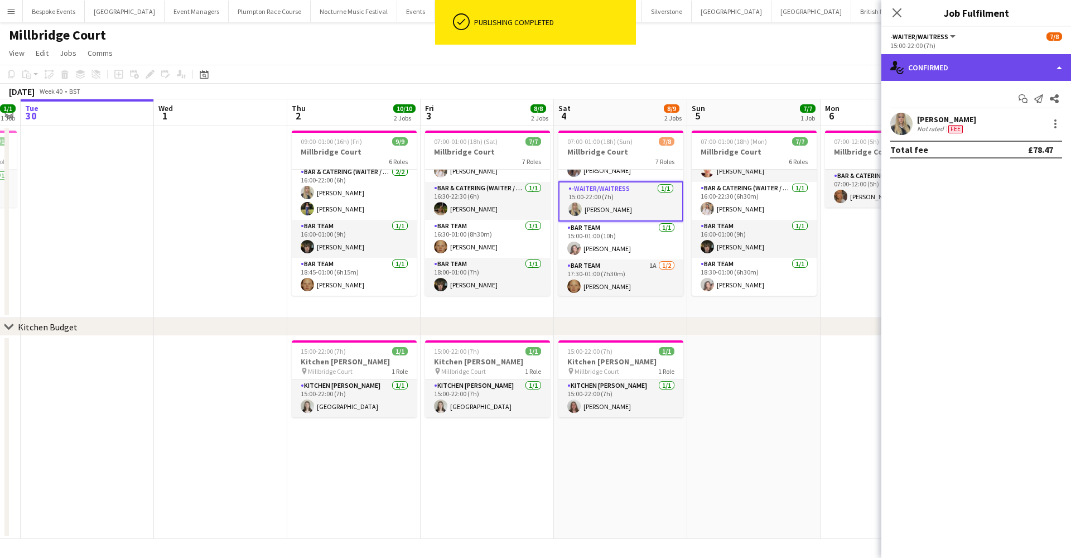
click at [820, 69] on div "single-neutral-actions-check-2 Confirmed" at bounding box center [976, 67] width 190 height 27
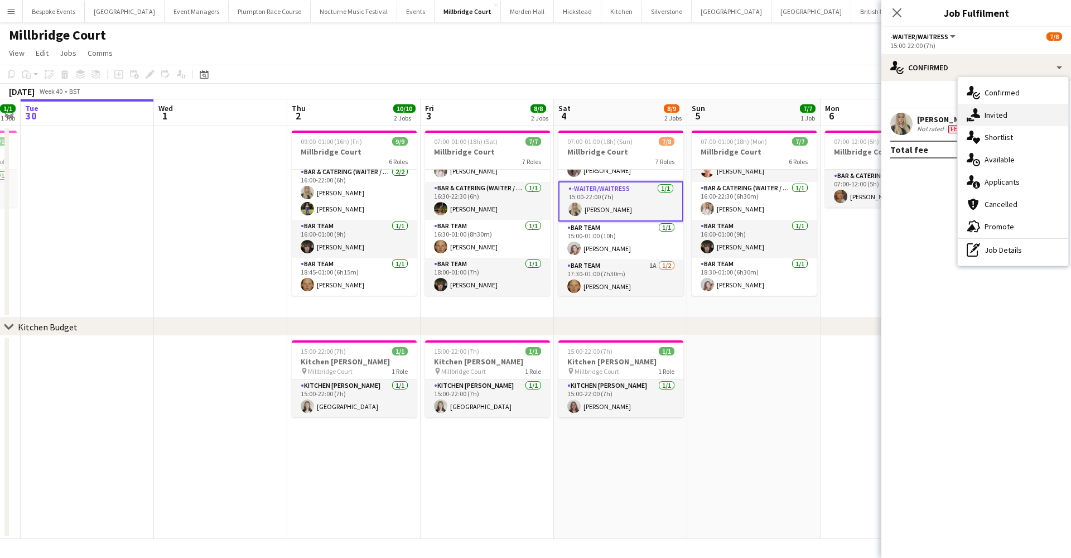
click at [820, 123] on div "single-neutral-actions-share-1 Invited" at bounding box center [1013, 115] width 110 height 22
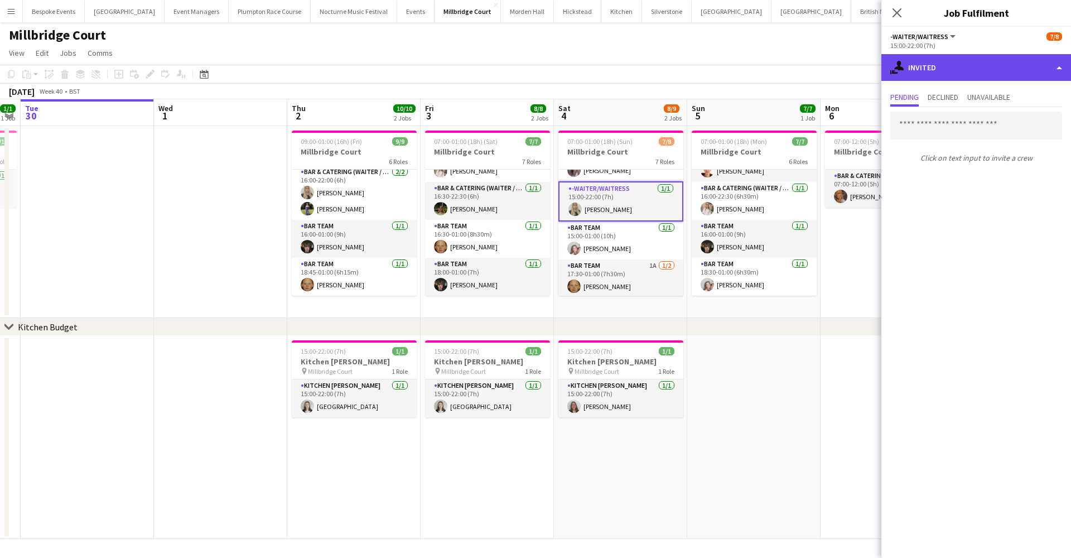
click at [820, 58] on div "single-neutral-actions-share-1 Invited" at bounding box center [976, 67] width 190 height 27
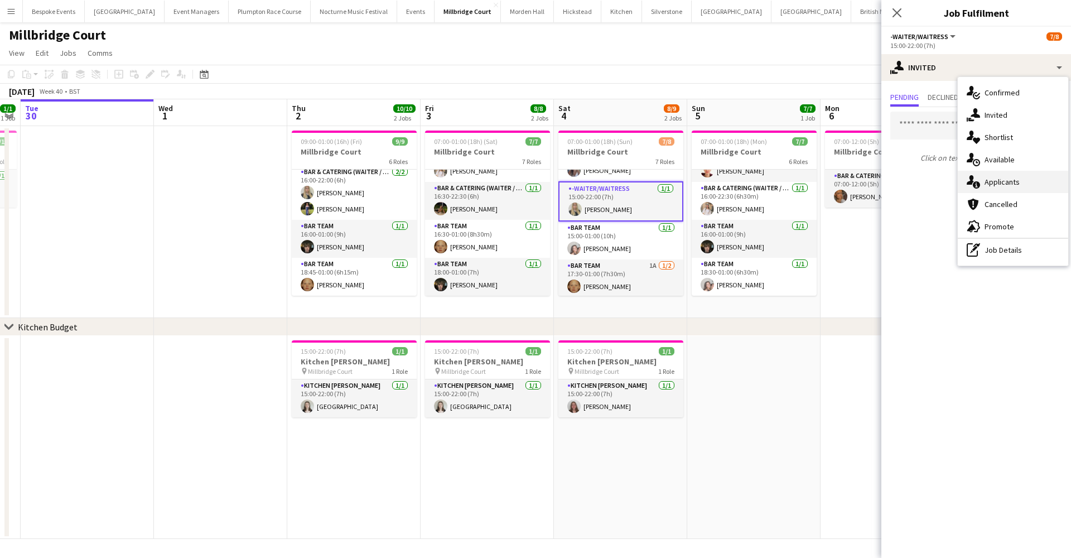
click at [820, 184] on span "Applicants" at bounding box center [1002, 182] width 35 height 10
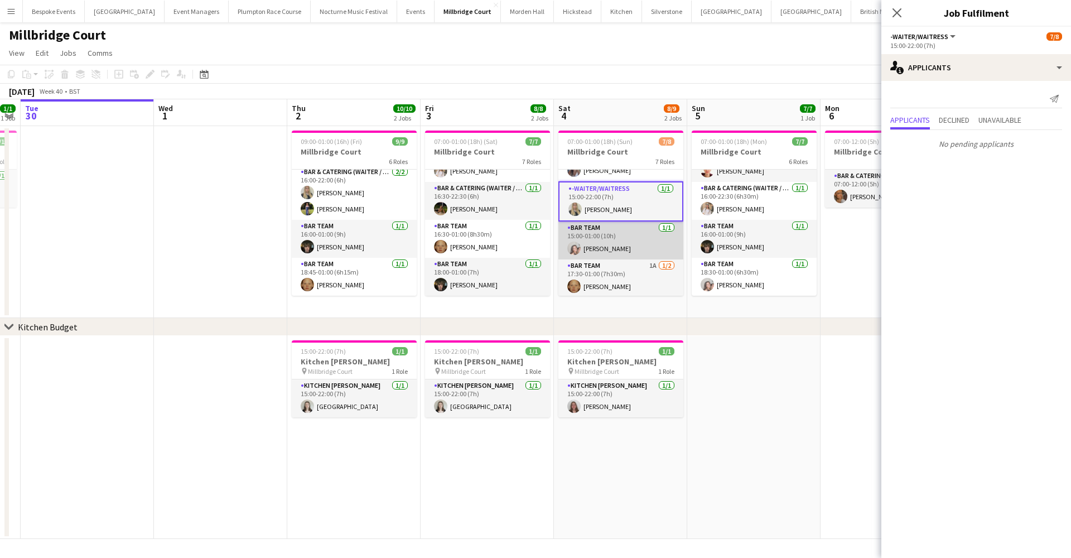
click at [615, 252] on app-card-role "Bar Team 1/1 15:00-01:00 (10h) Eliza Wheeler" at bounding box center [620, 240] width 125 height 38
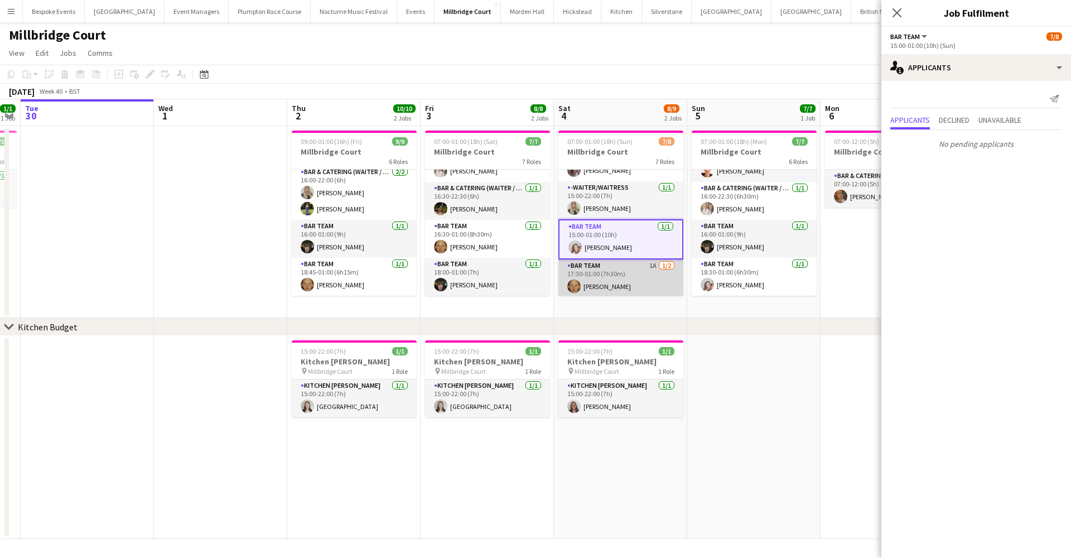
click at [617, 278] on app-card-role "Bar Team 1A 1/2 17:30-01:00 (7h30m) Genevieve Whiteley single-neutral-actions" at bounding box center [620, 286] width 125 height 54
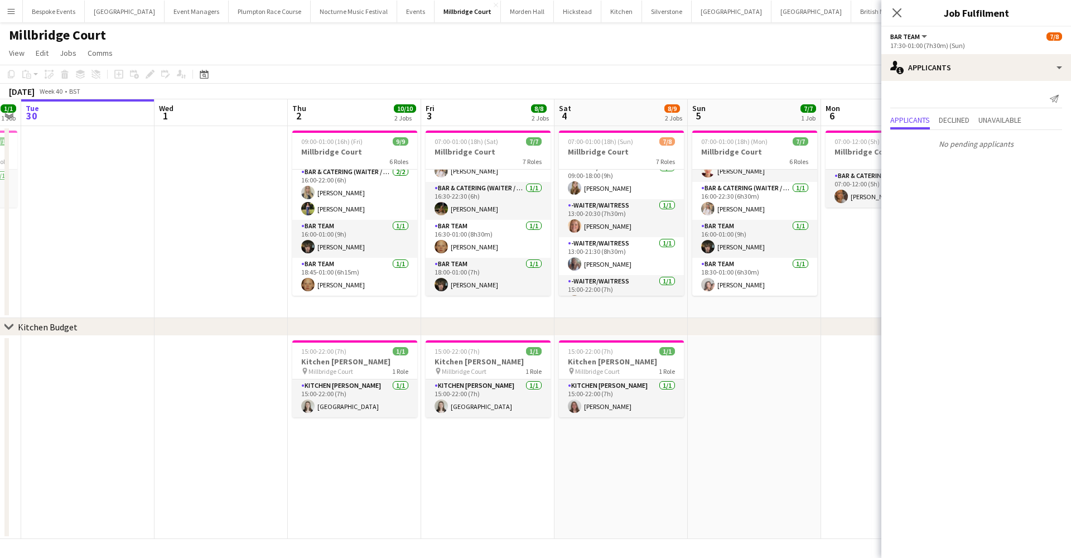
scroll to position [37, 0]
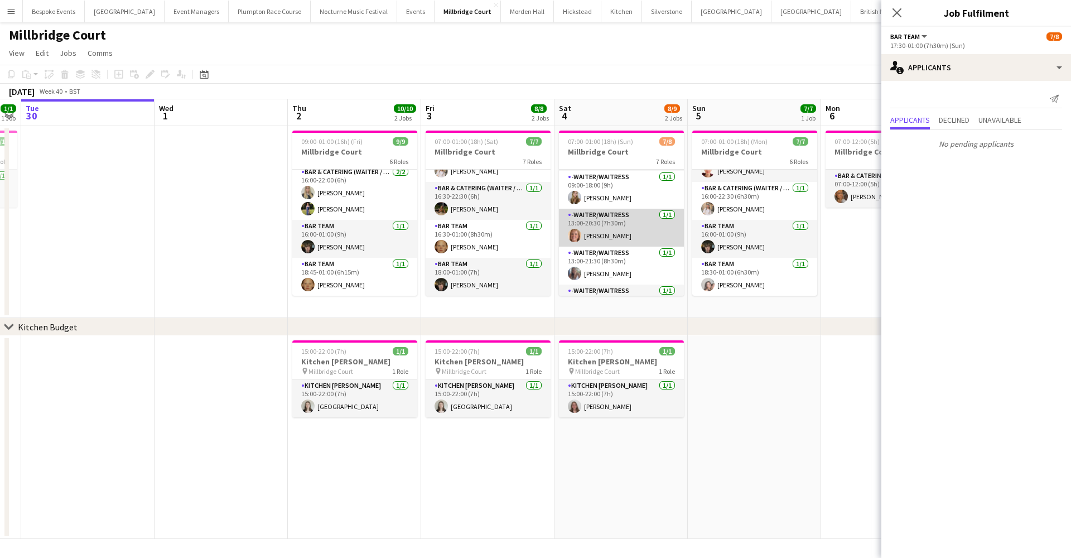
click at [610, 245] on app-card-role "-Waiter/Waitress 1/1 13:00-20:30 (7h30m) Maddy Franklin" at bounding box center [621, 228] width 125 height 38
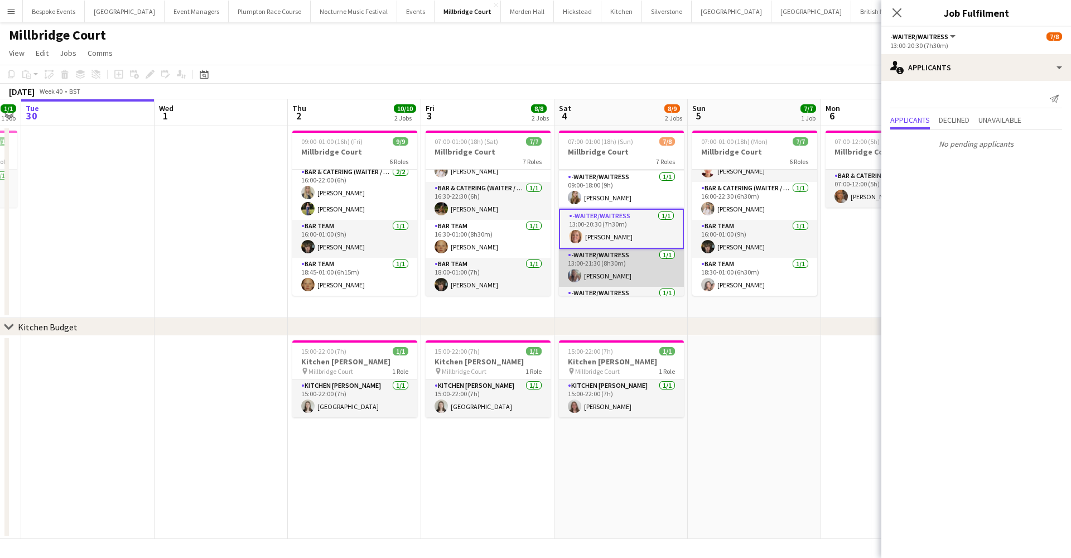
scroll to position [0, 245]
click at [611, 267] on app-card-role "-Waiter/Waitress 1/1 13:00-21:30 (8h30m) Chloe Bower" at bounding box center [622, 268] width 125 height 38
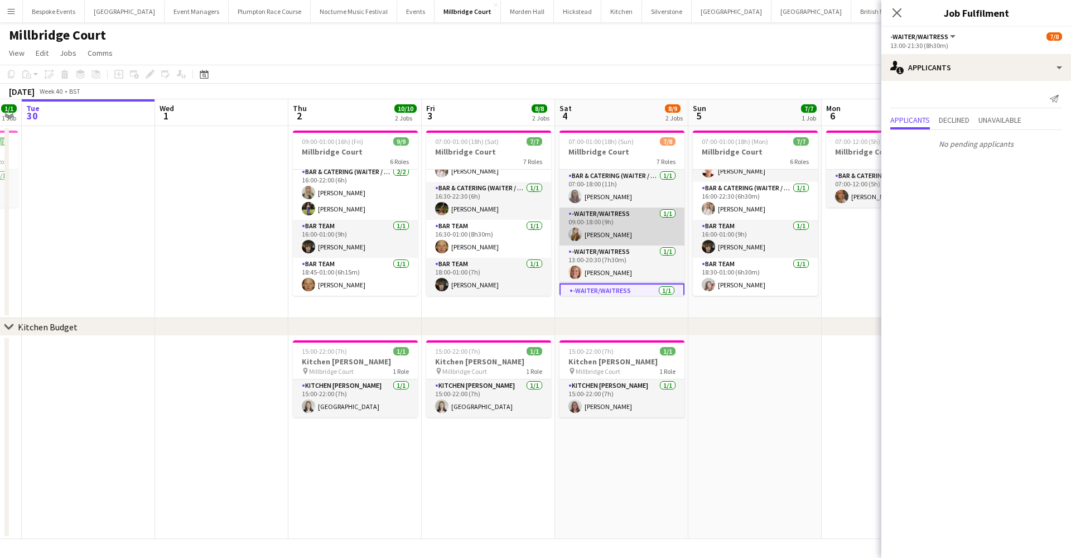
scroll to position [0, 0]
click at [611, 229] on app-card-role "-Waiter/Waitress 1/1 09:00-18:00 (9h) Phoebe Marman" at bounding box center [622, 227] width 125 height 38
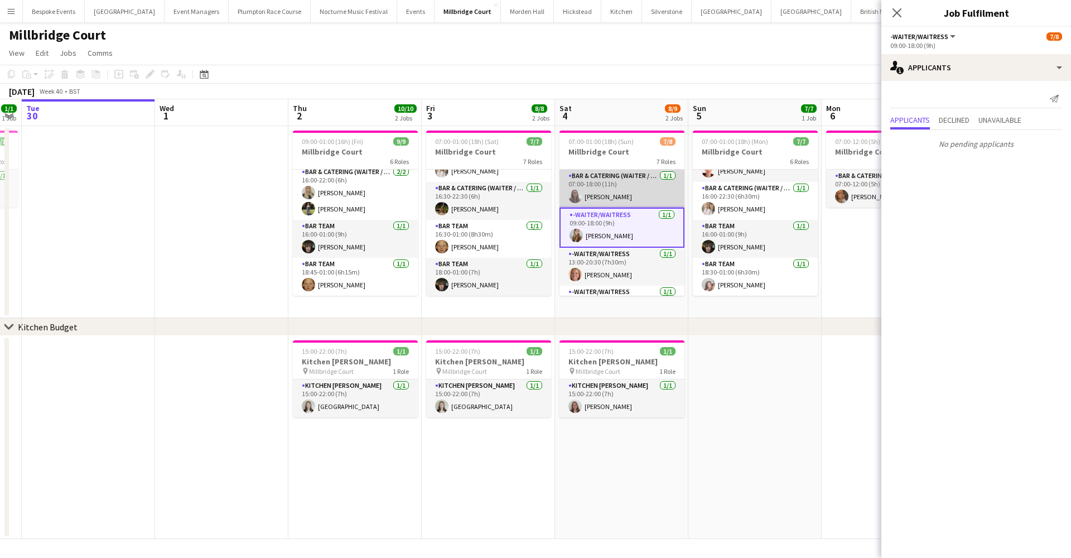
click at [611, 198] on app-card-role "Bar & Catering (Waiter / waitress) 1/1 07:00-18:00 (11h) Jess Cullen" at bounding box center [622, 189] width 125 height 38
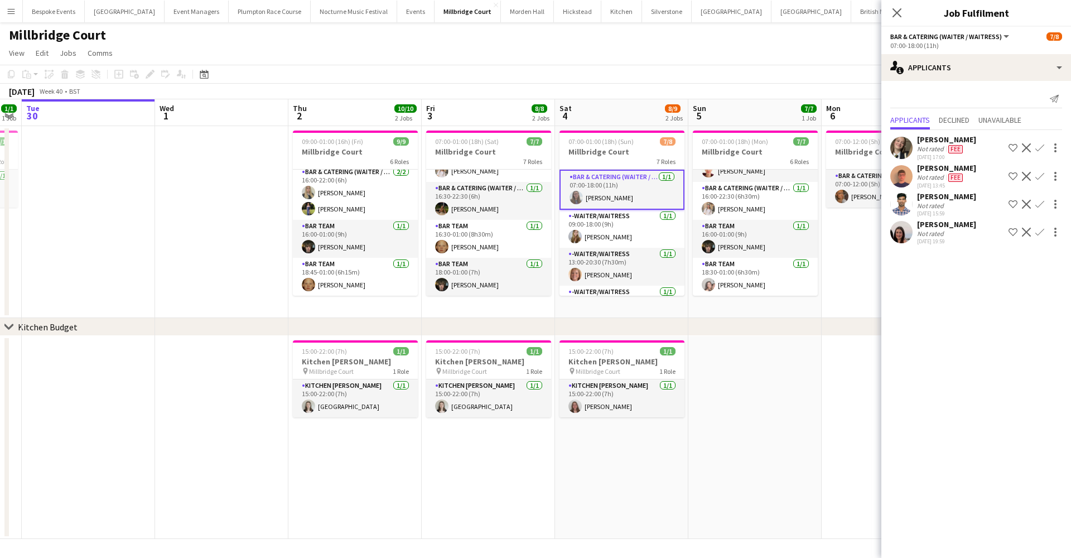
scroll to position [118, 0]
click at [741, 371] on app-date-cell at bounding box center [754, 437] width 133 height 203
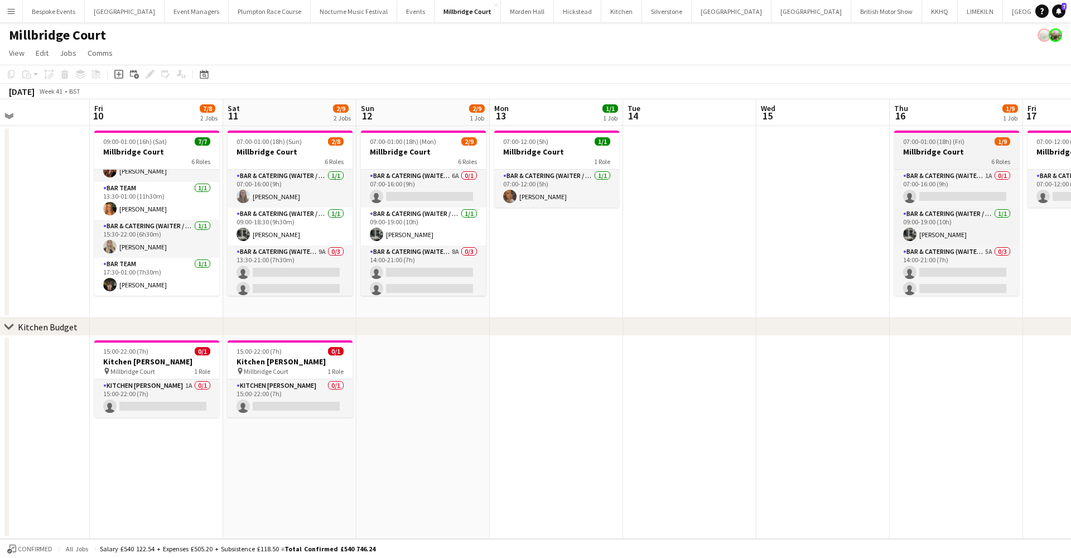
scroll to position [0, 303]
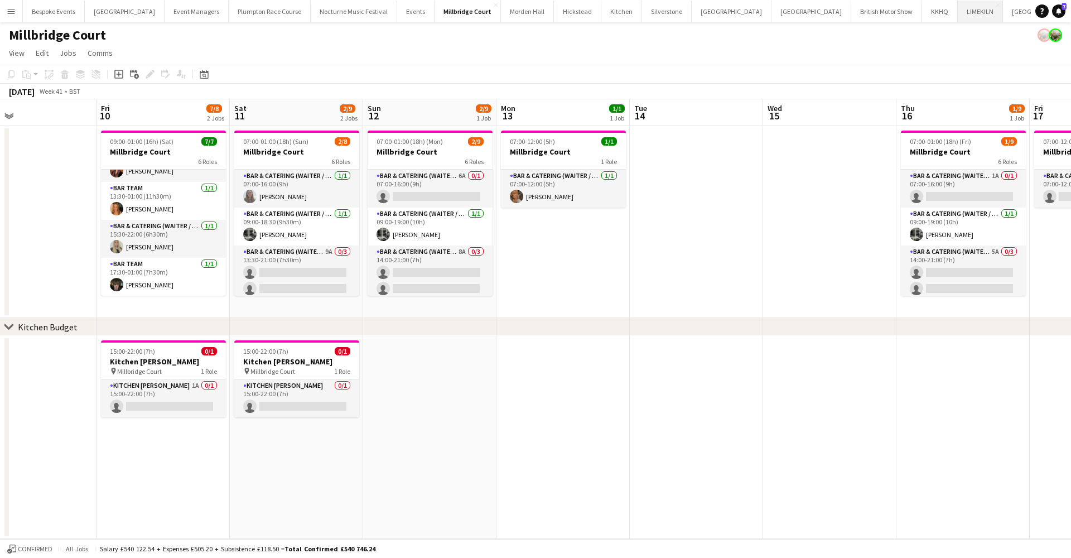
click at [820, 8] on button "LIMEKILN Close" at bounding box center [980, 12] width 45 height 22
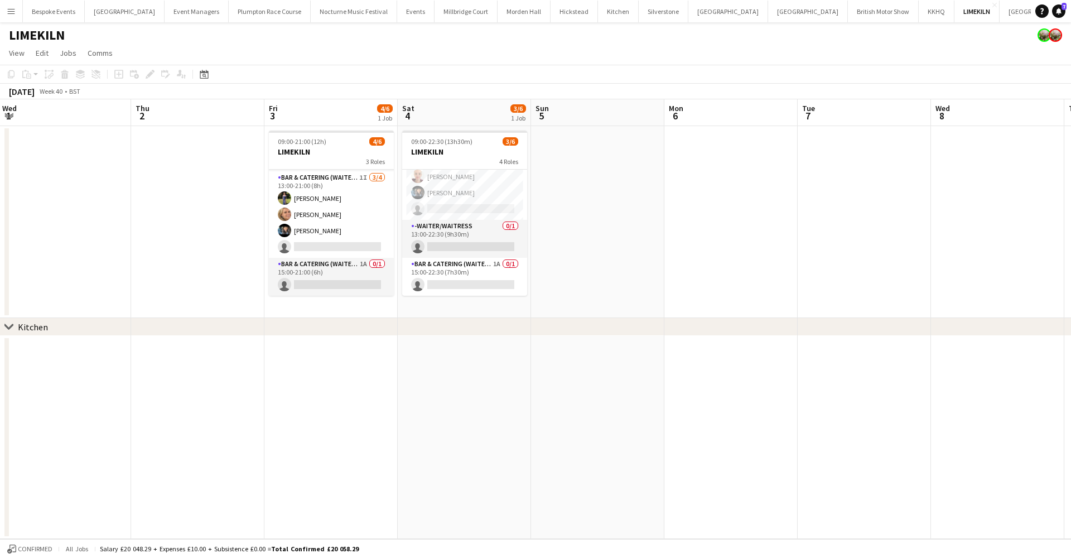
scroll to position [0, 335]
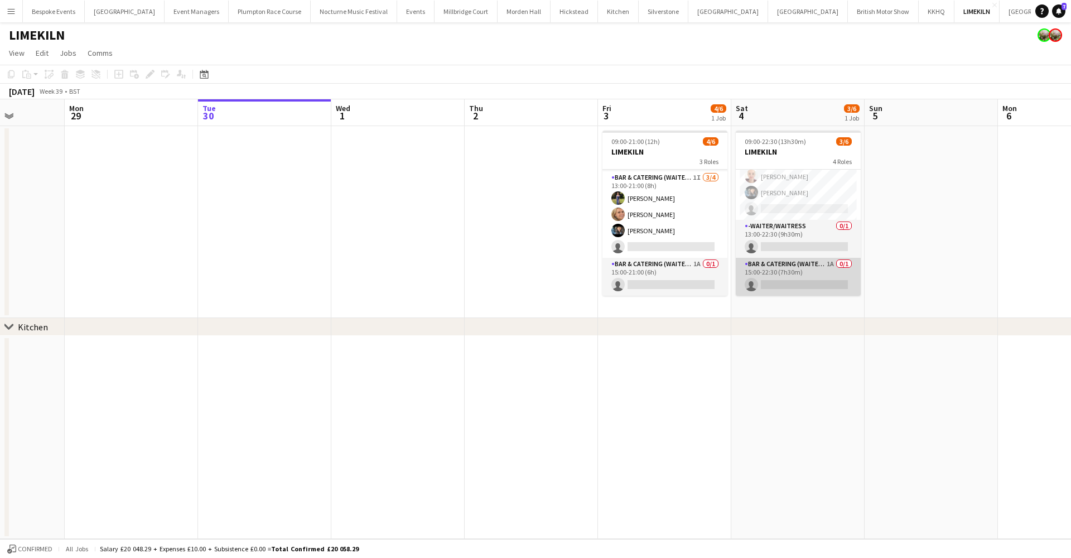
click at [789, 262] on app-card-role "Bar & Catering (Waiter / waitress) 1A 0/1 15:00-22:30 (7h30m) single-neutral-ac…" at bounding box center [798, 277] width 125 height 38
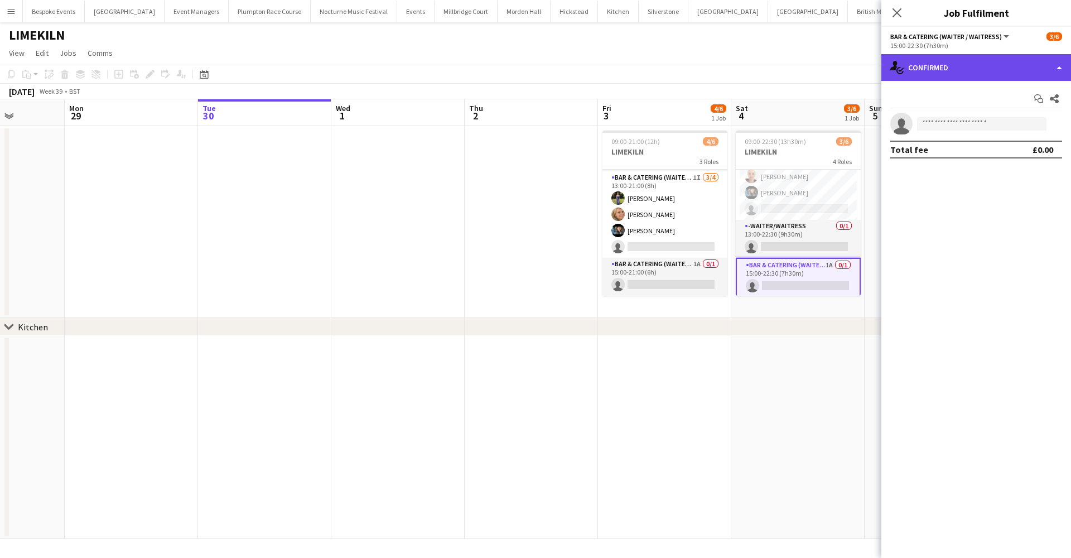
click at [820, 61] on div "single-neutral-actions-check-2 Confirmed" at bounding box center [976, 67] width 190 height 27
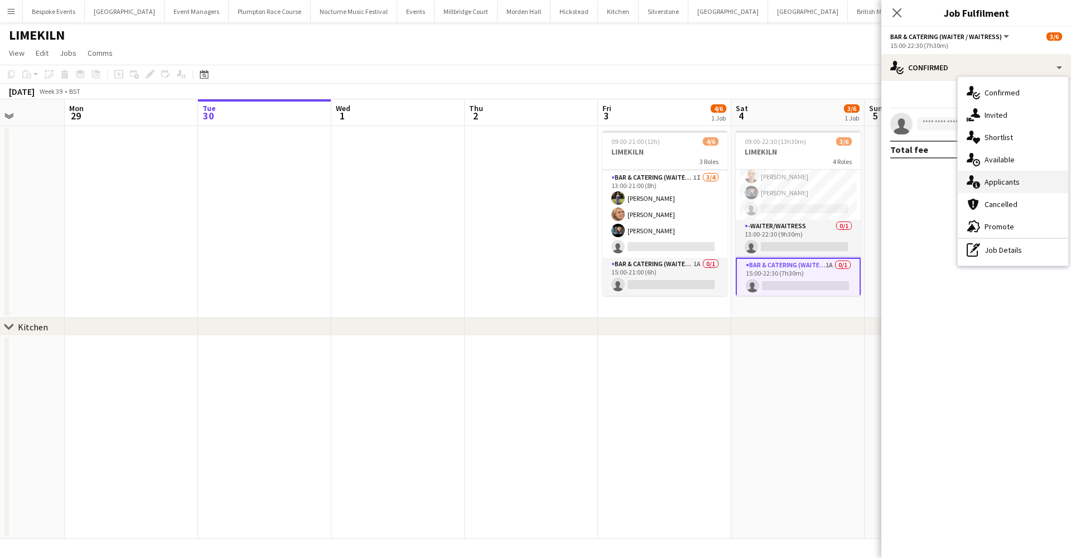
click at [820, 178] on span "Applicants" at bounding box center [1002, 182] width 35 height 10
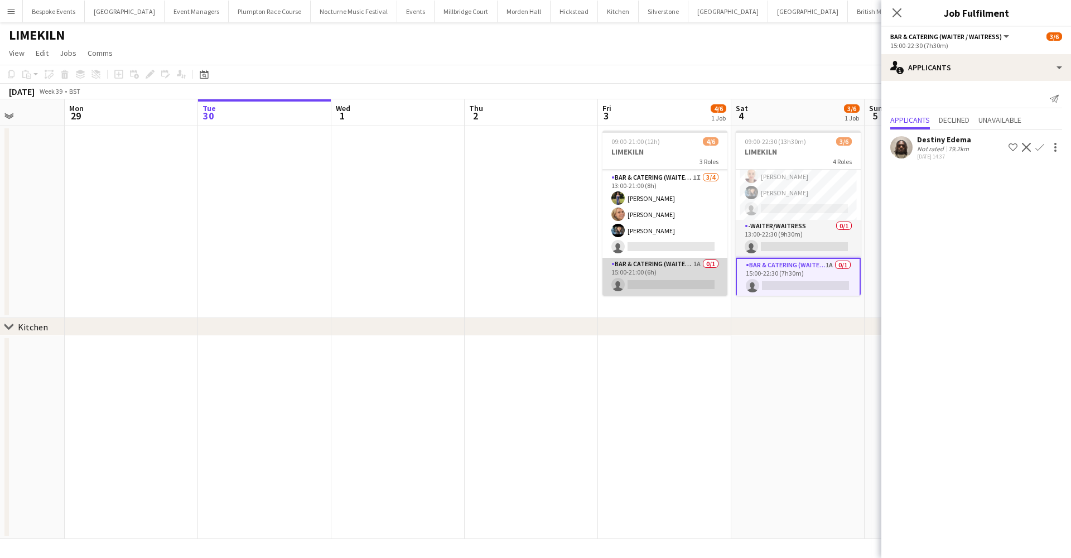
click at [701, 282] on app-card-role "Bar & Catering (Waiter / waitress) 1A 0/1 15:00-21:00 (6h) single-neutral-actio…" at bounding box center [665, 277] width 125 height 38
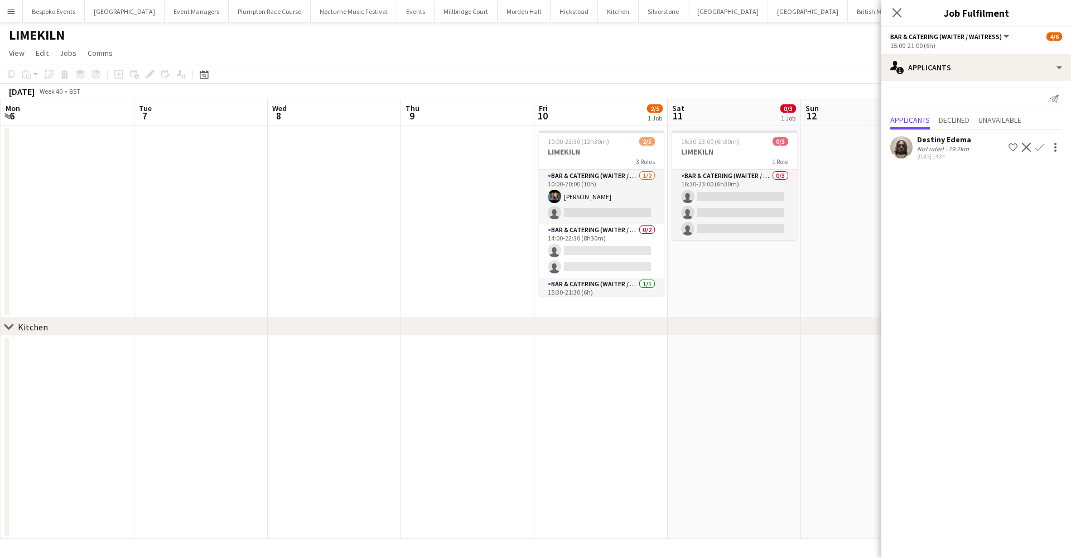
scroll to position [0, 399]
click at [138, 8] on button "Micklefield Hall Close" at bounding box center [125, 12] width 80 height 22
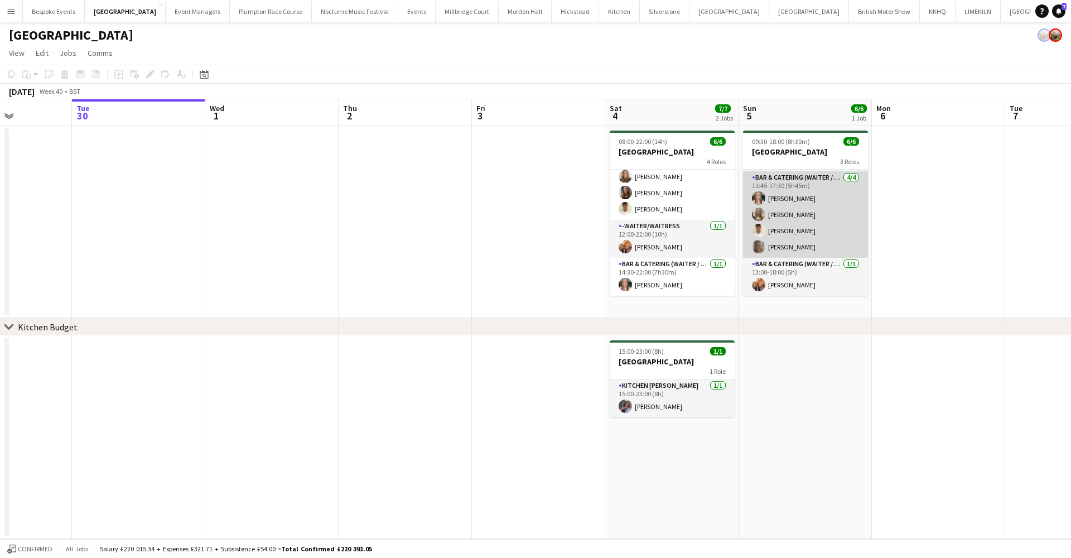
scroll to position [36, 0]
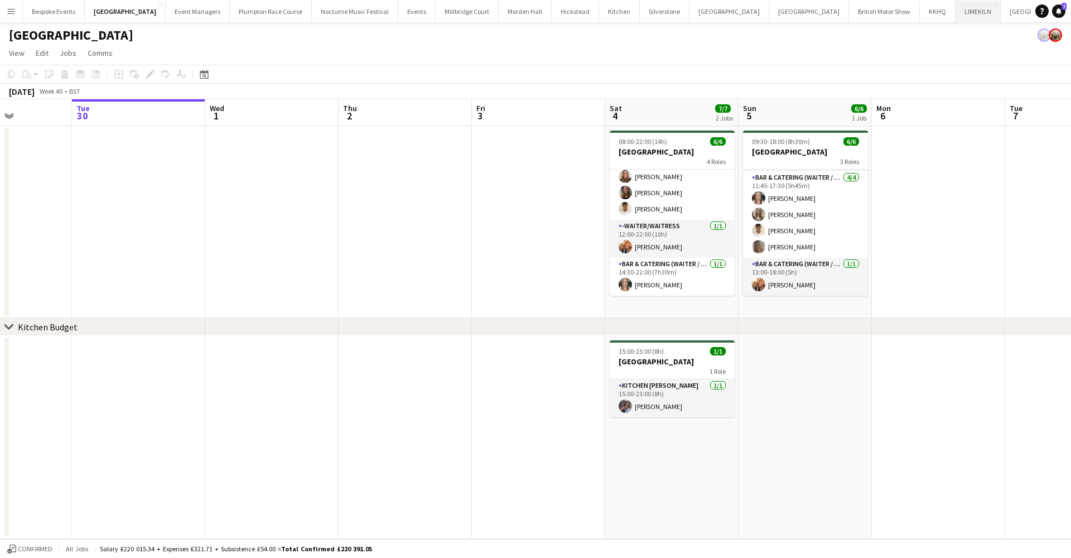
click at [820, 9] on button "LIMEKILN Close" at bounding box center [978, 12] width 45 height 22
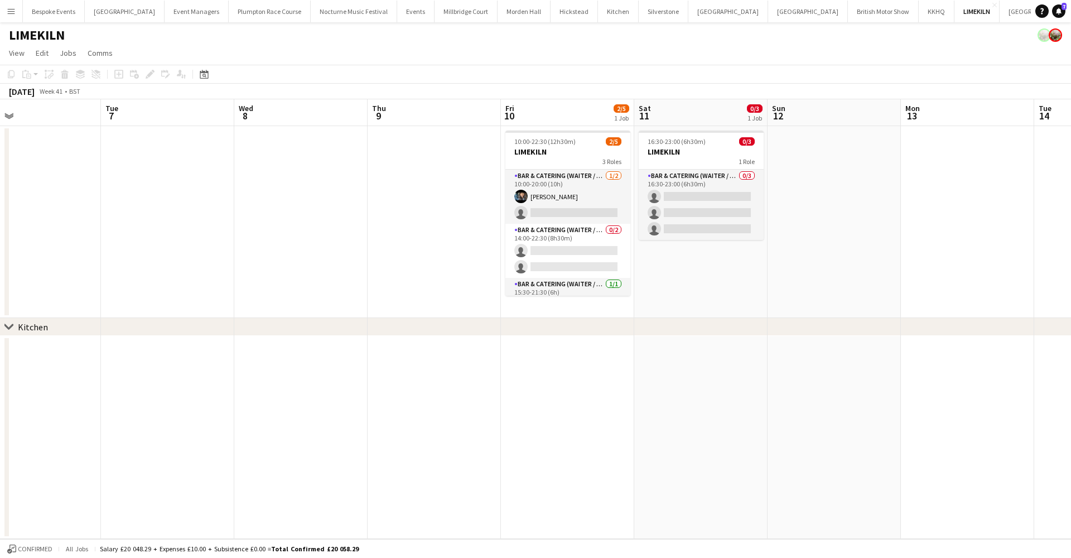
scroll to position [0, 441]
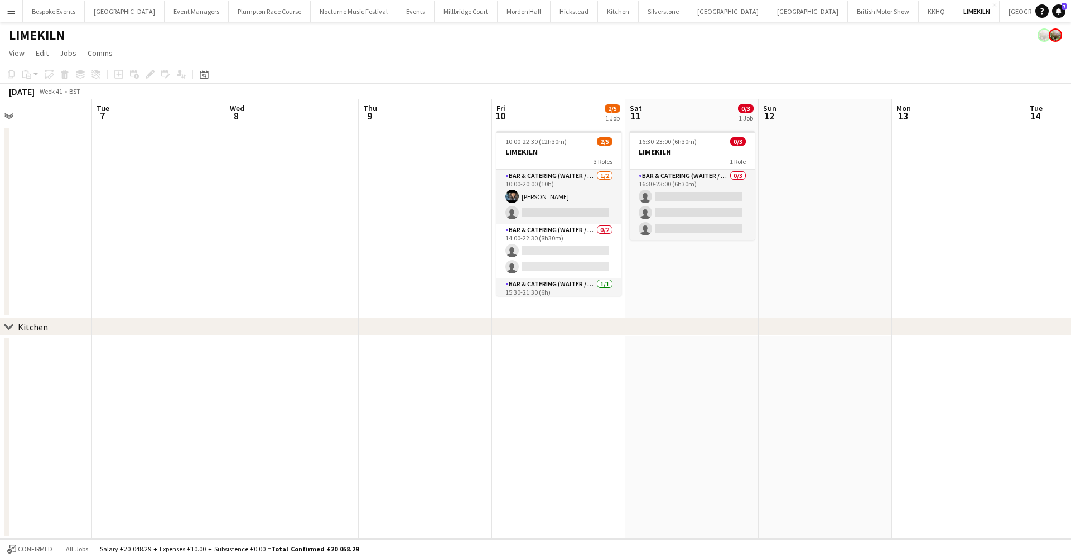
click at [711, 268] on app-date-cell "16:30-23:00 (6h30m) 0/3 LIMEKILN 1 Role Bar & Catering (Waiter / waitress) 0/3 …" at bounding box center [691, 222] width 133 height 192
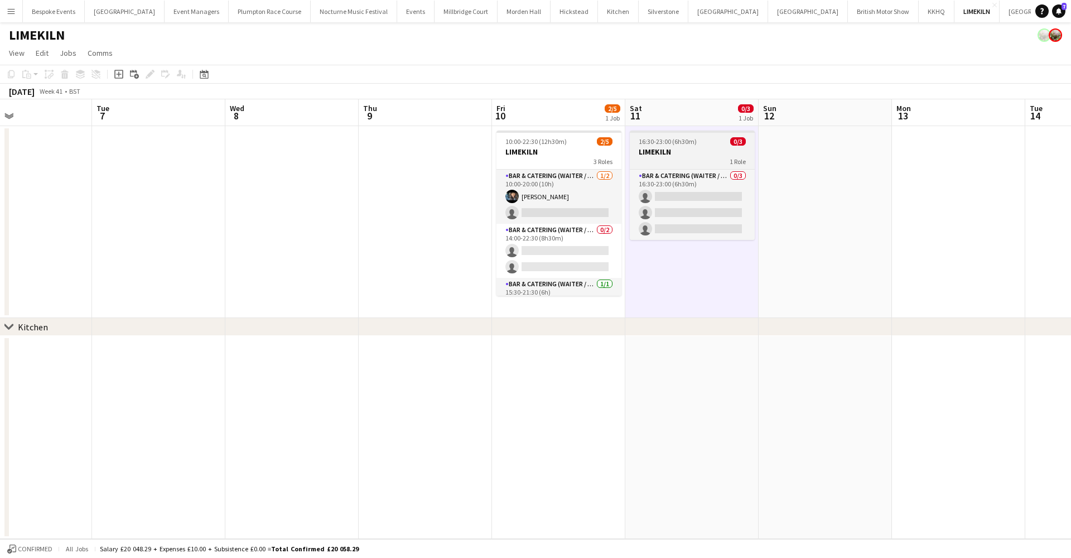
click at [658, 158] on div "1 Role" at bounding box center [692, 161] width 125 height 9
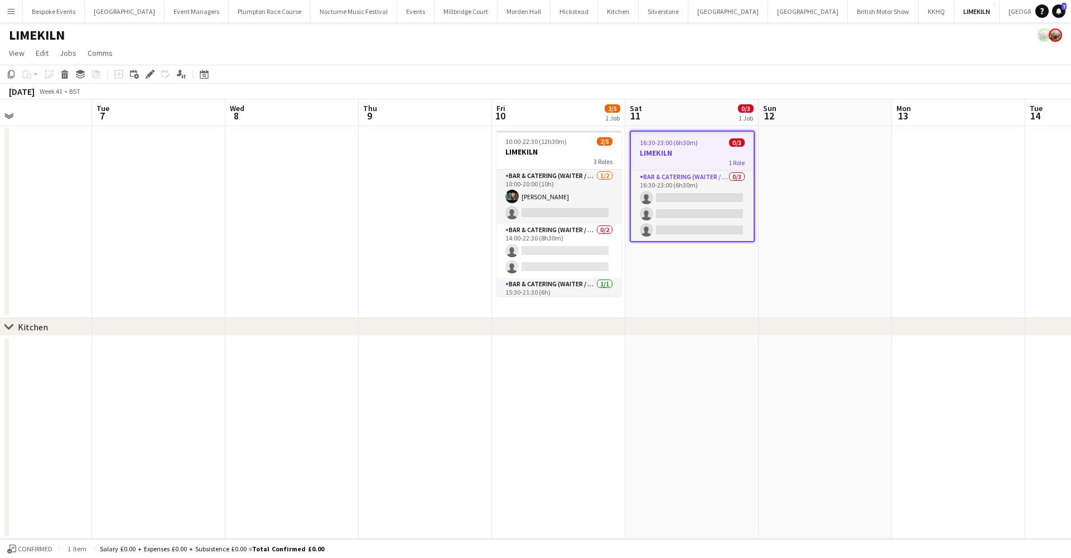
click at [679, 315] on app-date-cell "16:30-23:00 (6h30m) 0/3 LIMEKILN 1 Role Bar & Catering (Waiter / waitress) 0/3 …" at bounding box center [691, 222] width 133 height 192
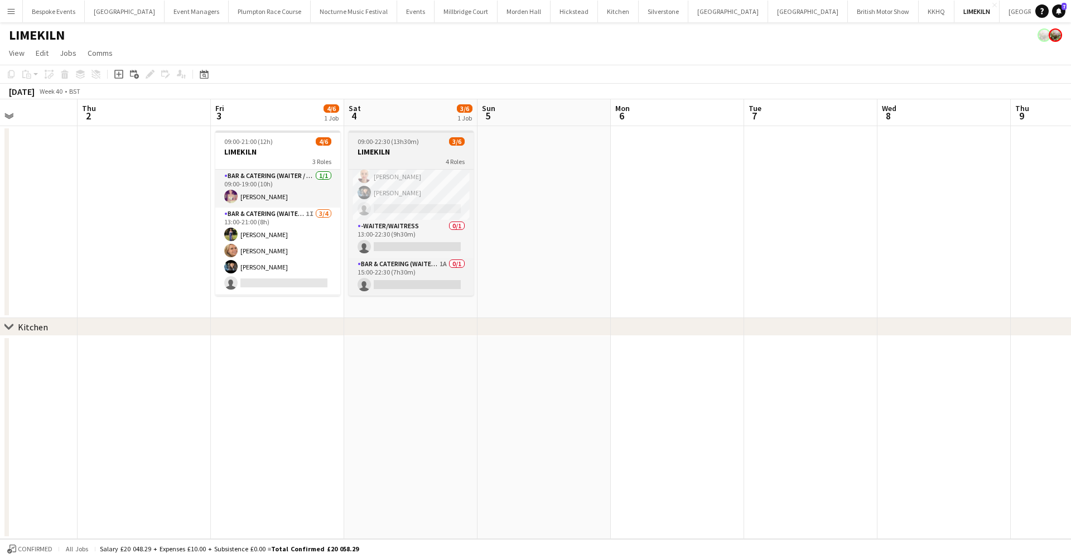
scroll to position [0, 0]
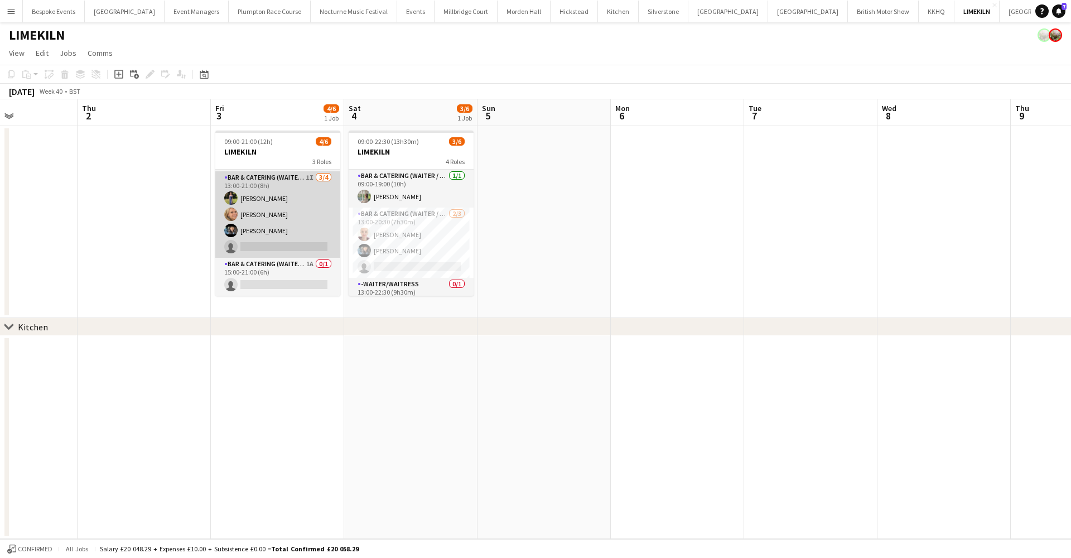
click at [288, 262] on app-card-role "Bar & Catering (Waiter / waitress) 1A 0/1 15:00-21:00 (6h) single-neutral-actio…" at bounding box center [277, 277] width 125 height 38
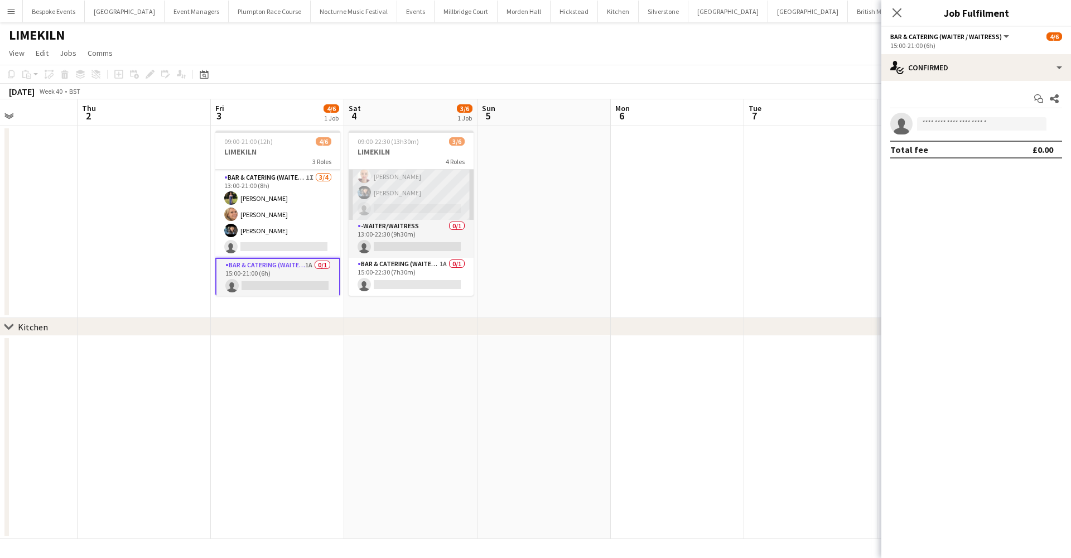
scroll to position [58, 0]
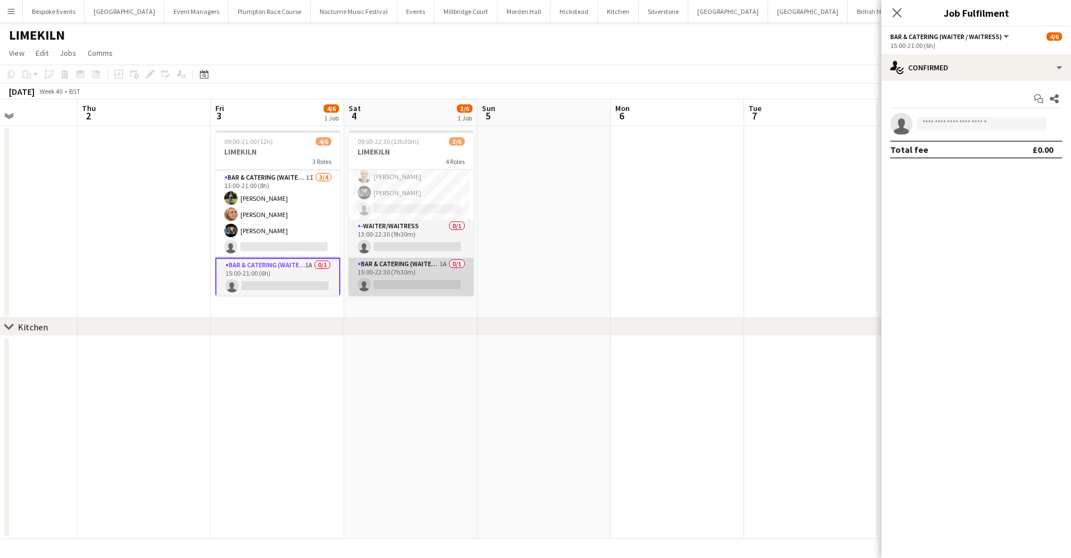
click at [417, 279] on app-card-role "Bar & Catering (Waiter / waitress) 1A 0/1 15:00-22:30 (7h30m) single-neutral-ac…" at bounding box center [411, 277] width 125 height 38
click at [611, 245] on app-date-cell at bounding box center [677, 222] width 133 height 192
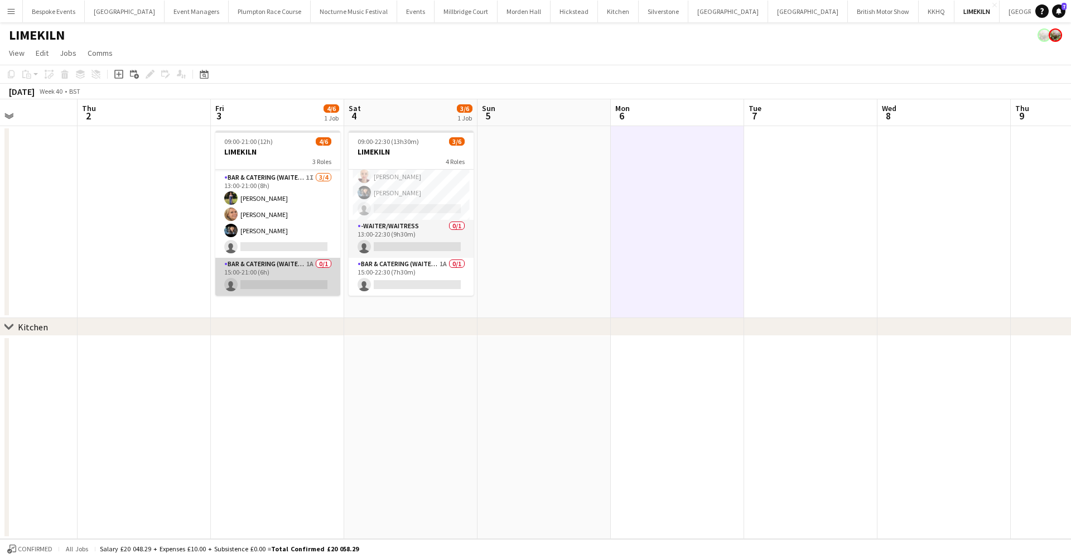
click at [298, 281] on app-card-role "Bar & Catering (Waiter / waitress) 1A 0/1 15:00-21:00 (6h) single-neutral-actio…" at bounding box center [277, 277] width 125 height 38
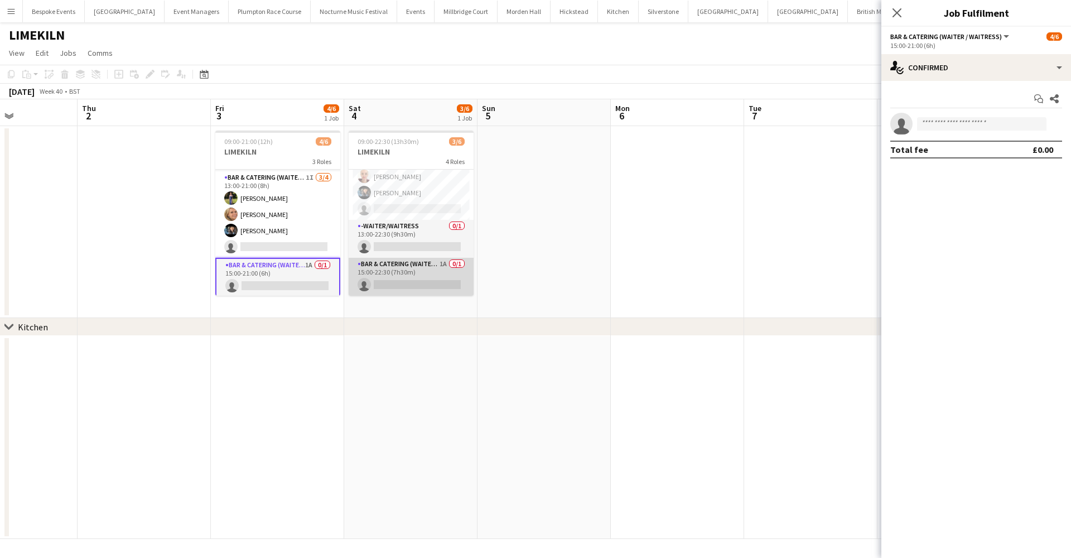
click at [386, 278] on app-card-role "Bar & Catering (Waiter / waitress) 1A 0/1 15:00-22:30 (7h30m) single-neutral-ac…" at bounding box center [411, 277] width 125 height 38
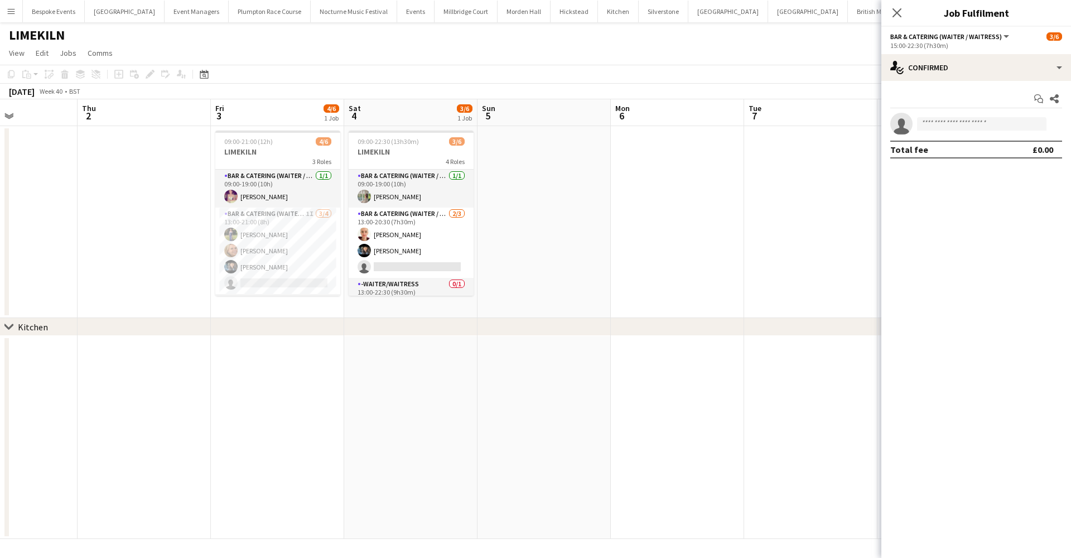
scroll to position [0, 0]
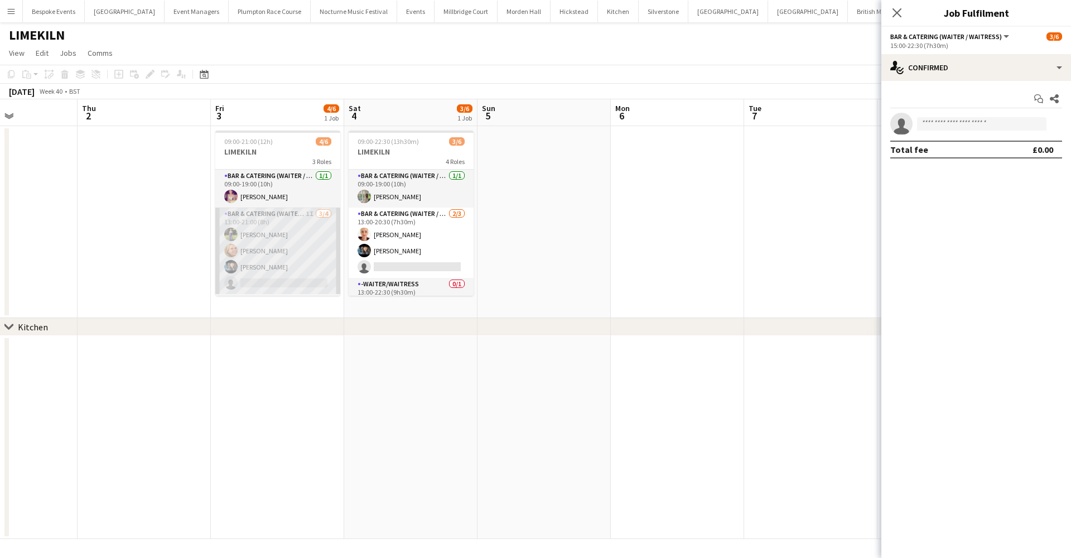
click at [295, 248] on app-card-role "Bar & Catering (Waiter / waitress) 1I 3/4 13:00-21:00 (8h) Holly Hunter Lucy Be…" at bounding box center [277, 251] width 125 height 86
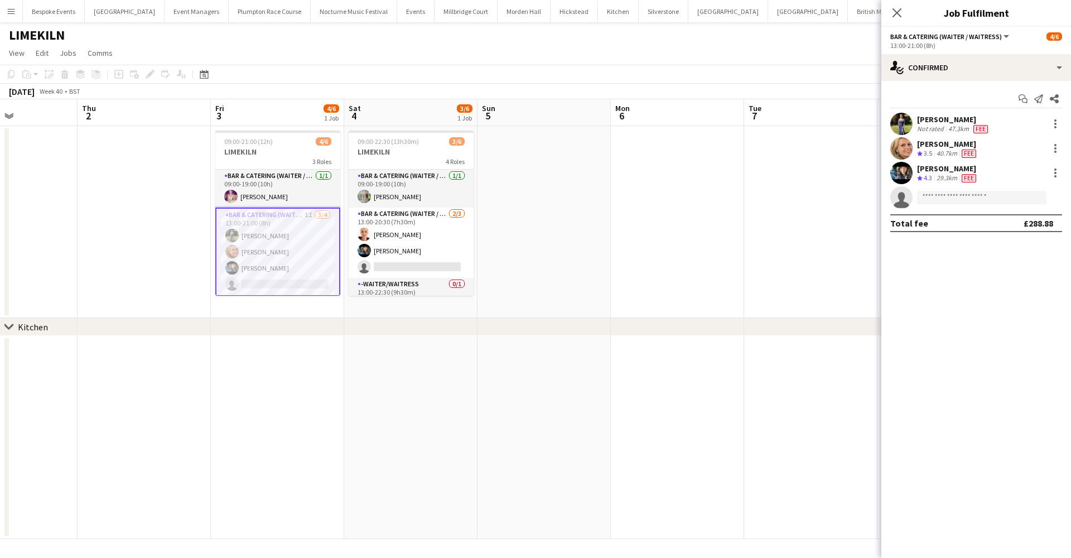
click at [820, 126] on app-user-avatar at bounding box center [901, 124] width 22 height 22
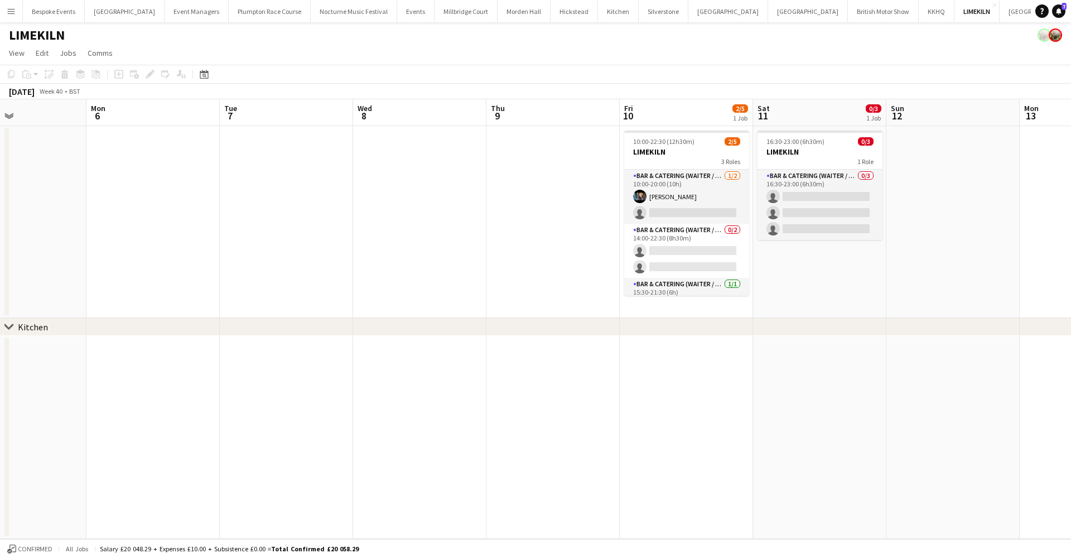
click at [783, 256] on app-date-cell "16:30-23:00 (6h30m) 0/3 LIMEKILN 1 Role Bar & Catering (Waiter / waitress) 0/3 …" at bounding box center [819, 222] width 133 height 192
click at [11, 6] on button "Menu" at bounding box center [11, 11] width 22 height 22
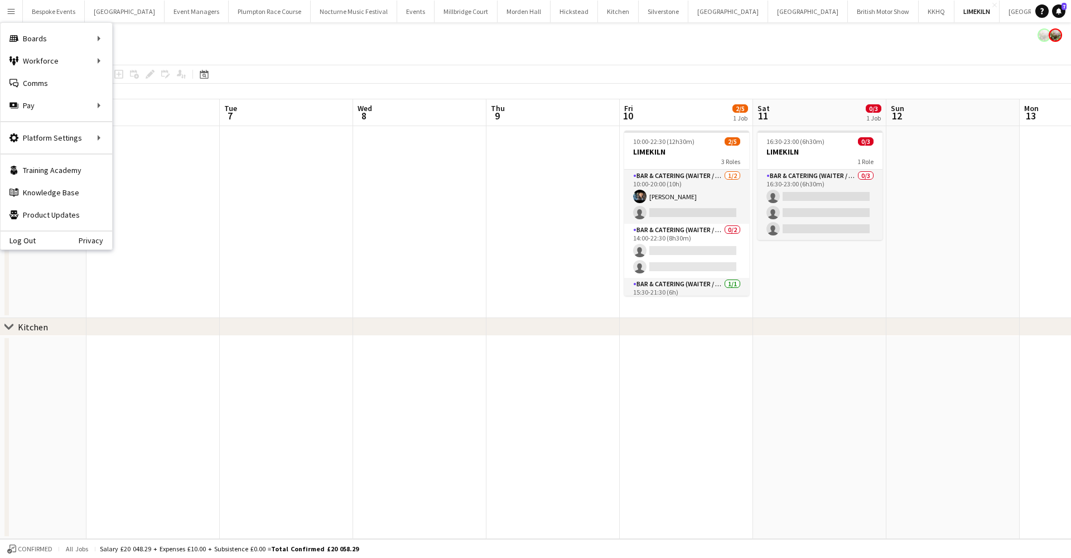
click at [570, 259] on app-date-cell at bounding box center [552, 222] width 133 height 192
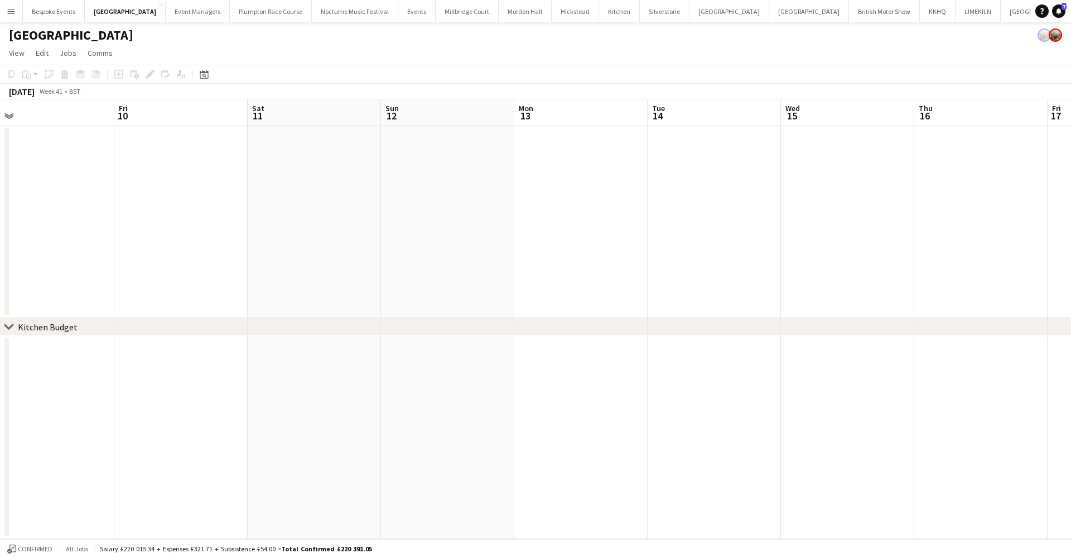
scroll to position [0, 346]
click at [457, 14] on button "Millbridge Court Close" at bounding box center [467, 12] width 63 height 22
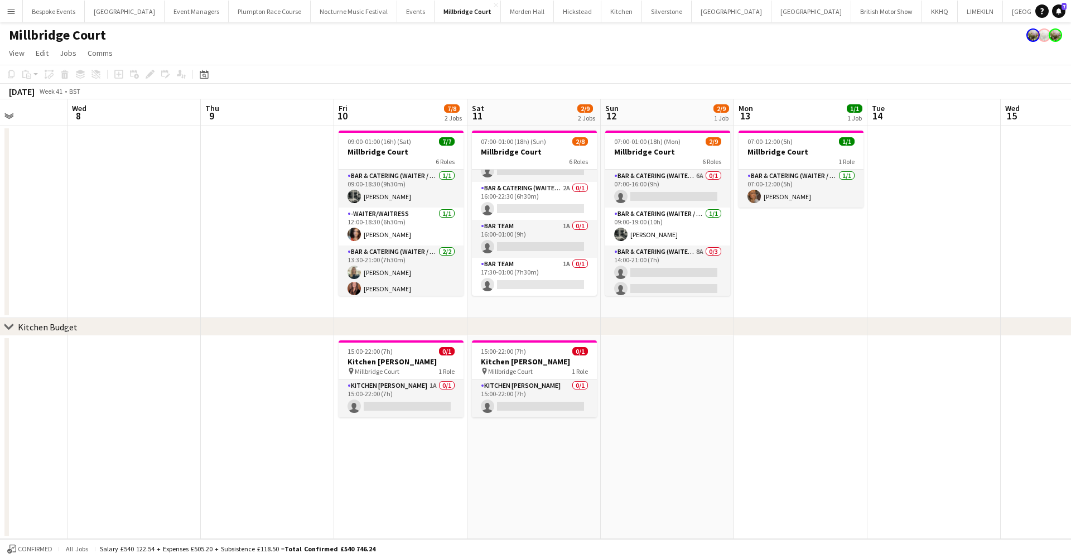
scroll to position [134, 0]
click at [535, 239] on app-card-role "Bar Team 1A 0/1 16:00-01:00 (9h) single-neutral-actions" at bounding box center [534, 239] width 125 height 38
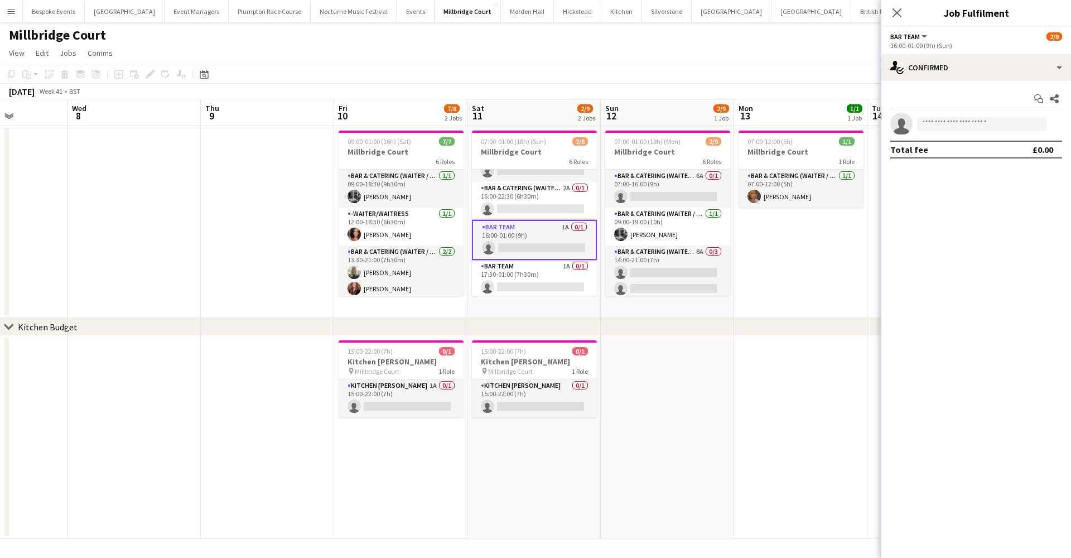
click at [12, 10] on app-icon "Menu" at bounding box center [11, 11] width 9 height 9
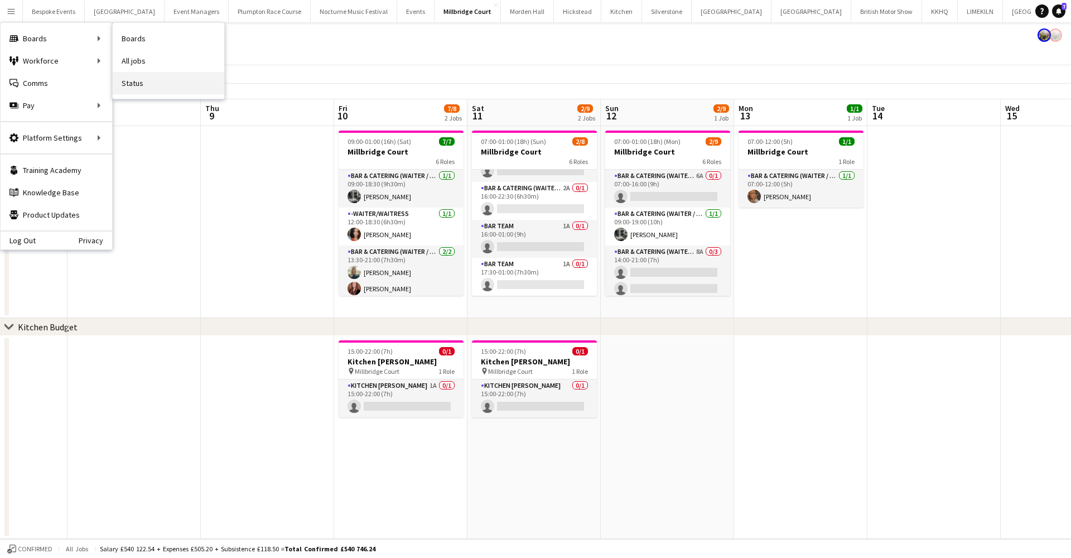
click at [127, 72] on link "Status" at bounding box center [169, 83] width 112 height 22
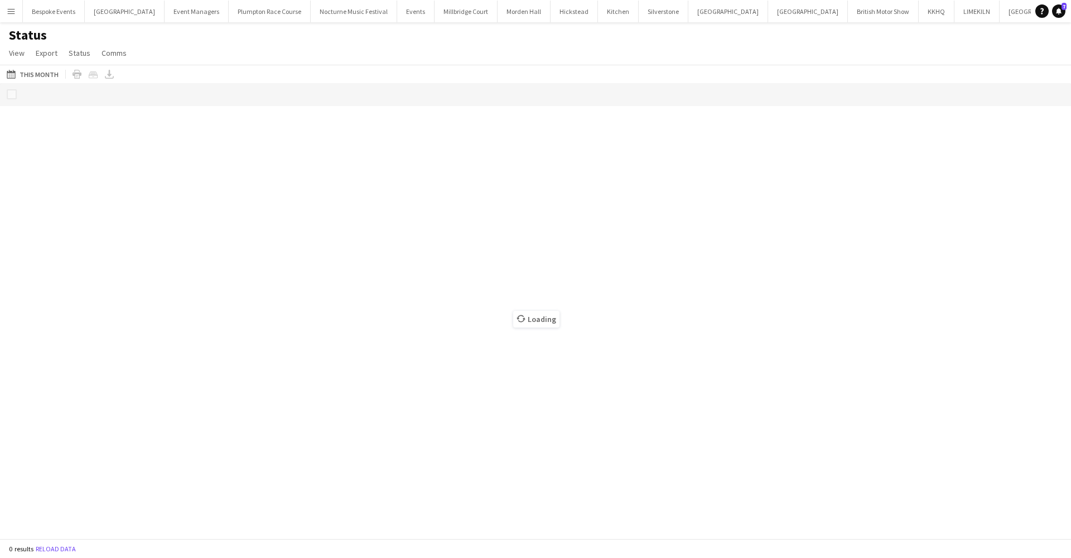
click at [7, 7] on app-icon "Menu" at bounding box center [11, 11] width 9 height 9
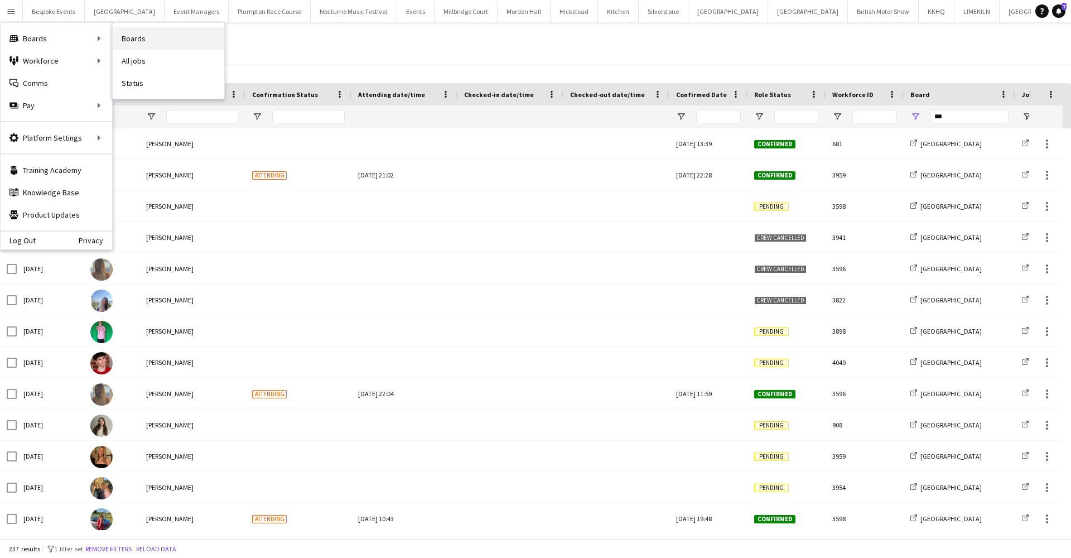
click at [129, 37] on link "Boards" at bounding box center [169, 38] width 112 height 22
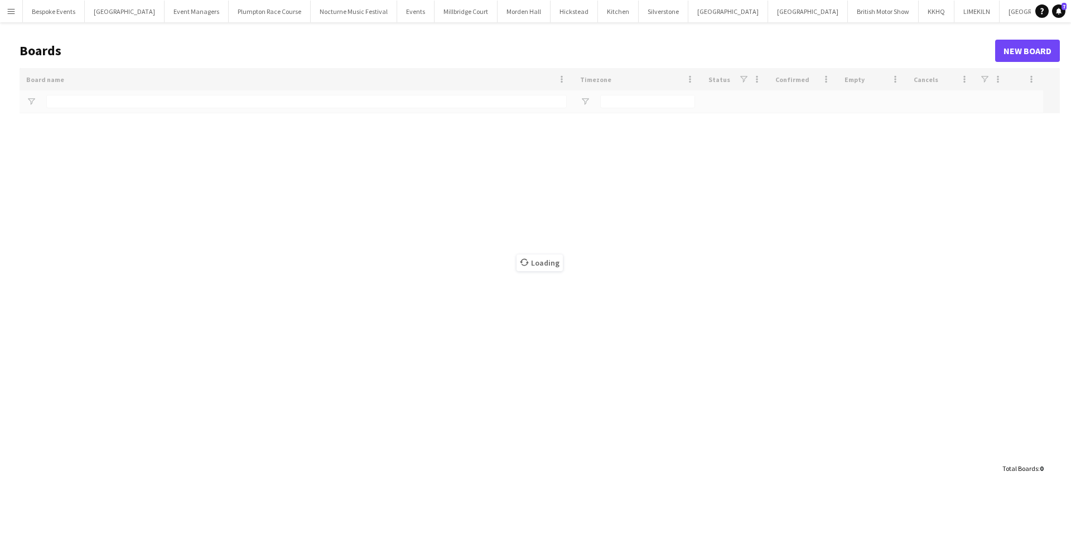
type input "***"
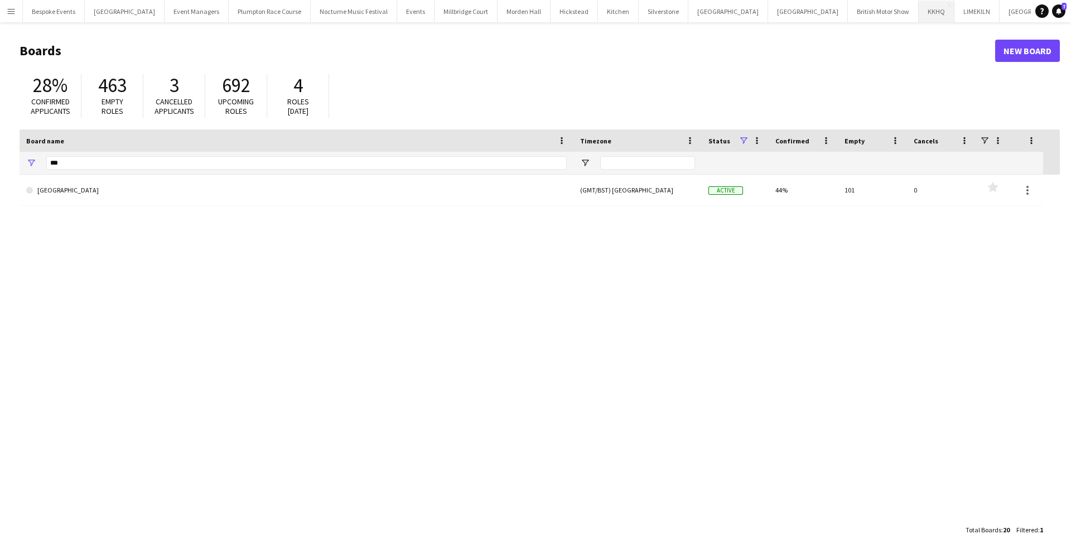
click at [820, 14] on button "KKHQ Close" at bounding box center [937, 12] width 36 height 22
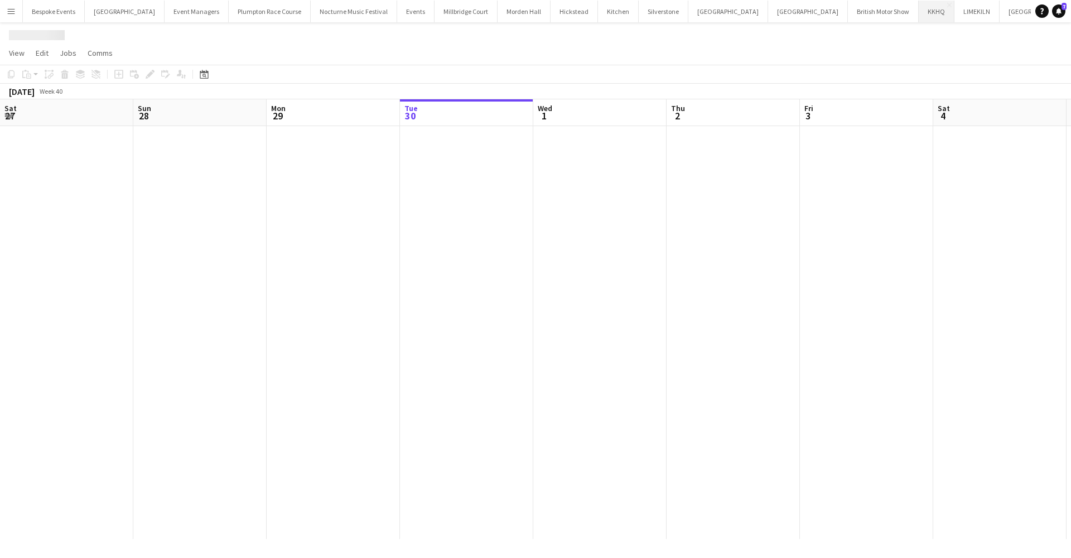
scroll to position [0, 267]
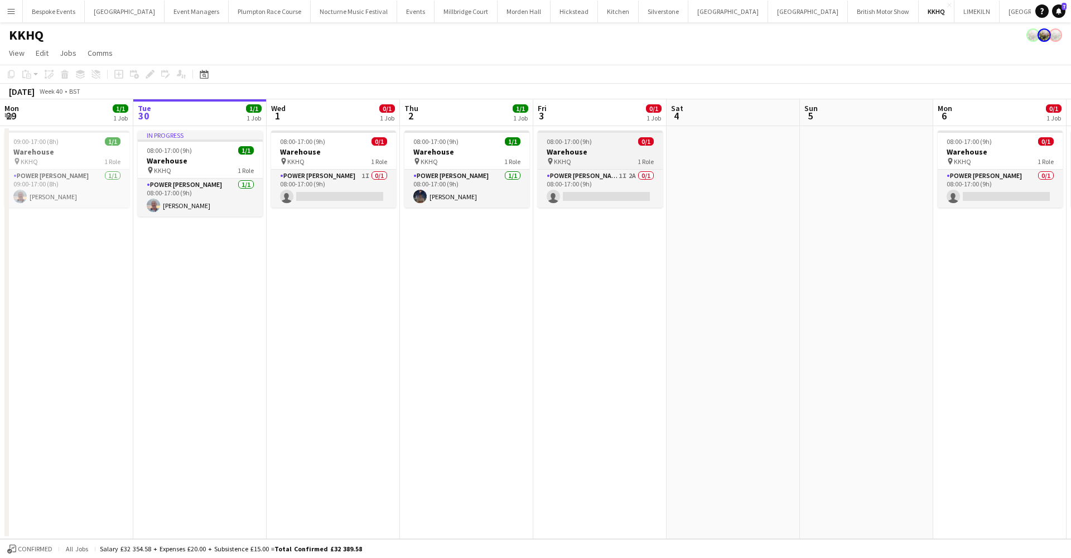
click at [604, 145] on div "08:00-17:00 (9h) 0/1" at bounding box center [600, 141] width 125 height 8
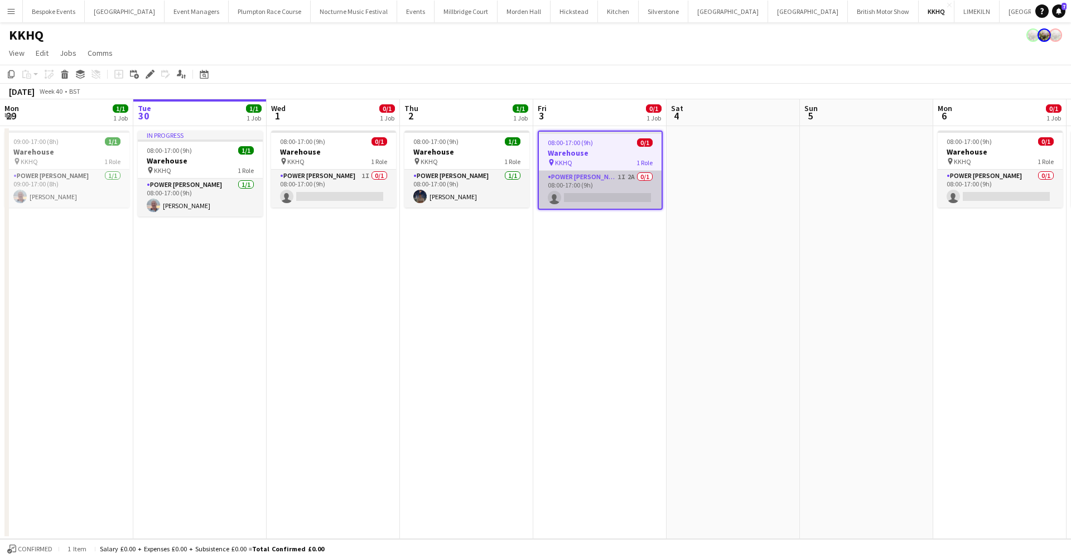
click at [608, 185] on app-card-role "Power Porter 1I 2A 0/1 08:00-17:00 (9h) single-neutral-actions" at bounding box center [600, 190] width 123 height 38
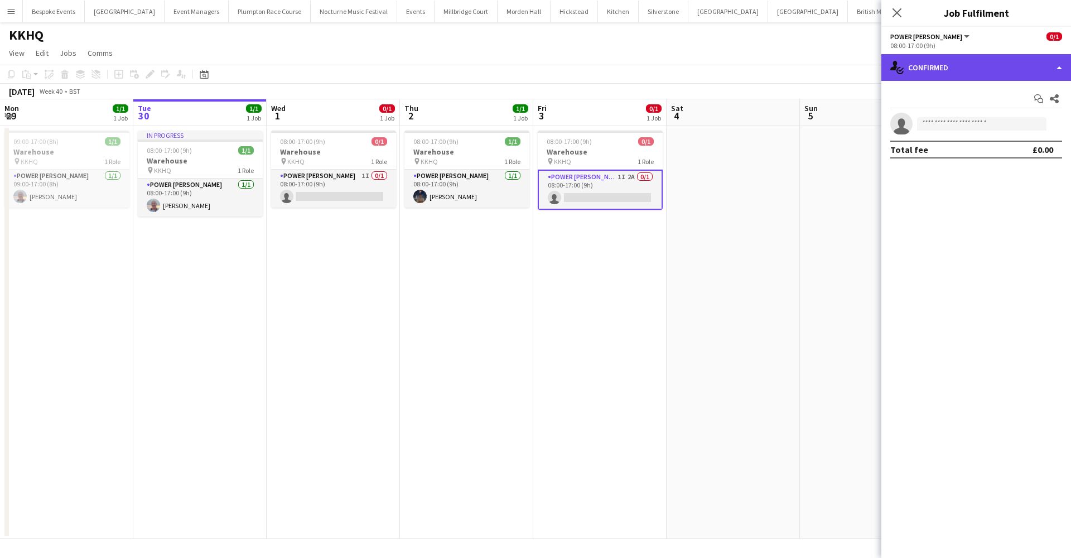
click at [820, 75] on div "single-neutral-actions-check-2 Confirmed" at bounding box center [976, 67] width 190 height 27
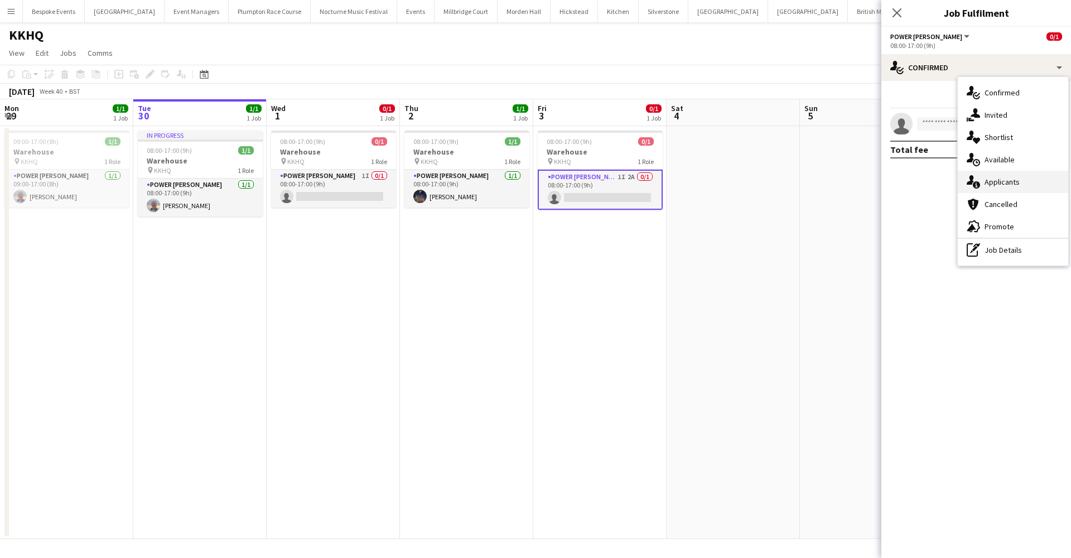
click at [820, 182] on span "Applicants" at bounding box center [1002, 182] width 35 height 10
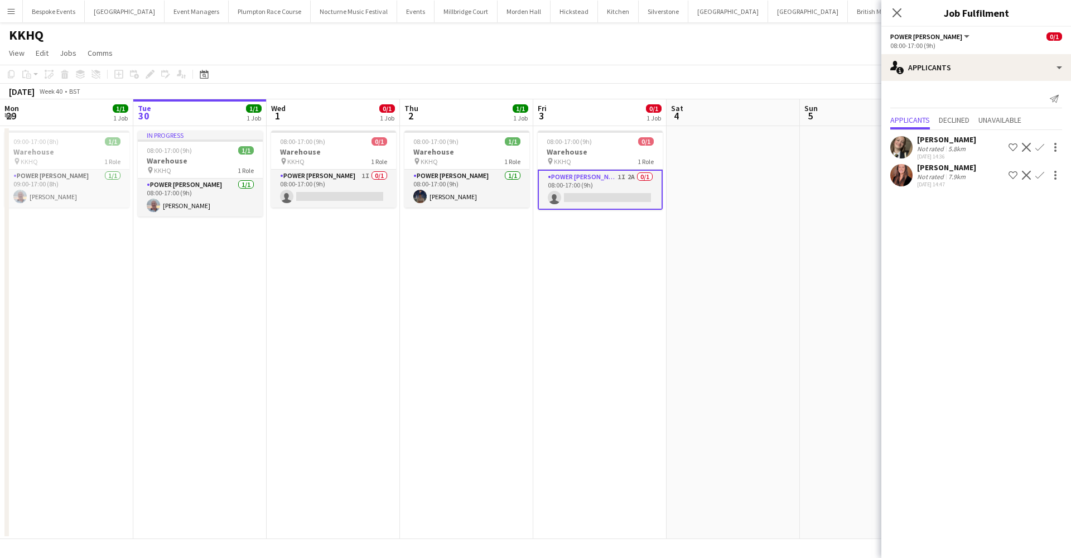
click at [820, 142] on app-user-avatar at bounding box center [901, 147] width 22 height 22
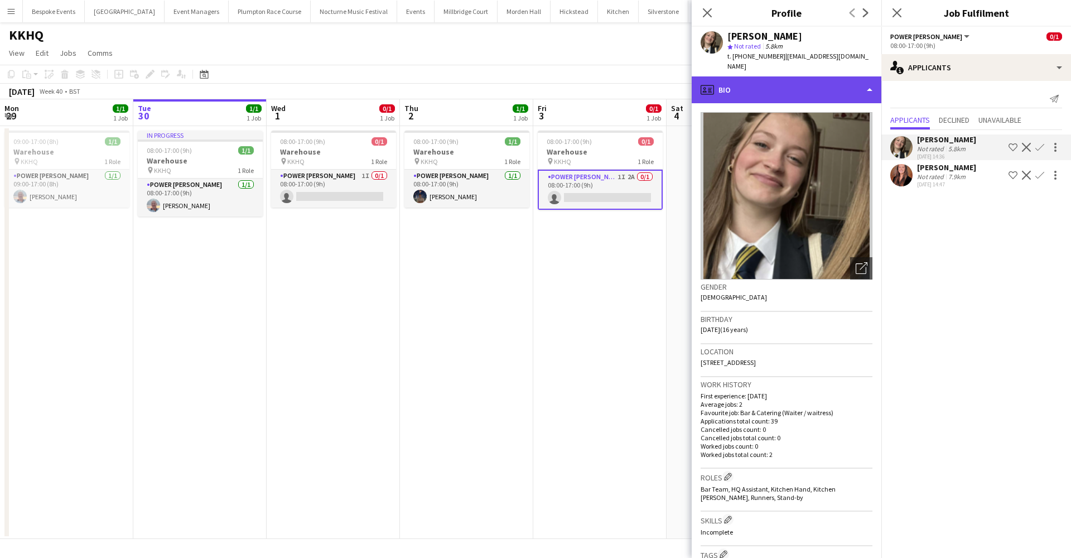
click at [820, 78] on div "profile Bio" at bounding box center [787, 89] width 190 height 27
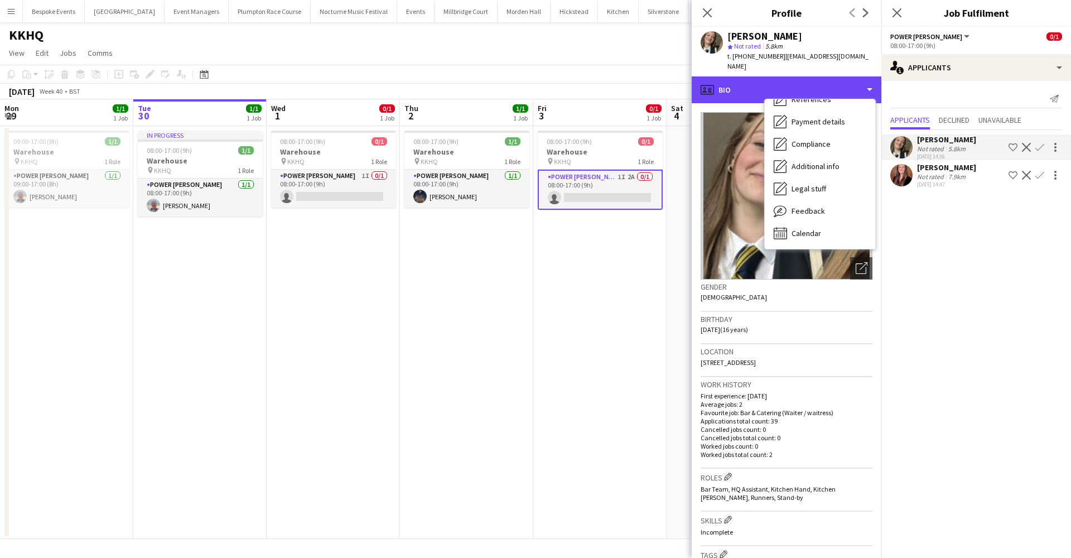
scroll to position [127, 0]
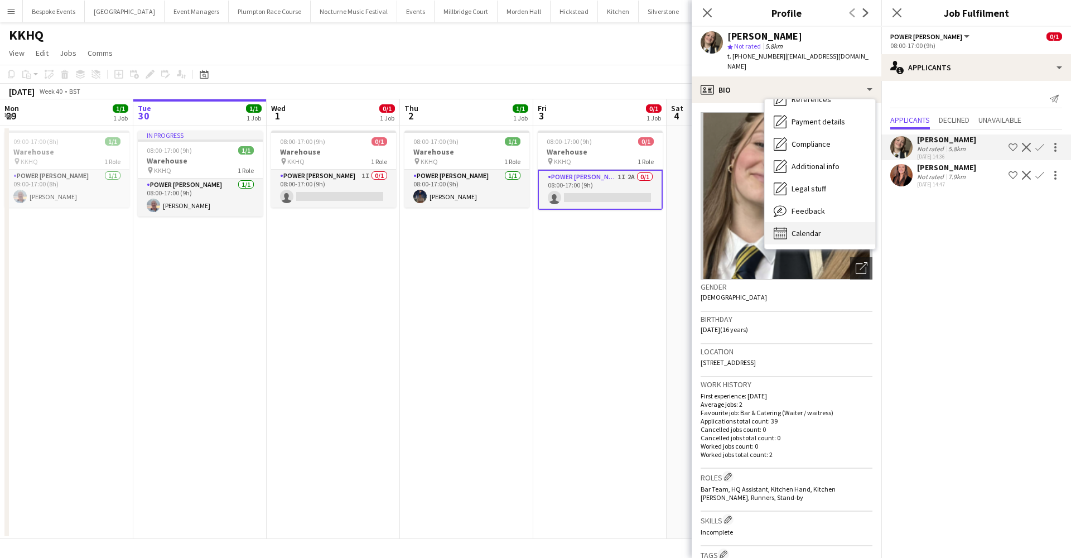
click at [816, 228] on span "Calendar" at bounding box center [807, 233] width 30 height 10
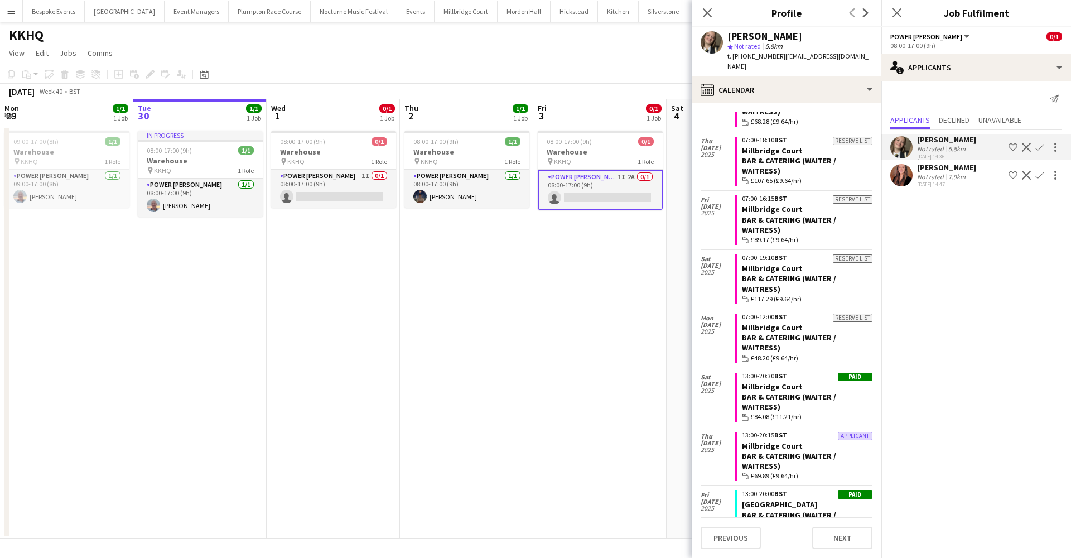
scroll to position [1891, 0]
click at [820, 173] on app-user-avatar at bounding box center [901, 175] width 22 height 22
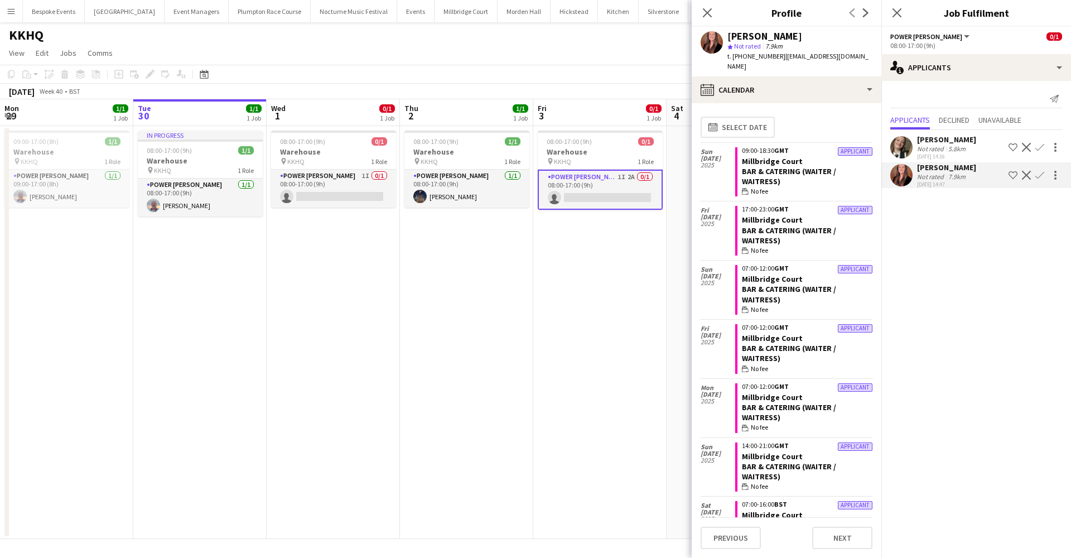
click at [820, 179] on app-user-avatar at bounding box center [901, 175] width 22 height 22
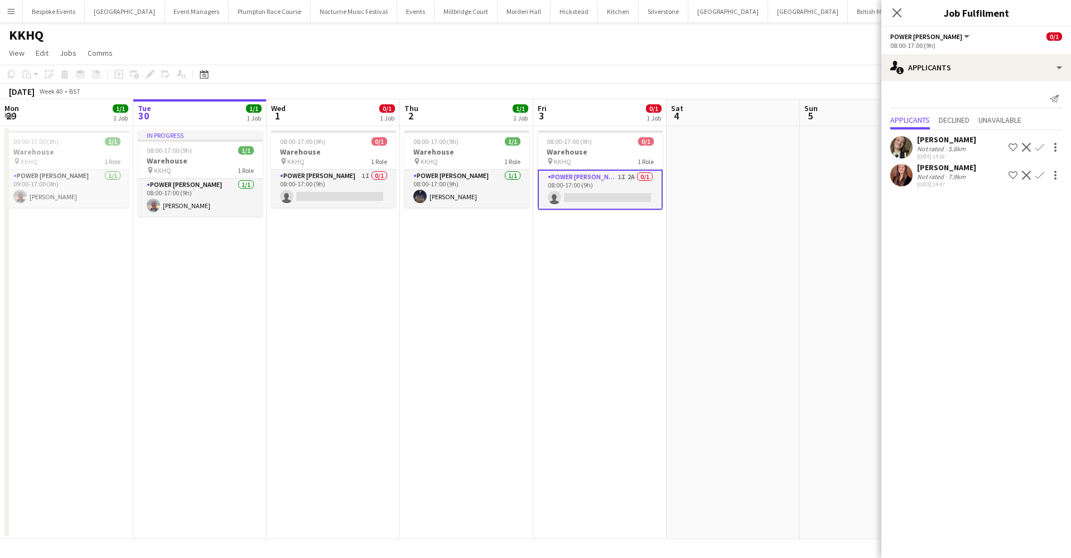
click at [820, 179] on app-user-avatar at bounding box center [901, 175] width 22 height 22
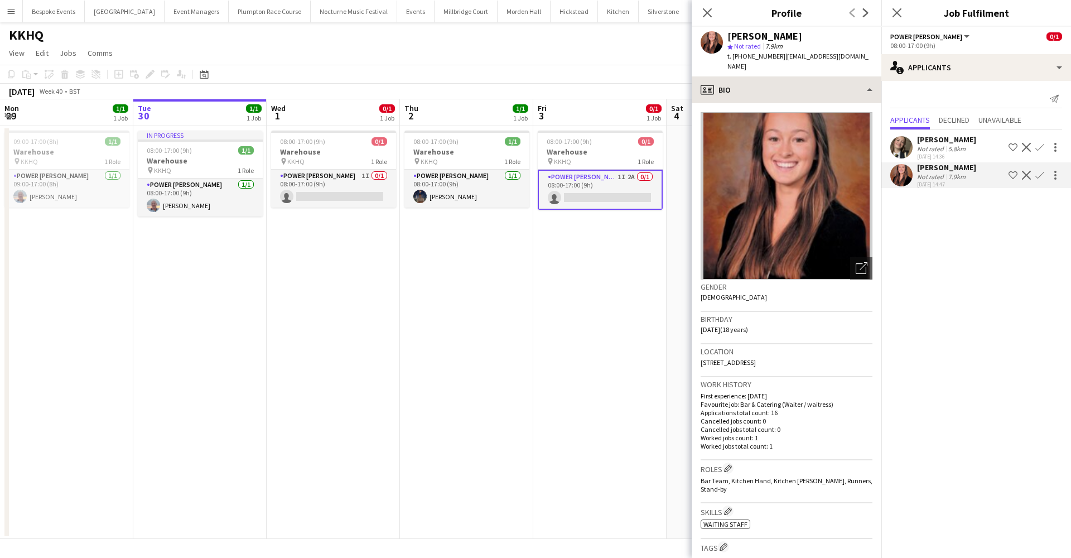
scroll to position [0, 0]
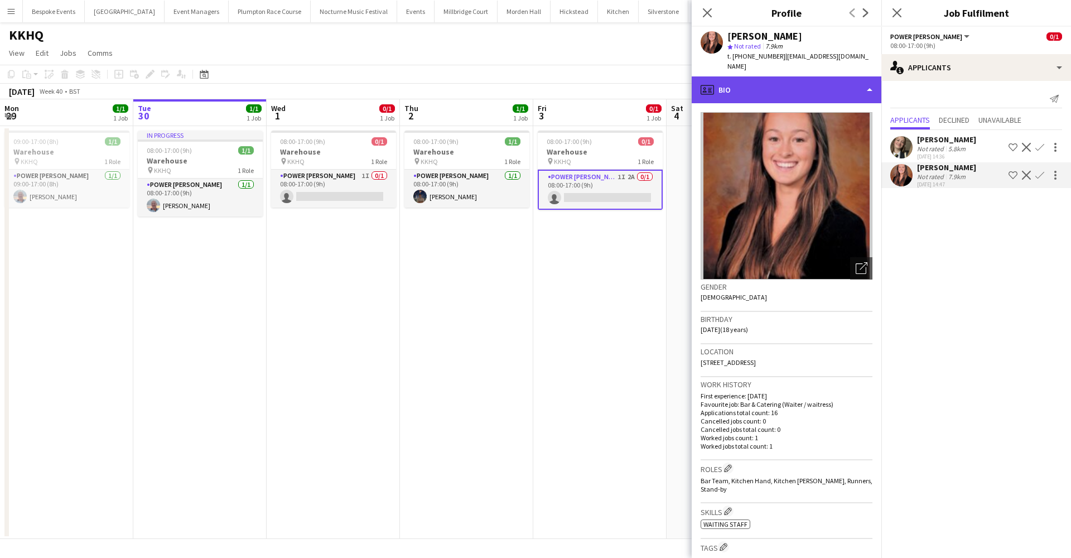
click at [796, 85] on div "profile Bio" at bounding box center [787, 89] width 190 height 27
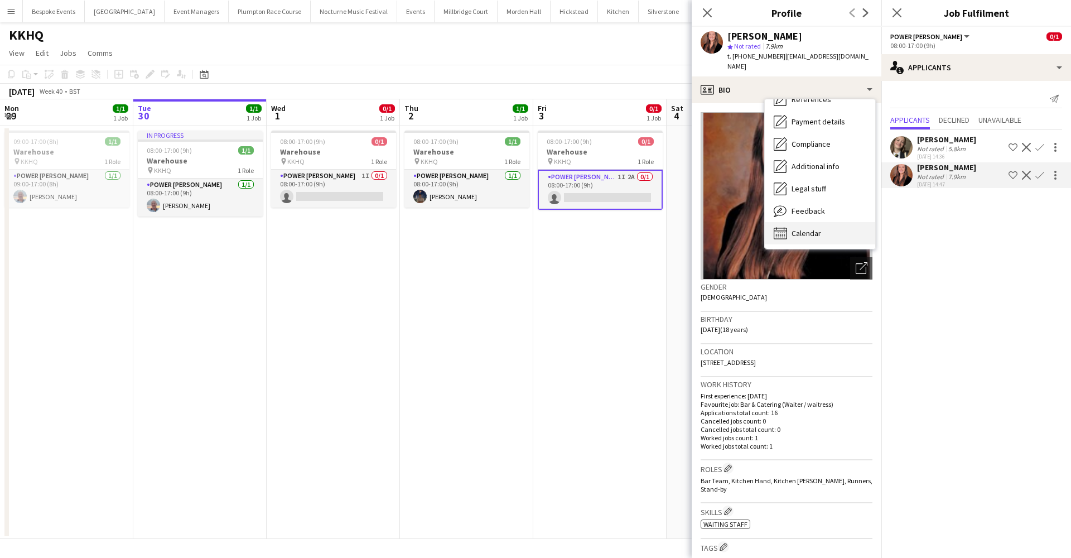
scroll to position [127, 0]
click at [815, 228] on span "Calendar" at bounding box center [807, 233] width 30 height 10
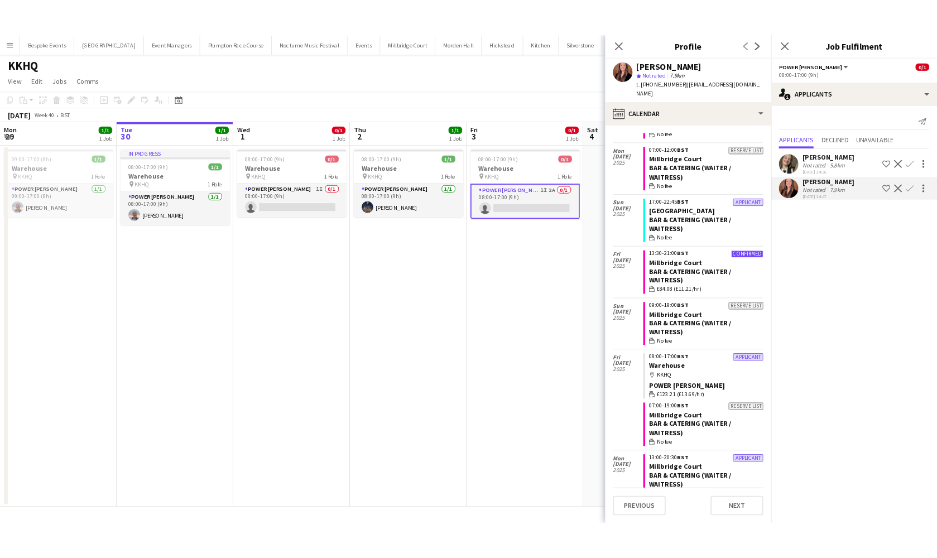
scroll to position [490, 0]
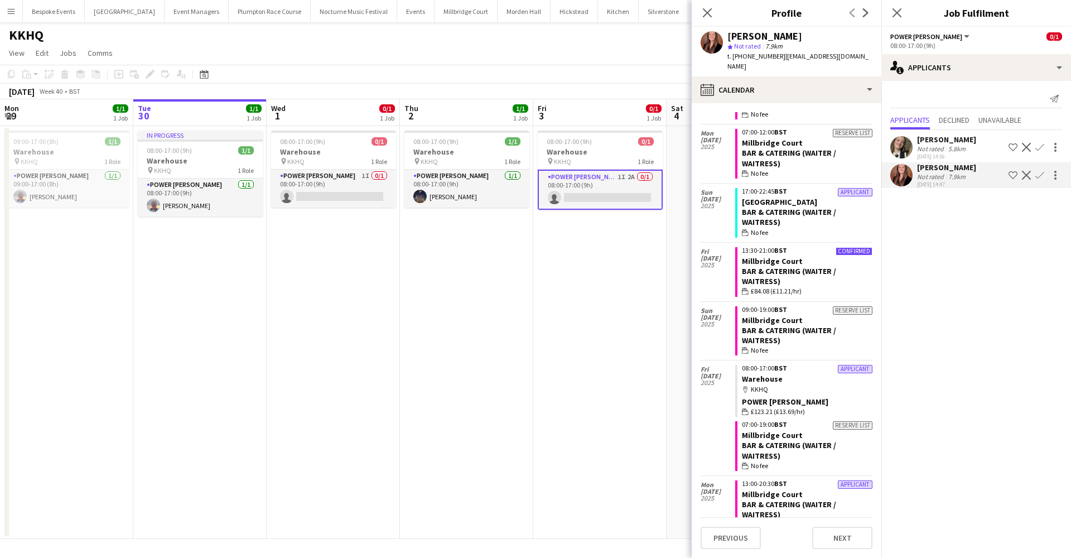
click at [820, 147] on app-user-avatar at bounding box center [901, 147] width 22 height 22
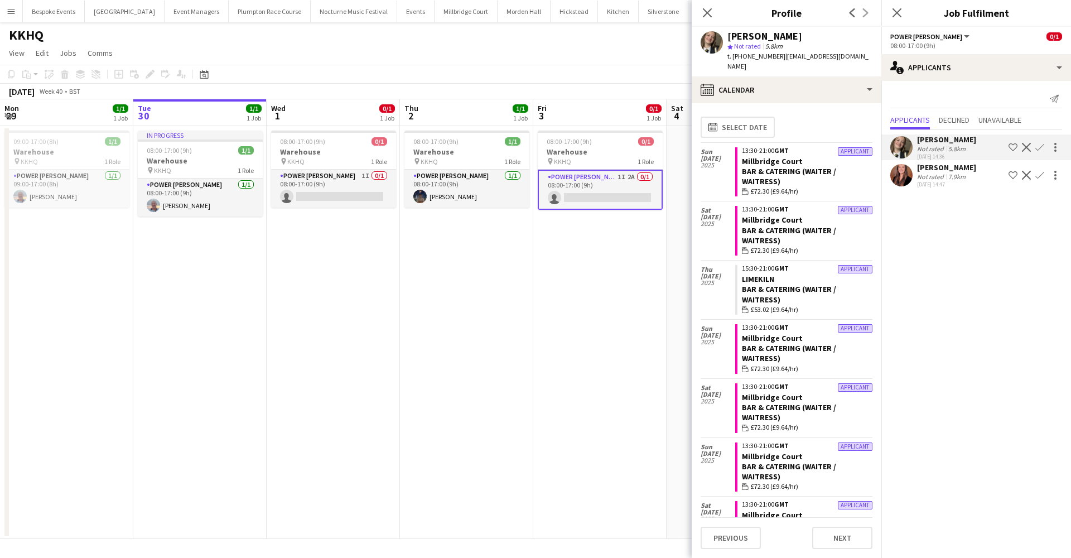
click at [820, 149] on app-icon "Confirm" at bounding box center [1039, 147] width 9 height 9
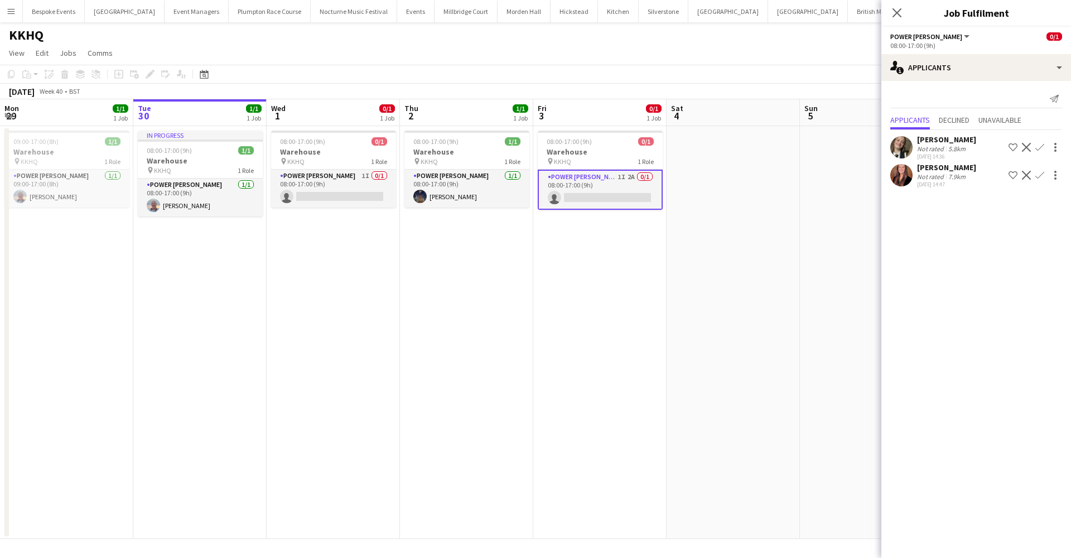
click at [820, 150] on app-icon "Confirm" at bounding box center [1039, 147] width 9 height 9
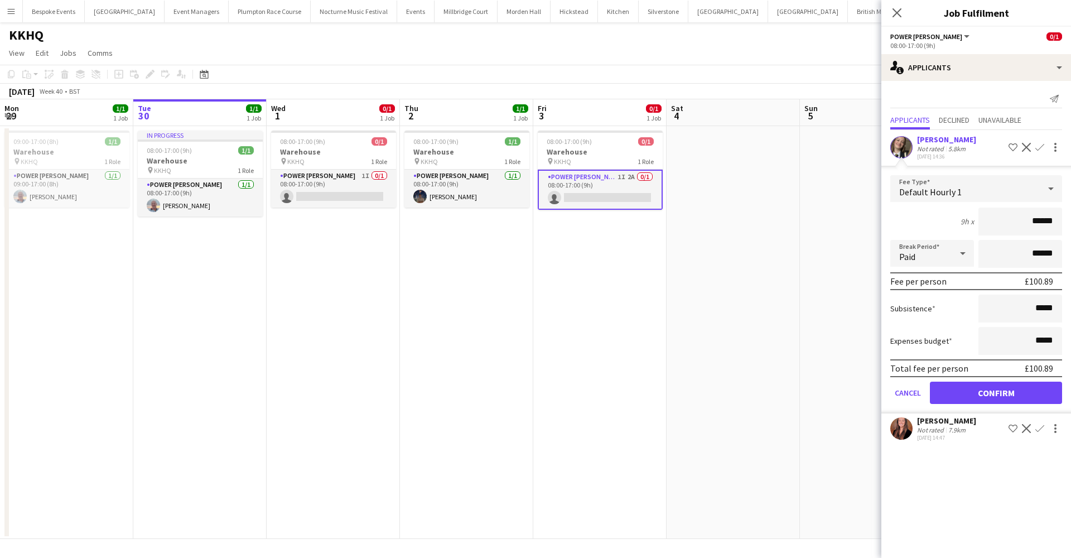
click at [820, 396] on button "Confirm" at bounding box center [996, 393] width 132 height 22
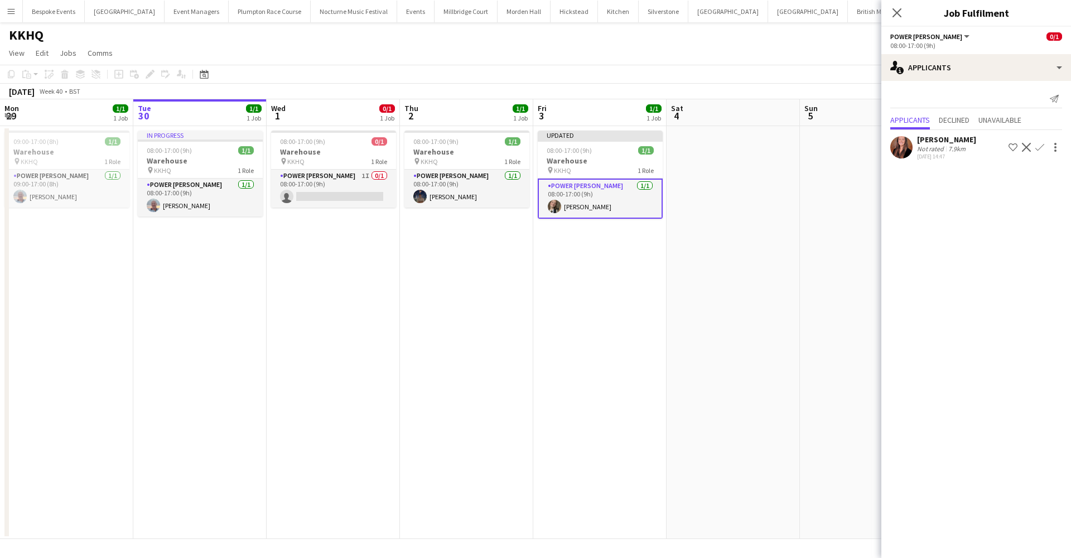
click at [673, 317] on app-date-cell at bounding box center [733, 332] width 133 height 413
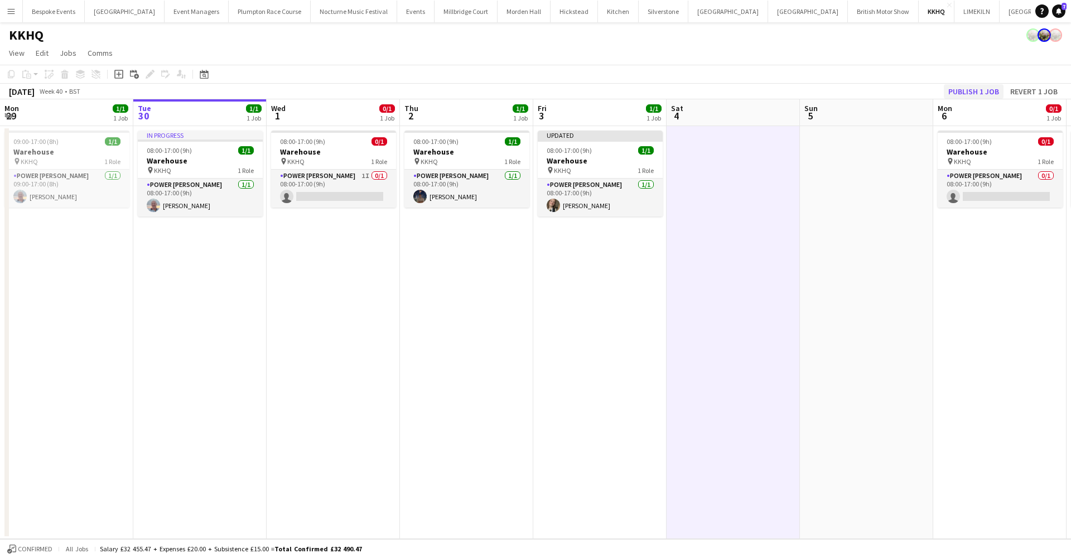
click at [820, 89] on button "Publish 1 job" at bounding box center [974, 91] width 60 height 15
click at [366, 187] on app-card-role "Power Porter 1I 0/1 08:00-17:00 (9h) single-neutral-actions" at bounding box center [333, 189] width 125 height 38
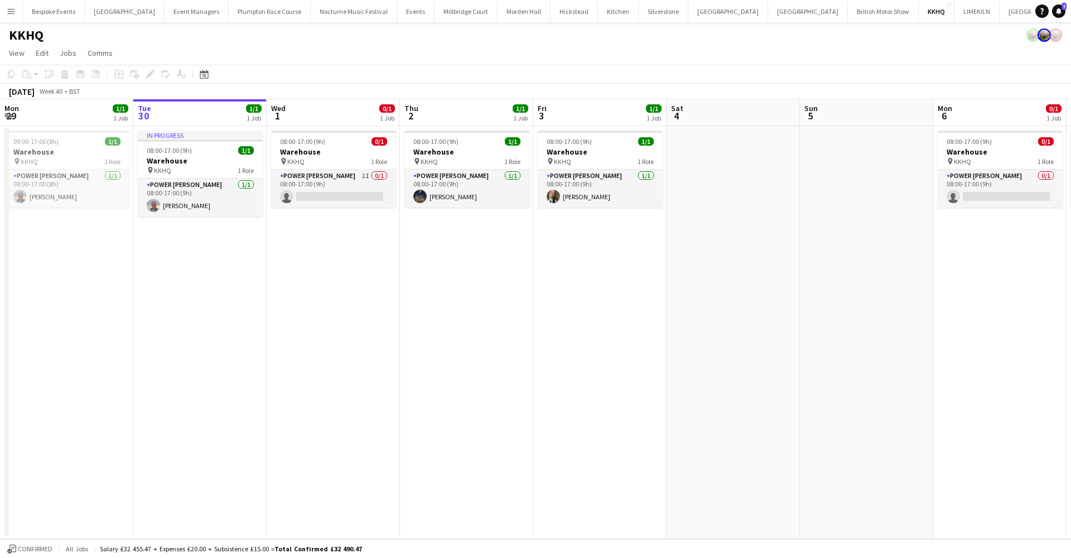
click at [366, 187] on app-card-role "Power Porter 1I 0/1 08:00-17:00 (9h) single-neutral-actions" at bounding box center [333, 189] width 125 height 38
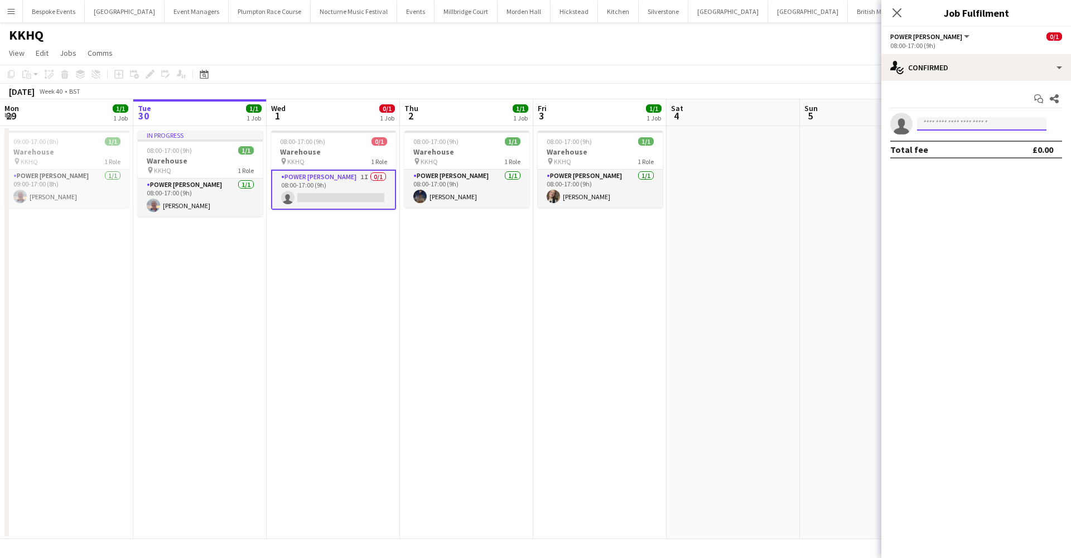
click at [820, 124] on input at bounding box center [981, 123] width 129 height 13
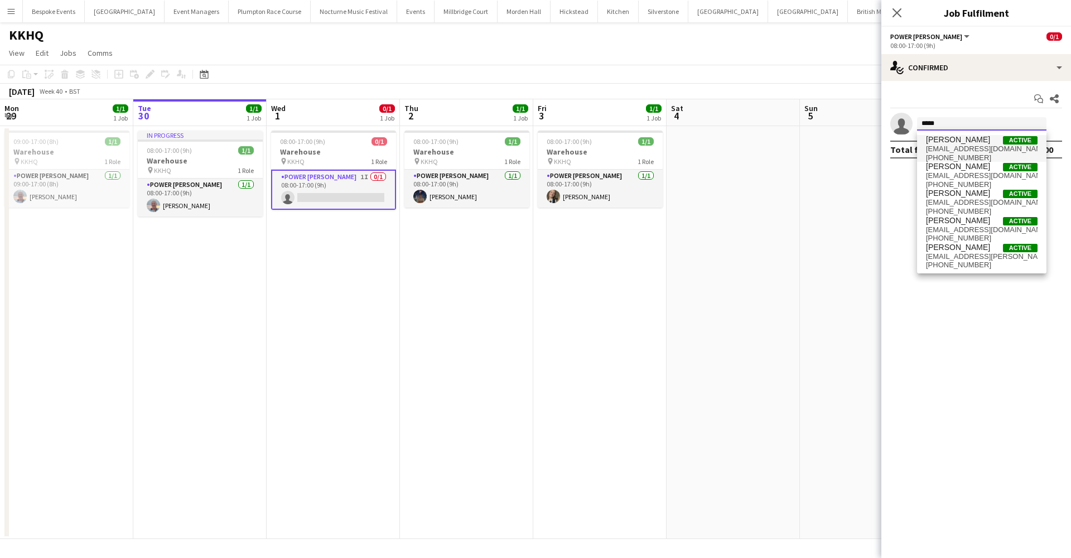
type input "*****"
click at [820, 145] on span "alicebenzikie@gmail.com" at bounding box center [982, 148] width 112 height 9
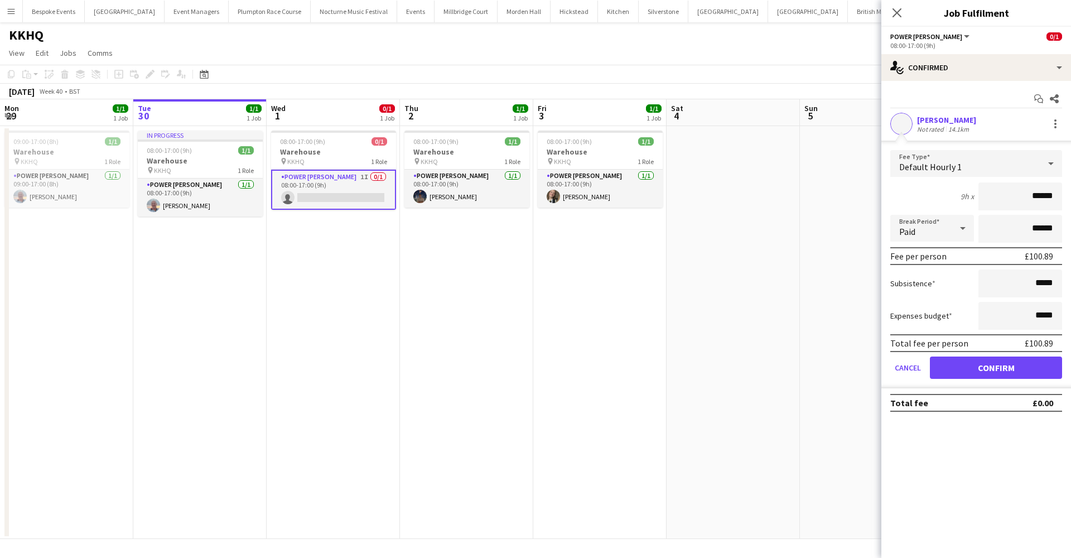
click at [820, 372] on button "Confirm" at bounding box center [996, 367] width 132 height 22
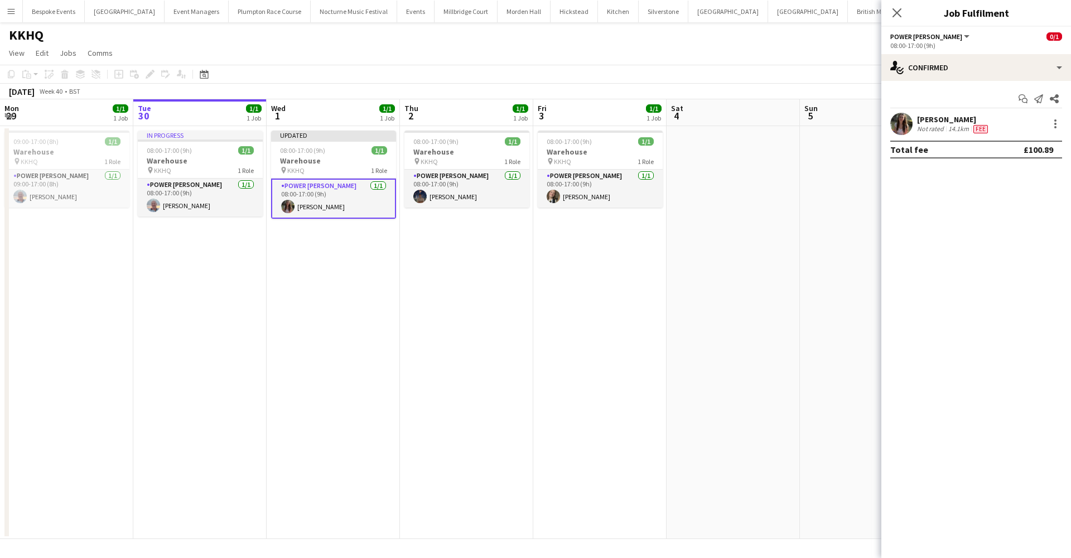
click at [803, 272] on app-date-cell at bounding box center [866, 332] width 133 height 413
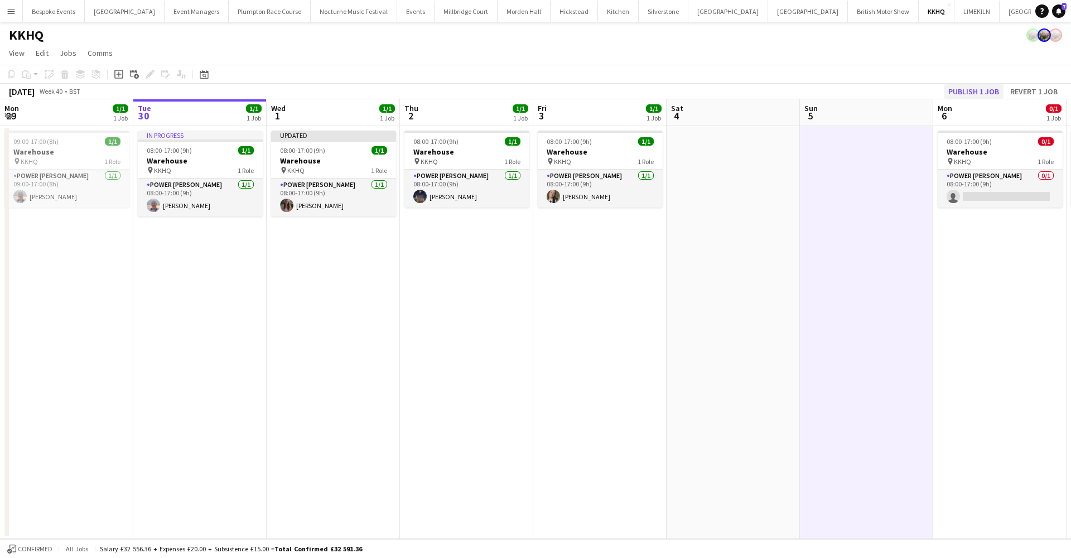
click at [820, 89] on button "Publish 1 job" at bounding box center [974, 91] width 60 height 15
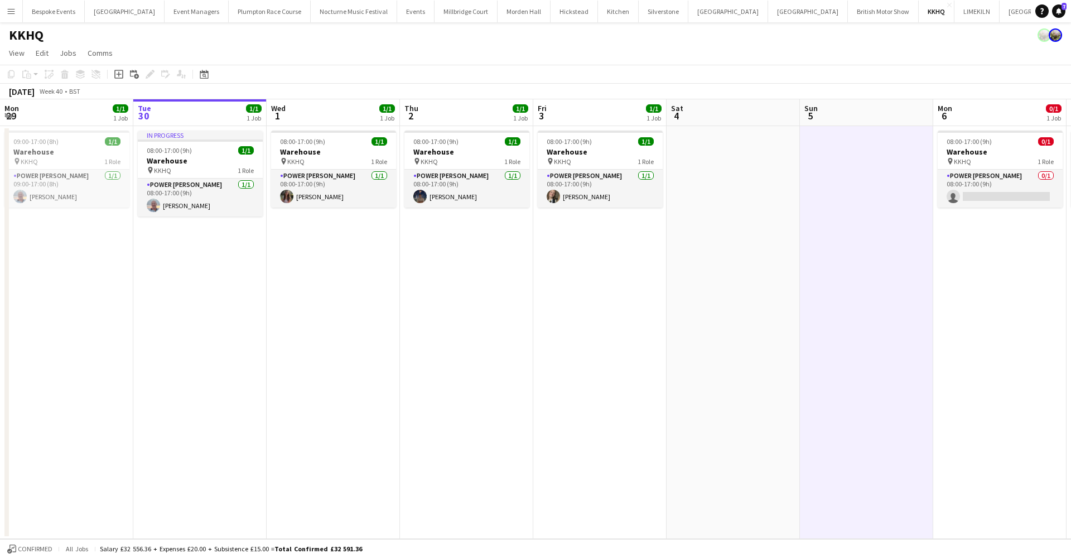
click at [189, 86] on div "September 2025 Week 40 • BST" at bounding box center [535, 92] width 1071 height 16
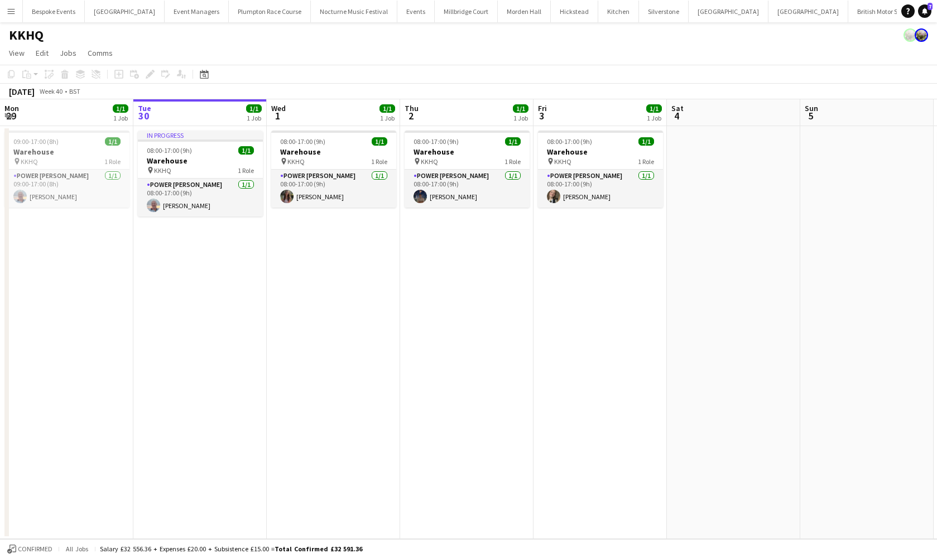
click at [141, 317] on app-date-cell "In progress 08:00-17:00 (9h) 1/1 Warehouse pin KKHQ 1 Role Power Porter 1/1 08:…" at bounding box center [199, 332] width 133 height 413
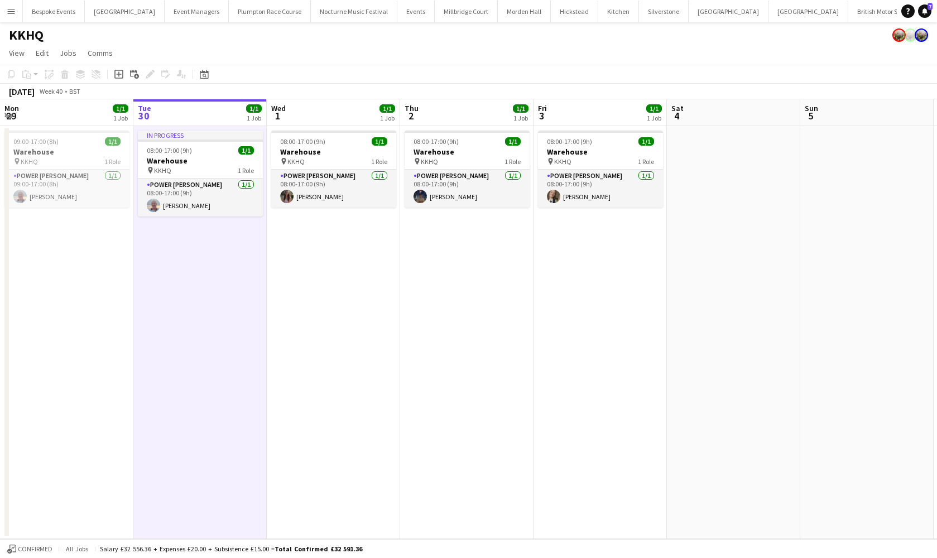
click at [12, 7] on app-icon "Menu" at bounding box center [11, 11] width 9 height 9
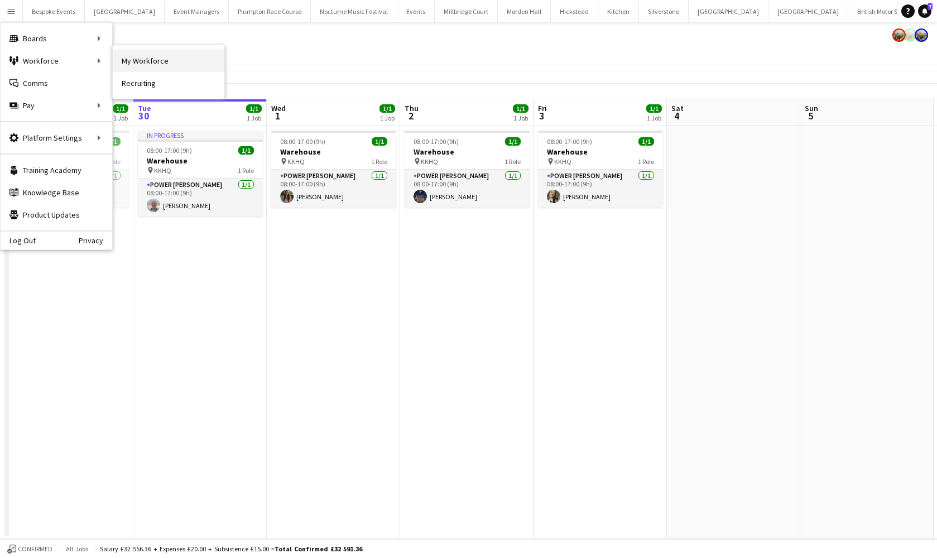
click at [146, 60] on link "My Workforce" at bounding box center [169, 61] width 112 height 22
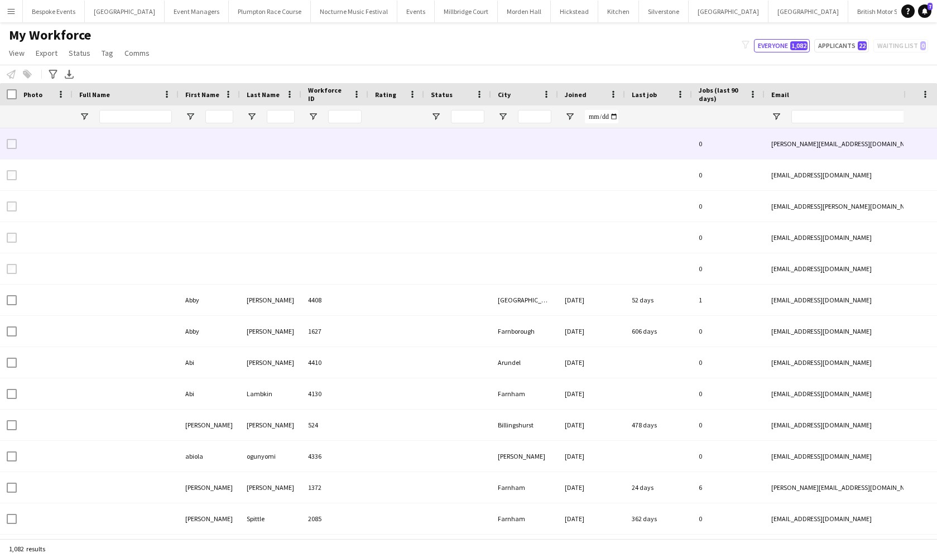
type input "**********"
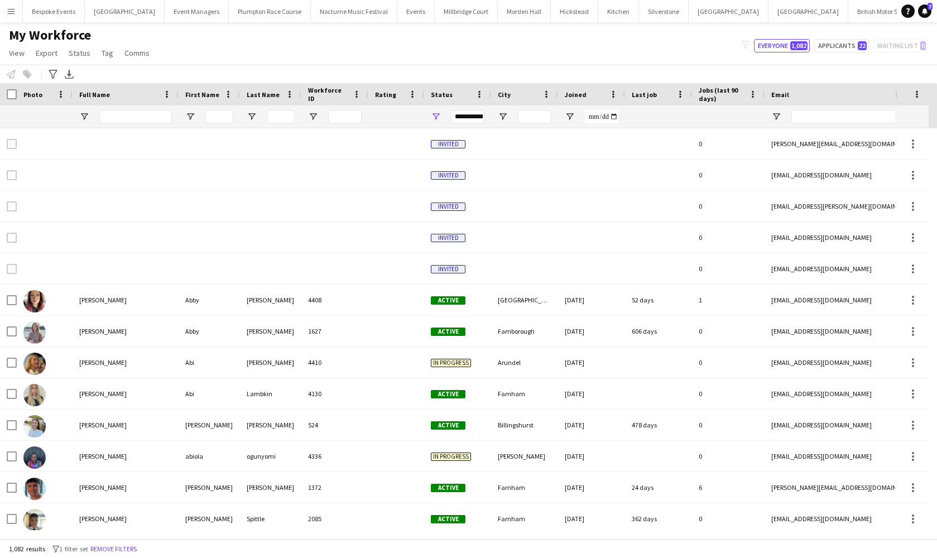
click at [113, 109] on div at bounding box center [135, 116] width 73 height 22
click at [113, 114] on input "Full Name Filter Input" at bounding box center [135, 116] width 73 height 13
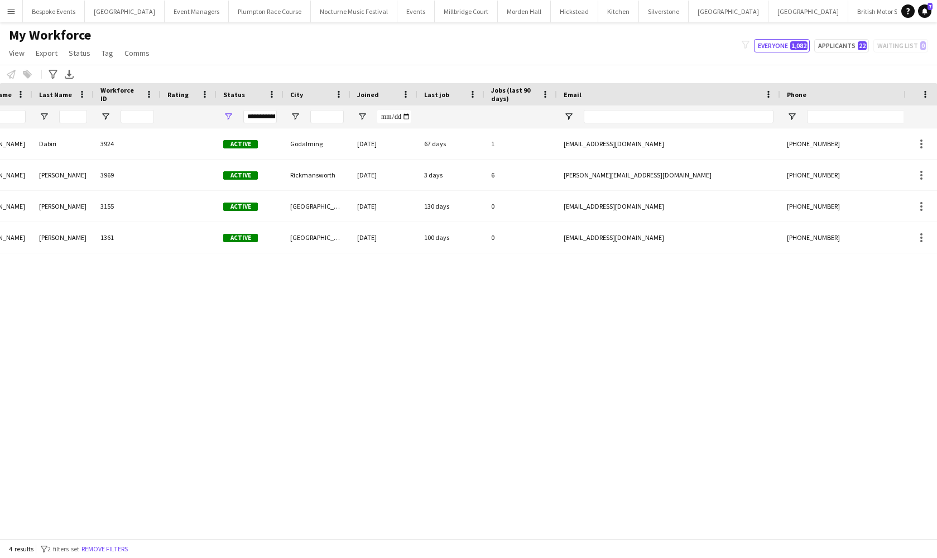
scroll to position [0, 302]
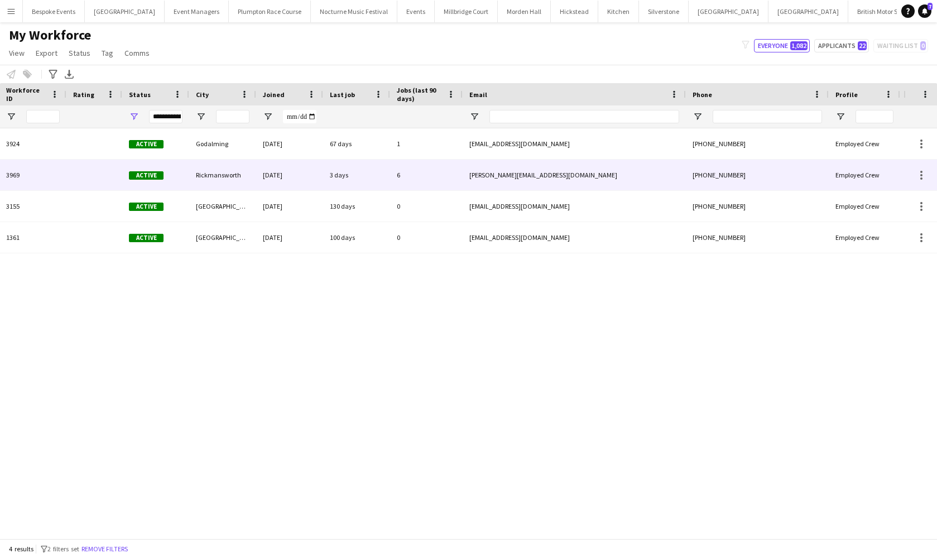
type input "********"
click at [638, 168] on div "harrison.mclellan88@icloud.com" at bounding box center [573, 175] width 223 height 31
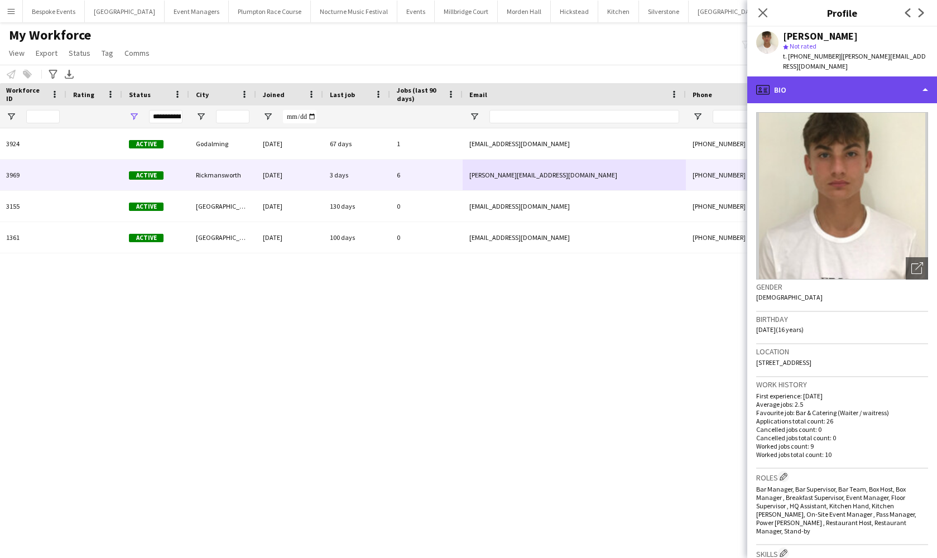
click at [820, 95] on div "profile Bio" at bounding box center [842, 89] width 190 height 27
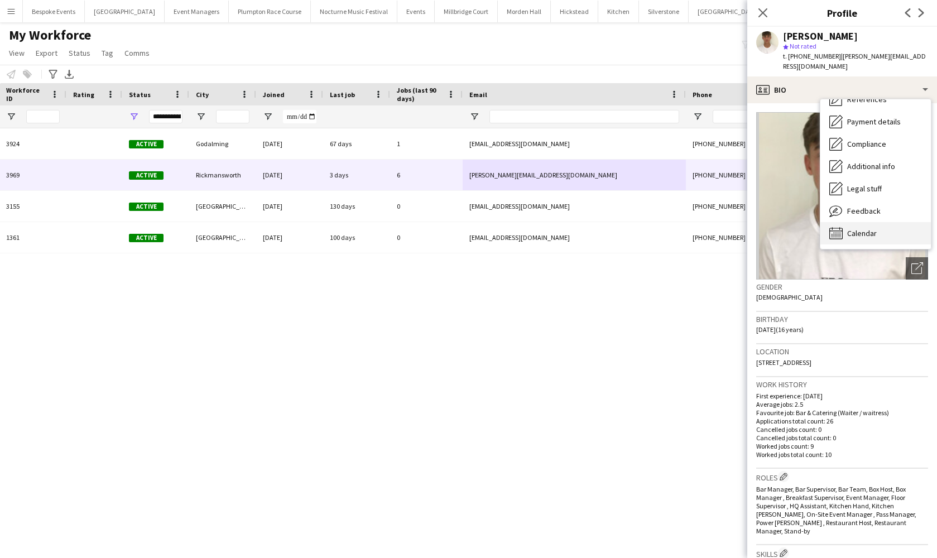
scroll to position [127, 0]
click at [820, 234] on span "Calendar" at bounding box center [862, 233] width 30 height 10
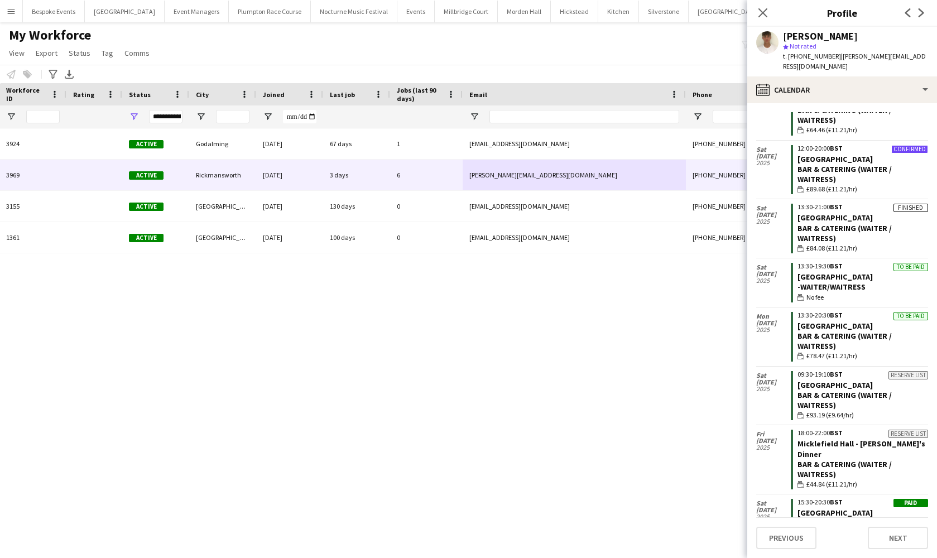
scroll to position [552, 0]
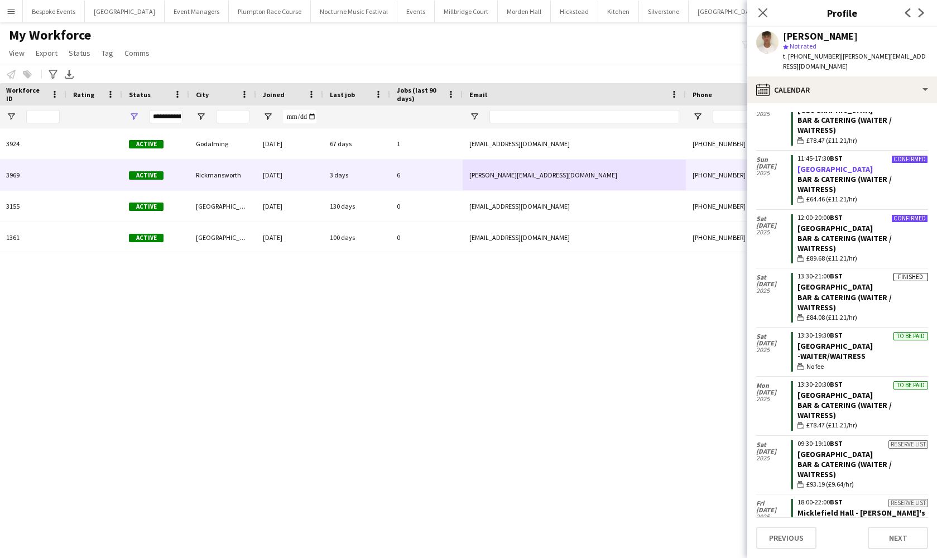
click at [820, 164] on link "[GEOGRAPHIC_DATA]" at bounding box center [834, 169] width 75 height 10
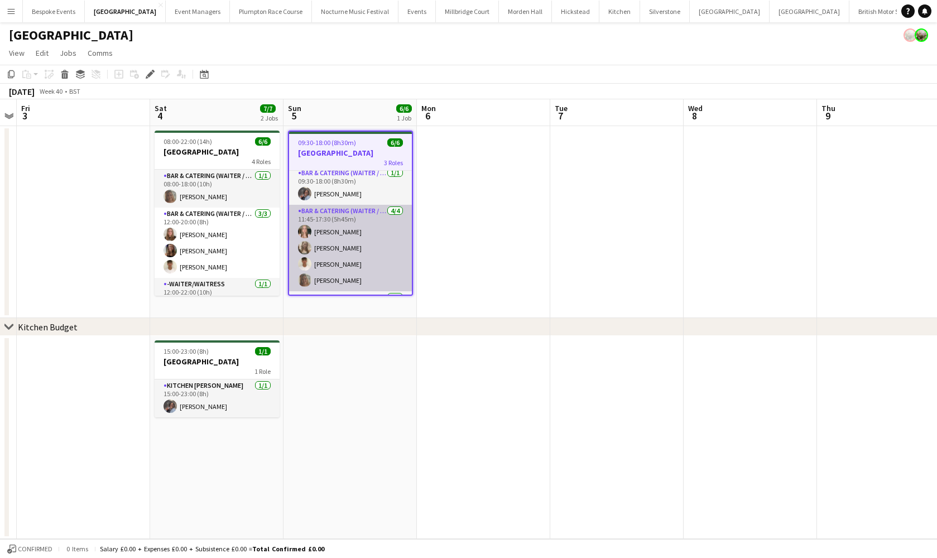
scroll to position [7, 0]
click at [340, 240] on app-card-role "Bar & Catering (Waiter / waitress) 4/4 11:45-17:30 (5h45m) Alice Ruttley Olivia…" at bounding box center [350, 244] width 123 height 86
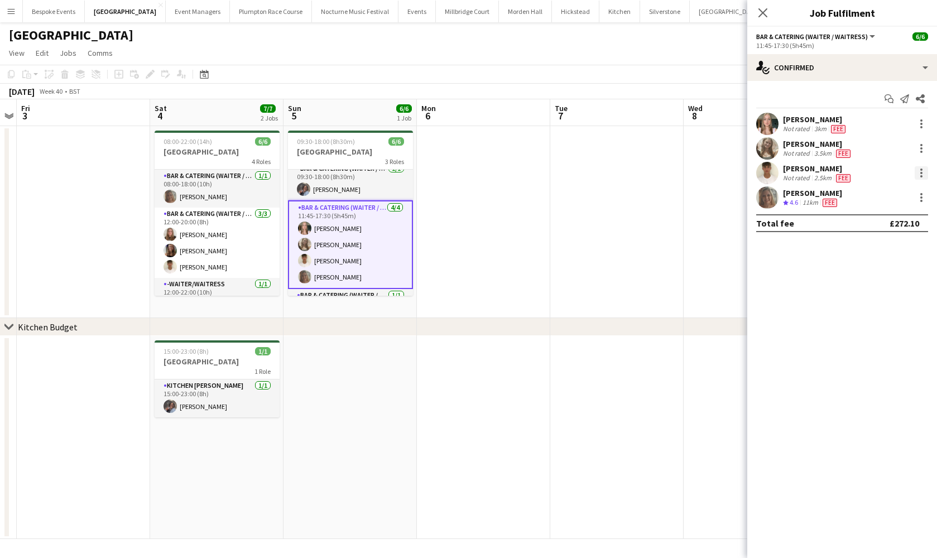
click at [915, 171] on div at bounding box center [920, 172] width 13 height 13
click at [873, 307] on button "Remove" at bounding box center [884, 300] width 87 height 27
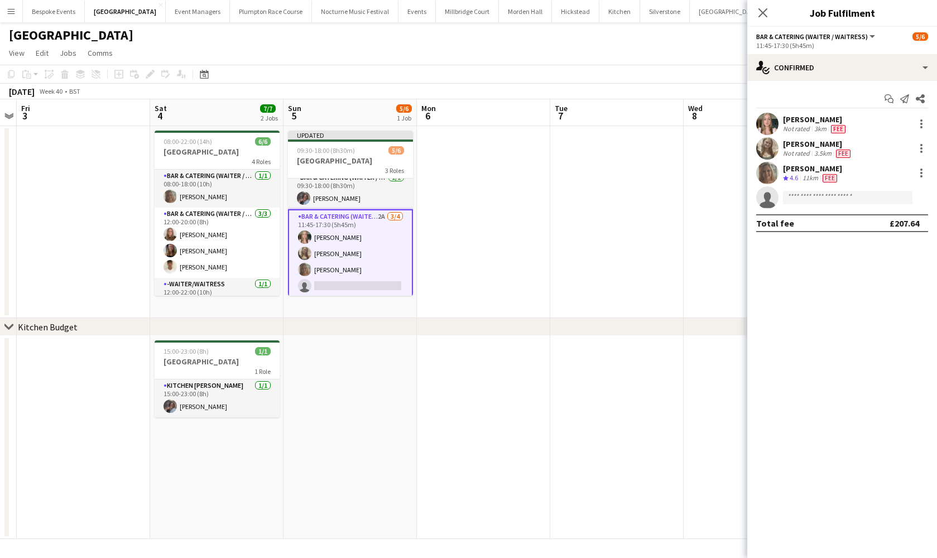
click at [586, 276] on app-date-cell at bounding box center [616, 222] width 133 height 192
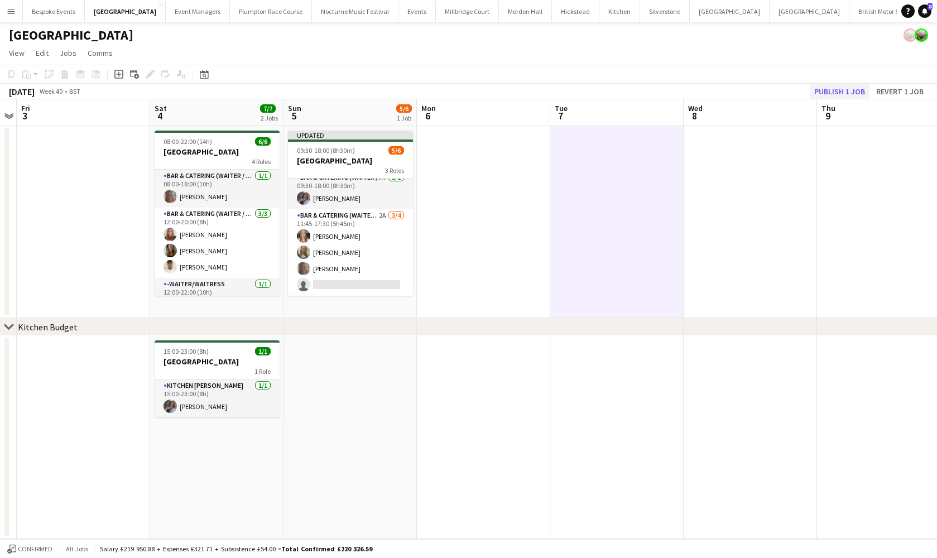
click at [854, 93] on button "Publish 1 job" at bounding box center [839, 91] width 60 height 15
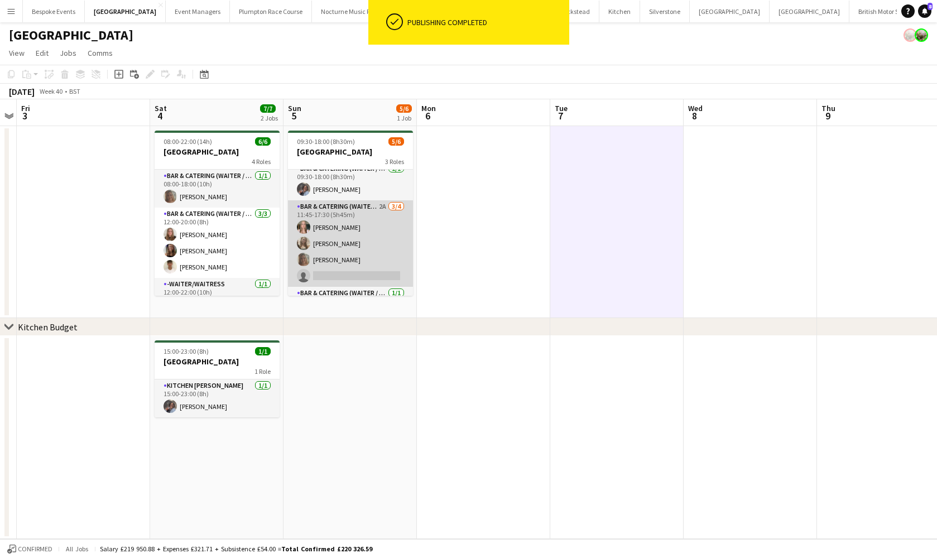
click at [391, 224] on app-card-role "Bar & Catering (Waiter / waitress) 2A 3/4 11:45-17:30 (5h45m) Alice Ruttley Oli…" at bounding box center [350, 243] width 125 height 86
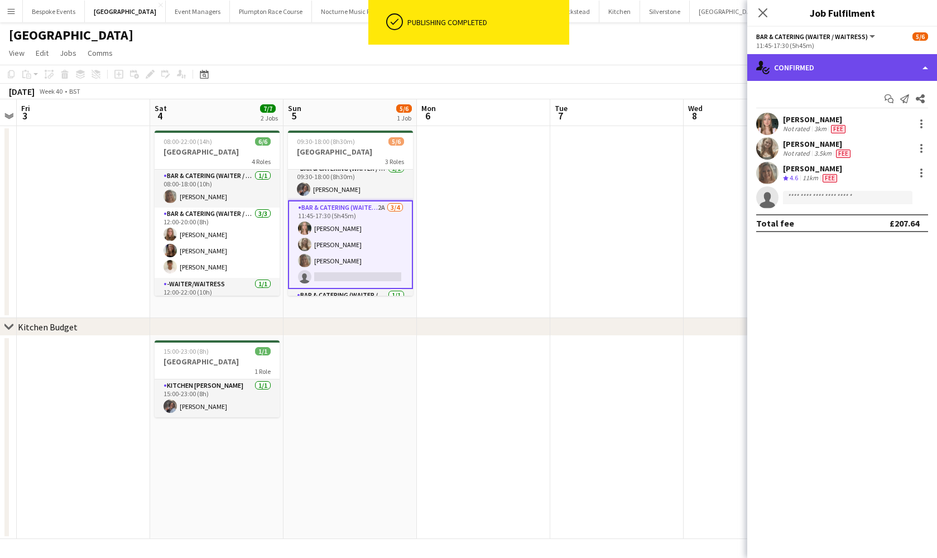
click at [811, 78] on div "single-neutral-actions-check-2 Confirmed" at bounding box center [842, 67] width 190 height 27
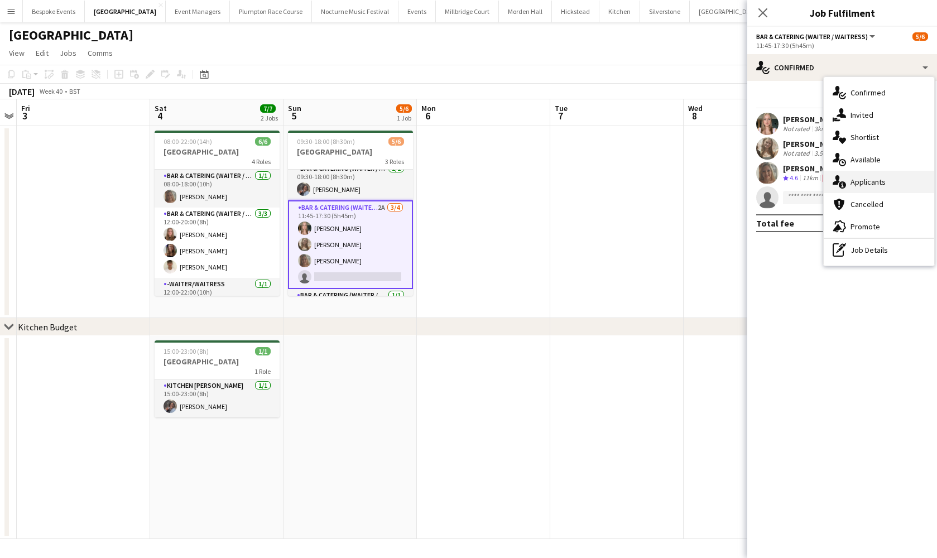
click at [847, 185] on div "single-neutral-actions-information Applicants" at bounding box center [878, 182] width 110 height 22
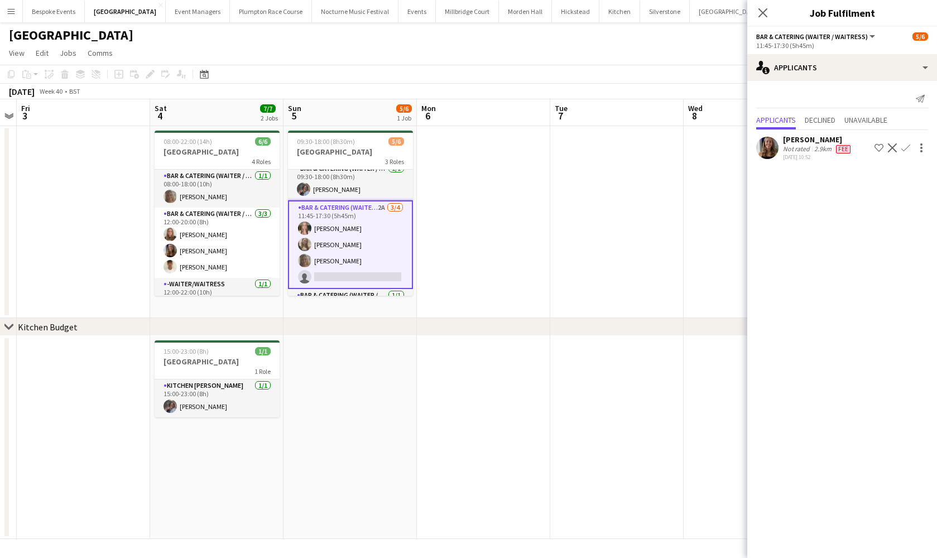
click at [909, 147] on app-icon "Confirm" at bounding box center [905, 147] width 9 height 9
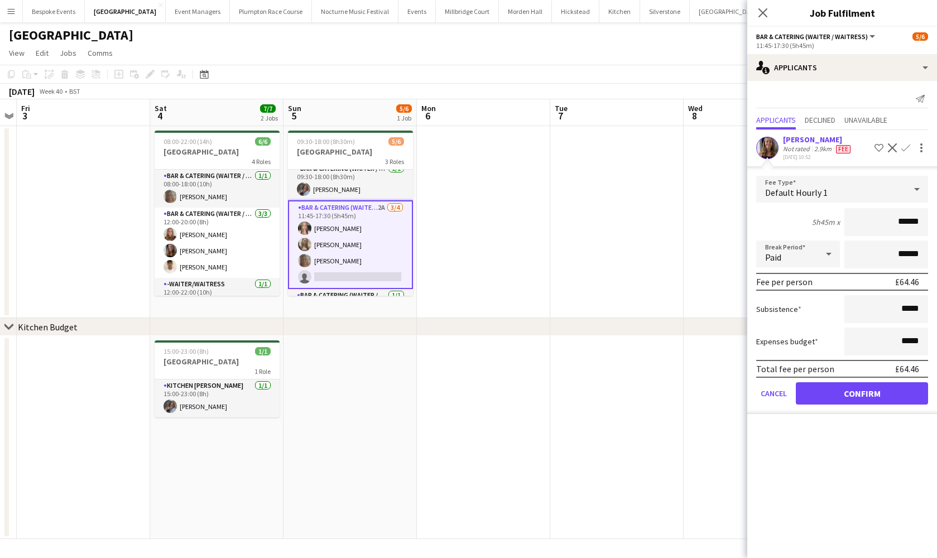
click at [845, 402] on button "Confirm" at bounding box center [862, 393] width 132 height 22
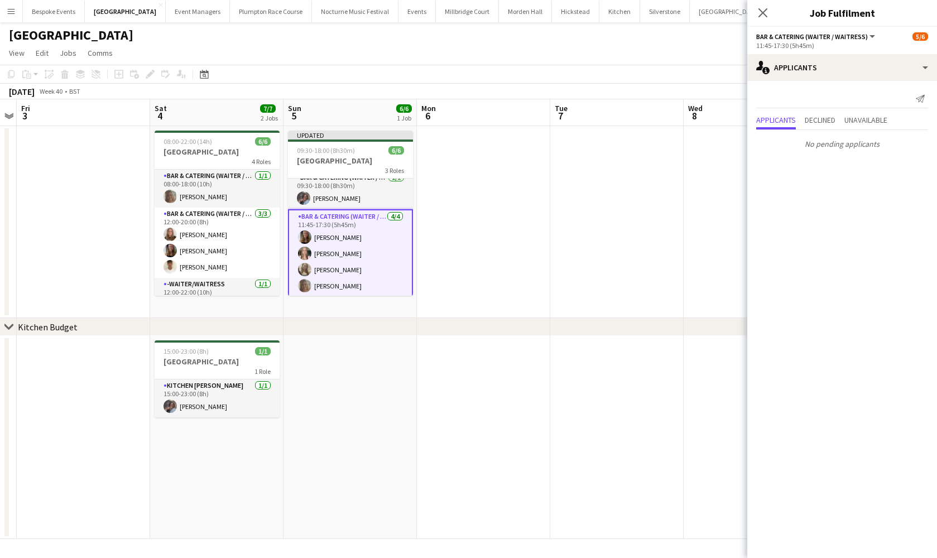
click at [547, 211] on app-date-cell at bounding box center [483, 222] width 133 height 192
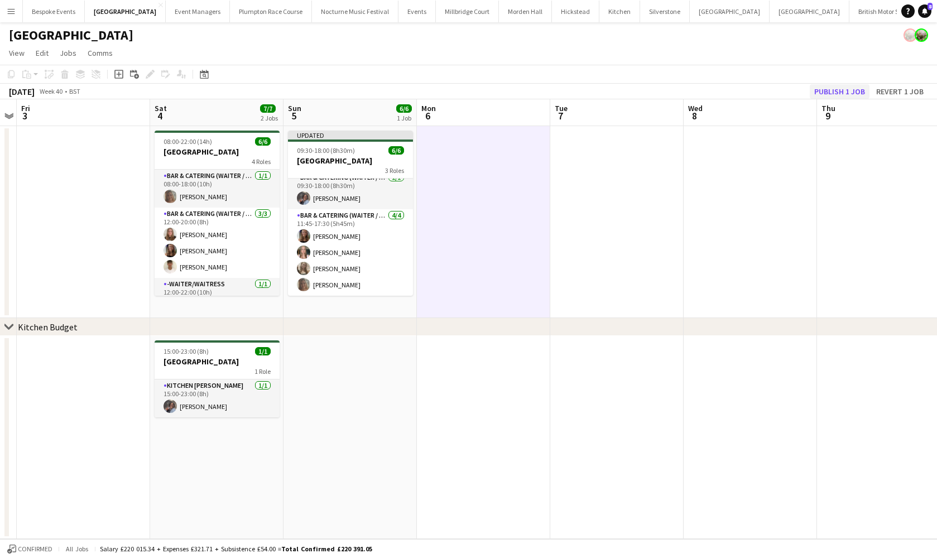
click at [845, 91] on button "Publish 1 job" at bounding box center [839, 91] width 60 height 15
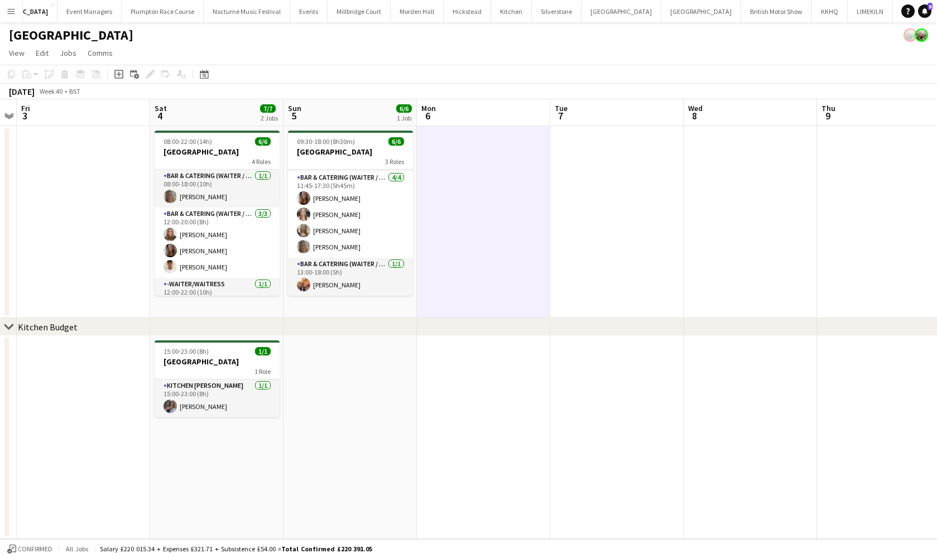
scroll to position [0, 108]
click at [662, 14] on button "[GEOGRAPHIC_DATA] Close" at bounding box center [702, 12] width 80 height 22
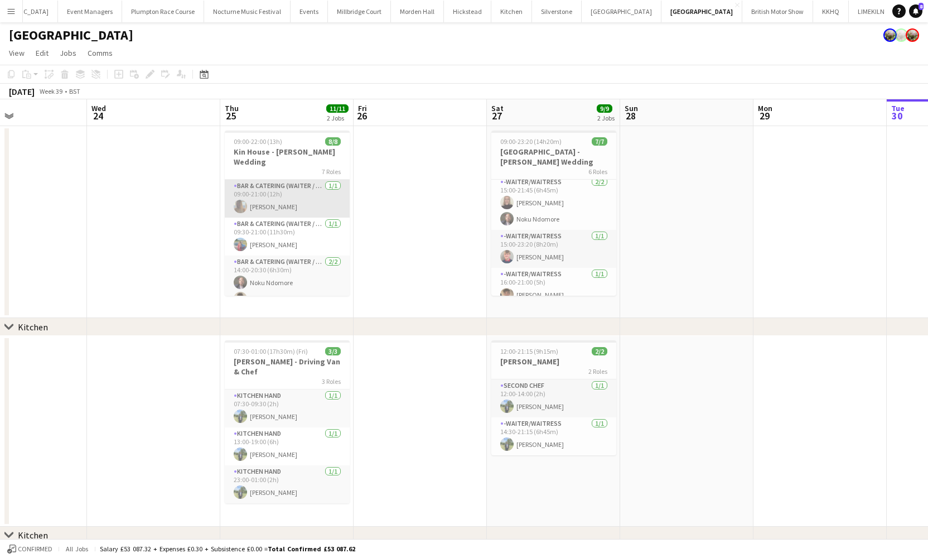
scroll to position [0, 312]
click at [262, 187] on app-card-role "Bar & Catering (Waiter / waitress) 1/1 09:00-21:00 (12h) Rebecca Etchells" at bounding box center [287, 199] width 125 height 38
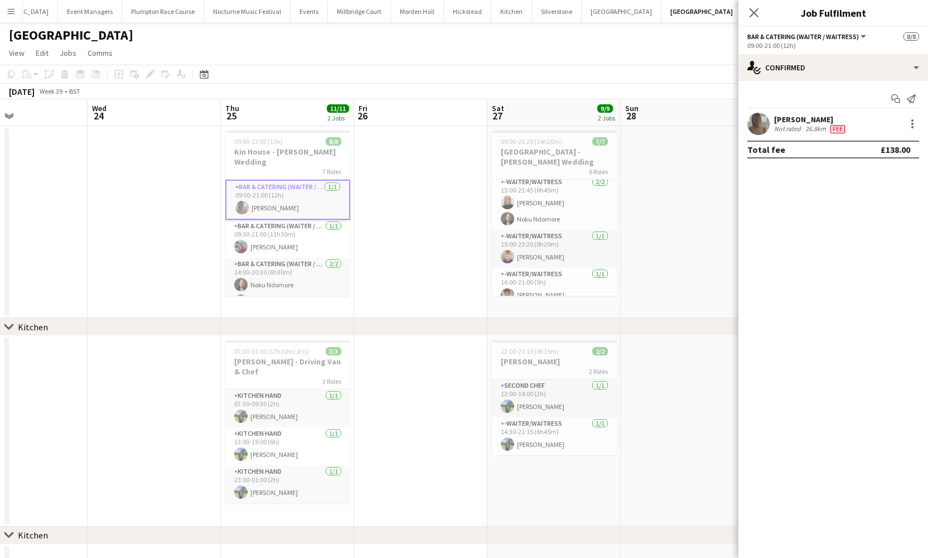
click at [768, 124] on app-user-avatar at bounding box center [759, 124] width 22 height 22
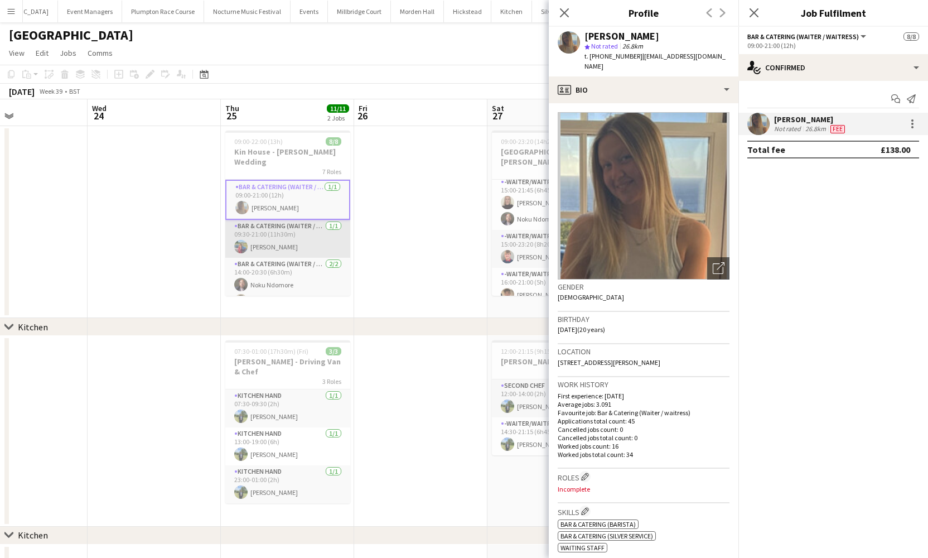
click at [291, 230] on app-card-role "Bar & Catering (Waiter / waitress) 1/1 09:30-21:00 (11h30m) Megan Hamill" at bounding box center [287, 239] width 125 height 38
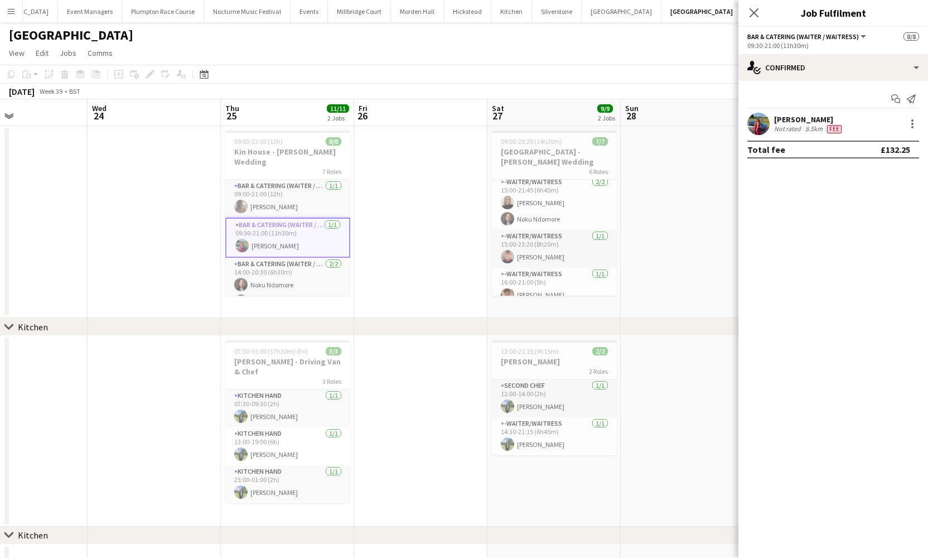
click at [755, 127] on app-user-avatar at bounding box center [759, 124] width 22 height 22
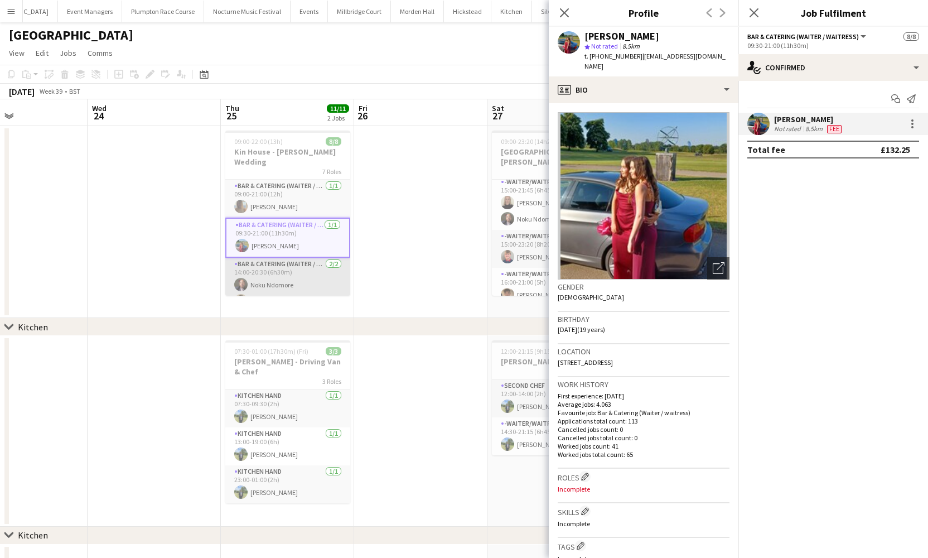
click at [294, 264] on app-card-role "Bar & Catering (Waiter / waitress) 2/2 14:00-20:30 (6h30m) Noku Ndomore Matt Fa…" at bounding box center [287, 285] width 125 height 54
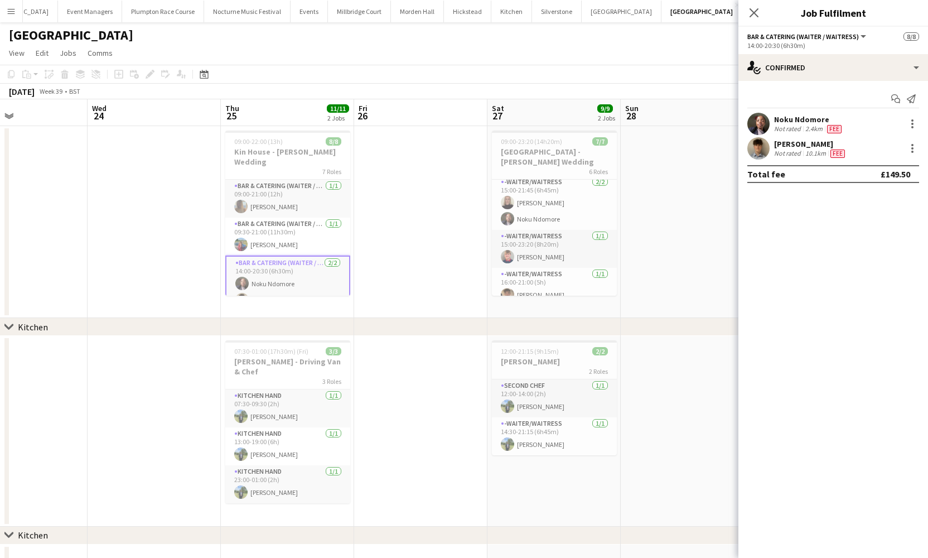
click at [762, 130] on app-user-avatar at bounding box center [759, 124] width 22 height 22
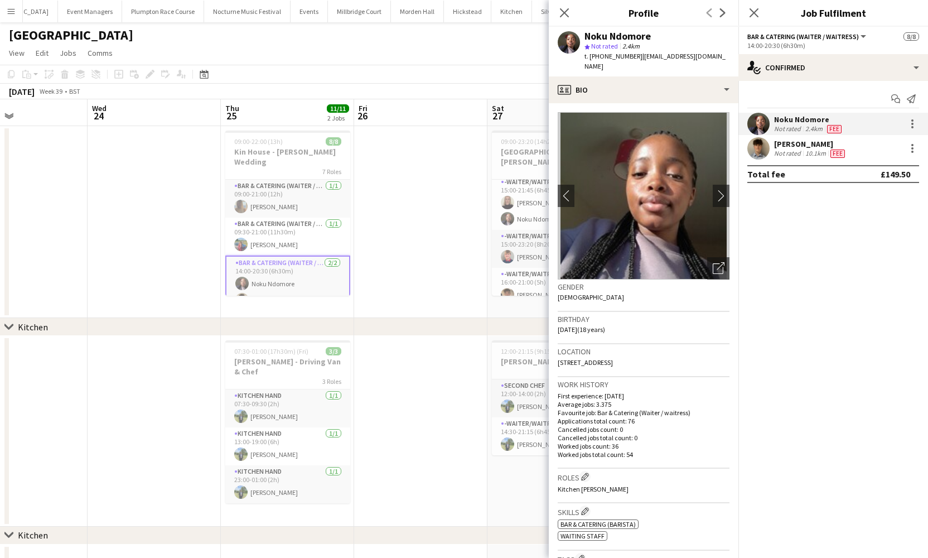
click at [762, 146] on app-user-avatar at bounding box center [759, 148] width 22 height 22
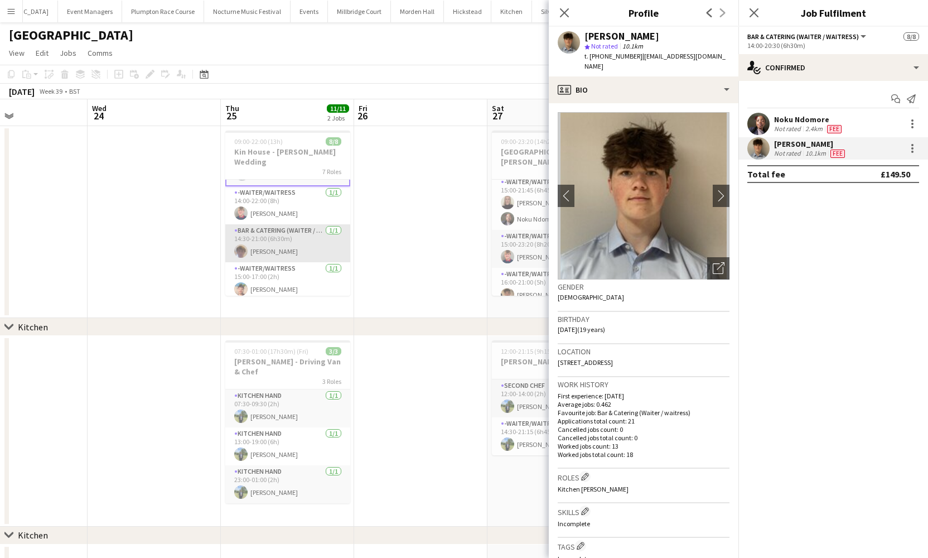
scroll to position [114, 0]
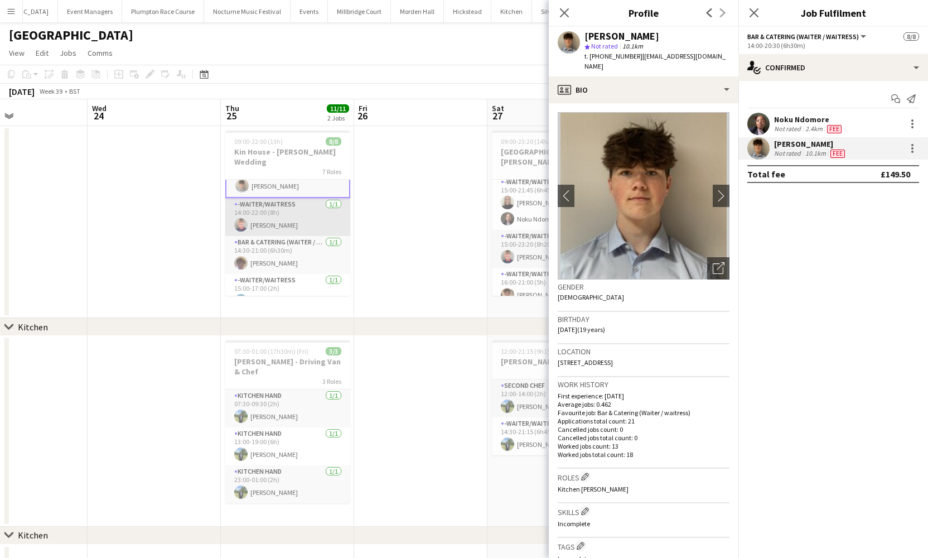
click at [286, 198] on app-card-role "-Waiter/Waitress 1/1 14:00-22:00 (8h) Harry Etchells" at bounding box center [287, 217] width 125 height 38
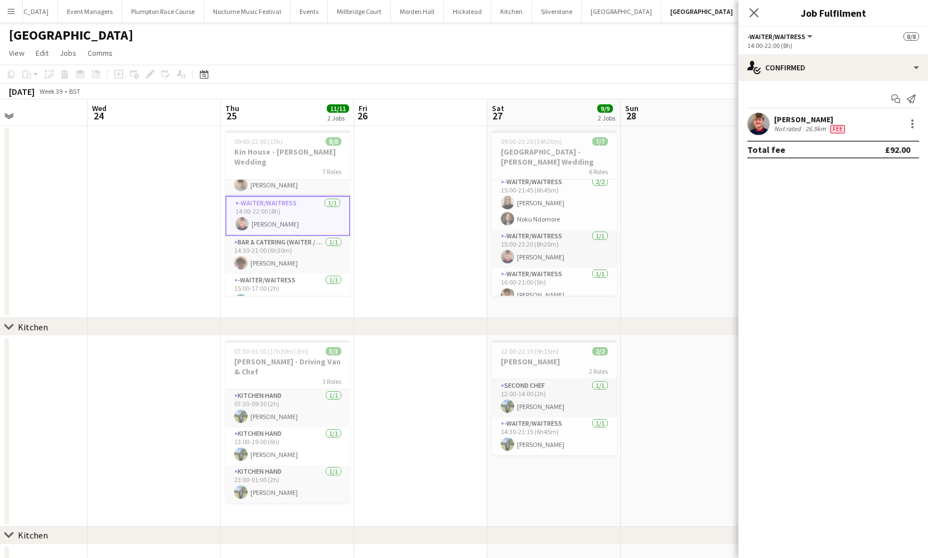
click at [761, 128] on app-user-avatar at bounding box center [759, 124] width 22 height 22
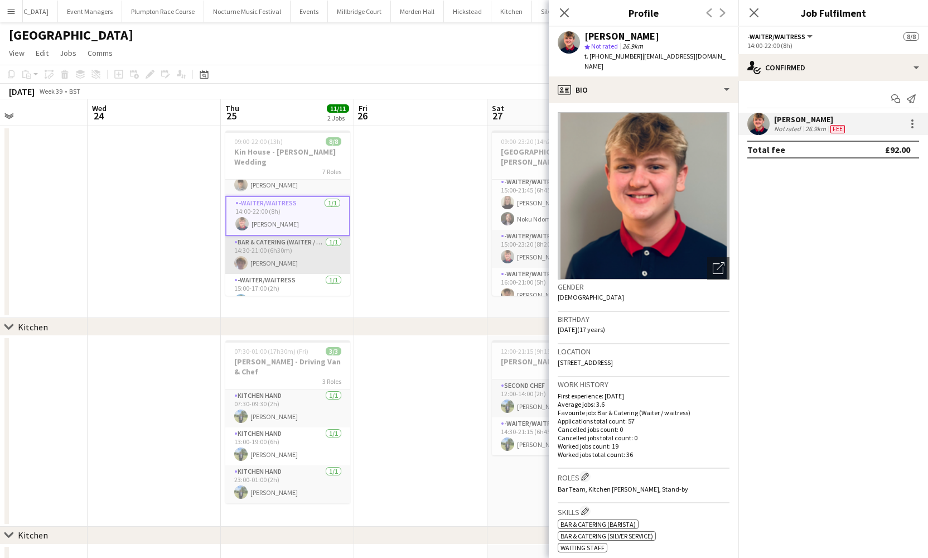
click at [301, 248] on app-card-role "Bar & Catering (Waiter / waitress) 1/1 14:30-21:00 (6h30m) Scott Henning" at bounding box center [287, 255] width 125 height 38
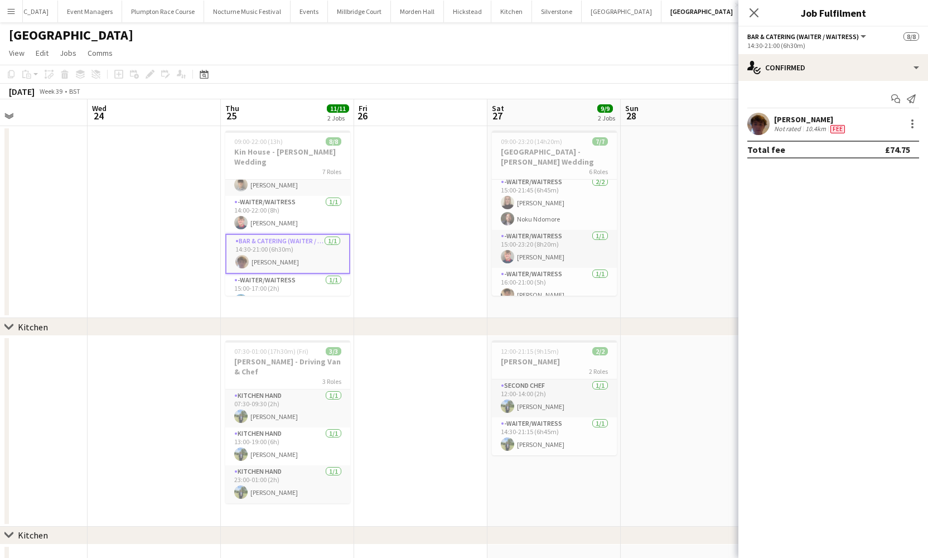
click at [758, 122] on app-user-avatar at bounding box center [759, 124] width 22 height 22
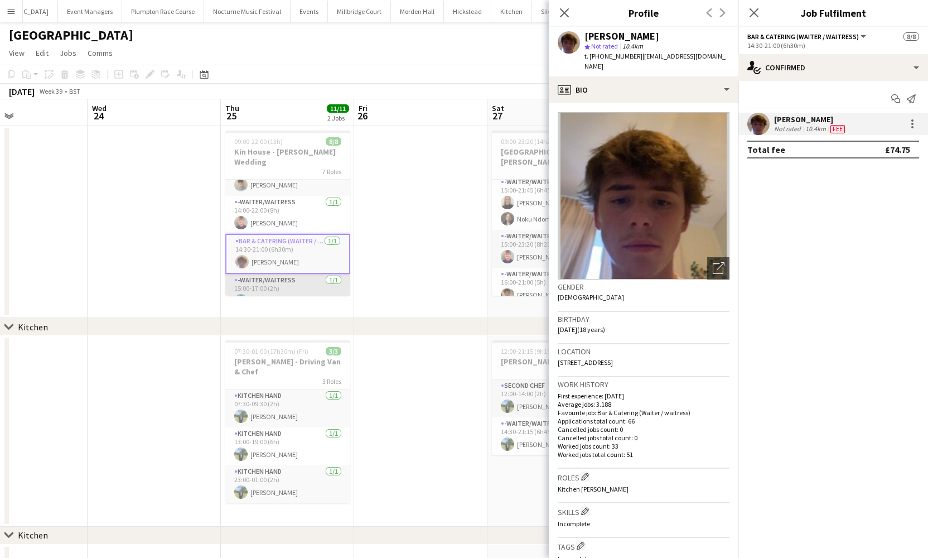
scroll to position [130, 0]
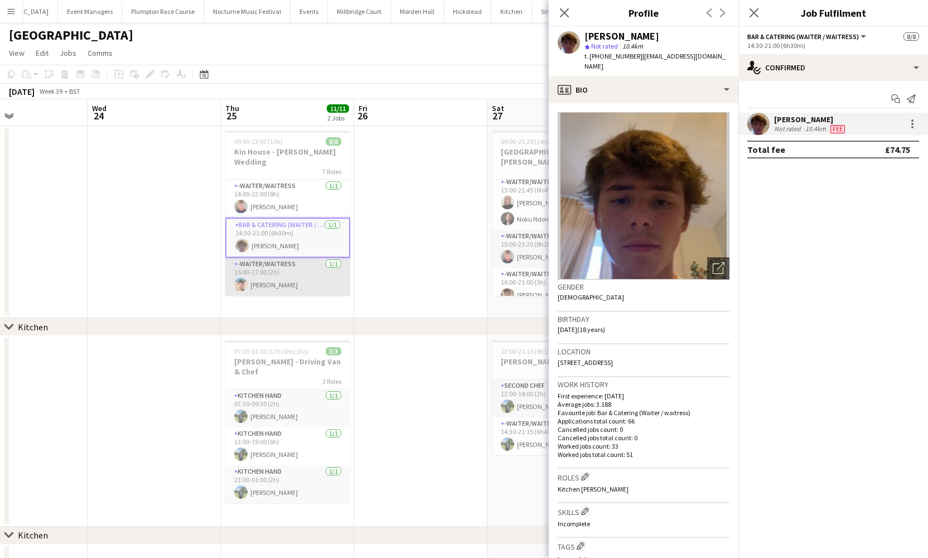
click at [293, 276] on app-card-role "-Waiter/Waitress 1/1 15:00-17:00 (2h) Zac Clark" at bounding box center [287, 277] width 125 height 38
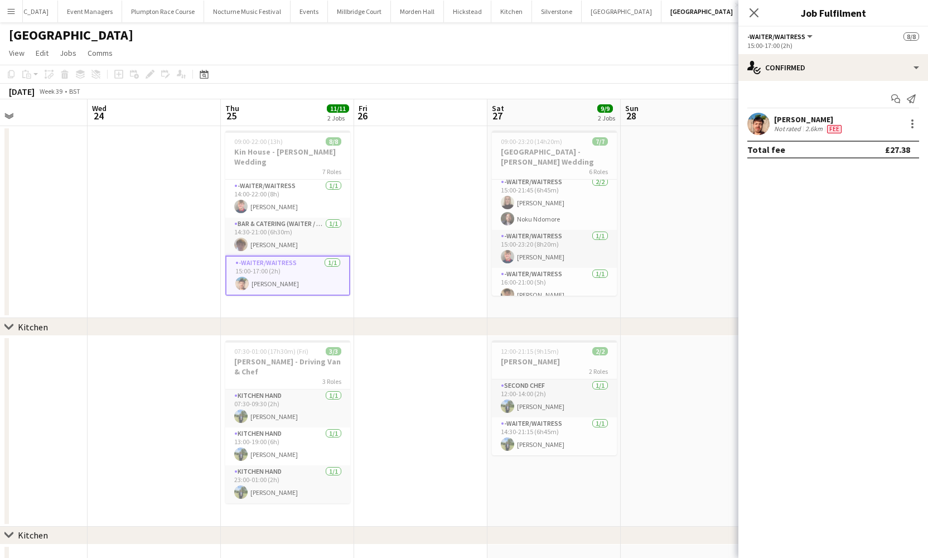
click at [759, 123] on app-user-avatar at bounding box center [759, 124] width 22 height 22
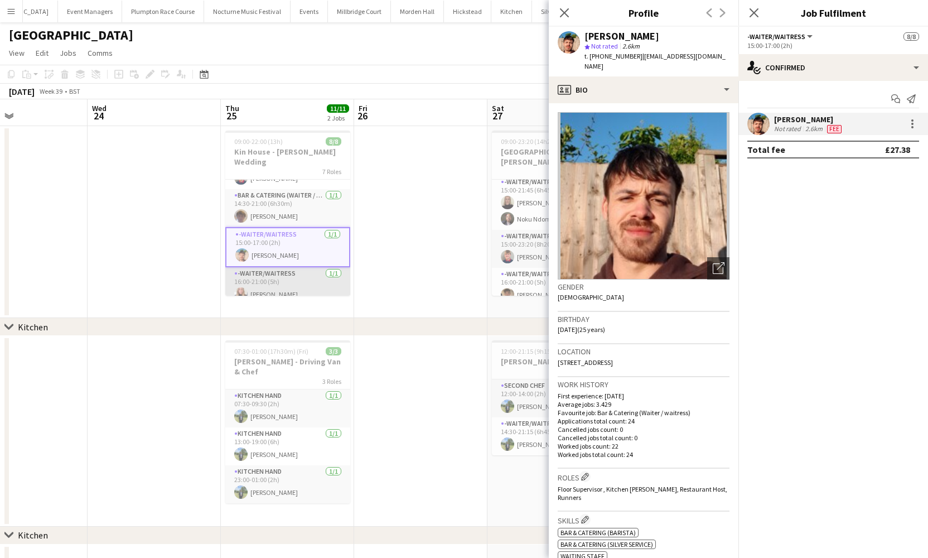
scroll to position [158, 0]
click at [302, 274] on app-card-role "-Waiter/Waitress 1/1 16:00-21:00 (5h) Katie Thompson" at bounding box center [287, 287] width 125 height 38
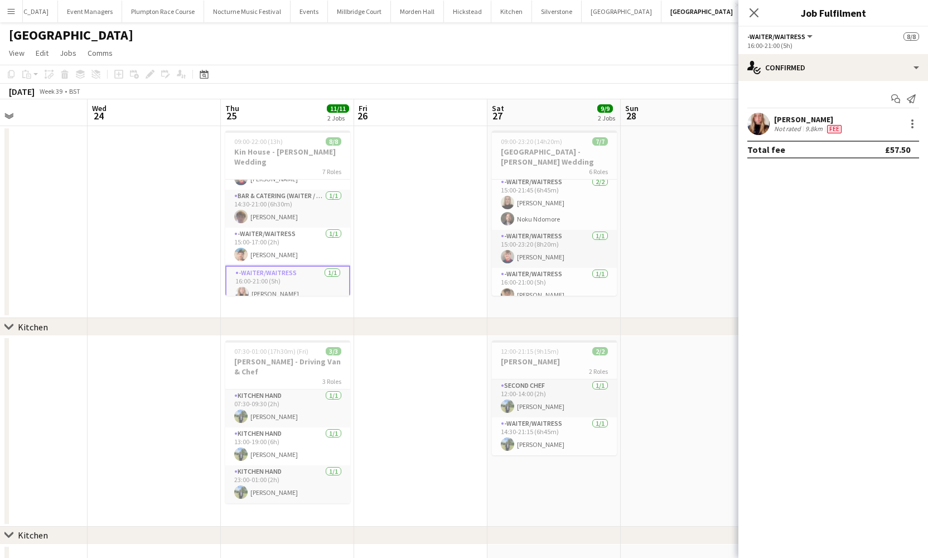
click at [763, 130] on app-user-avatar at bounding box center [759, 124] width 22 height 22
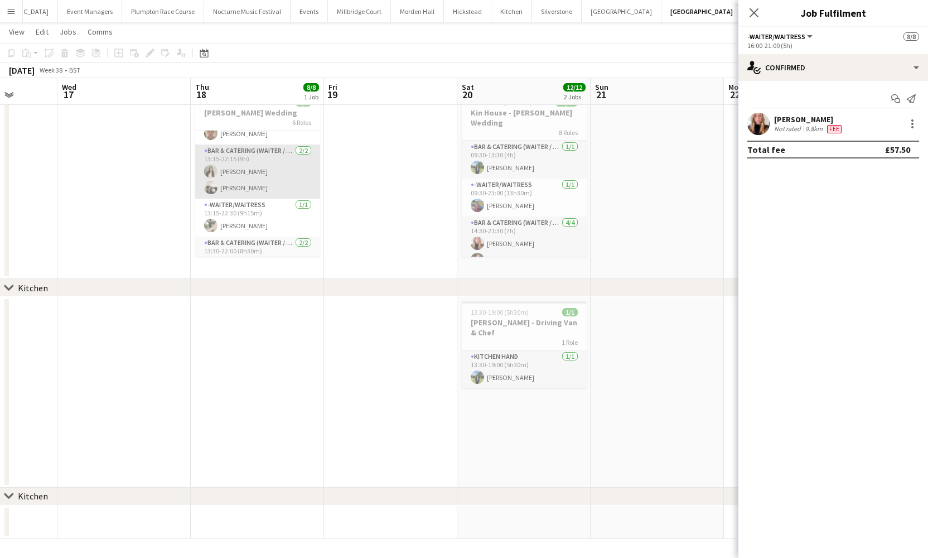
scroll to position [58, 0]
click at [268, 186] on app-card-role "Bar & Catering (Waiter / waitress) 2/2 13:15-22:15 (9h) Emily Brown Arnie Thomp…" at bounding box center [257, 175] width 125 height 54
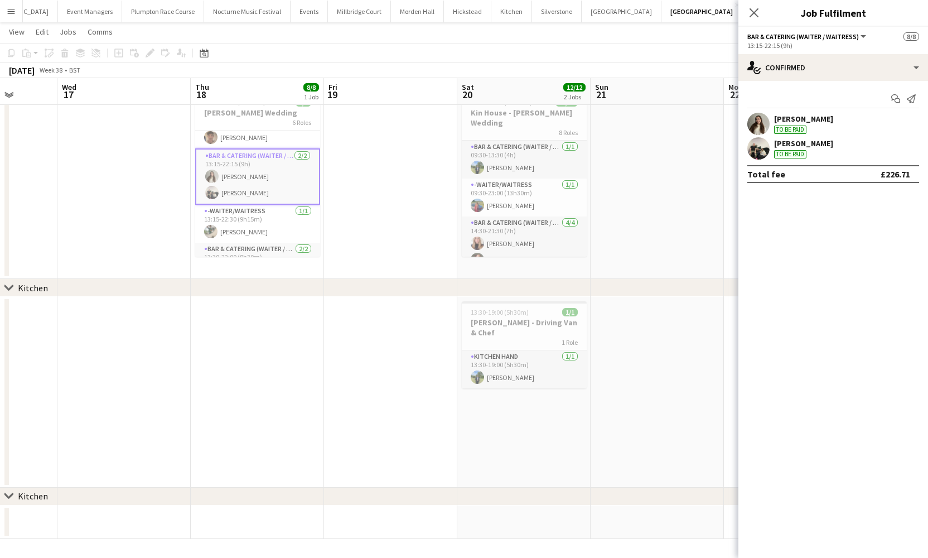
scroll to position [156, 0]
click at [756, 115] on app-user-avatar at bounding box center [759, 124] width 22 height 22
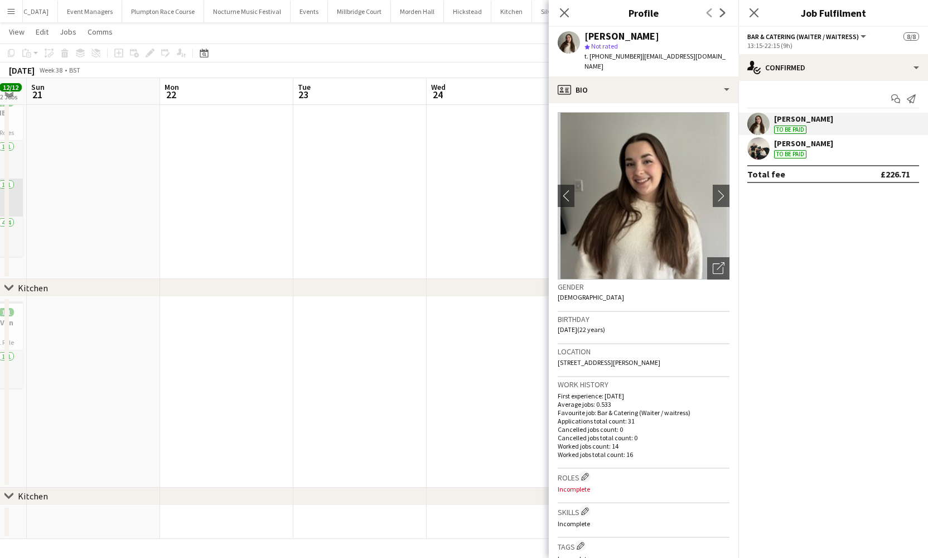
scroll to position [0, 447]
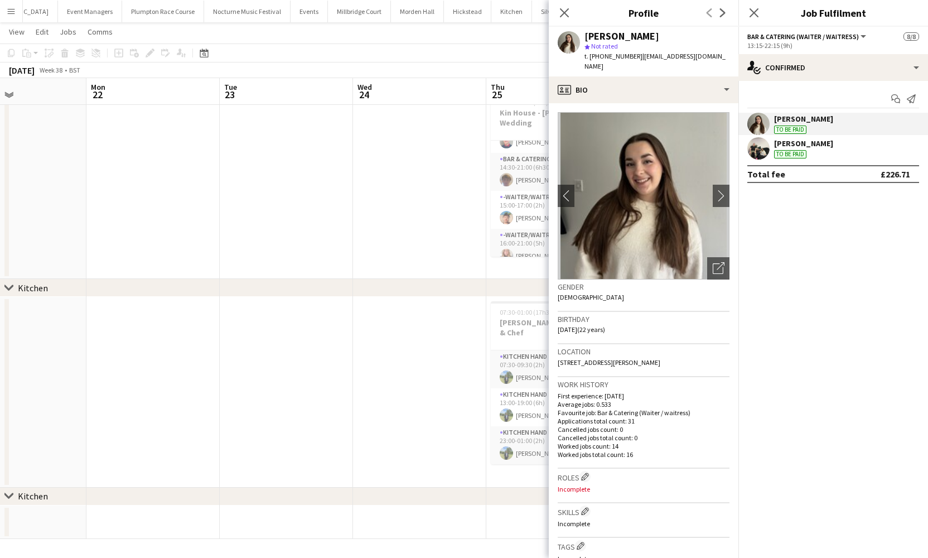
click at [287, 205] on app-date-cell at bounding box center [286, 183] width 133 height 192
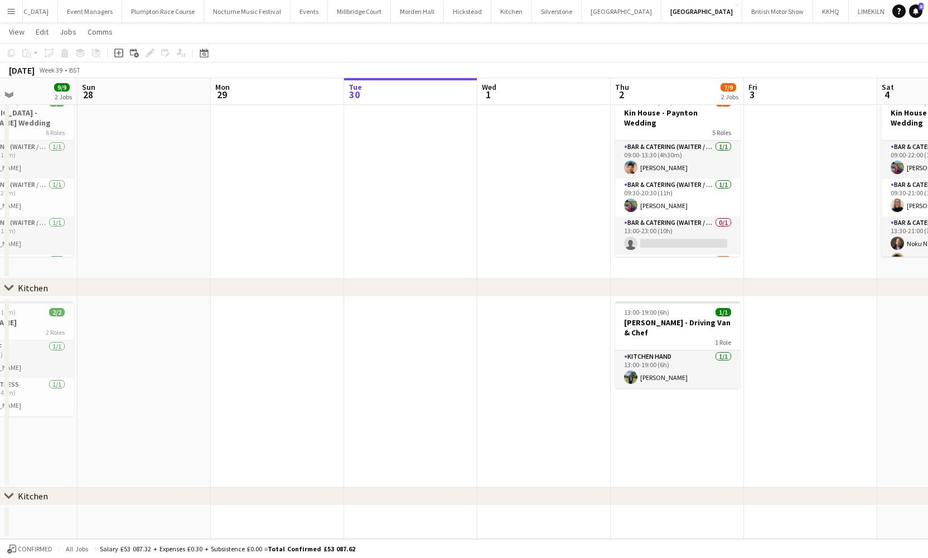
scroll to position [0, 350]
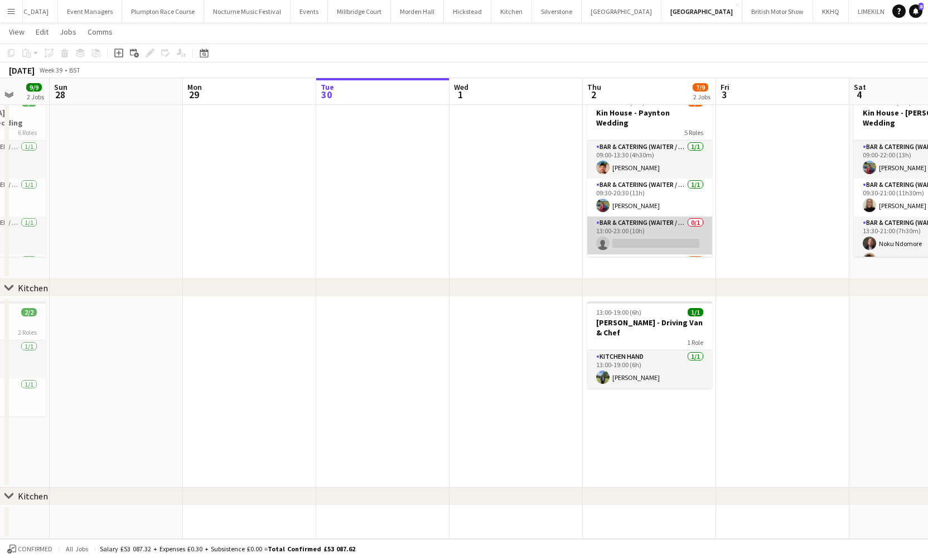
click at [662, 216] on app-card-role "Bar & Catering (Waiter / waitress) 0/1 13:00-23:00 (10h) single-neutral-actions" at bounding box center [649, 235] width 125 height 38
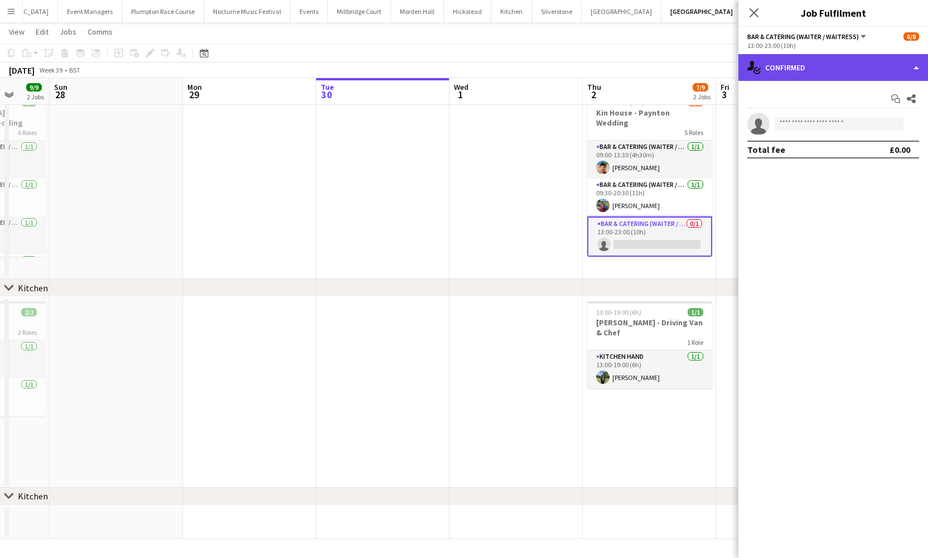
click at [818, 57] on div "single-neutral-actions-check-2 Confirmed" at bounding box center [834, 67] width 190 height 27
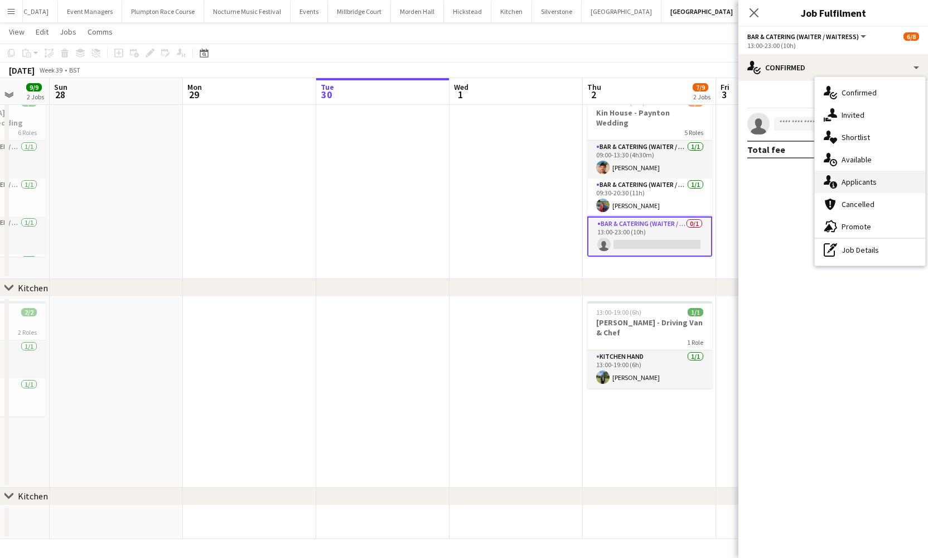
click at [850, 179] on span "Applicants" at bounding box center [859, 182] width 35 height 10
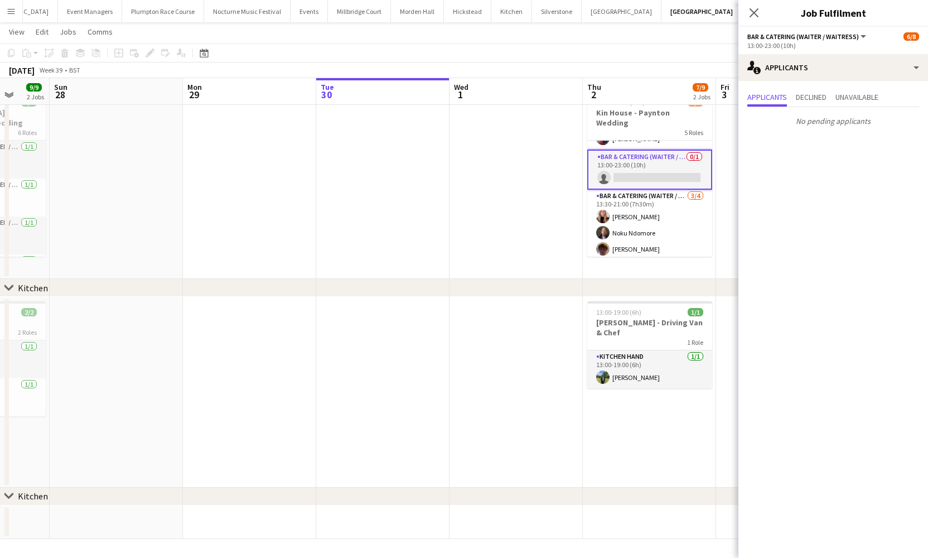
scroll to position [73, 0]
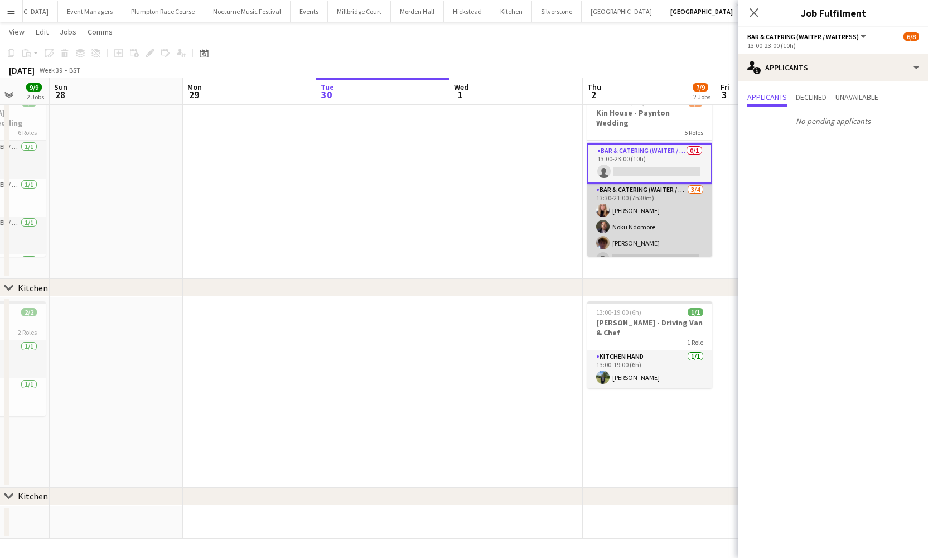
click at [619, 213] on app-card-role "Bar & Catering (Waiter / waitress) 3/4 13:30-21:00 (7h30m) Katie Thompson Noku …" at bounding box center [649, 227] width 125 height 86
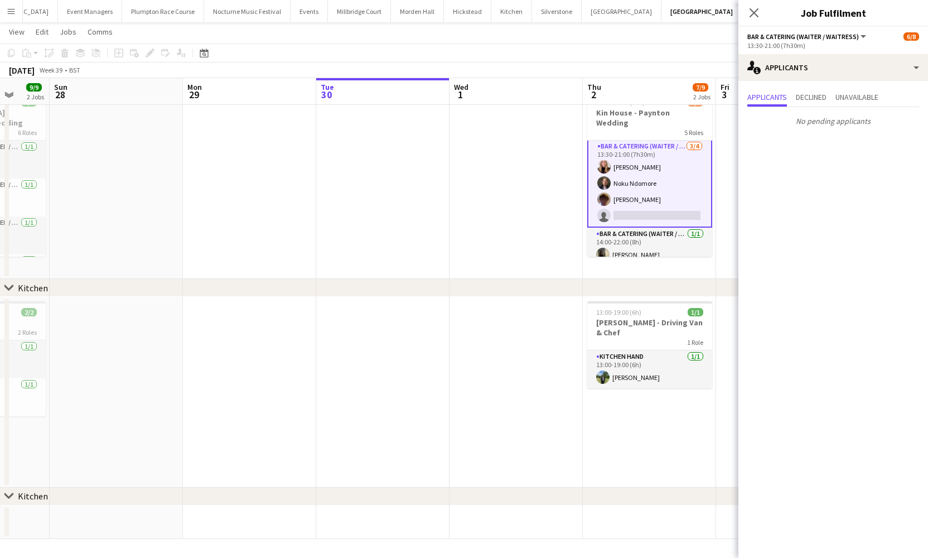
scroll to position [114, 0]
click at [629, 247] on app-card-role "Bar & Catering (Waiter / waitress) 1/1 14:00-22:00 (8h) Ellie Crosby" at bounding box center [649, 248] width 125 height 38
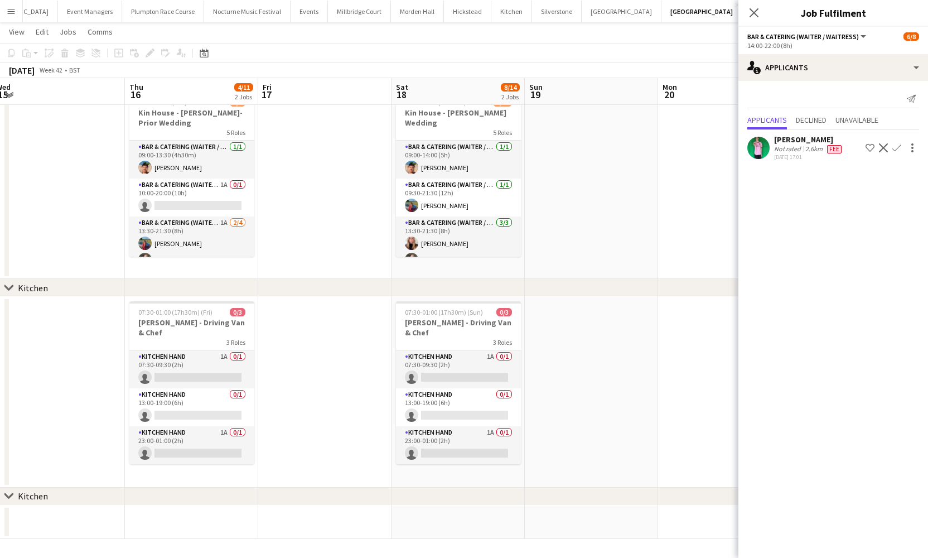
scroll to position [0, 416]
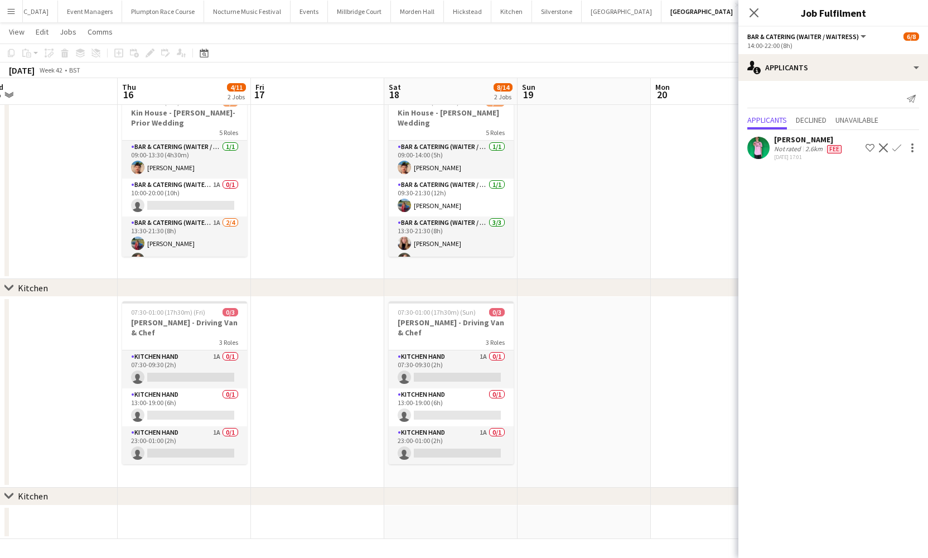
click at [594, 298] on app-date-cell at bounding box center [584, 392] width 133 height 191
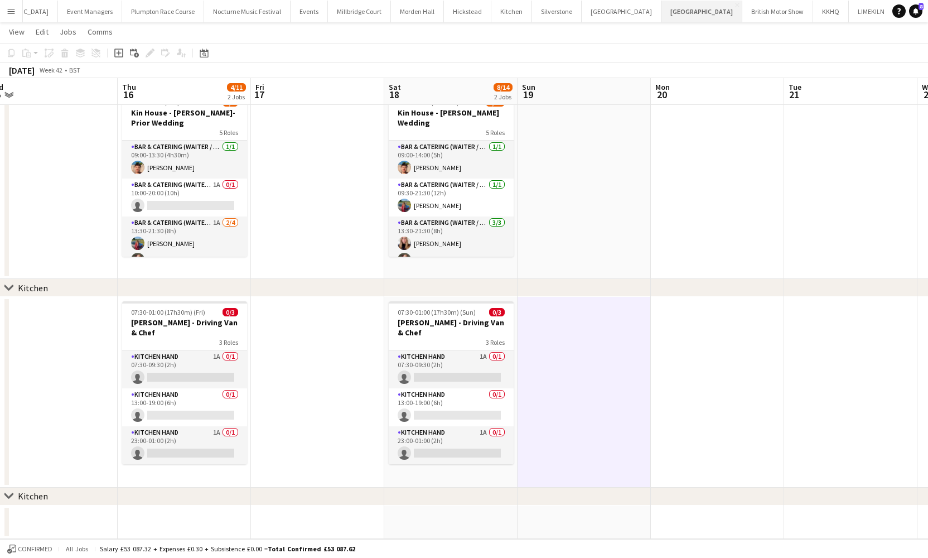
click at [662, 9] on button "Kin House Close" at bounding box center [702, 12] width 81 height 22
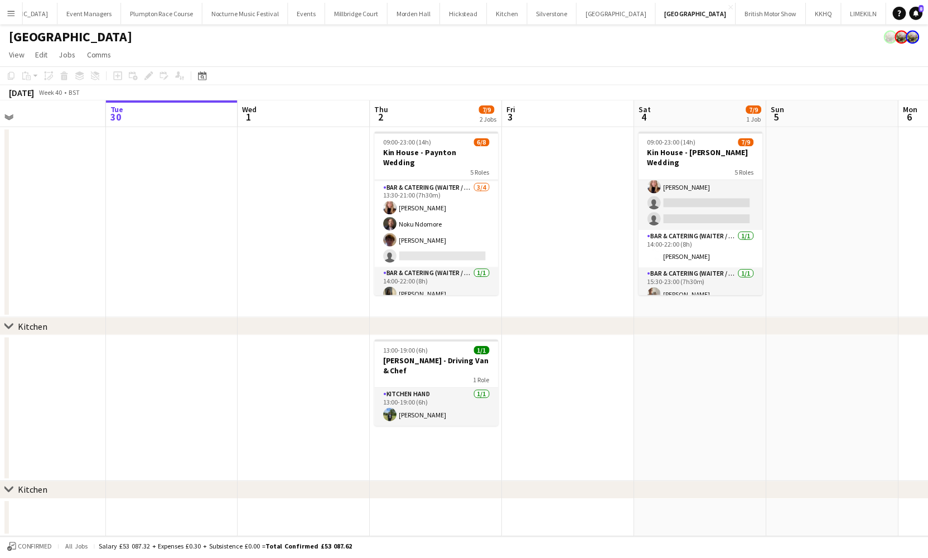
scroll to position [112, 0]
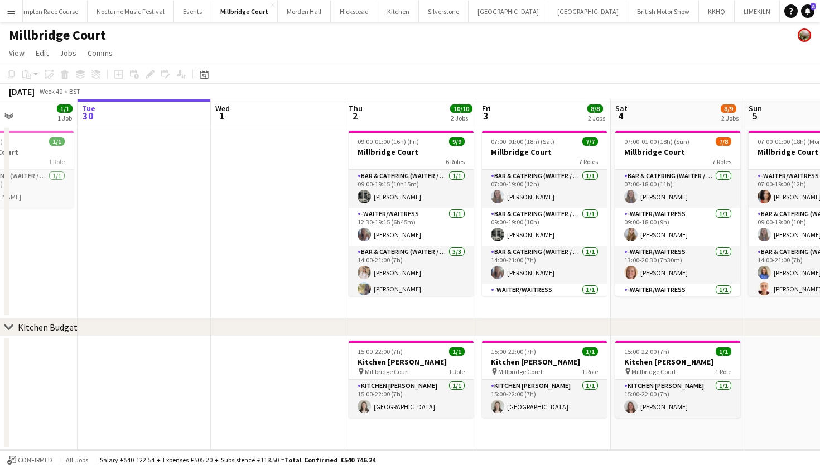
scroll to position [0, 353]
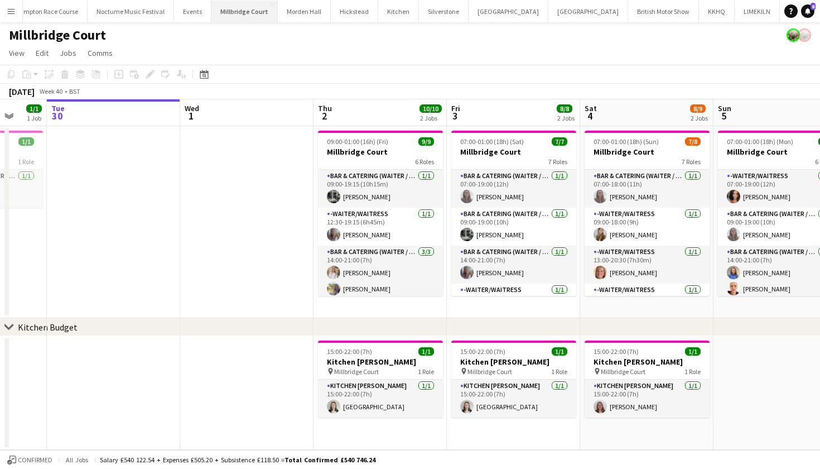
click at [226, 15] on button "[GEOGRAPHIC_DATA]" at bounding box center [244, 12] width 66 height 22
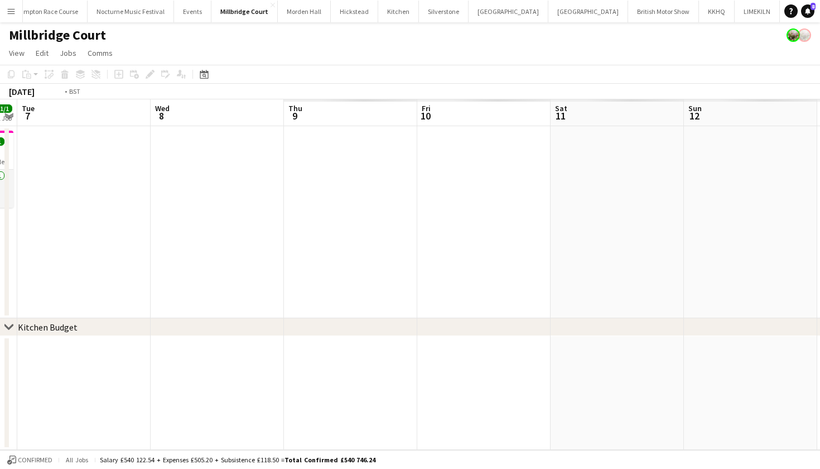
scroll to position [0, 458]
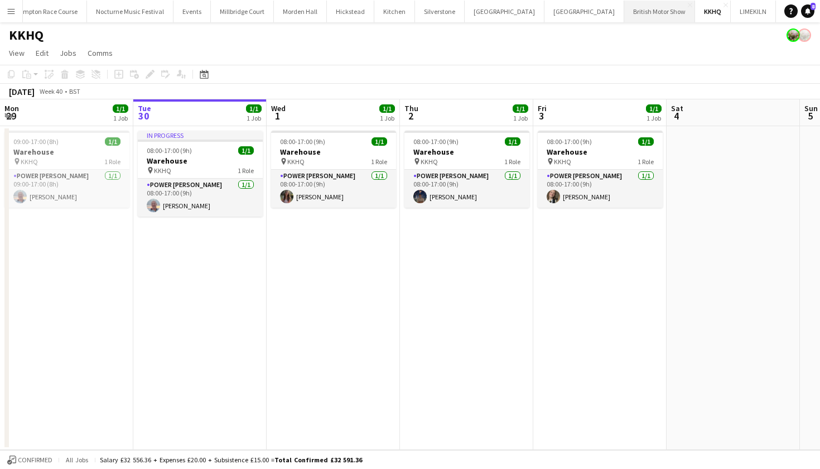
scroll to position [0, 223]
click at [545, 15] on button "[GEOGRAPHIC_DATA] Close" at bounding box center [585, 12] width 80 height 22
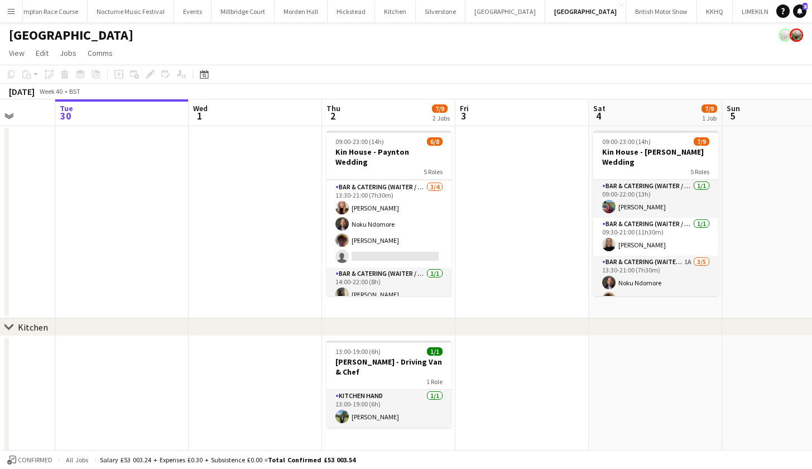
scroll to position [112, 0]
